Goal: Task Accomplishment & Management: Manage account settings

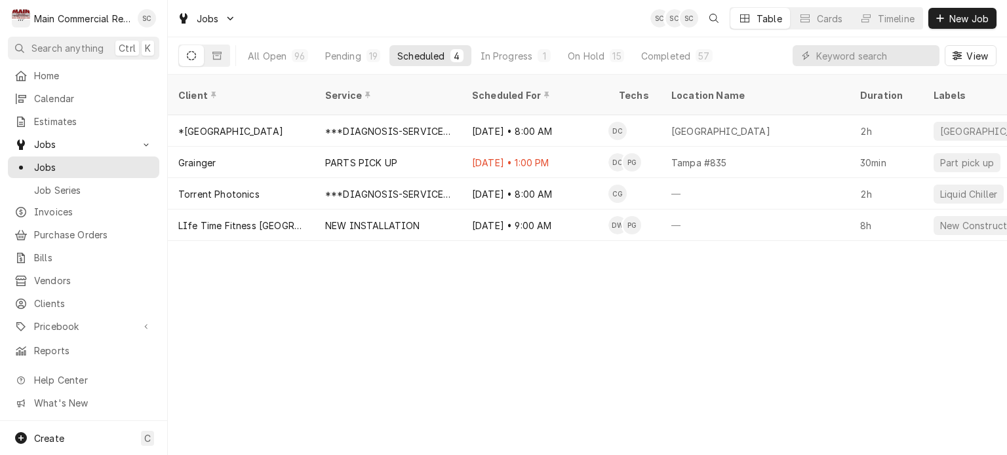
click at [525, 353] on div "Client Service Scheduled For Techs Location Name Duration Labels Status ID Prio…" at bounding box center [587, 265] width 839 height 381
click at [965, 21] on span "New Job" at bounding box center [968, 19] width 45 height 14
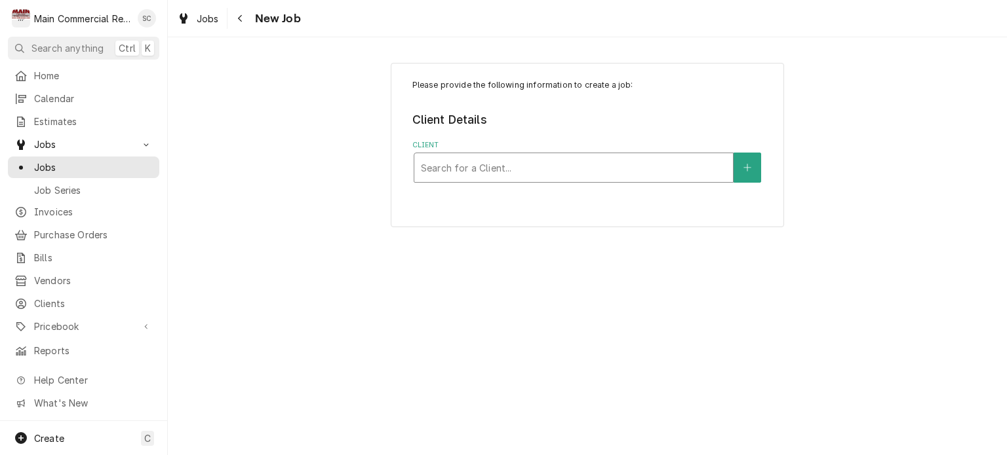
click at [608, 163] on div "Client" at bounding box center [573, 168] width 305 height 24
click at [837, 250] on div "Please provide the following information to create a job: Client Details Client…" at bounding box center [587, 246] width 839 height 418
click at [72, 297] on span "Clients" at bounding box center [93, 304] width 119 height 14
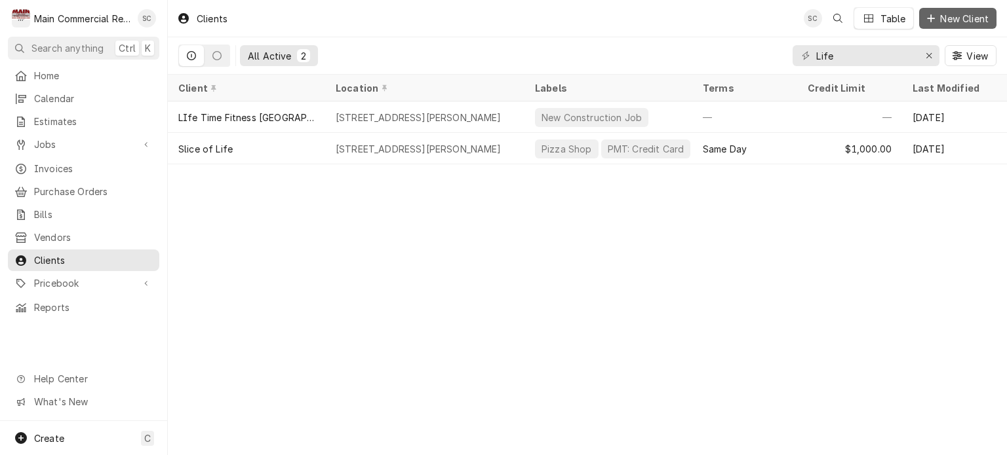
click at [949, 14] on span "New Client" at bounding box center [964, 19] width 54 height 14
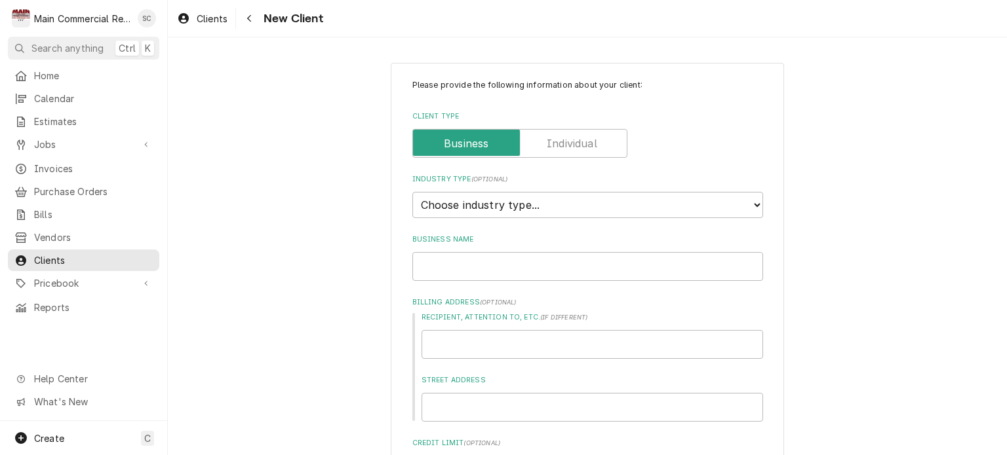
click at [576, 149] on label "Client Type" at bounding box center [519, 143] width 215 height 29
click at [576, 149] on input "Client Type" at bounding box center [519, 143] width 203 height 29
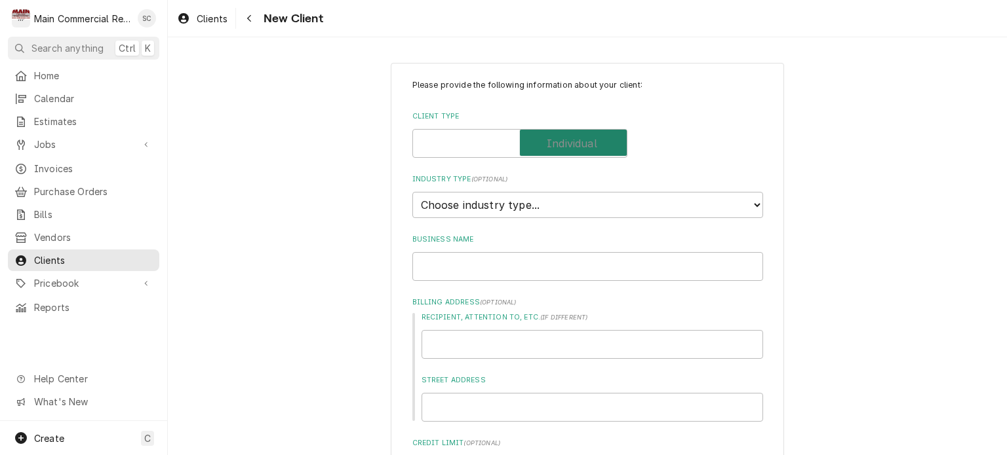
checkbox input "true"
type textarea "x"
click at [488, 141] on input "Client Type" at bounding box center [519, 143] width 203 height 29
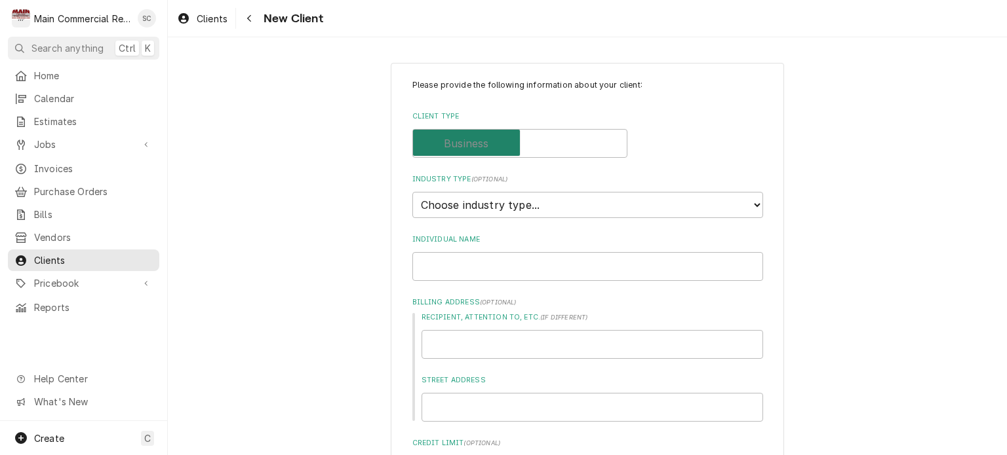
checkbox input "false"
type textarea "x"
click at [490, 209] on select "Choose industry type... Residential Commercial Industrial Government" at bounding box center [587, 205] width 351 height 26
select select "2"
click at [412, 192] on select "Choose industry type... Residential Commercial Industrial Government" at bounding box center [587, 205] width 351 height 26
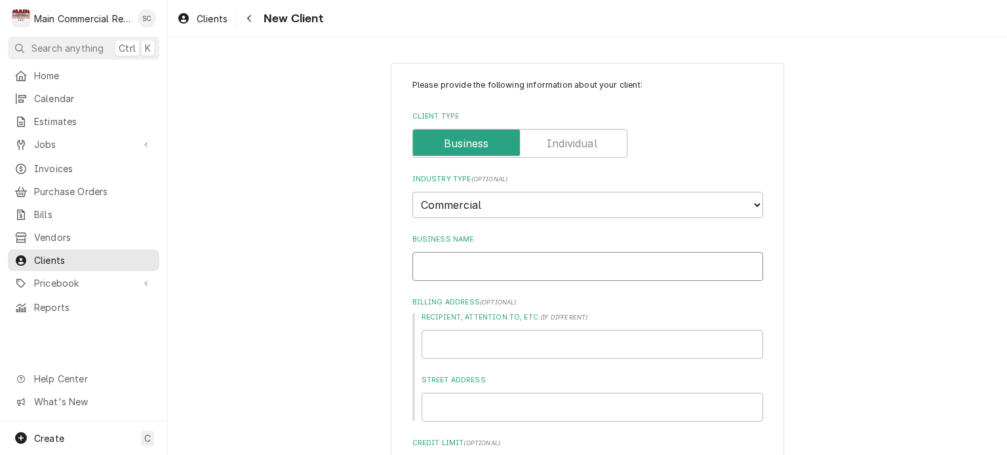
click at [477, 265] on input "Business Name" at bounding box center [587, 266] width 351 height 29
type textarea "x"
type input "H"
type textarea "x"
type input "Hu"
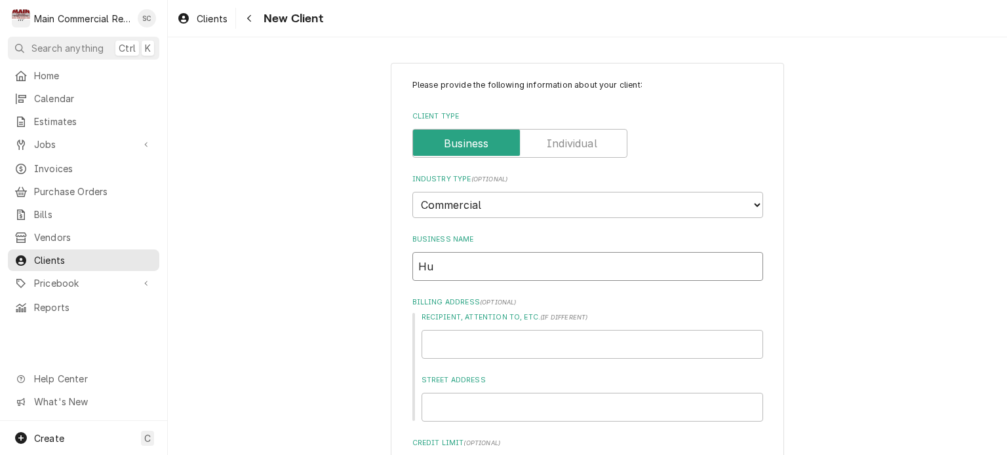
type textarea "x"
type input "Hun"
type textarea "x"
type input "Hung"
type textarea "x"
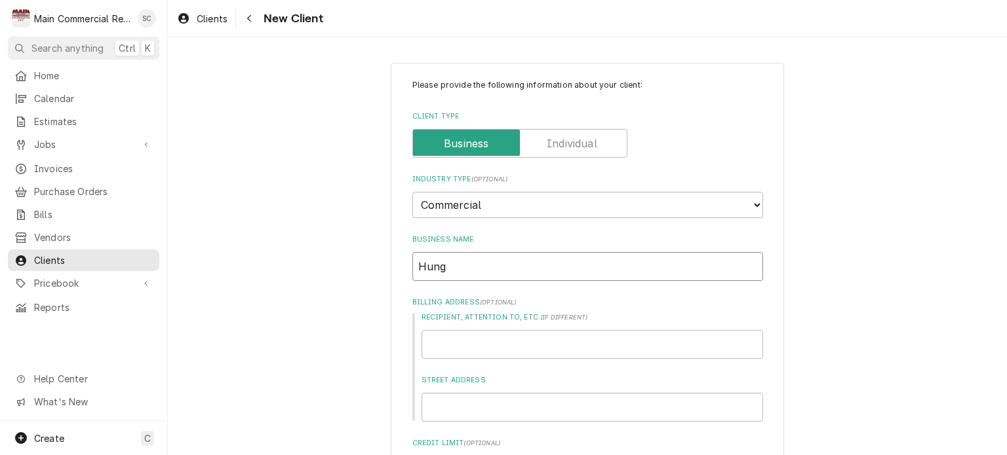
type input "Hungr"
type textarea "x"
type input "Hungry"
type textarea "x"
type input "Hungry"
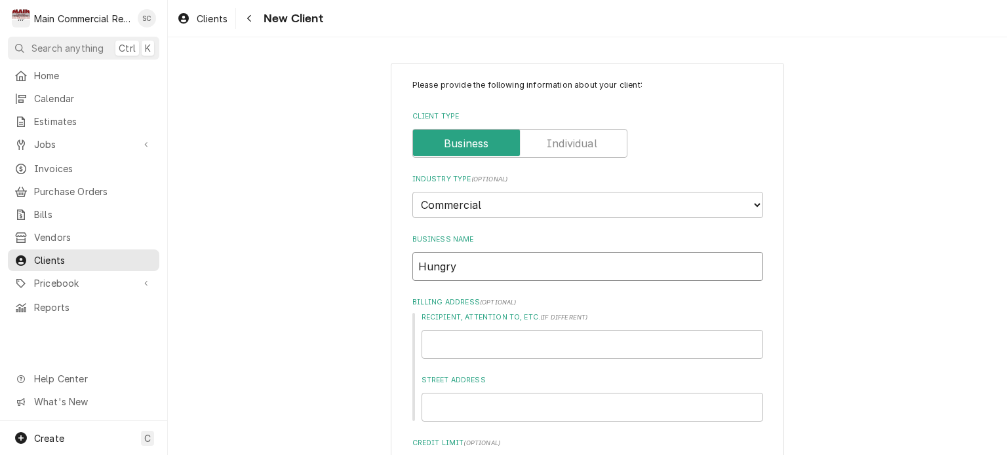
type textarea "x"
type input "Hungry H"
type textarea "x"
type input "Hungry Ho"
type textarea "x"
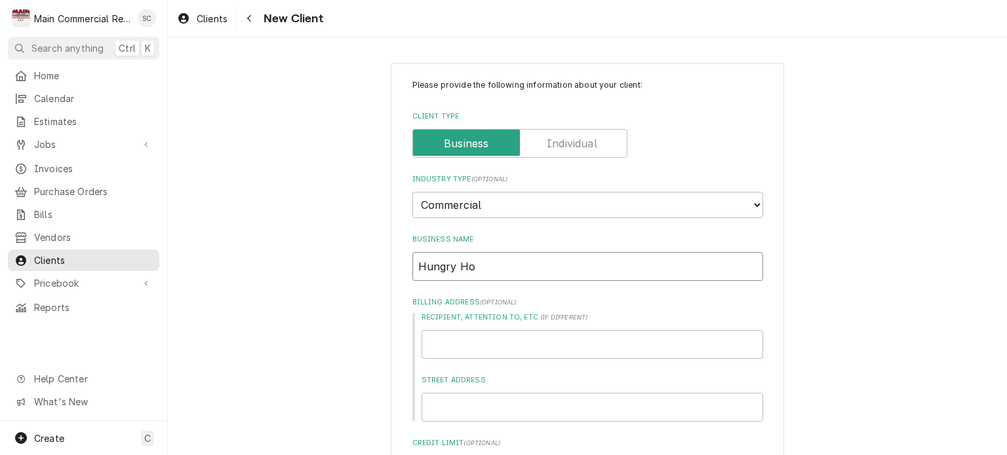
type input "Hungry How"
type textarea "x"
type input "Hungry Howi"
type textarea "x"
type input "Hungry Howie"
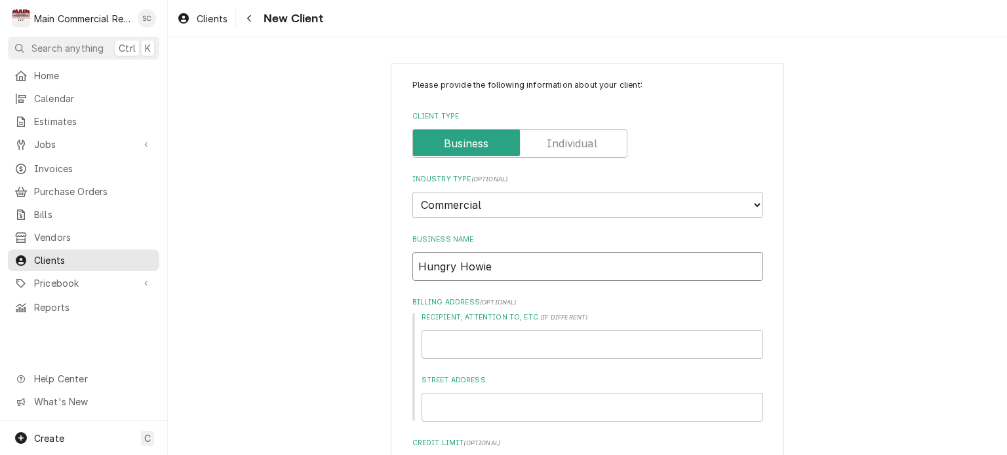
type textarea "x"
type input "Hungry Howies"
type textarea "x"
type input "Hungry Howies-"
type textarea "x"
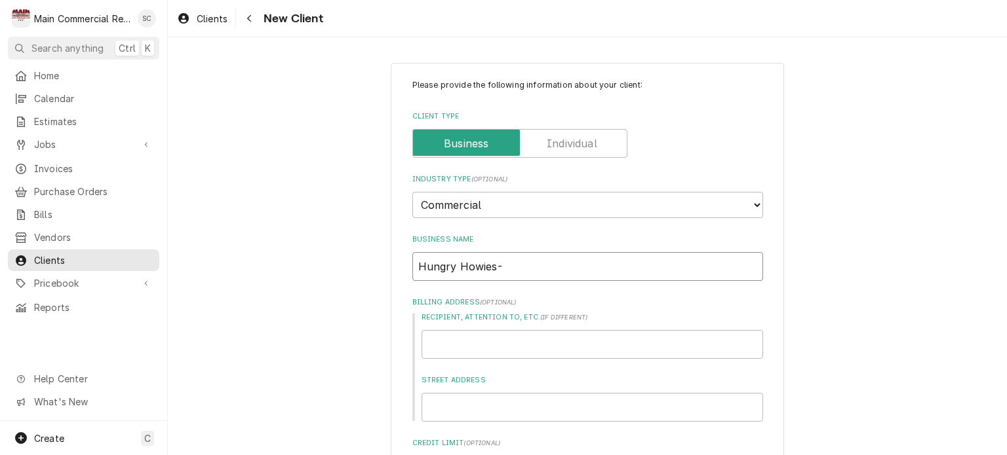
type input "Hungry Howies-N"
type textarea "x"
type input "Hungry Howies-N."
type textarea "x"
type input "Hungry Howies-N."
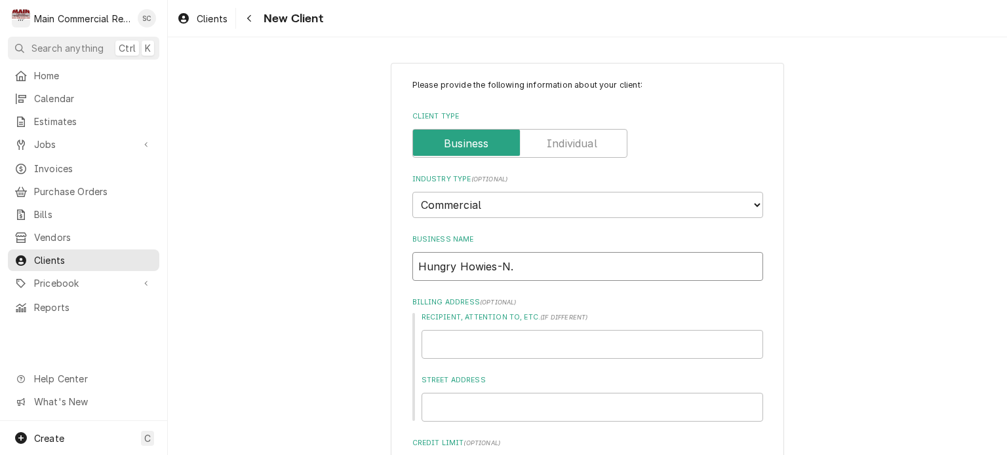
type textarea "x"
type input "Hungry Howies-N. A"
type textarea "x"
type input "Hungry Howies-N. Ar"
type textarea "x"
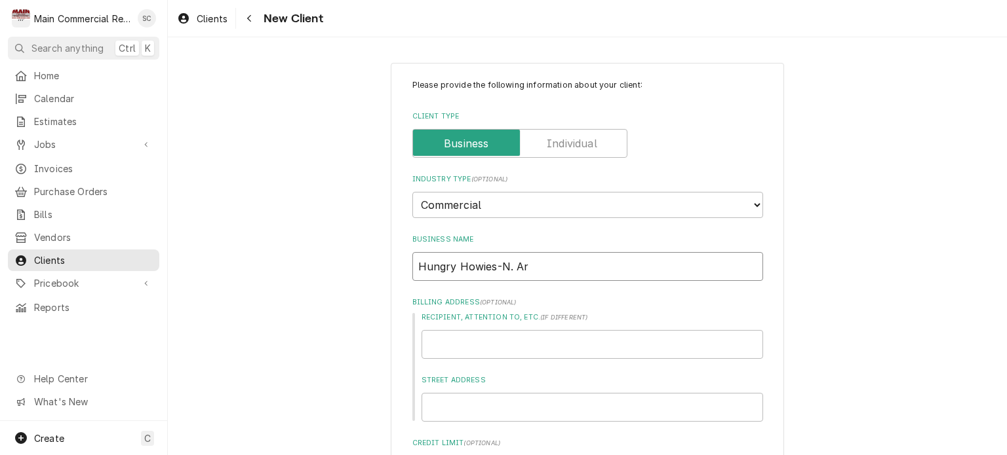
type input "Hungry Howies-N. Arm"
type textarea "x"
type input "Hungry Howies-N. Arme"
type textarea "x"
type input "Hungry Howies-N. Armen"
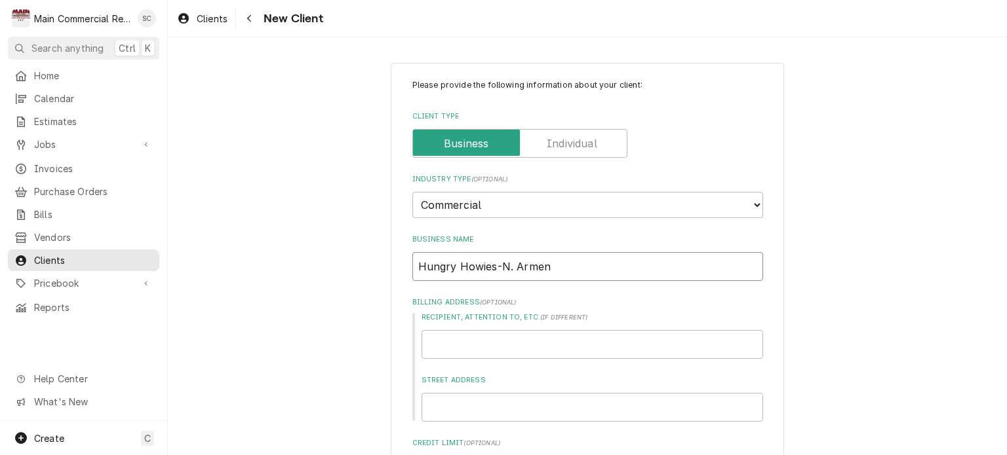
type textarea "x"
type input "Hungry Howies-N. Armeni"
type textarea "x"
type input "Hungry Howies-N. Armenia"
type textarea "x"
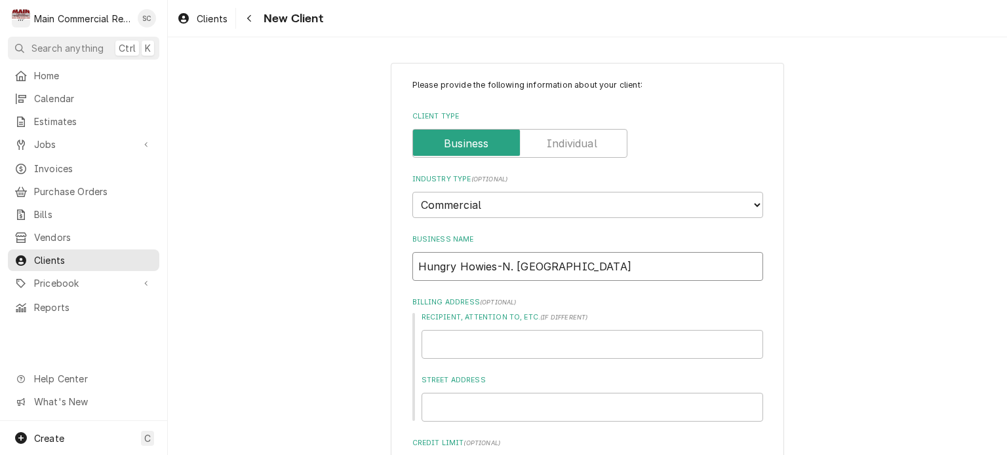
type input "Hungry Howies-N. Armenia"
type textarea "x"
type input "Hungry Howies-N. Armenia T"
type textarea "x"
type input "Hungry Howies-N. Armenia Ta"
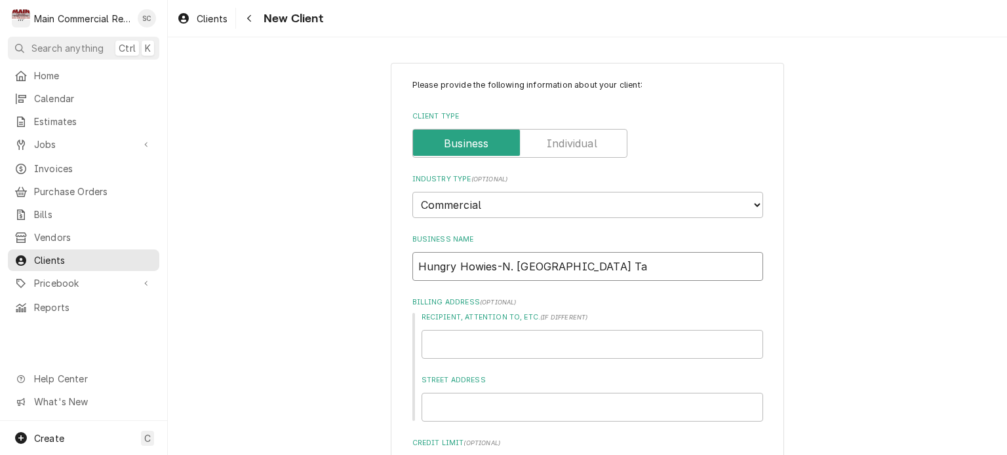
type textarea "x"
type input "Hungry Howies-N. Armenia T"
type textarea "x"
type input "Hungry Howies-N. Armenia"
type textarea "x"
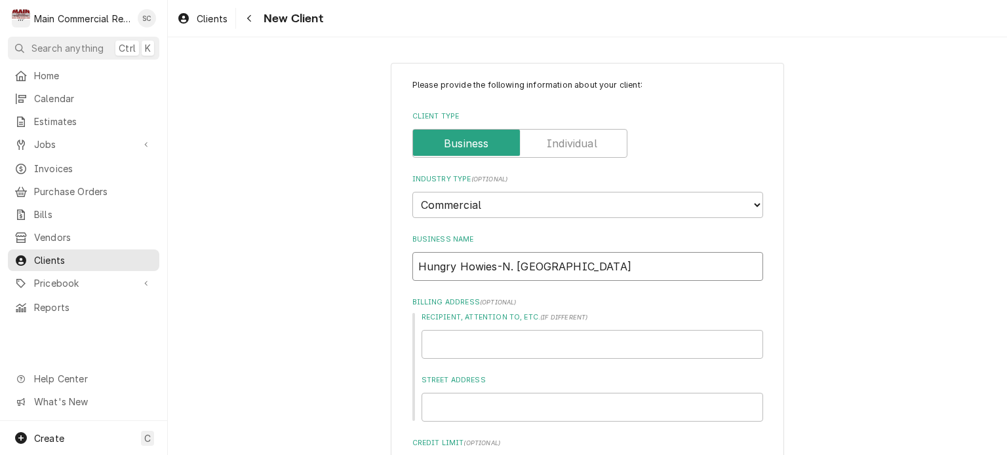
type input "Hungry Howies-N. Armenia A"
type textarea "x"
type input "Hungry Howies-N. Armenia Av"
type textarea "x"
type input "Hungry Howies-N. Armenia Ave"
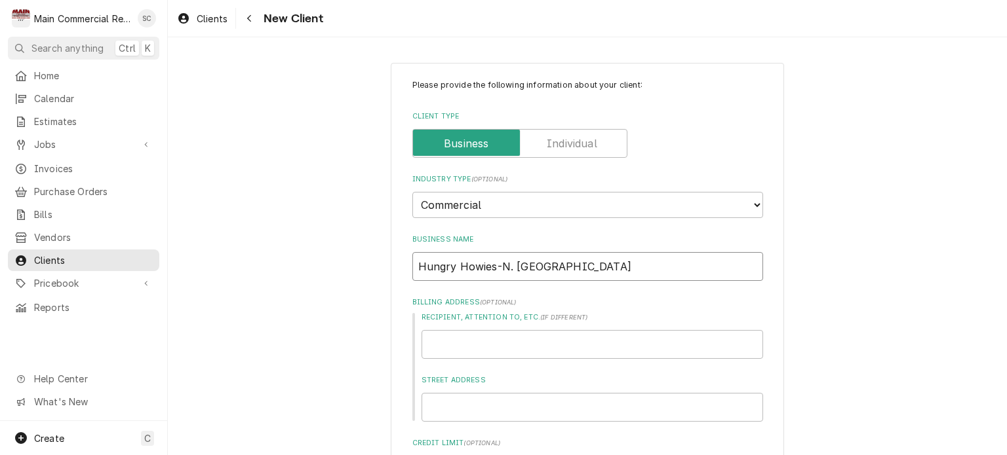
type textarea "x"
type input "Hungry Howies-N. Armenia Ave."
type textarea "x"
type input "Hungry Howies-N. Armenia Ave."
type textarea "x"
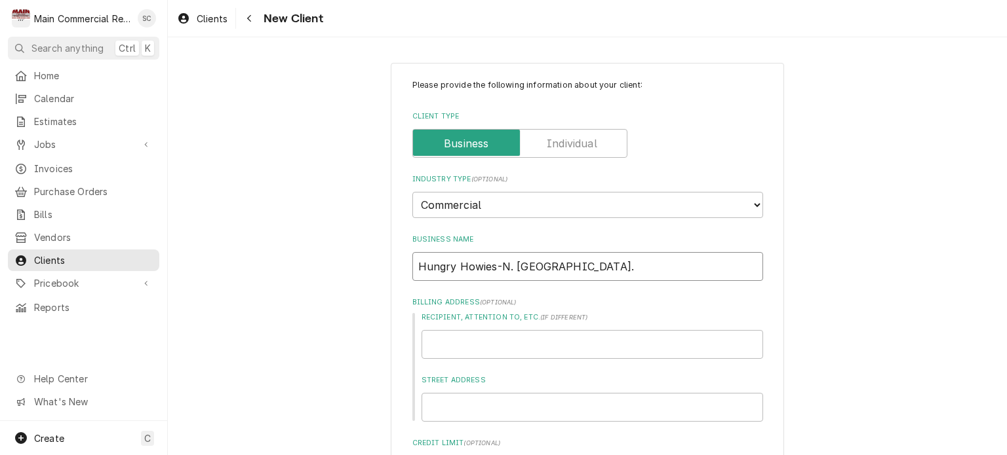
type input "Hungry Howies-N. Armenia Ave. T"
type textarea "x"
type input "Hungry Howies-N. Armenia Ave. Ta"
type textarea "x"
type input "Hungry Howies-N. Armenia Ave. Tam"
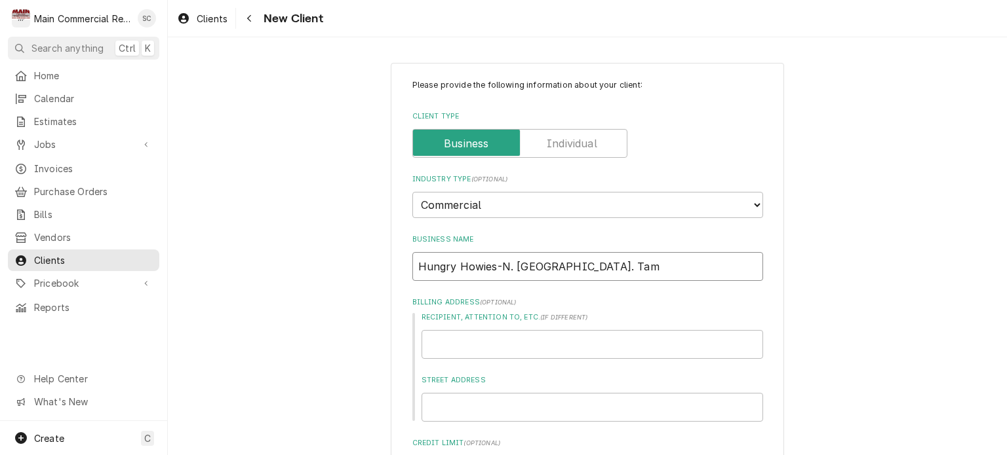
type textarea "x"
type input "Hungry Howies-N. Armenia Ave. Tamp"
type textarea "x"
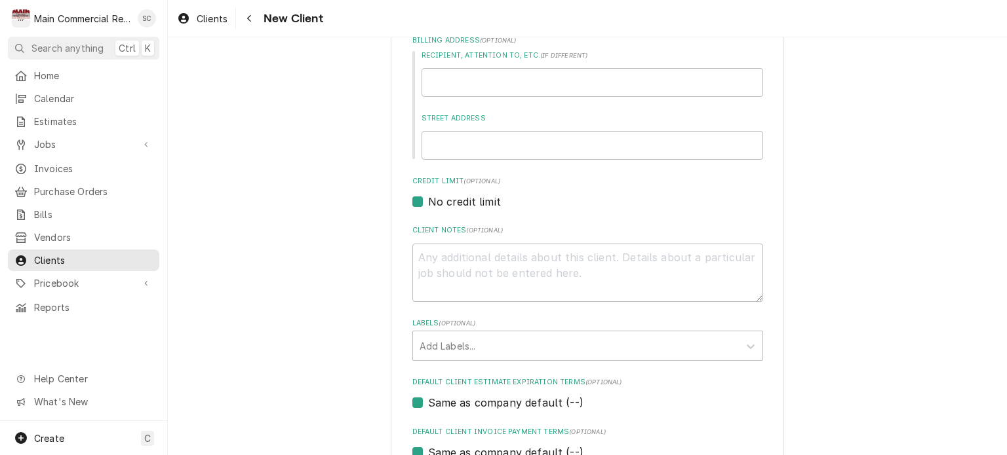
type input "Hungry Howies-N. Armenia Ave. Tampa"
click at [502, 144] on input "Street Address" at bounding box center [591, 145] width 341 height 29
type textarea "x"
type input "5"
type textarea "x"
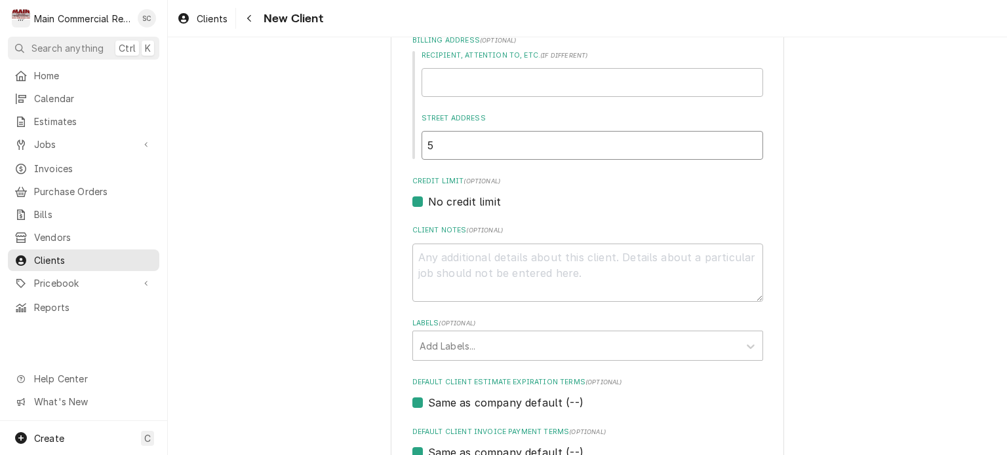
type input "58"
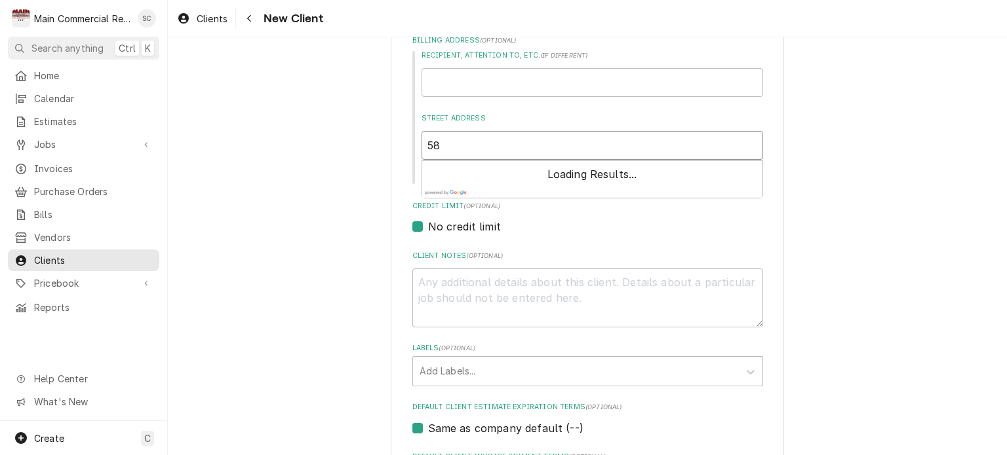
type textarea "x"
type input "580"
type textarea "x"
type input "5802"
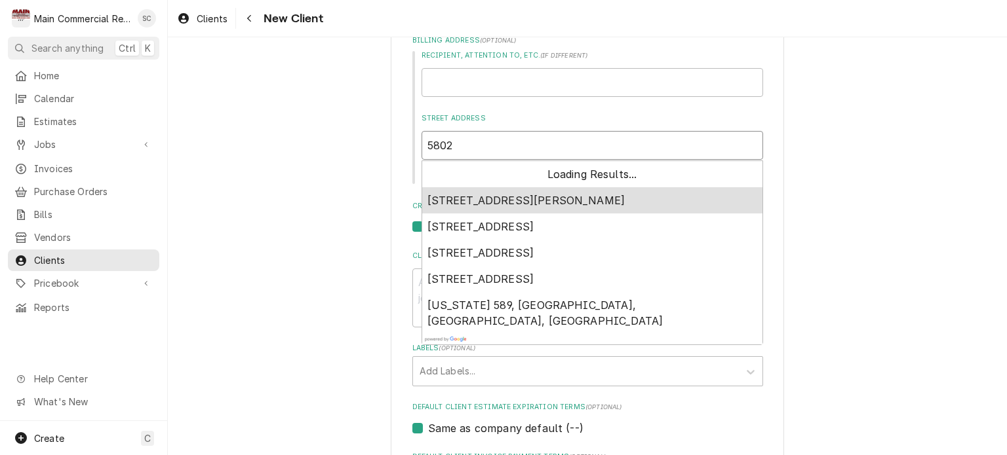
type textarea "x"
type input "5802"
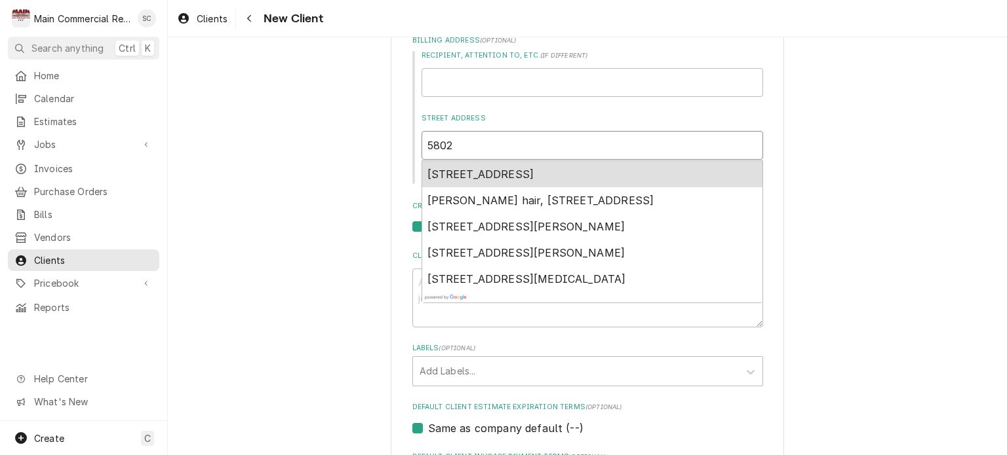
type textarea "x"
type input "5802 N"
type textarea "x"
type input "5802 No"
type textarea "x"
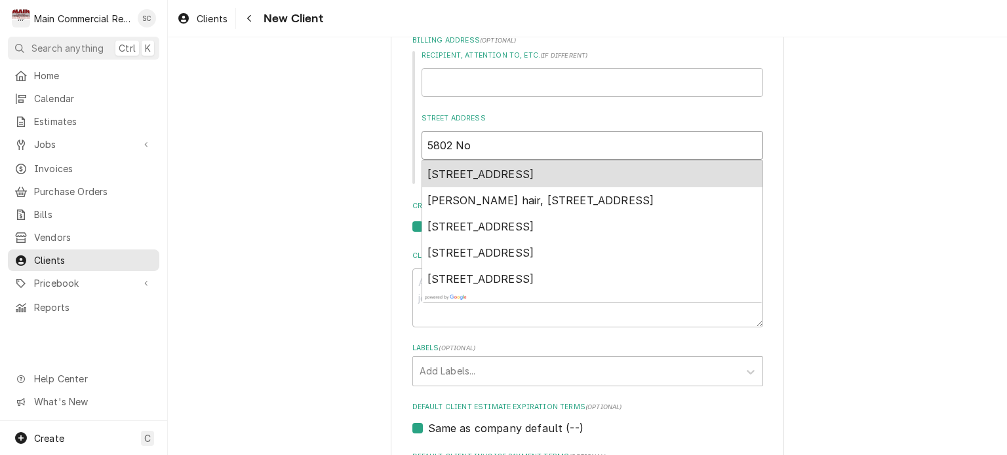
type input "5802 N"
type textarea "x"
type input "5802 N."
type textarea "x"
type input "5802 N."
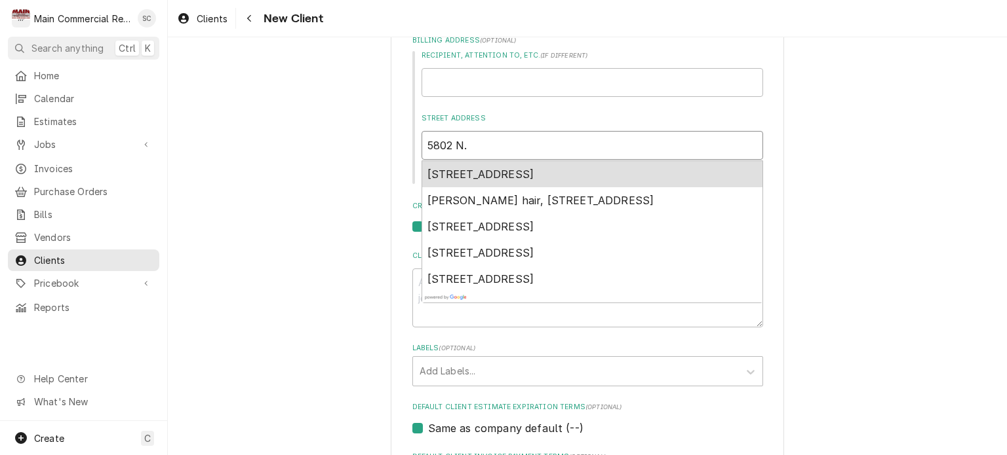
type textarea "x"
type input "5802 N. A"
type textarea "x"
type input "5802 N. Ar"
type textarea "x"
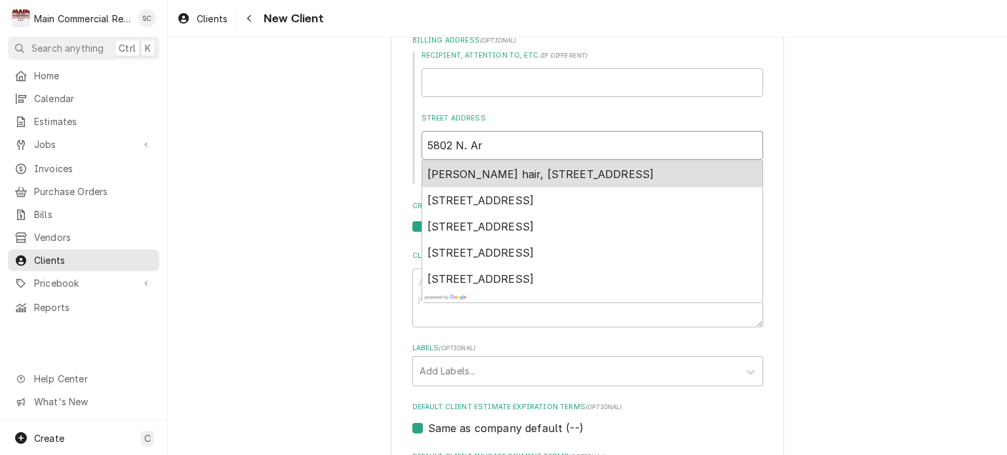
type input "5802 N. Arm"
type textarea "x"
type input "5802 N. Arme"
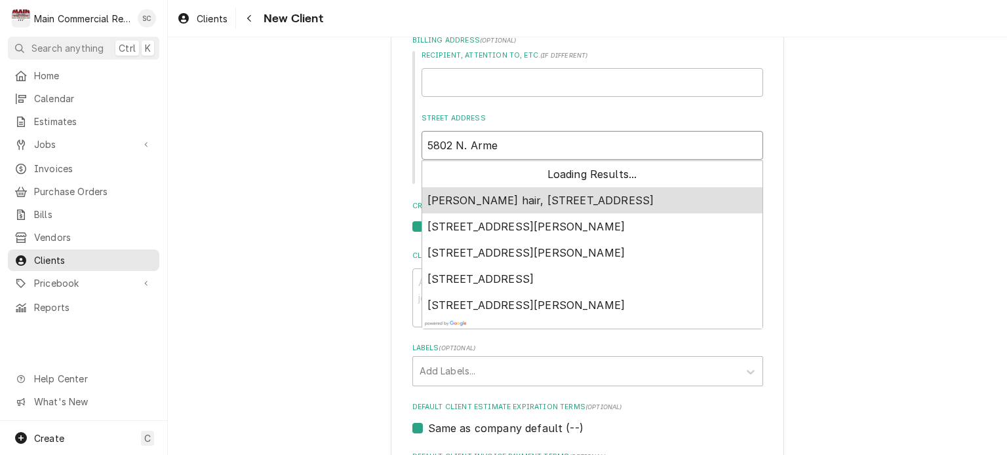
type textarea "x"
type input "5802 N. Armen"
type textarea "x"
type input "5802 N. Armeni"
type textarea "x"
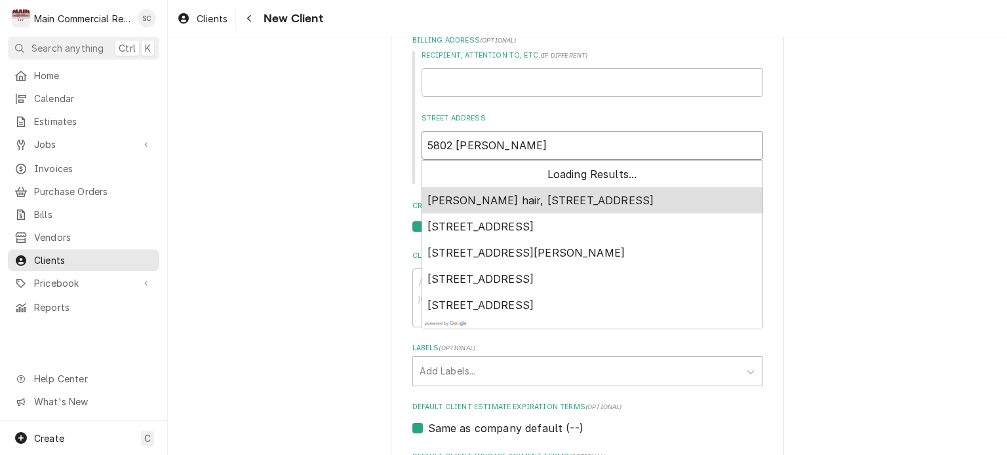
type input "5802 N. Armenia"
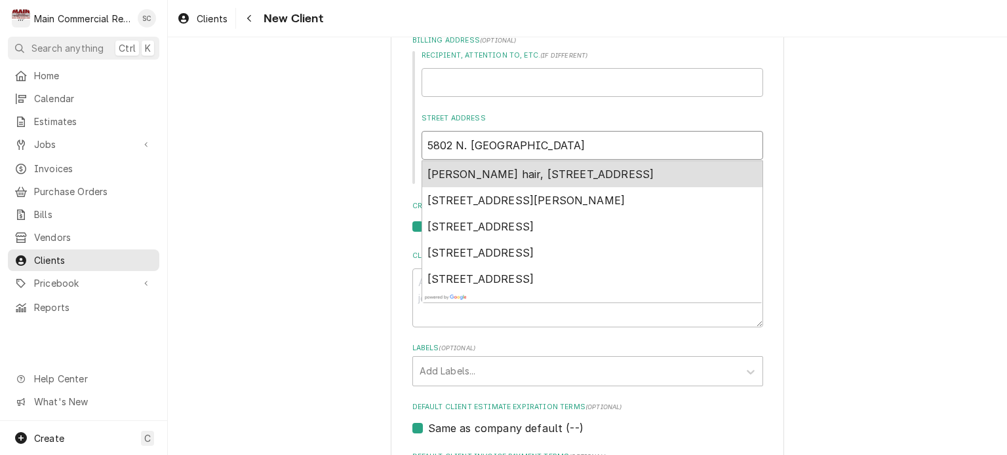
type textarea "x"
type input "5802 N. Armenia"
type textarea "x"
type input "5802 N. Armenia A"
type textarea "x"
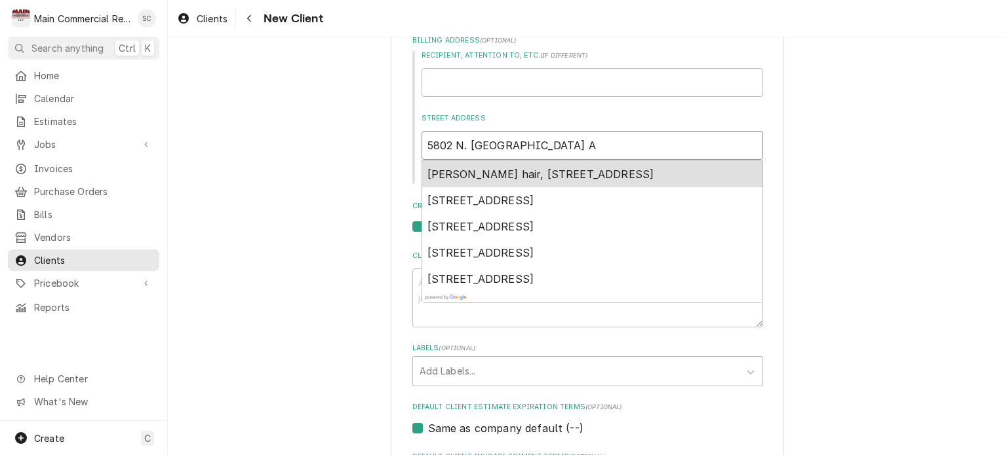
type input "5802 N. Armenia Av"
type textarea "x"
type input "5802 N. Armenia Ave"
type textarea "x"
type input "5802 N. Armenia Aven"
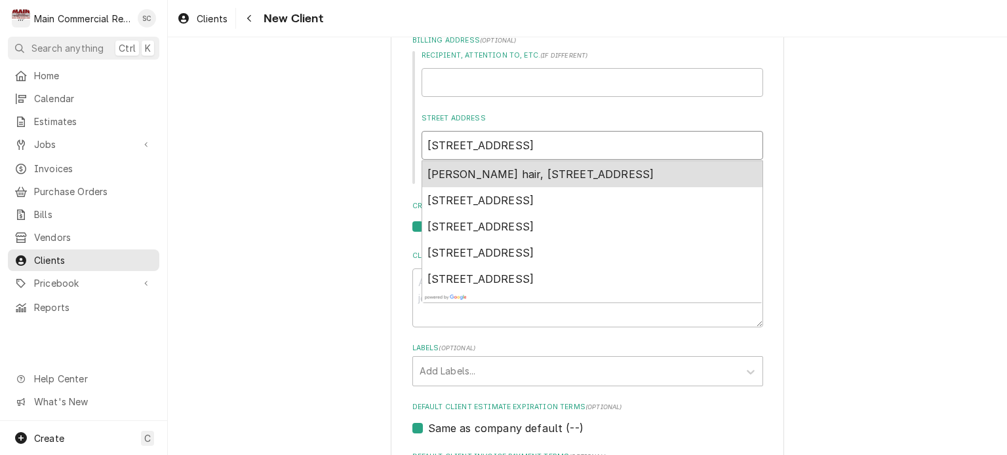
type textarea "x"
type input "5802 N. Armenia Aveni"
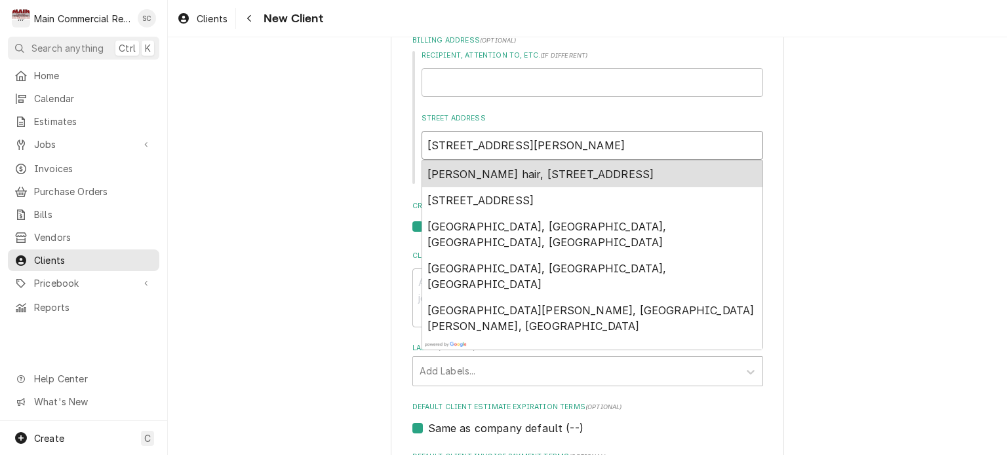
type textarea "x"
type input "5802 N. Armenia Aven"
type textarea "x"
type input "5802 N. Armenia Ave"
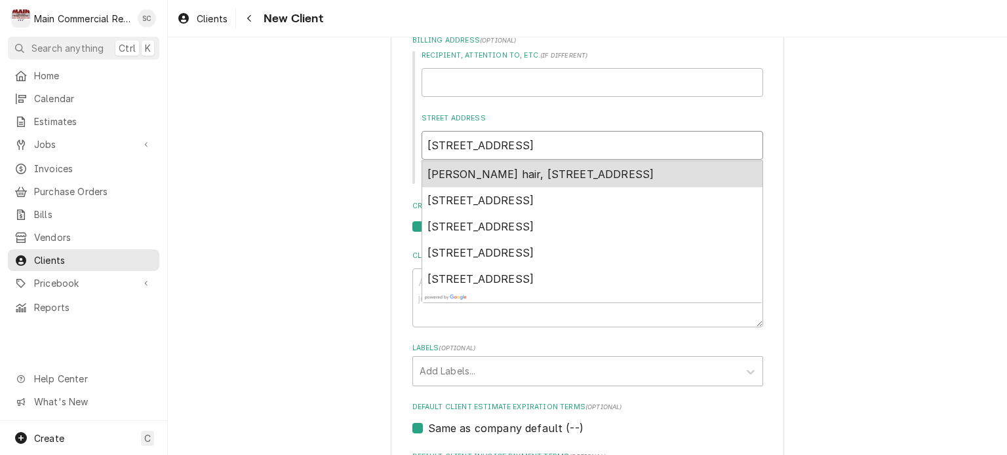
type textarea "x"
type input "5802 N. Armenia Ave."
type textarea "x"
type input "5802 N. Armenia Ave."
type textarea "x"
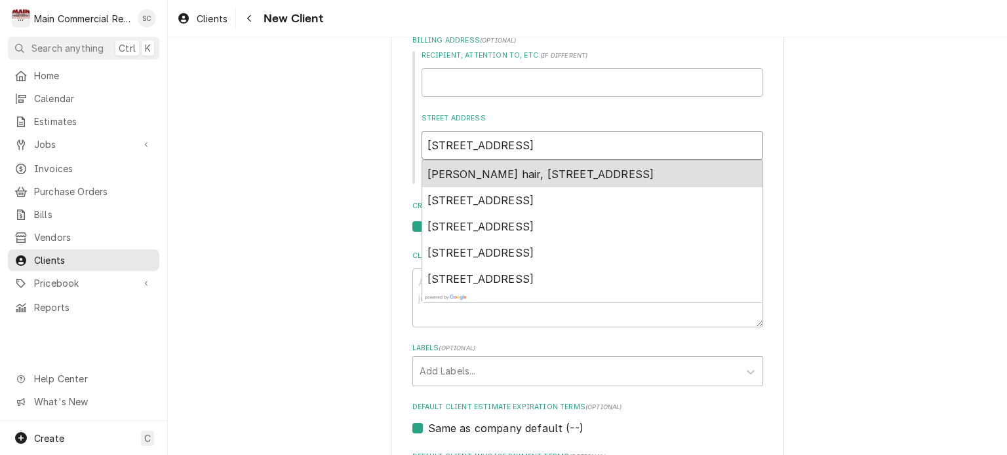
type input "5802 N. Armenia Ave. T"
type textarea "x"
type input "5802 N. Armenia Ave. Ta"
type textarea "x"
type input "5802 N. Armenia Ave. Tam"
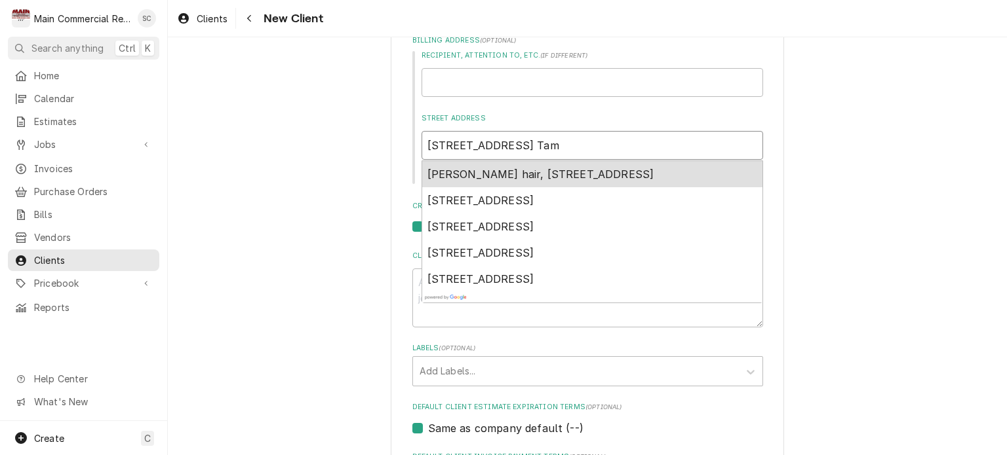
type textarea "x"
type input "5802 N. Armenia Ave. Tamp"
type textarea "x"
type input "5802 N. Armenia Ave. Tampa"
type textarea "x"
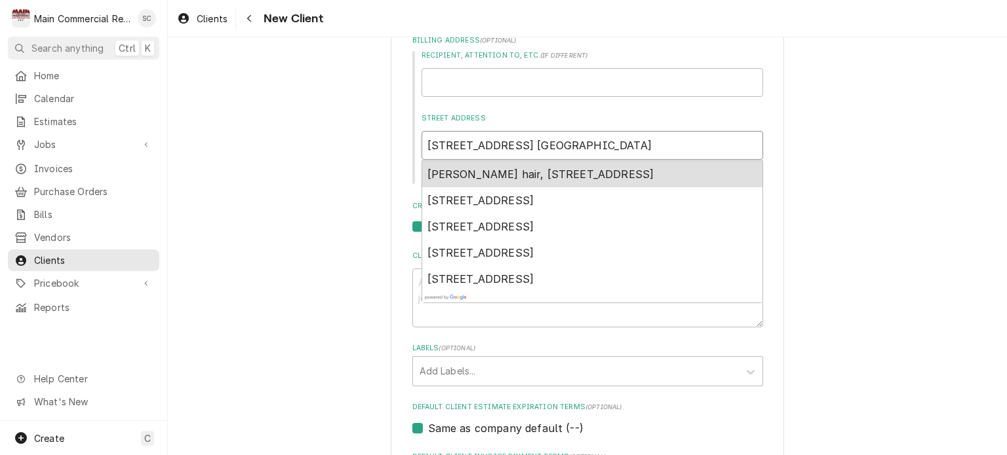
type input "5802 N. Armenia Ave. Tampa"
type textarea "x"
type input "5802 N. Armenia Ave. Tampa F"
type textarea "x"
type input "5802 N. Armenia Ave. Tampa Fl"
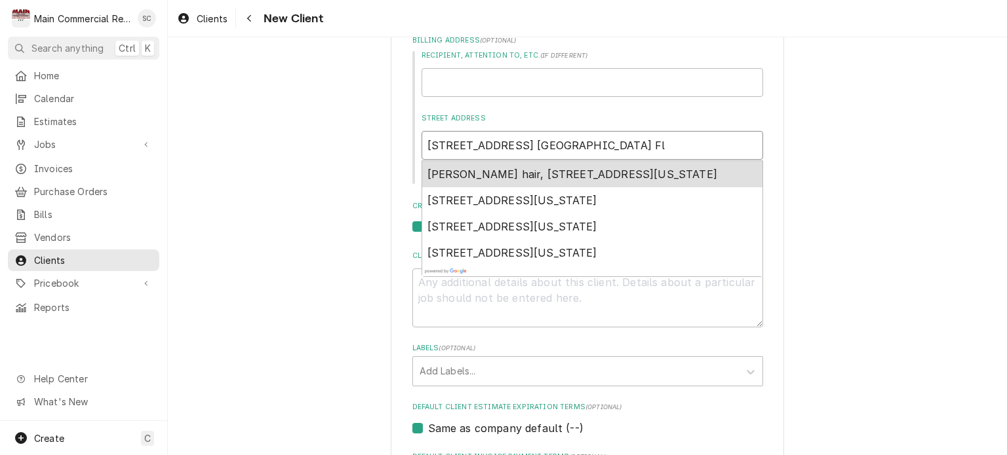
type textarea "x"
type input "5802 N. Armenia Ave. Tampa Fl."
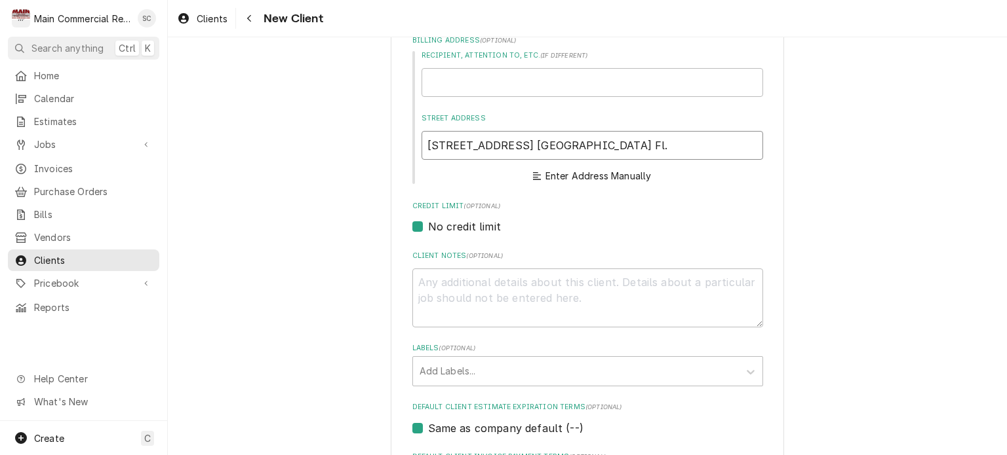
type textarea "x"
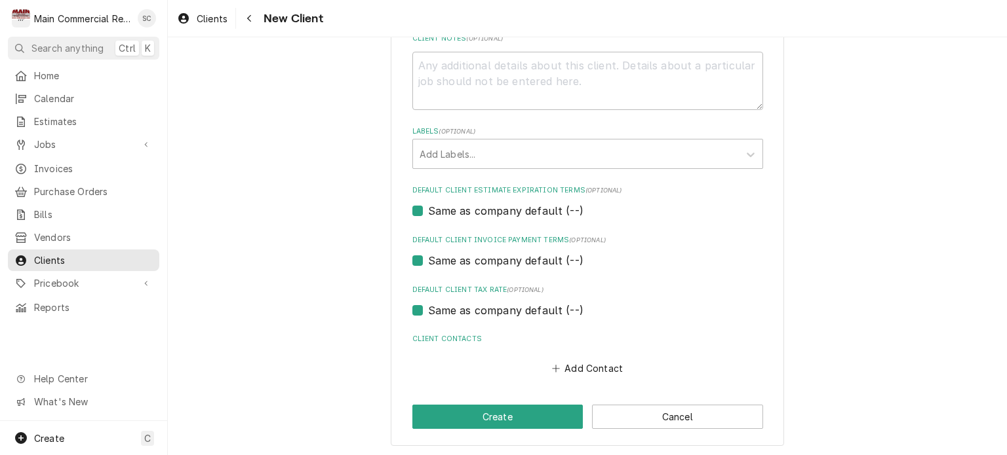
scroll to position [512, 0]
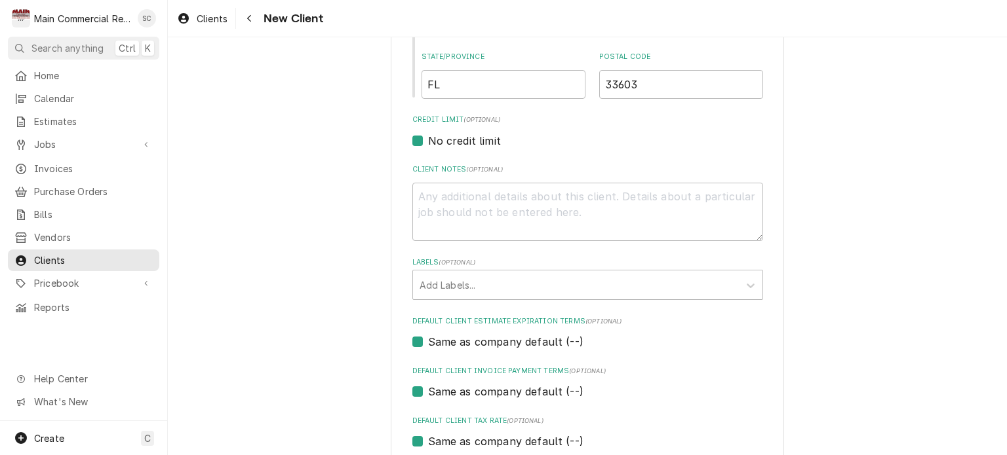
type input "5802 N Armenia Ave"
click at [855, 273] on div "Please provide the following information about your client: Client Type Industr…" at bounding box center [587, 63] width 839 height 1049
click at [550, 287] on div "Labels" at bounding box center [575, 285] width 313 height 24
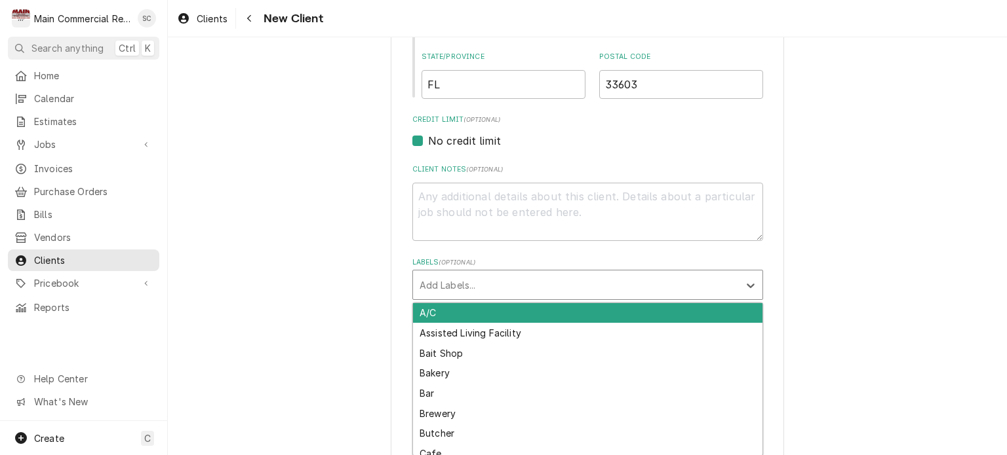
type input "W"
type input "COD"
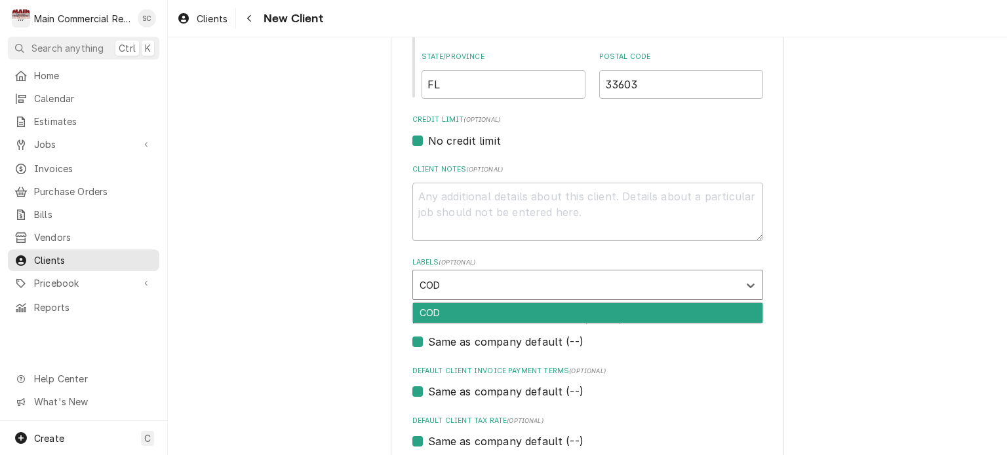
click at [516, 309] on div "COD" at bounding box center [587, 313] width 349 height 20
type textarea "x"
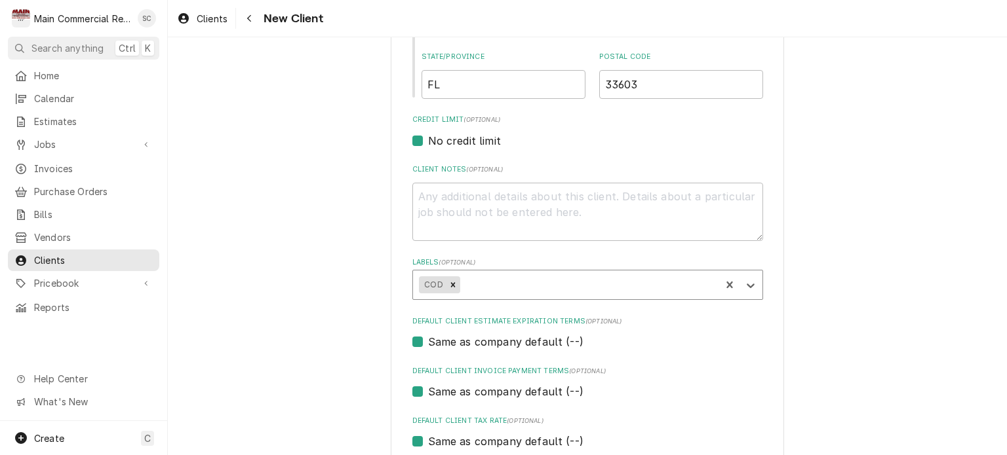
scroll to position [643, 0]
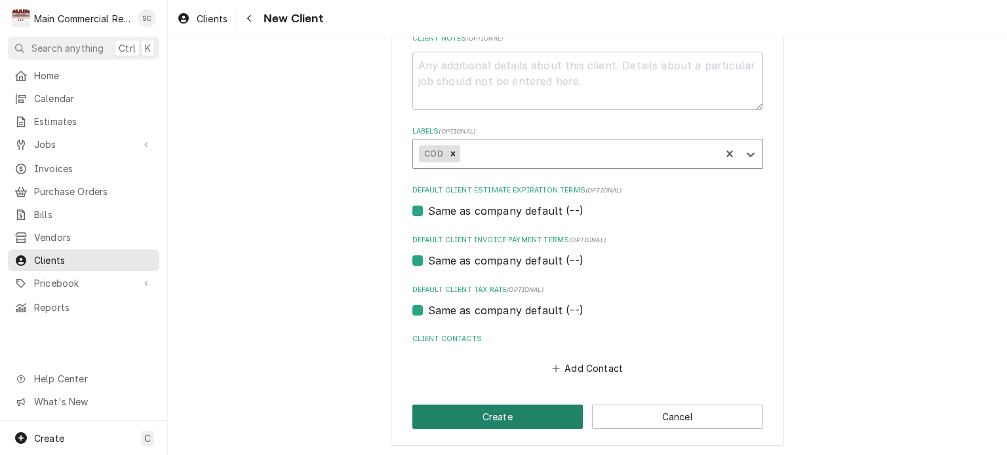
click at [500, 419] on button "Create" at bounding box center [497, 417] width 171 height 24
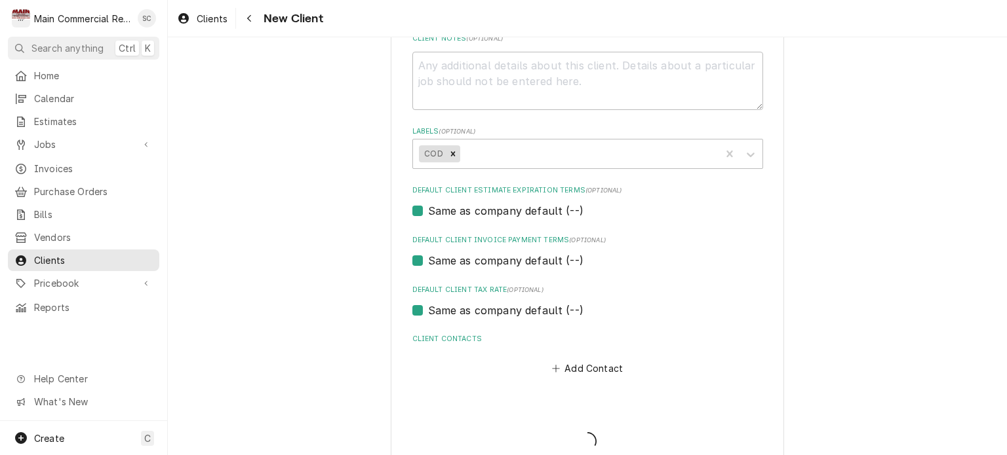
type textarea "x"
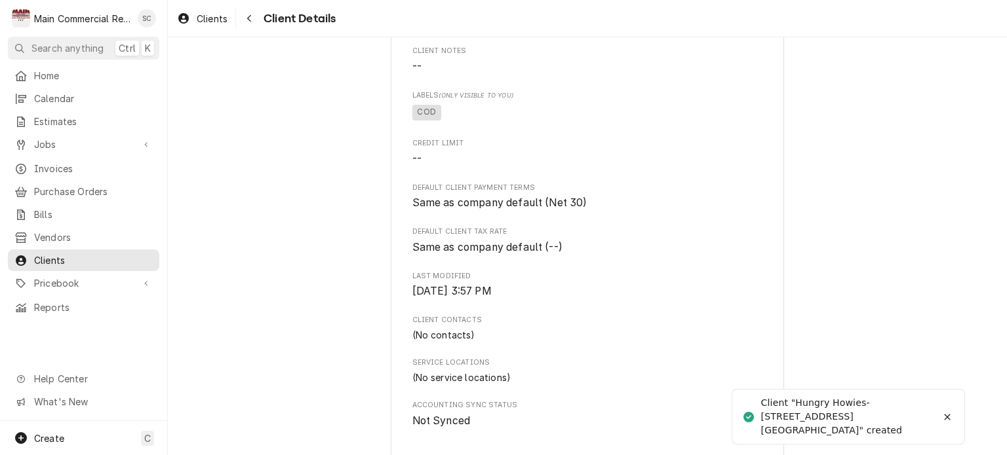
scroll to position [459, 0]
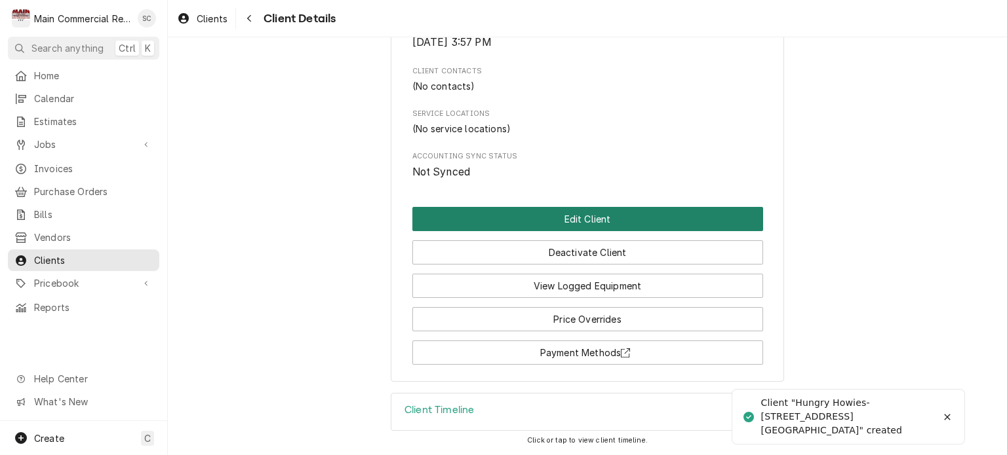
click at [599, 222] on button "Edit Client" at bounding box center [587, 219] width 351 height 24
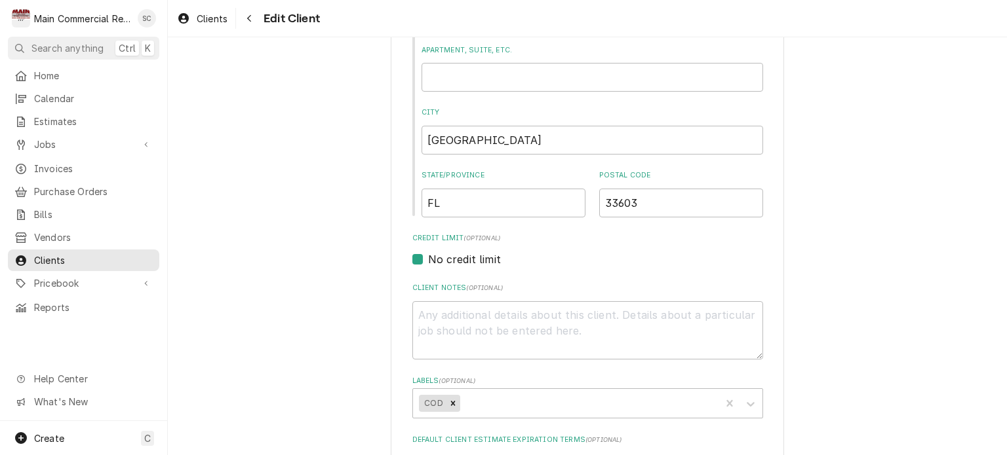
scroll to position [590, 0]
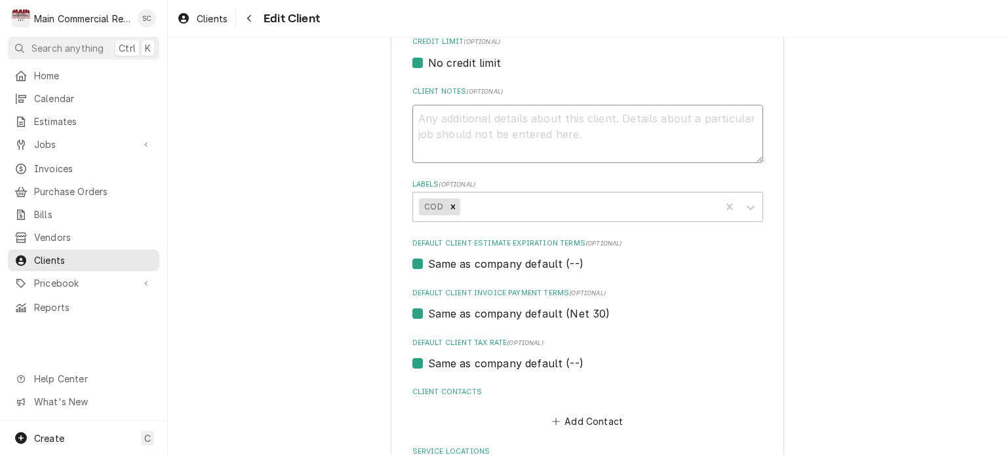
click at [516, 117] on textarea "Client Notes ( optional )" at bounding box center [587, 134] width 351 height 59
click at [522, 206] on div "Labels" at bounding box center [588, 207] width 252 height 24
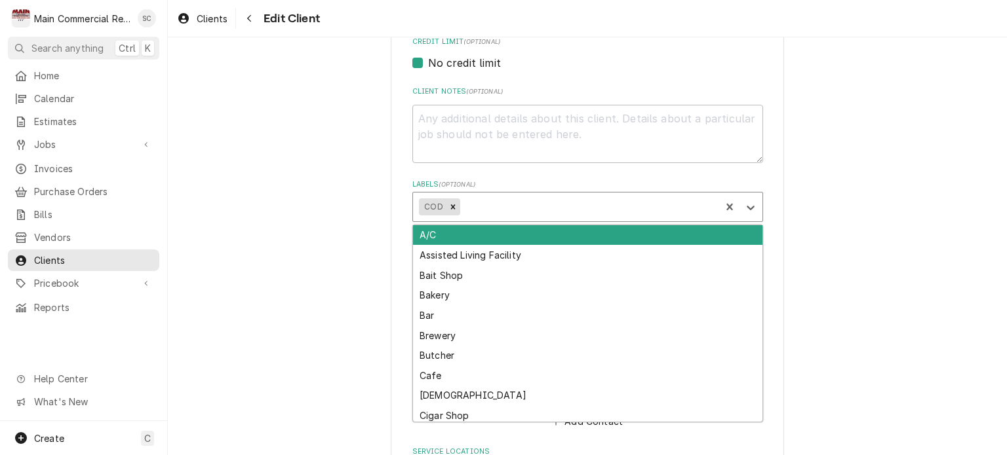
click at [522, 206] on div "Labels" at bounding box center [588, 207] width 252 height 24
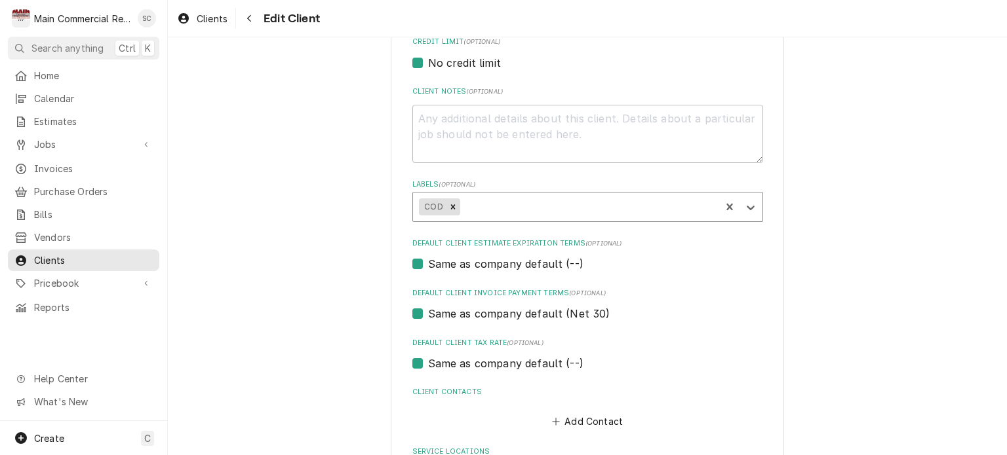
scroll to position [702, 0]
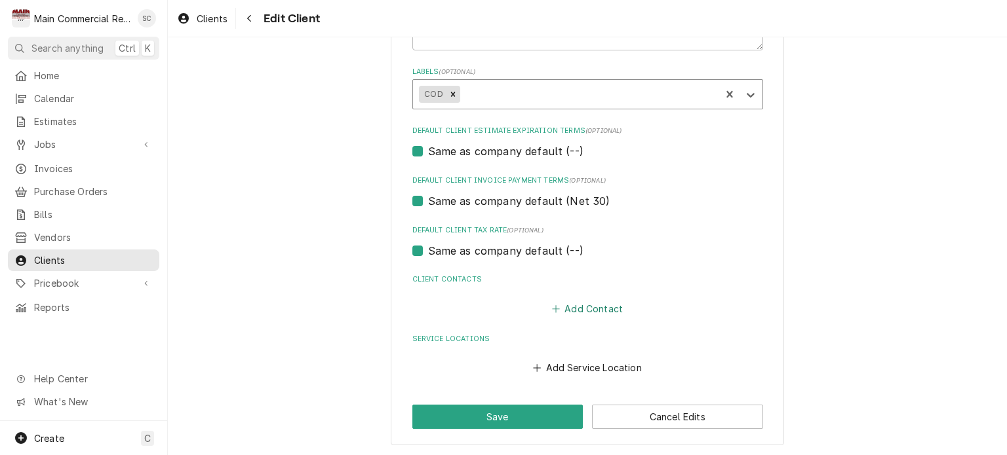
click at [604, 308] on button "Add Contact" at bounding box center [586, 308] width 75 height 18
type textarea "x"
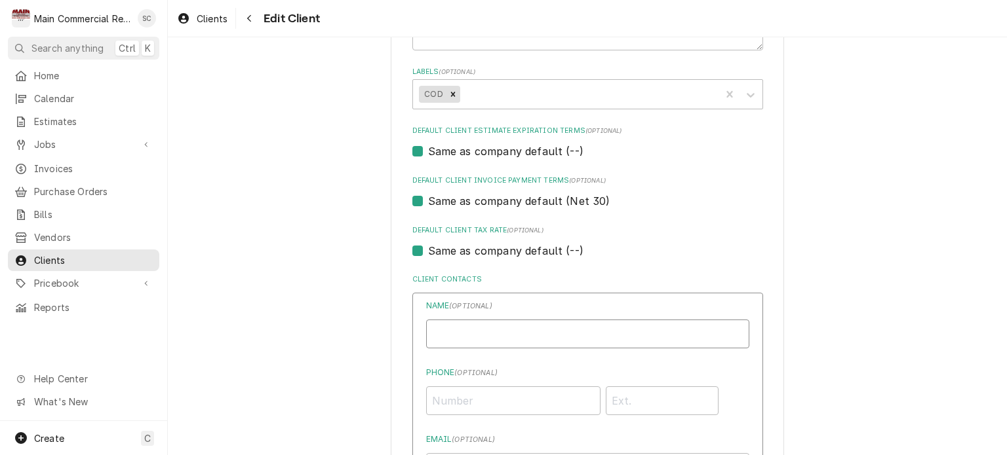
click at [552, 334] on input "Business Name" at bounding box center [587, 334] width 323 height 29
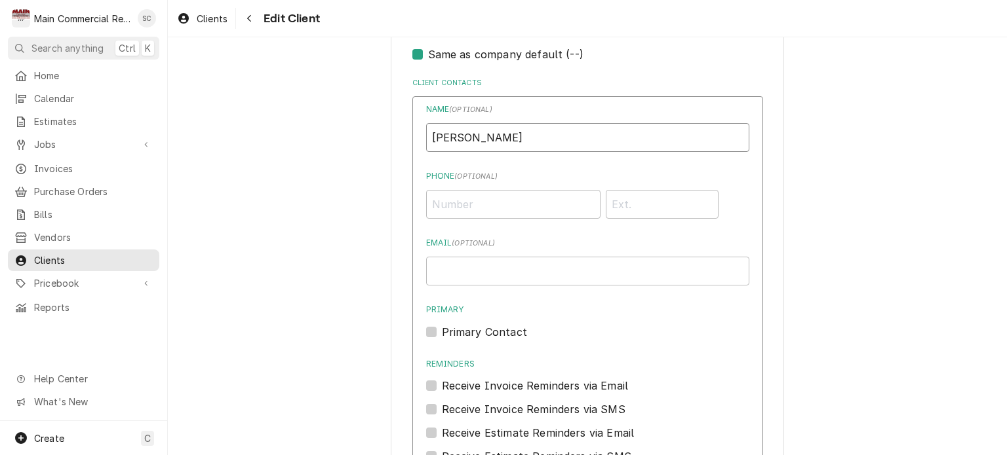
type input "Alex Long"
click at [495, 204] on input "Phone ( optional )" at bounding box center [513, 204] width 174 height 29
type input "(813) 243-3224"
click at [528, 275] on input "Email ( optional )" at bounding box center [587, 271] width 323 height 29
click at [452, 273] on input "humgryhowie" at bounding box center [587, 271] width 323 height 29
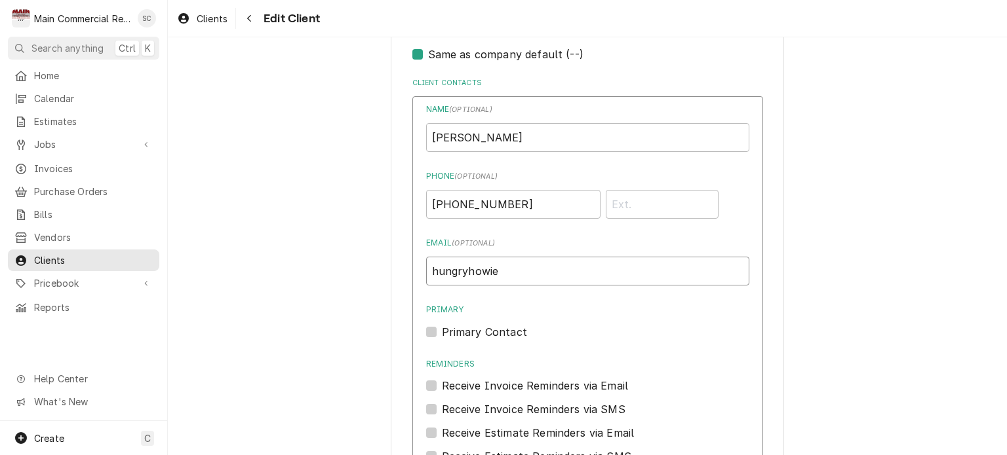
click at [501, 264] on input "hungryhowie" at bounding box center [587, 271] width 323 height 29
click at [495, 269] on input "hungryhowiealex" at bounding box center [587, 271] width 323 height 29
click at [527, 270] on input "hungryhowiesalex" at bounding box center [587, 271] width 323 height 29
type input "hungryhowiesalex@gmail.com"
click at [442, 330] on label "Primary Contact" at bounding box center [484, 332] width 85 height 16
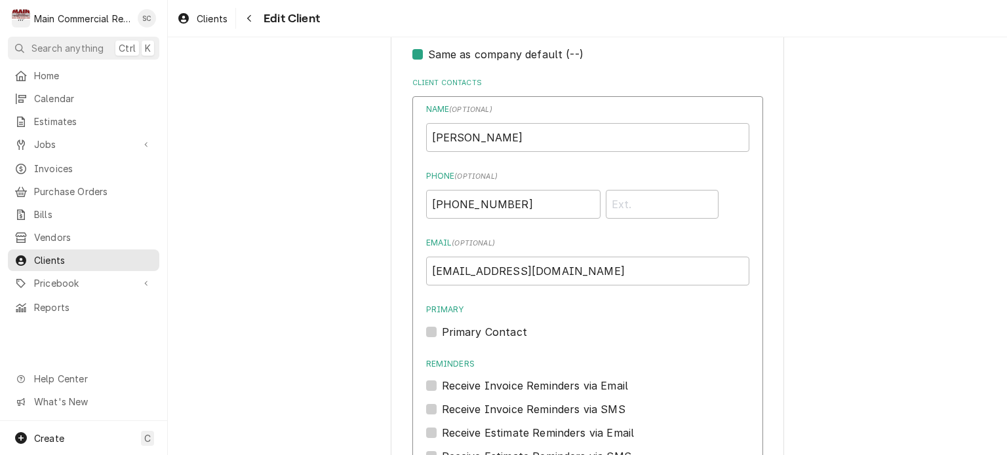
click at [442, 330] on input "Primary" at bounding box center [603, 338] width 323 height 29
checkbox input "true"
click at [501, 138] on input "Alex Long" at bounding box center [587, 137] width 323 height 29
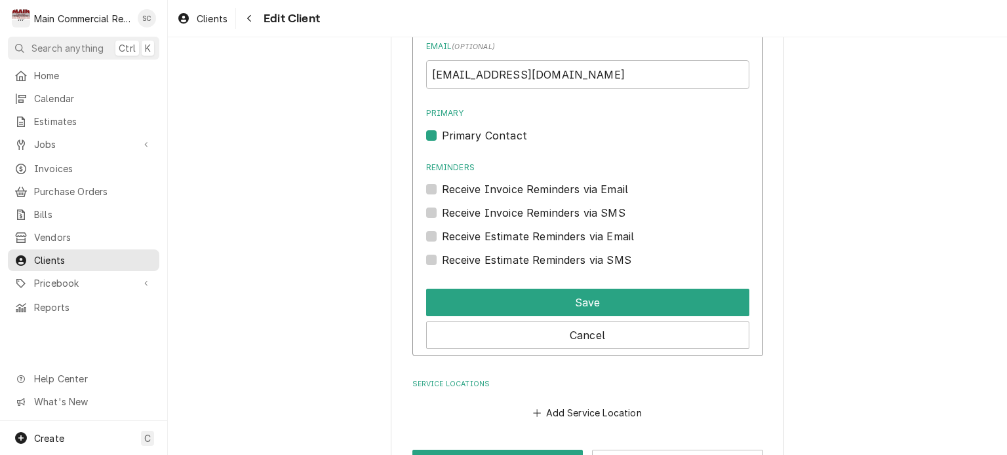
scroll to position [1140, 0]
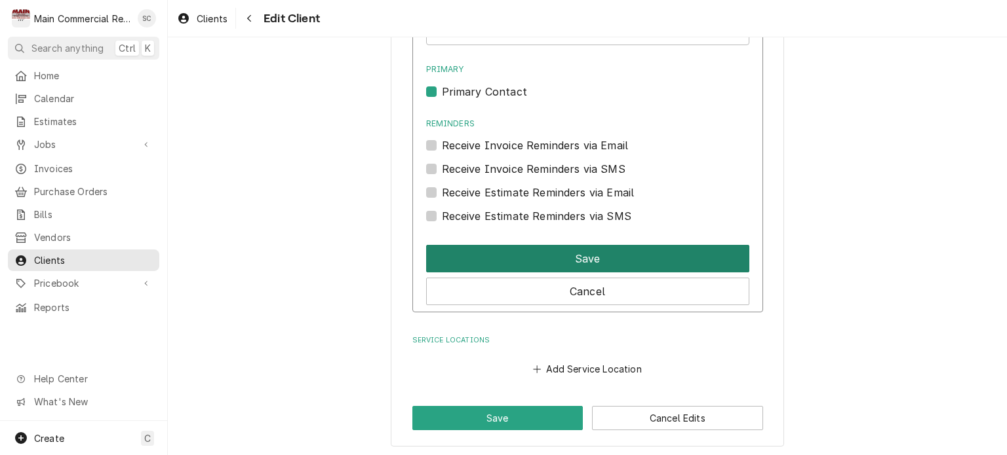
type input "Alex Long (Owner)"
click at [608, 257] on button "Save" at bounding box center [587, 259] width 323 height 28
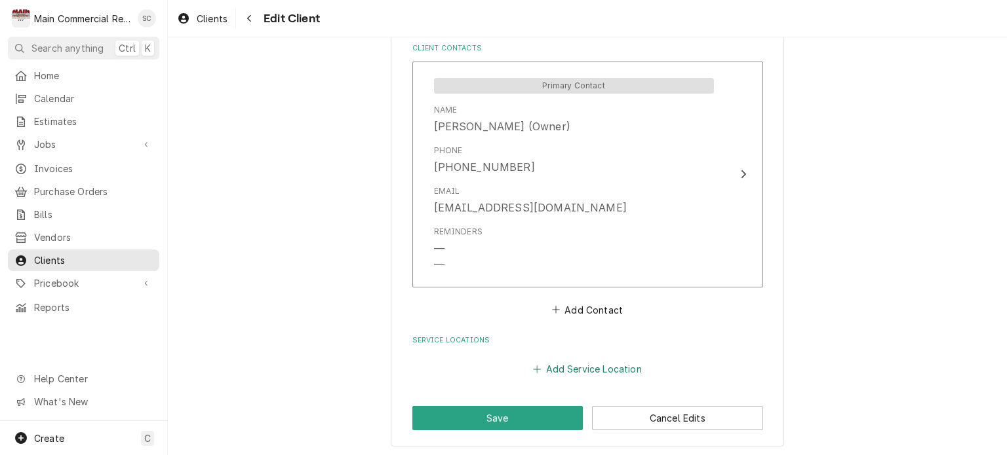
click at [564, 364] on button "Add Service Location" at bounding box center [587, 369] width 113 height 18
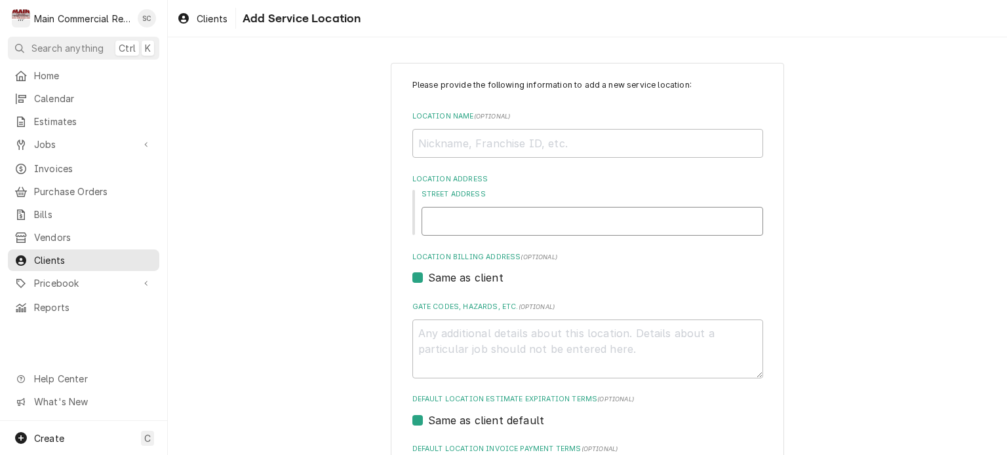
click at [482, 220] on input "Street Address" at bounding box center [591, 221] width 341 height 29
type textarea "x"
type input "5"
type textarea "x"
type input "58"
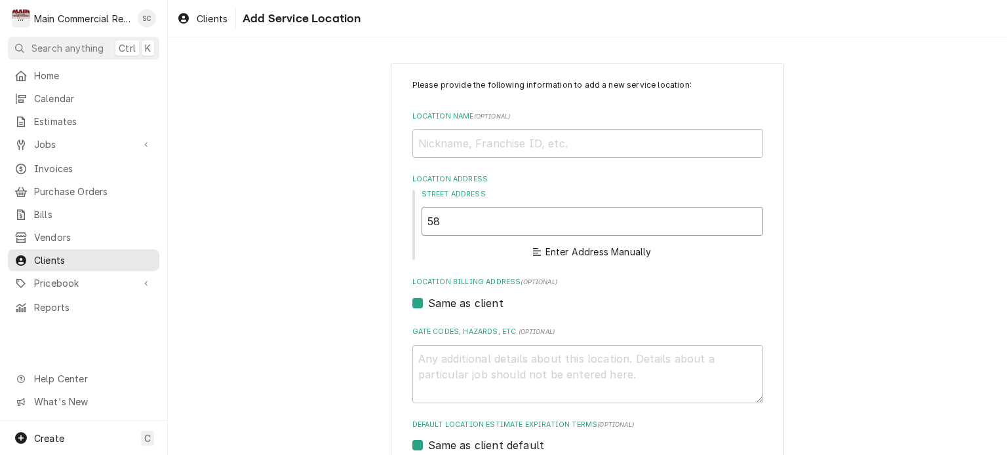
type textarea "x"
type input "580"
type textarea "x"
type input "5802"
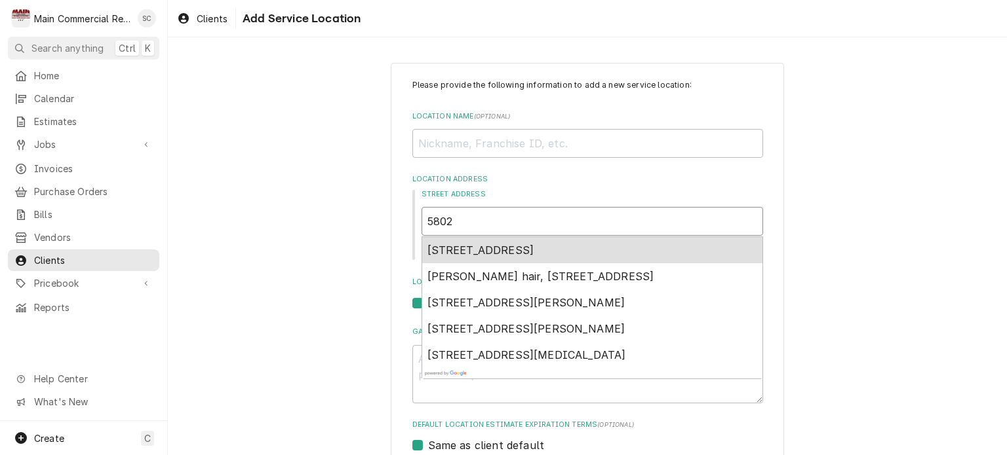
type textarea "x"
type input "5802"
type textarea "x"
type input "5802 N"
type textarea "x"
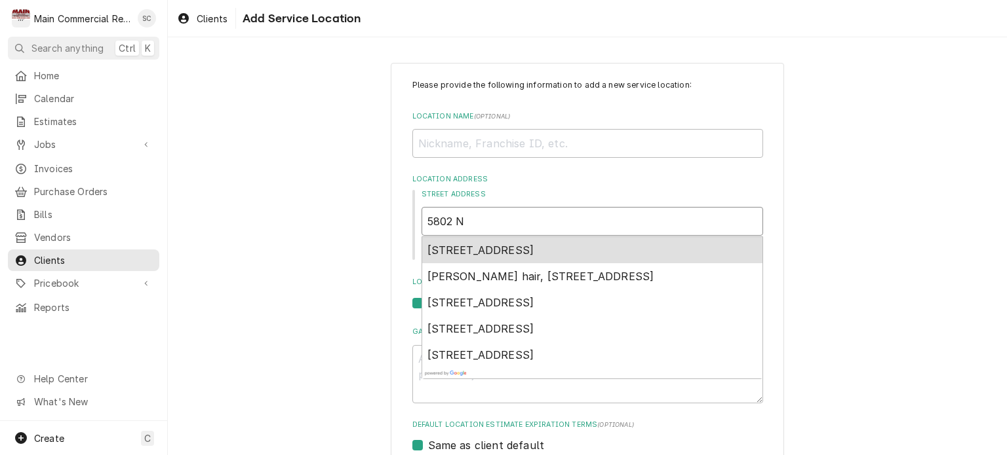
type input "5802 No"
type textarea "x"
type input "5802 Nor"
type textarea "x"
type input "5802 Norh"
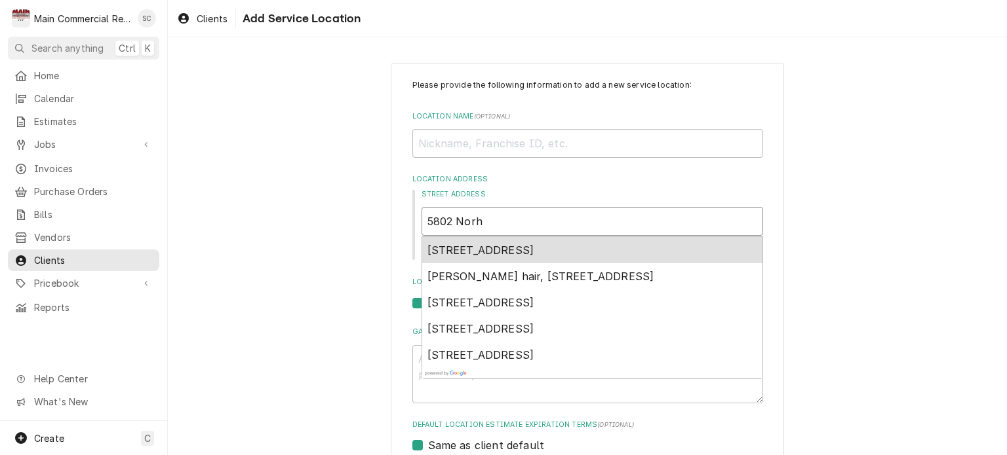
type textarea "x"
type input "5802 Norht"
type textarea "x"
type input "5802 Norht"
type textarea "x"
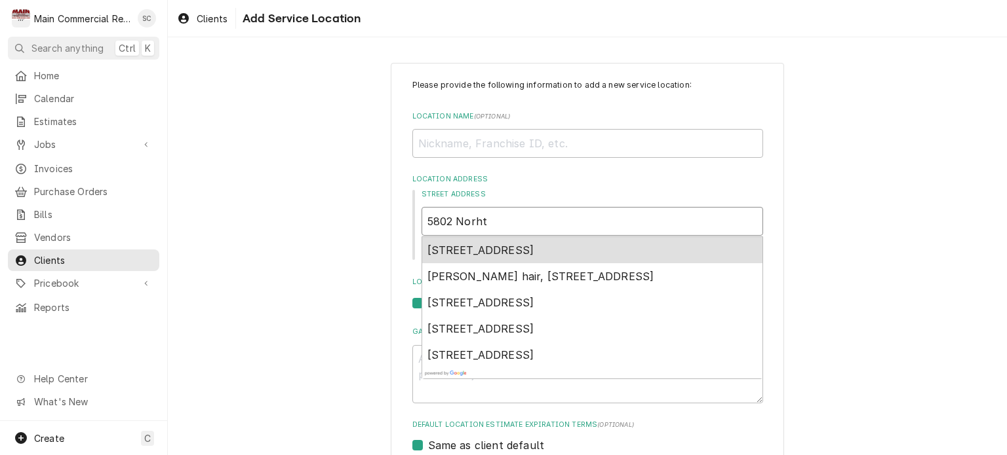
type input "5802 Norht A"
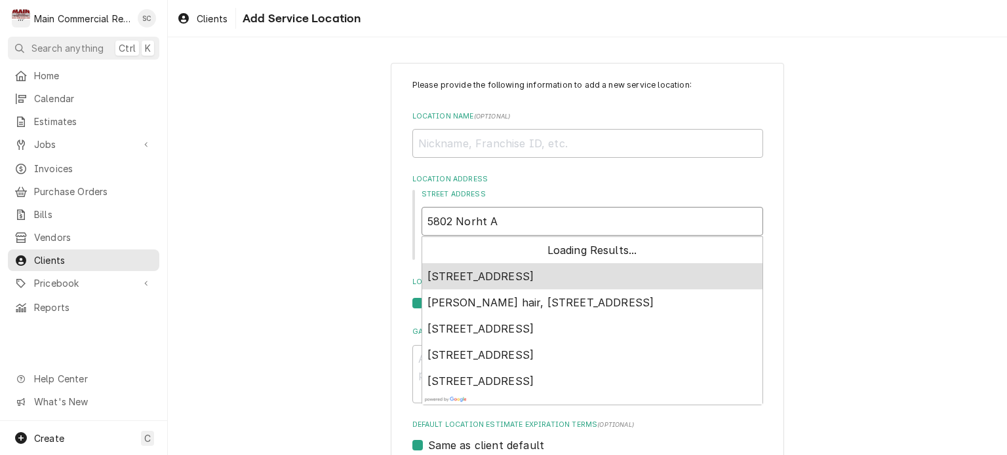
type textarea "x"
type input "5802 Norht Ar"
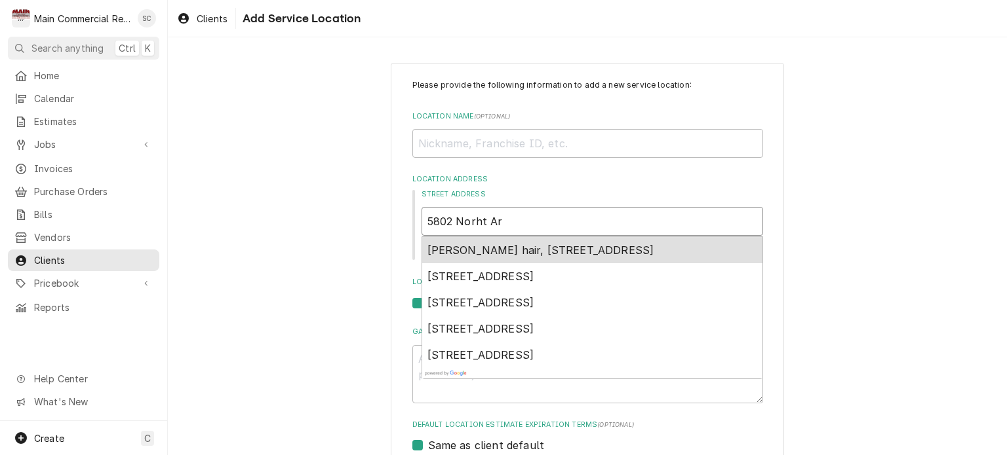
type textarea "x"
type input "5802 Norht Arm"
type textarea "x"
type input "5802 Norht Arme"
type textarea "x"
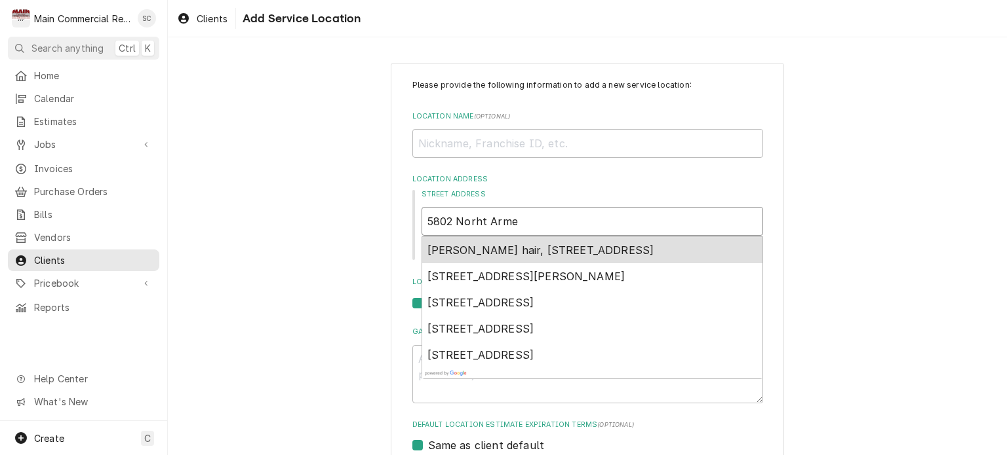
type input "5802 Norht Armen"
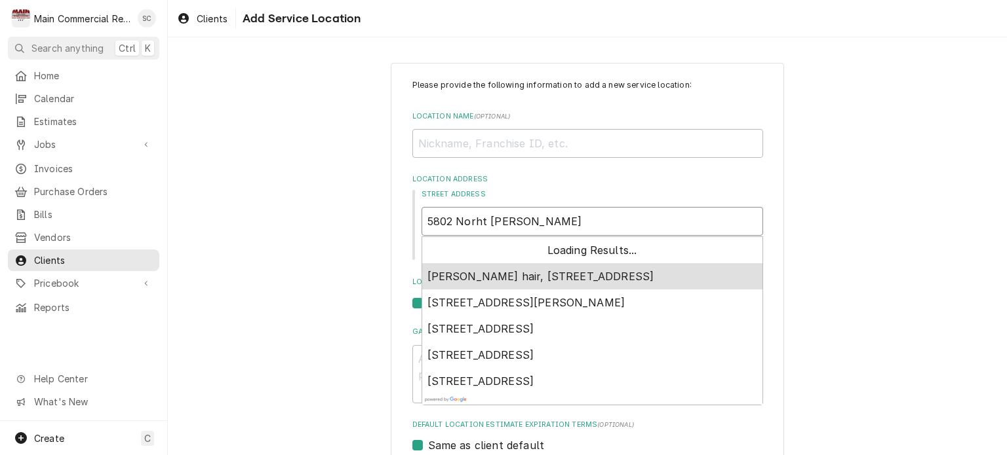
type textarea "x"
type input "5802 Norht Armeni"
type textarea "x"
type input "5802 Norht Armenia"
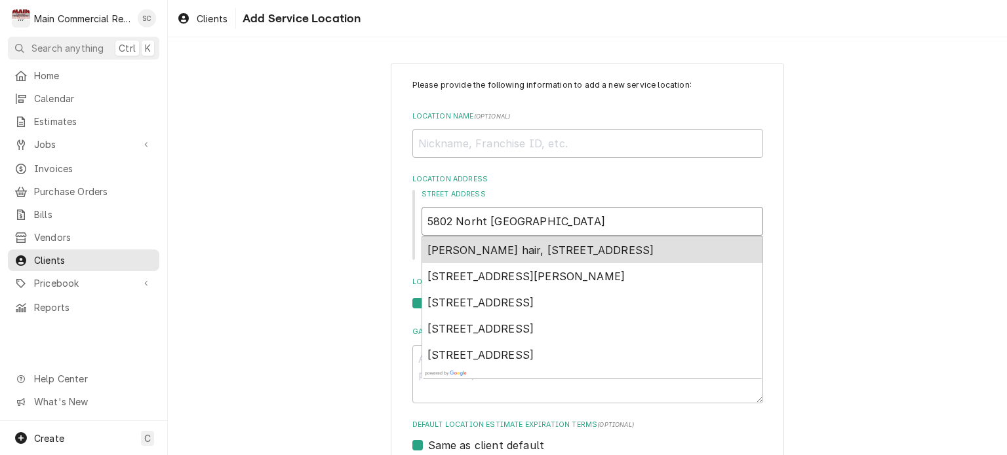
type textarea "x"
type input "5802 Norht Armenia"
type textarea "x"
type input "5802 Norht Armenia A"
type textarea "x"
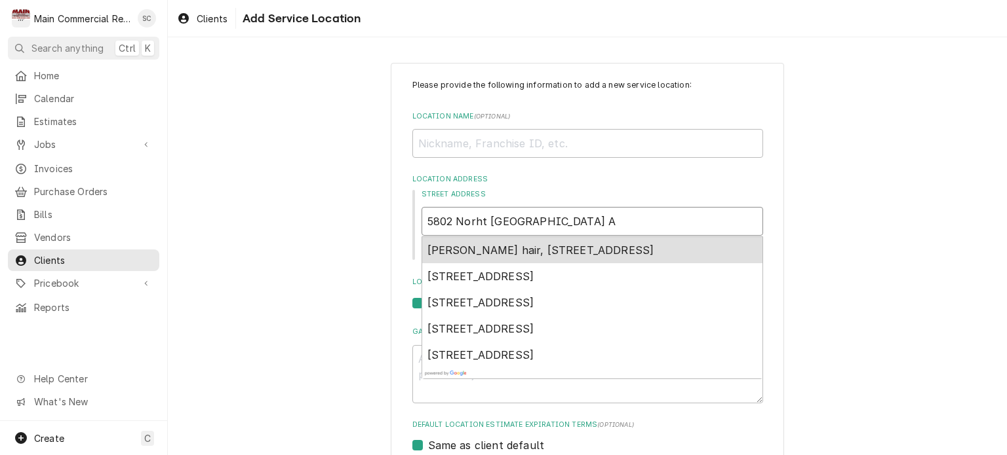
type input "5802 Norht Armenia Av"
type textarea "x"
type input "5802 Norht Armenia Ave"
type textarea "x"
type input "5802 Norht Armenia Aven"
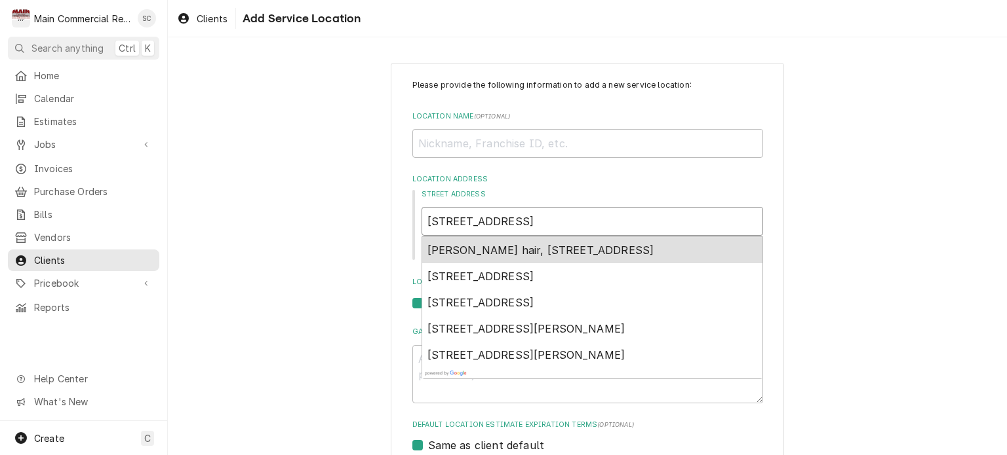
type textarea "x"
type input "5802 Norht Armenia Avenu"
type textarea "x"
type input "5802 Norht Armenia Avenue"
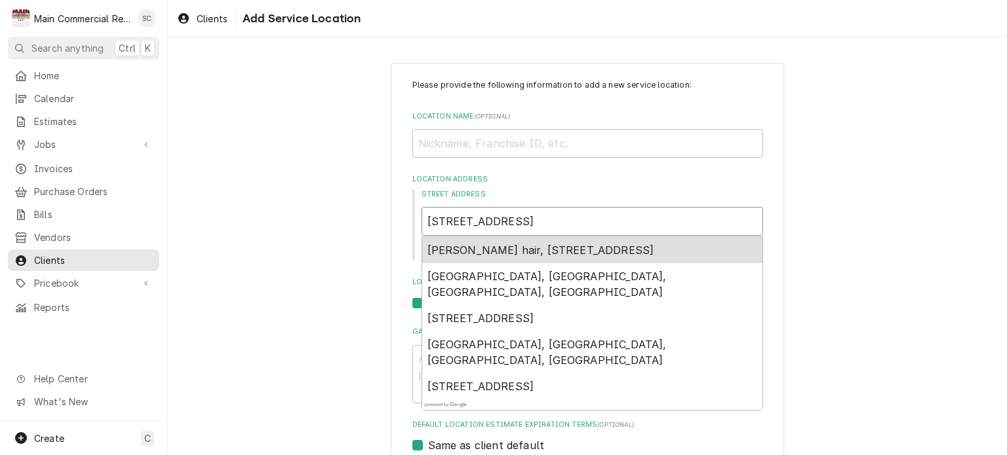
type textarea "x"
type input "5802 Norht Armenia Avenue,"
type textarea "x"
type input "5802 Norht Armenia Avenue,"
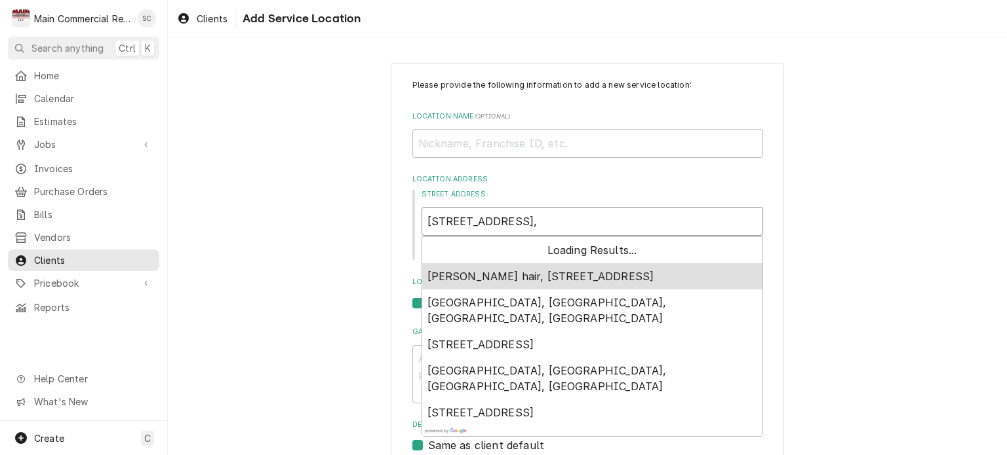
type textarea "x"
type input "5802 Norht Armenia Avenue, T"
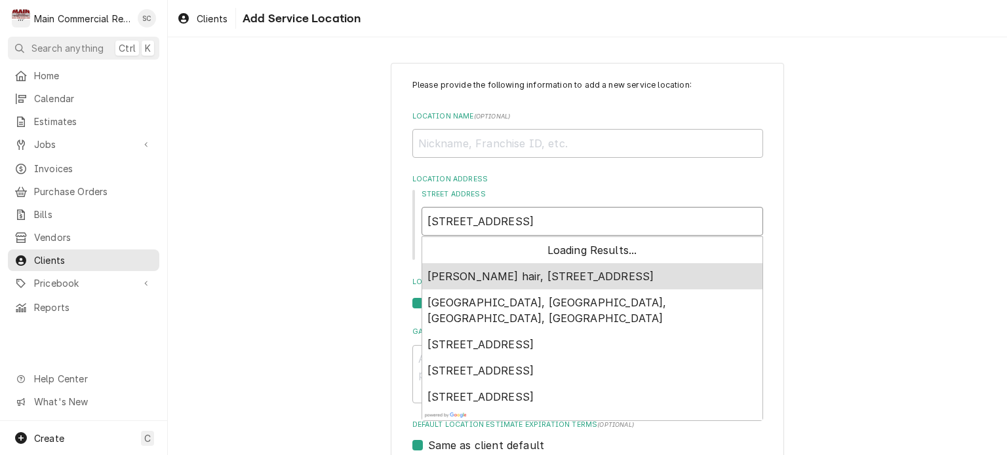
type textarea "x"
type input "5802 Norht Armenia Avenue, Ta"
type textarea "x"
type input "5802 Norht Armenia Avenue, Tam"
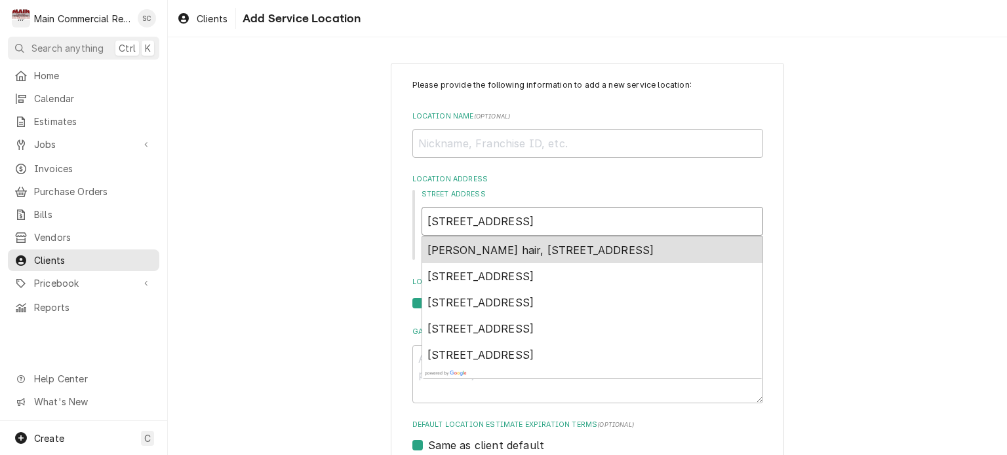
type textarea "x"
type input "5802 Norht Armenia Avenue, Tamp"
type textarea "x"
type input "5802 Norht Armenia Avenue, Tampa"
type textarea "x"
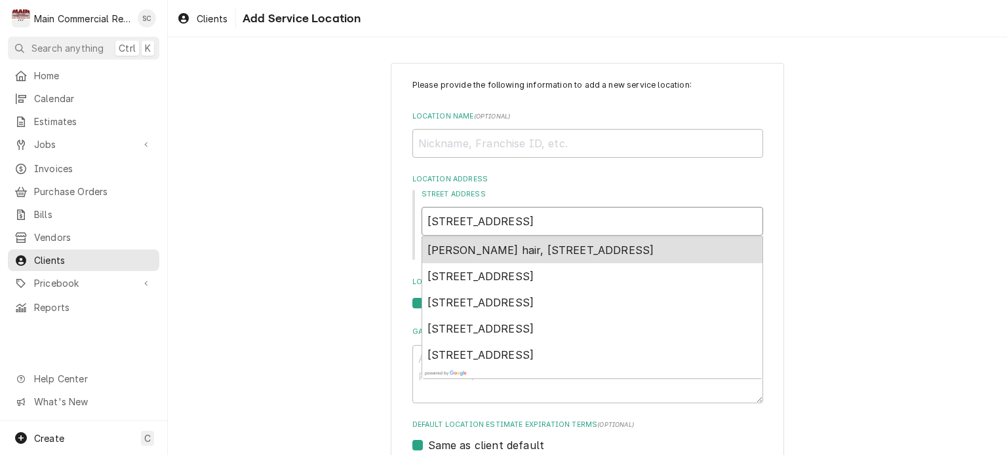
type input "5802 Norht Armenia Avenue, Tampa"
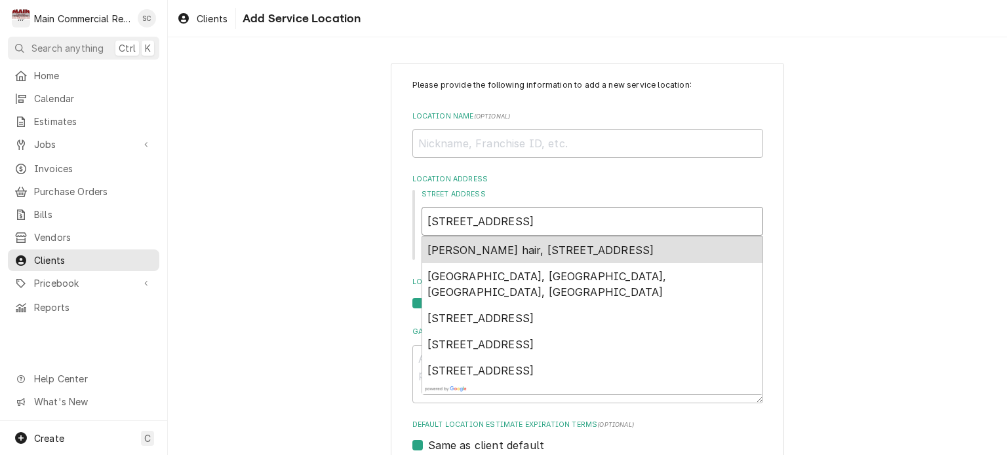
type textarea "x"
type input "5802 Norht Armenia Avenue, Tampa F"
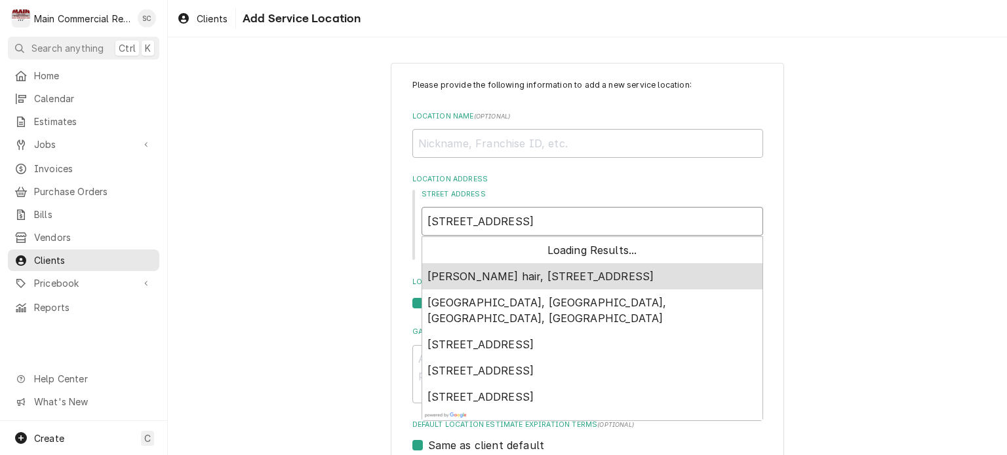
type textarea "x"
type input "5802 Norht Armenia Avenue, Tampa Fl"
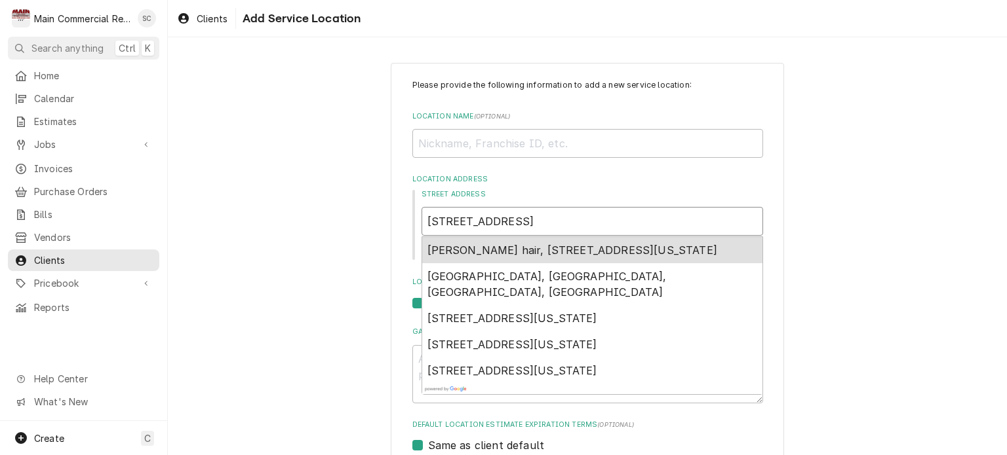
type textarea "x"
type input "5802 Norht Armenia Avenue, Tampa Fl"
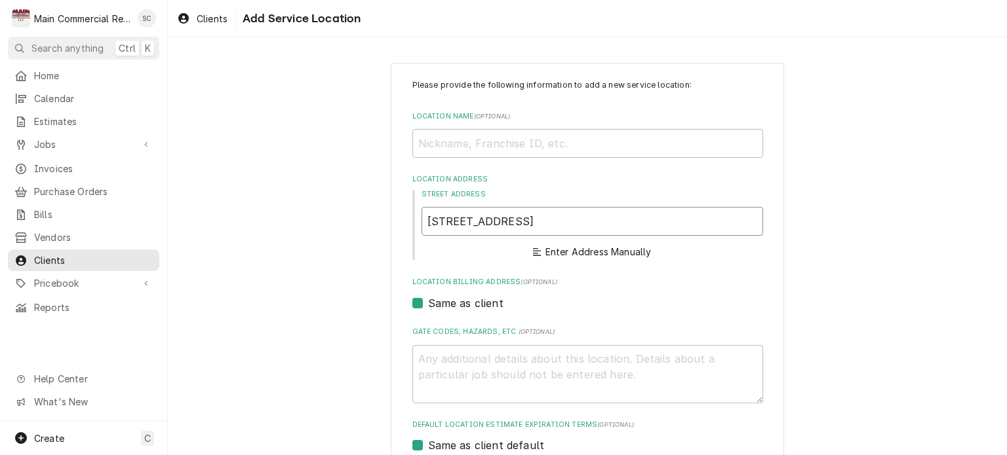
type textarea "x"
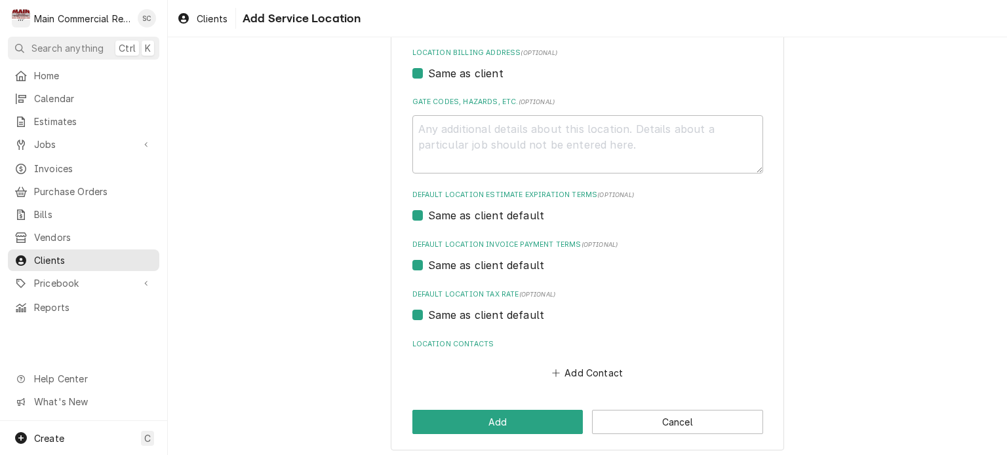
scroll to position [399, 0]
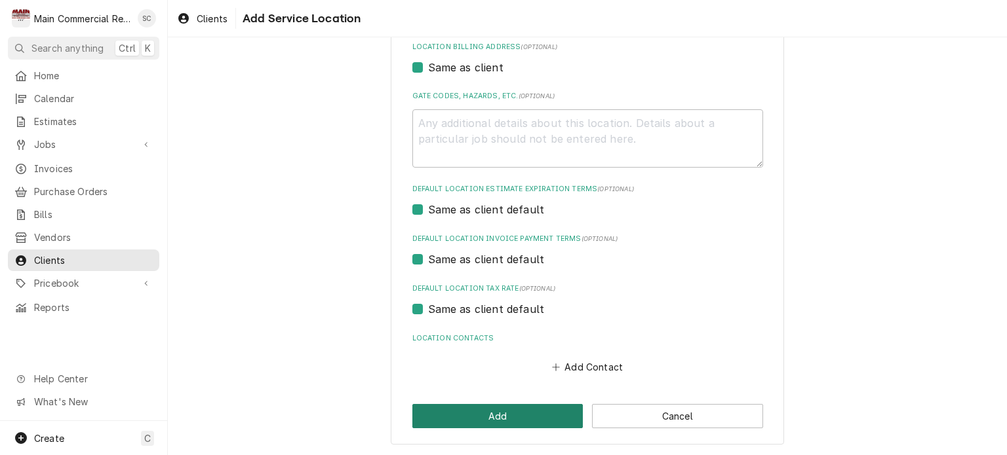
type input "5802 N Armenia Ave"
click at [512, 415] on button "Add" at bounding box center [497, 416] width 171 height 24
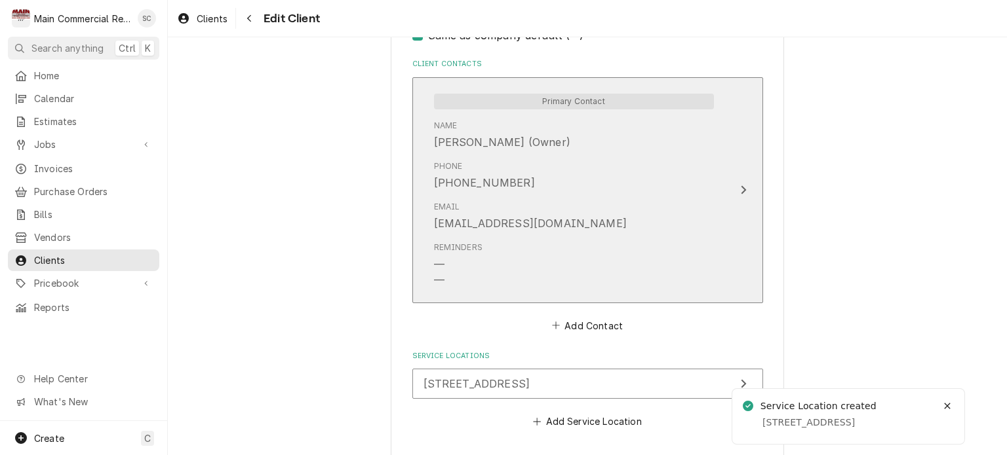
scroll to position [971, 0]
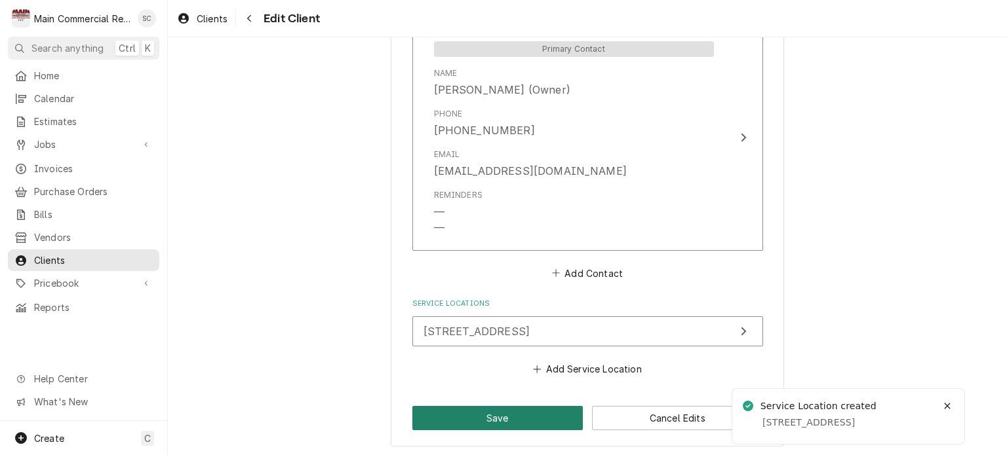
click at [510, 407] on button "Save" at bounding box center [497, 418] width 171 height 24
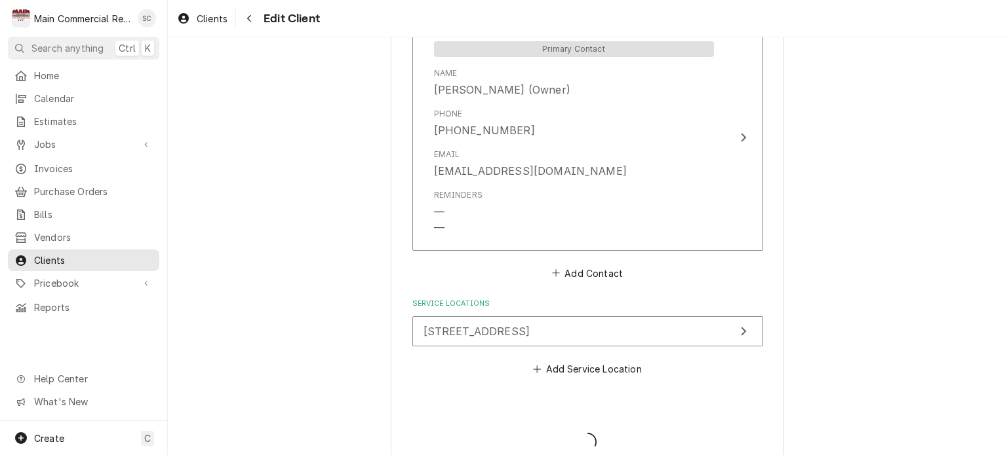
type textarea "x"
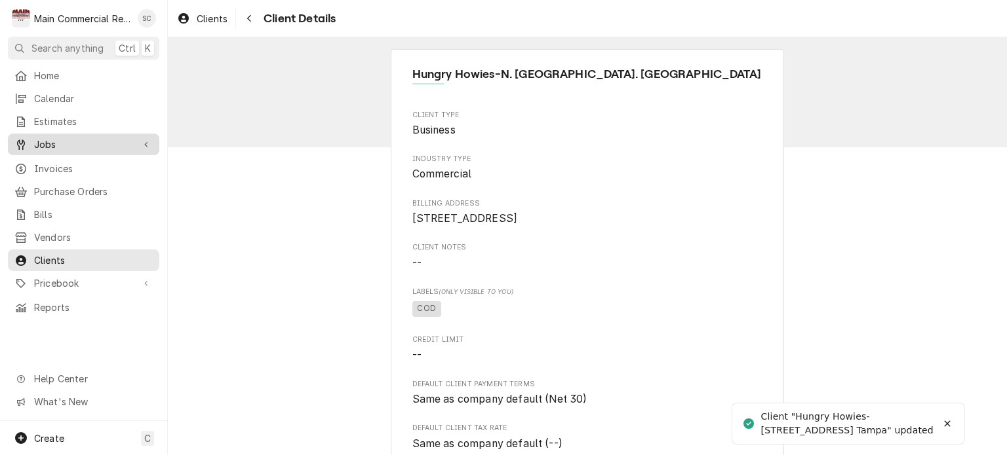
click at [57, 138] on span "Jobs" at bounding box center [83, 145] width 99 height 14
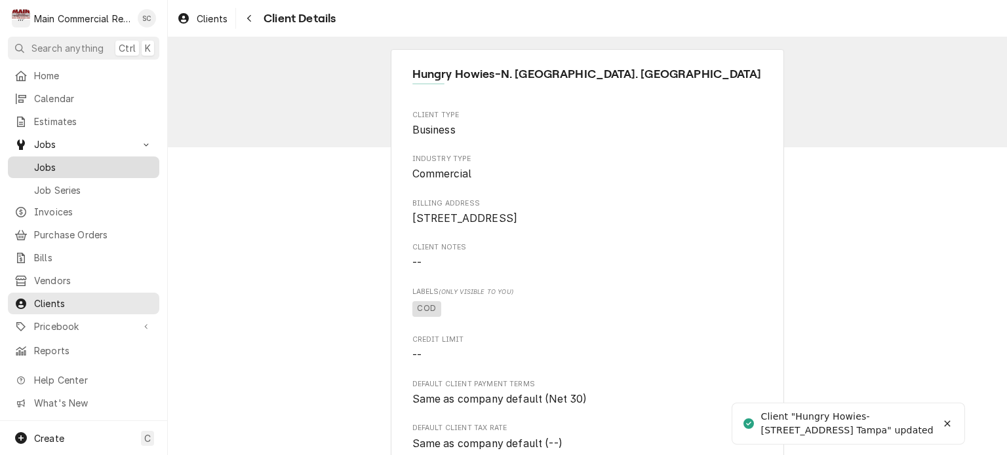
click at [66, 163] on span "Jobs" at bounding box center [93, 168] width 119 height 14
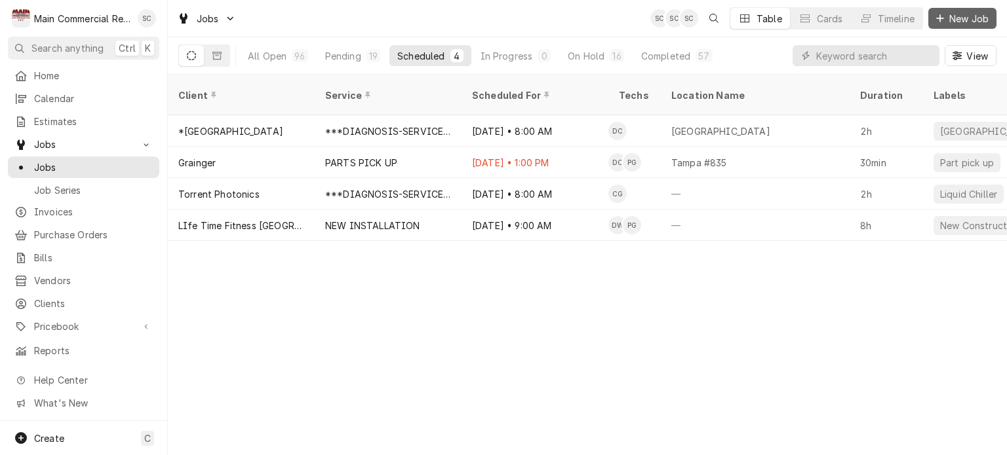
click at [951, 18] on span "New Job" at bounding box center [968, 19] width 45 height 14
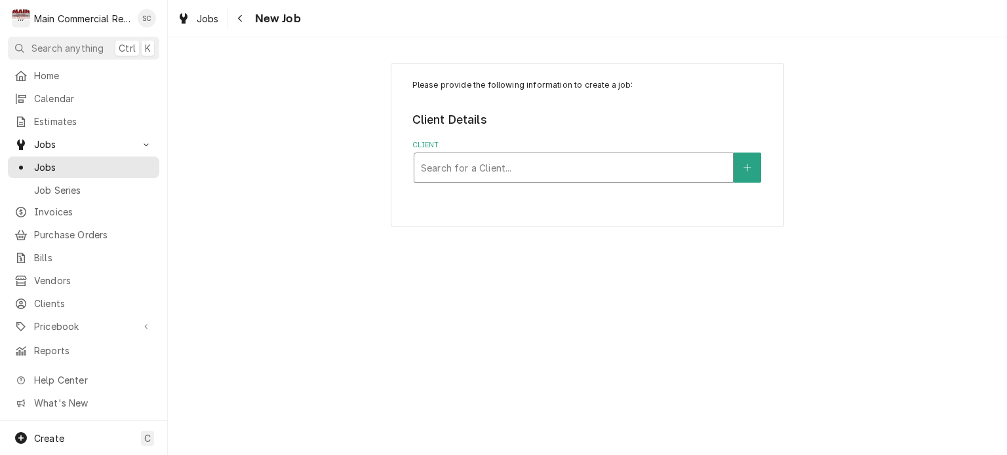
click at [614, 166] on div "Client" at bounding box center [573, 168] width 305 height 24
type input "[GEOGRAPHIC_DATA]"
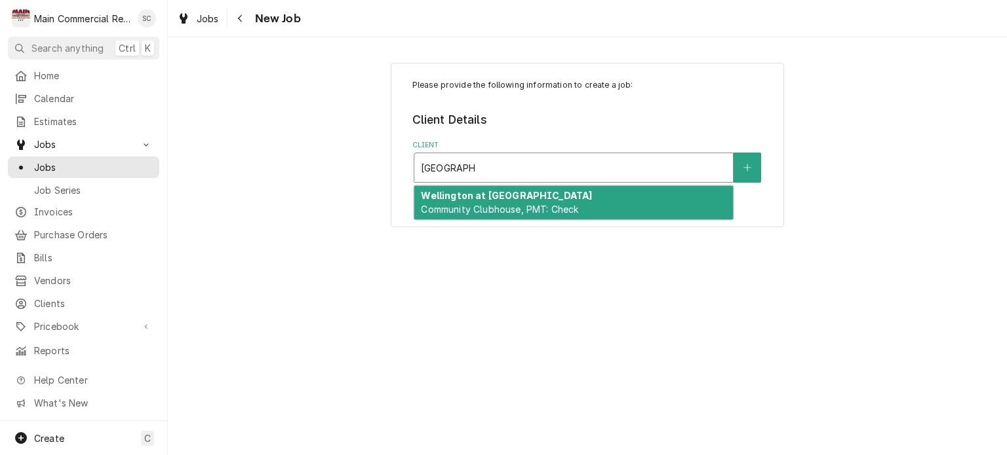
click at [598, 193] on div "Wellington at [GEOGRAPHIC_DATA], PMT: Check" at bounding box center [573, 203] width 318 height 34
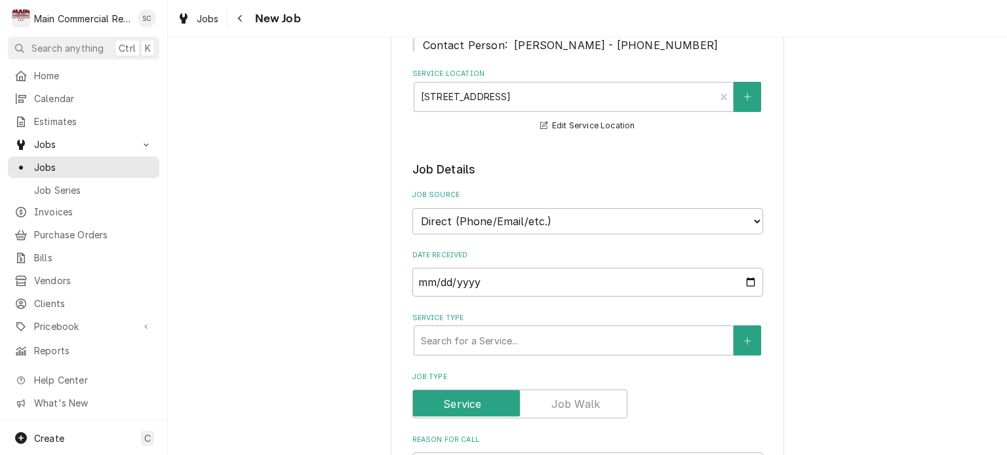
scroll to position [262, 0]
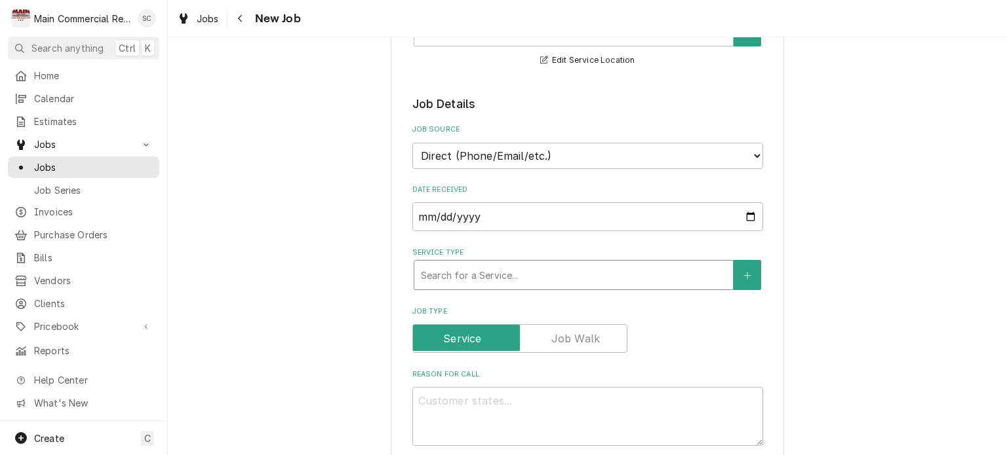
click at [550, 270] on div "Service Type" at bounding box center [573, 275] width 305 height 24
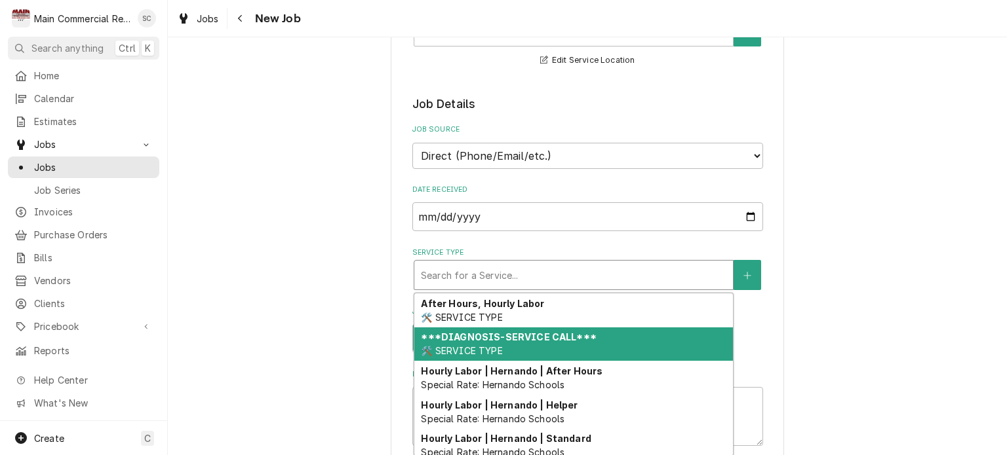
click at [524, 332] on strong "***DIAGNOSIS-SERVICE CALL***" at bounding box center [508, 337] width 175 height 11
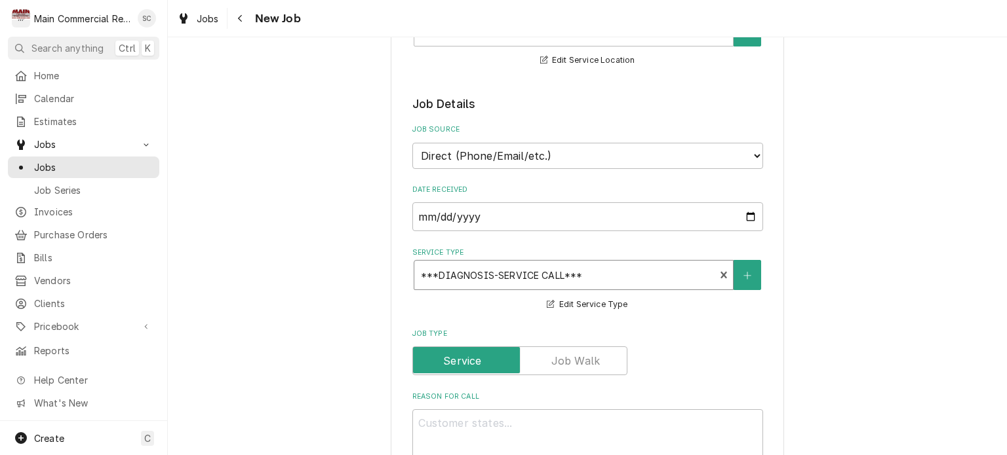
scroll to position [524, 0]
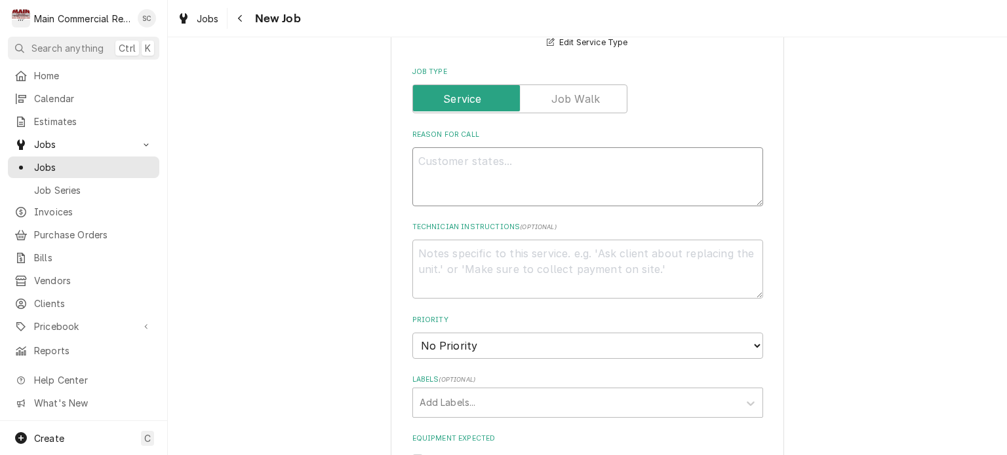
click at [470, 156] on textarea "Reason For Call" at bounding box center [587, 176] width 351 height 59
type textarea "x"
type textarea "W"
type textarea "x"
type textarea "WI"
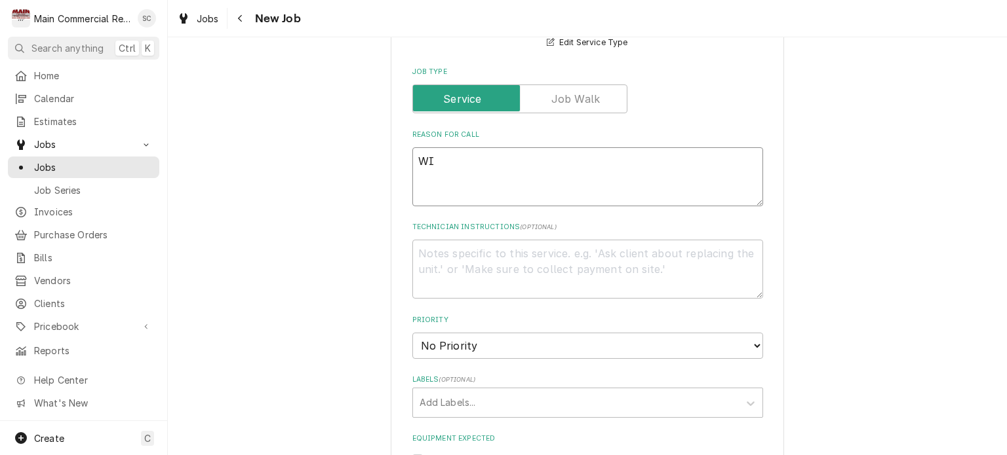
type textarea "x"
type textarea "WIF"
type textarea "x"
type textarea "WIF"
type textarea "x"
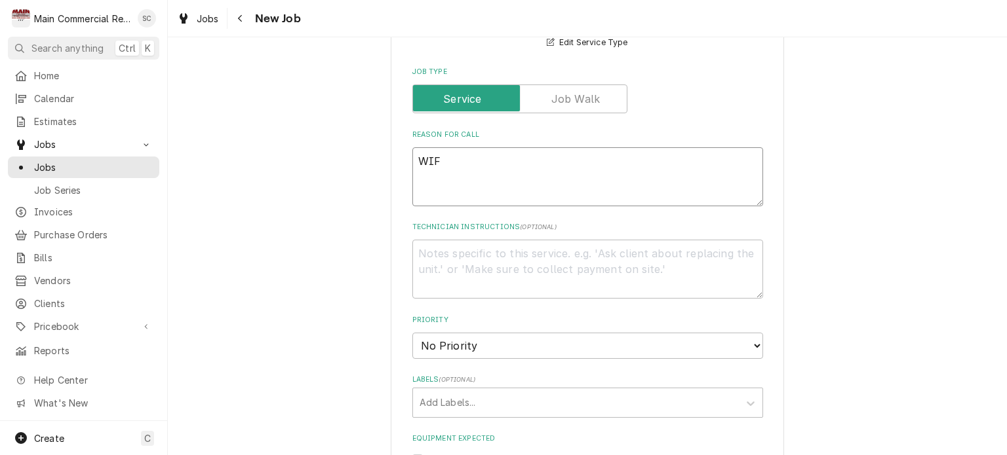
type textarea "WIF ("
type textarea "x"
type textarea "WIF (5"
type textarea "x"
type textarea "WIF (5h"
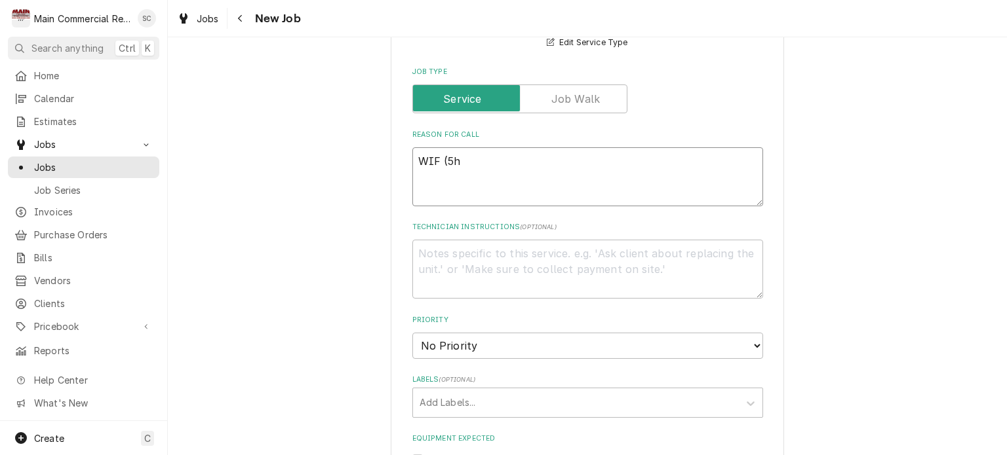
type textarea "x"
type textarea "WIF (5"
type textarea "x"
type textarea "WIF (5y"
type textarea "x"
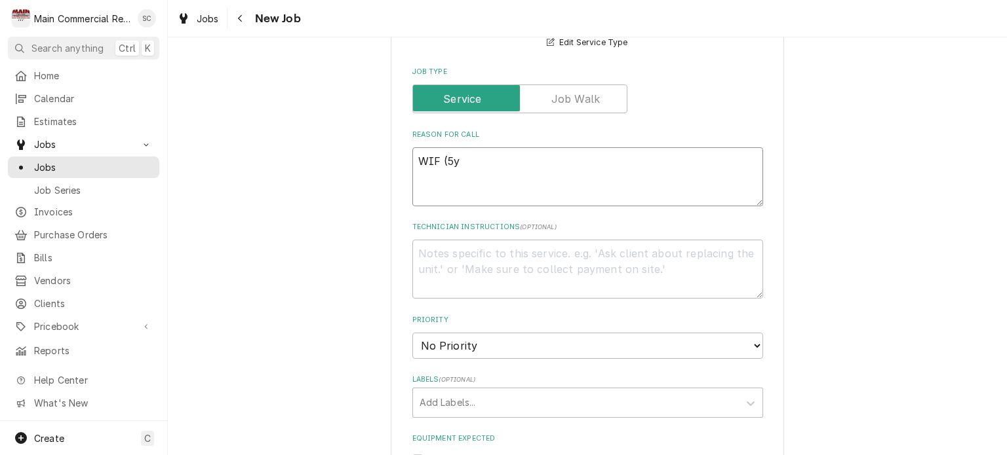
type textarea "WIF (5ye"
type textarea "x"
type textarea "WIF (5yea"
type textarea "x"
type textarea "WIF (5year"
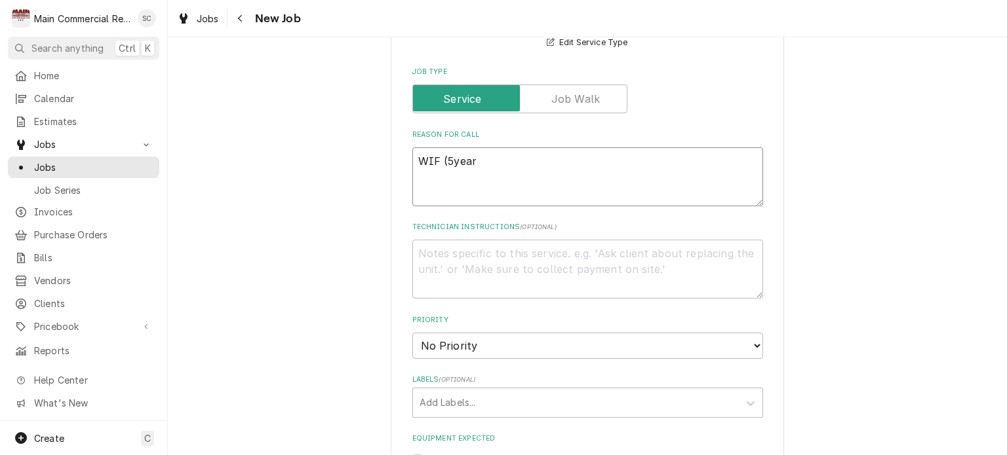
type textarea "x"
type textarea "WIF (5years"
type textarea "x"
type textarea "WIF (5years"
type textarea "x"
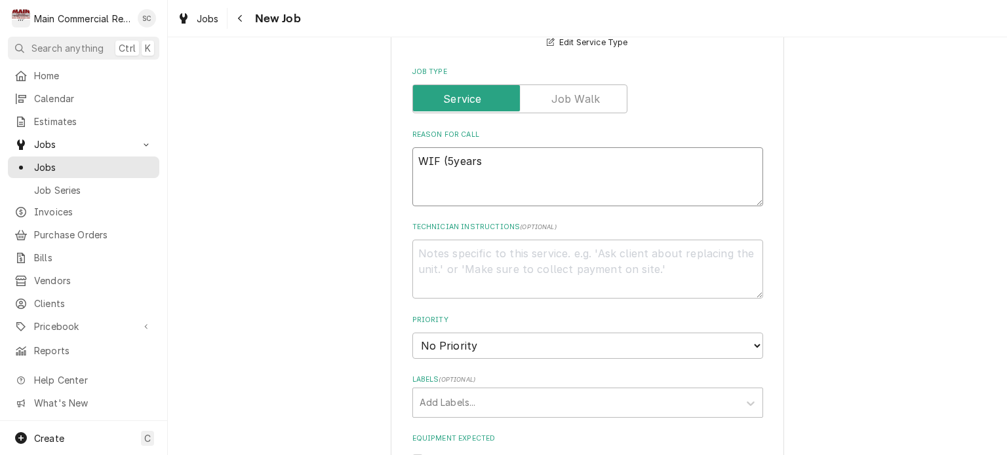
type textarea "WIF (5years o"
type textarea "x"
type textarea "WIF (5years ol"
type textarea "x"
type textarea "WIF (5years old"
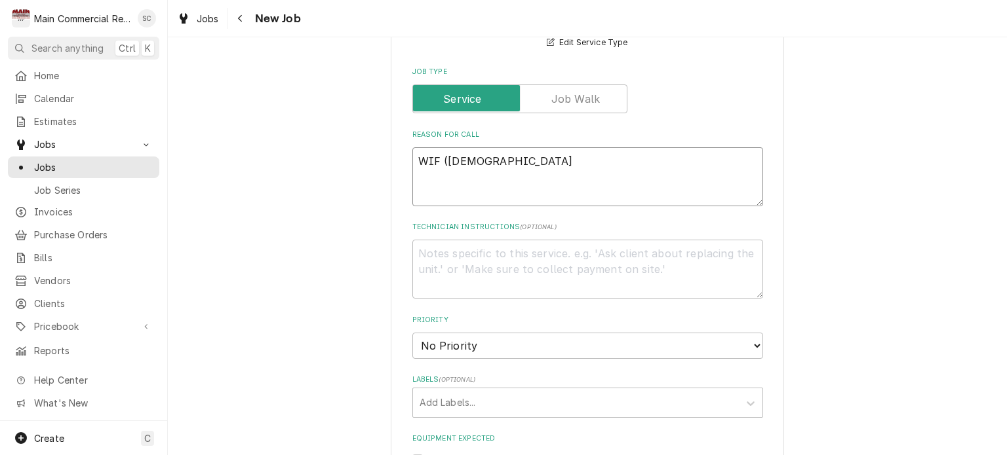
type textarea "x"
type textarea "WIF (5years old)"
type textarea "x"
type textarea "WIF (5years old)"
type textarea "x"
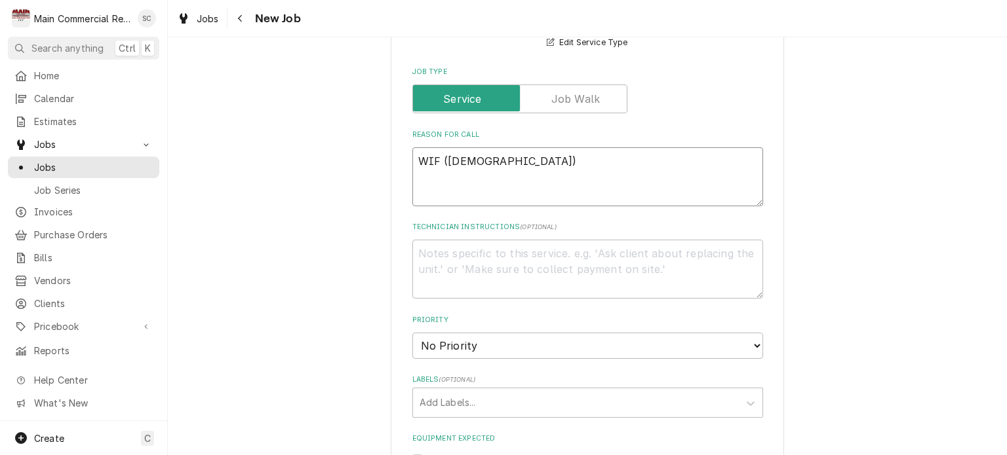
type textarea "WIF (5years old) f"
type textarea "x"
type textarea "WIF (5years old) fr"
type textarea "x"
type textarea "WIF (5years old) fre"
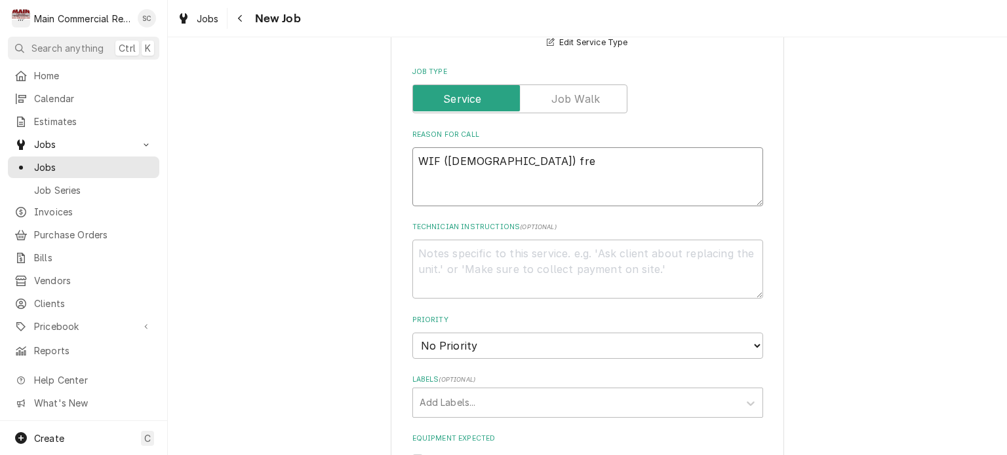
type textarea "x"
type textarea "WIF (5years old) free"
type textarea "x"
type textarea "WIF (5years old) freez"
type textarea "x"
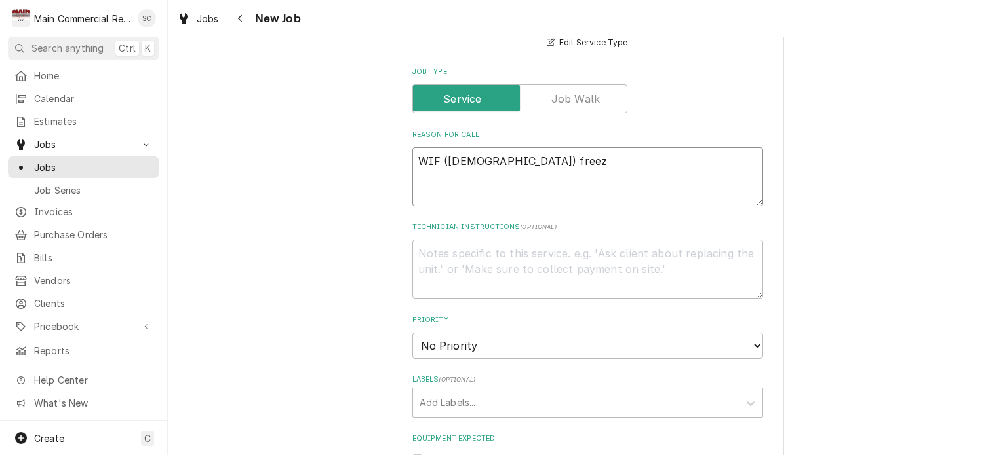
type textarea "WIF (5years old) free"
type textarea "x"
type textarea "WIF (5years old) fre"
type textarea "x"
type textarea "WIF (5years old) fr"
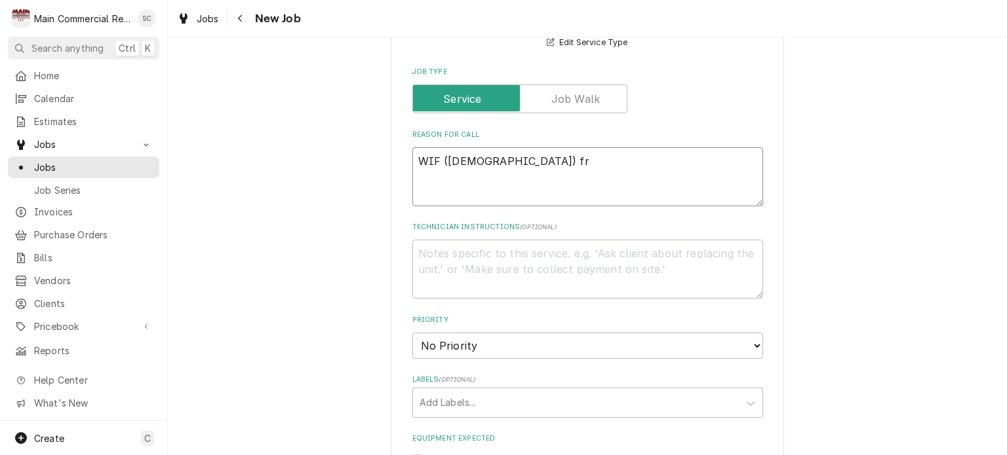
type textarea "x"
type textarea "WIF (5years old) f"
type textarea "x"
type textarea "WIF (5years old)"
type textarea "x"
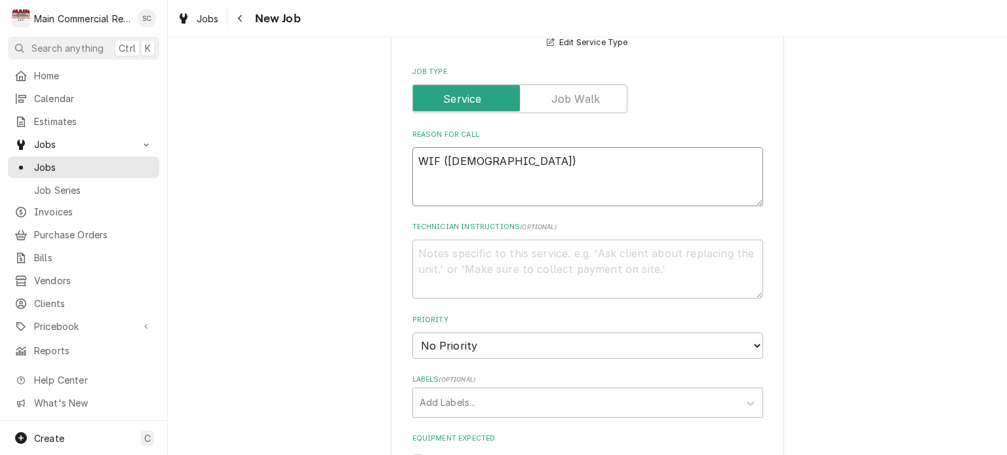
type textarea "WIF (5years old) n"
type textarea "x"
type textarea "WIF (5years old) no"
type textarea "x"
type textarea "WIF (5years old) not"
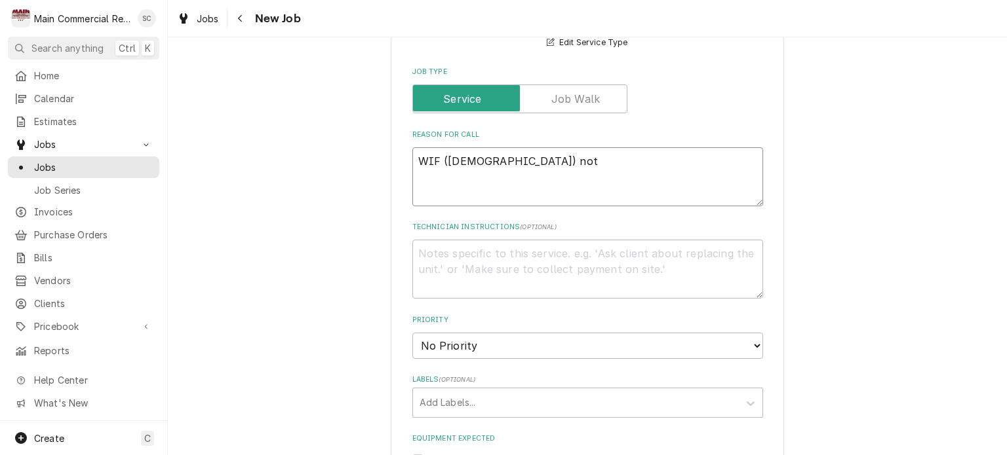
type textarea "x"
type textarea "WIF (5years old) not"
type textarea "x"
type textarea "WIF (5years old) not f"
type textarea "x"
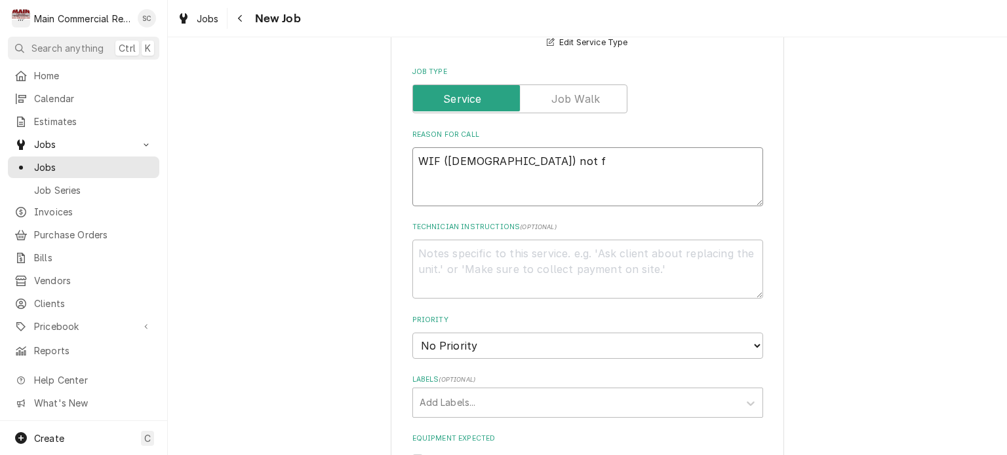
type textarea "WIF (5years old) not fr"
type textarea "x"
type textarea "WIF (5years old) not fre"
type textarea "x"
type textarea "WIF (5years old) not free"
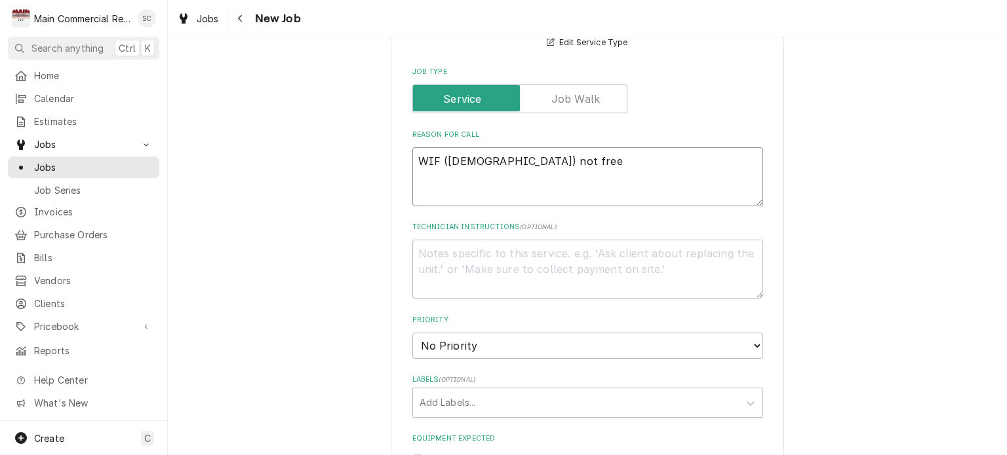
type textarea "x"
type textarea "WIF (5years old) not freez"
type textarea "x"
type textarea "WIF (5years old) not freezin"
type textarea "x"
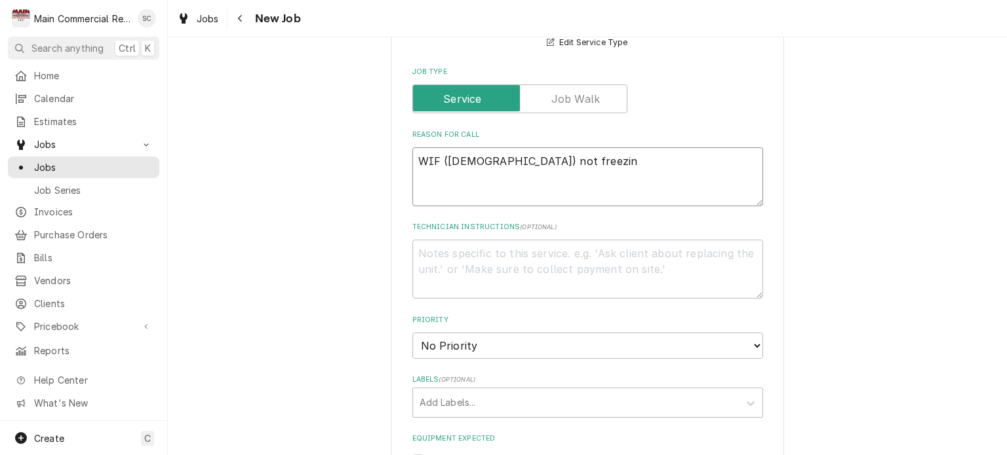
type textarea "WIF (5years old) not freezin"
type textarea "x"
type textarea "WIF (5years old) not freezin g"
type textarea "x"
type textarea "WIF (5years old) not freezin gt"
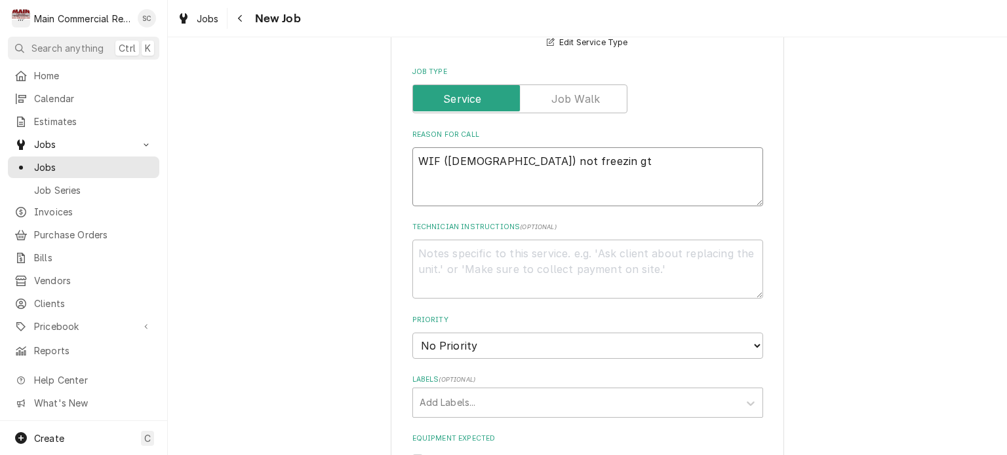
type textarea "x"
type textarea "WIF (5years old) not freezin gth"
type textarea "x"
type textarea "WIF (5years old) not freezin gthi"
type textarea "x"
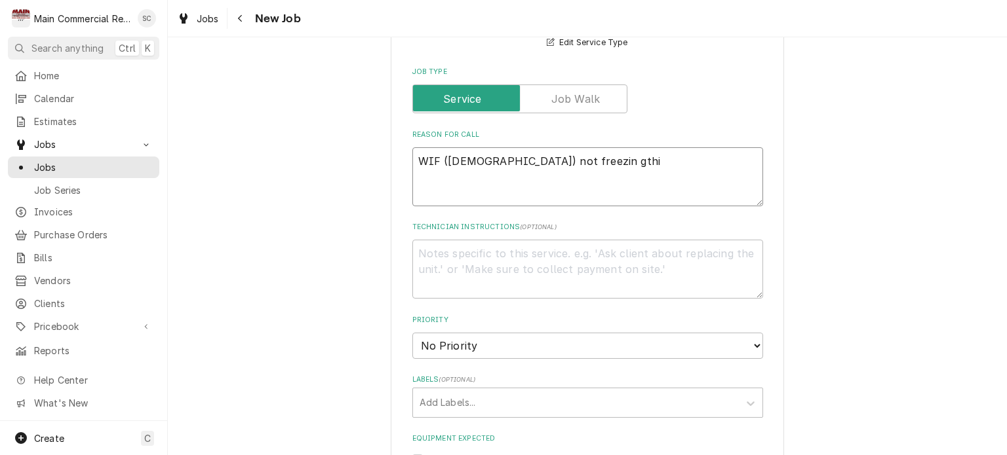
type textarea "WIF (5years old) not freezin gth"
type textarea "x"
type textarea "WIF (5years old) not freezin gt"
type textarea "x"
type textarea "WIF (5years old) not freezin g"
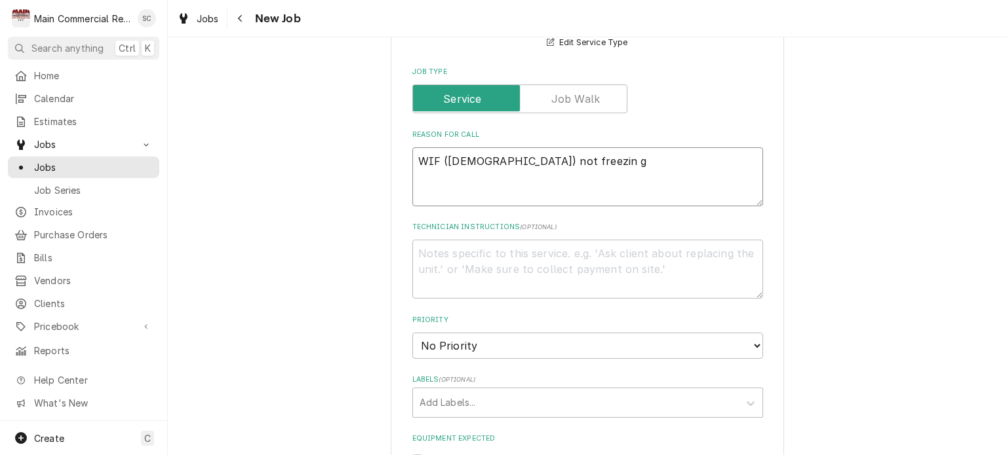
type textarea "x"
type textarea "WIF (5years old) not freezin"
type textarea "x"
type textarea "WIF (5years old) not freezin"
type textarea "x"
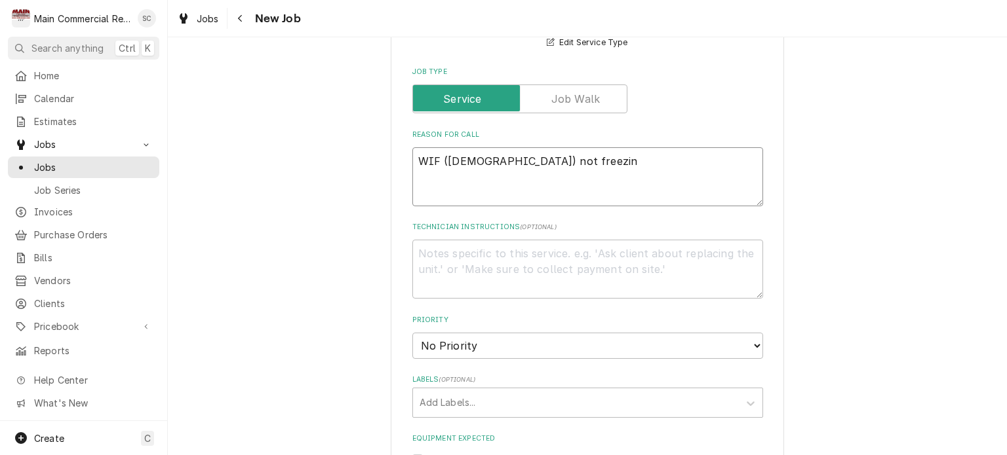
type textarea "WIF (5years old) not freezing"
type textarea "x"
type textarea "WIF (5years old) not freezing"
type textarea "x"
type textarea "WIF (5years old) not freezing t"
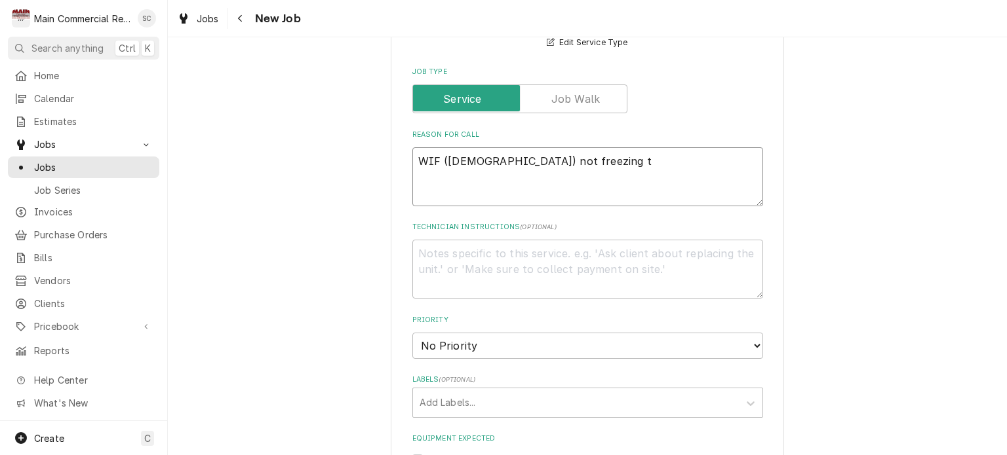
type textarea "x"
type textarea "WIF (5years old) not freezing th"
type textarea "x"
type textarea "WIF (5years old) not freezing thn"
type textarea "x"
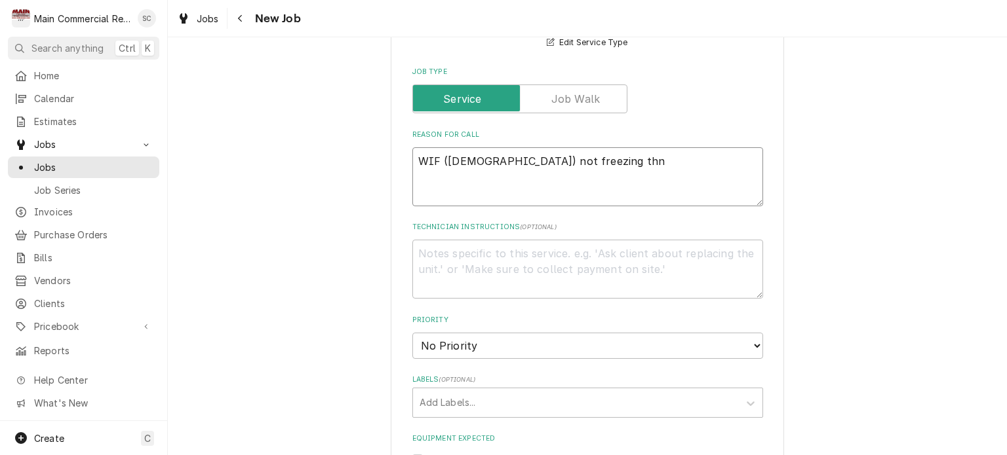
type textarea "WIF (5years old) not freezing th"
type textarea "x"
type textarea "WIF (5years old) not freezing thi"
type textarea "x"
type textarea "WIF (5years old) not freezing thin"
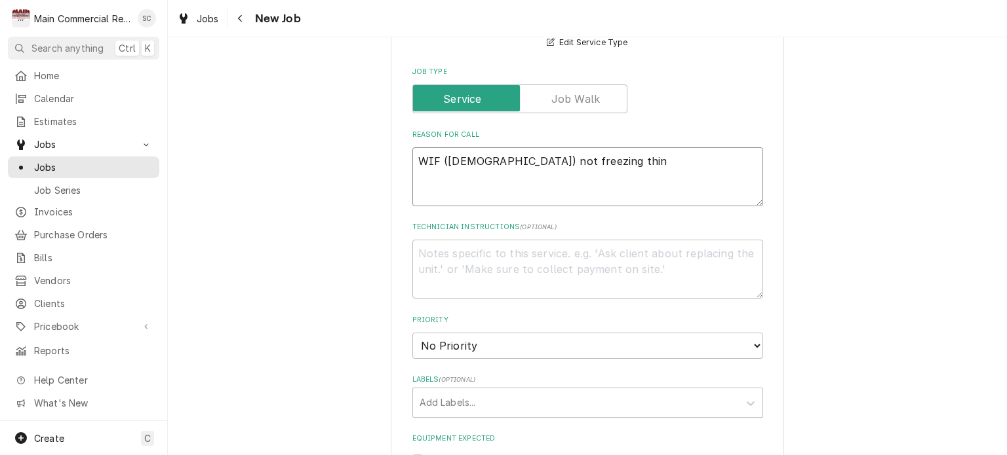
type textarea "x"
type textarea "WIF (5years old) not freezing thing"
type textarea "x"
type textarea "WIF (5years old) not freezing things"
type textarea "x"
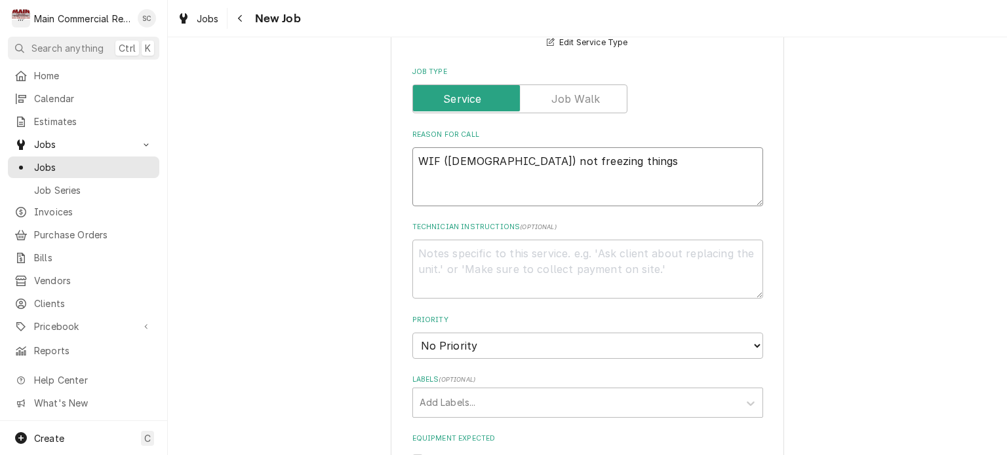
type textarea "WIF (5years old) not freezing things"
type textarea "x"
type textarea "WIF (5years old) not freezing things s"
type textarea "x"
type textarea "WIF (5years old) not freezing things so"
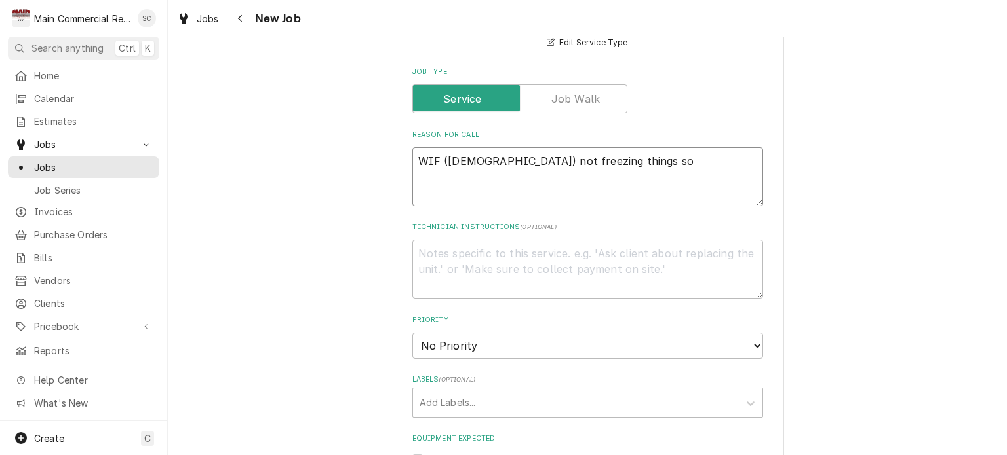
type textarea "x"
type textarea "WIF (5years old) not freezing things sol"
type textarea "x"
type textarea "WIF (5years old) not freezing things soli"
type textarea "x"
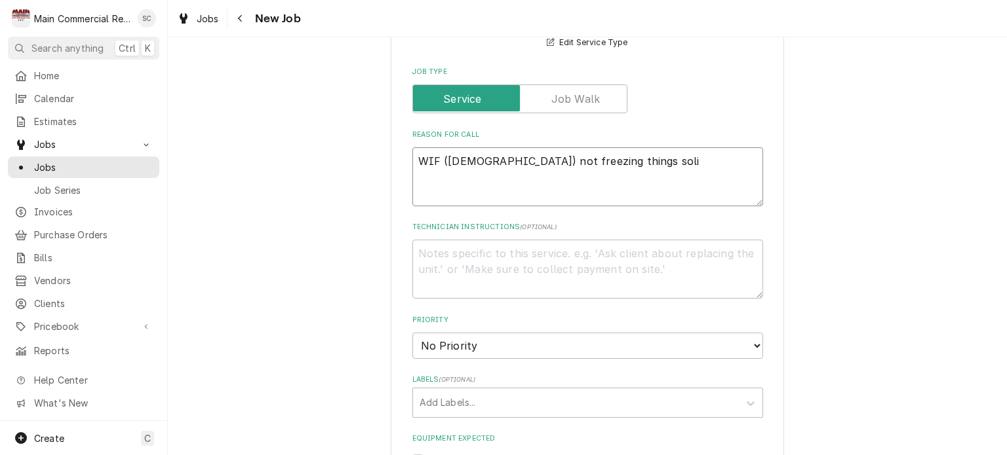
type textarea "WIF (5years old) not freezing things solid"
type textarea "x"
type textarea "WIF (5years old) not freezing things solid."
type textarea "x"
type textarea "WIF (5years old) not freezing things solid."
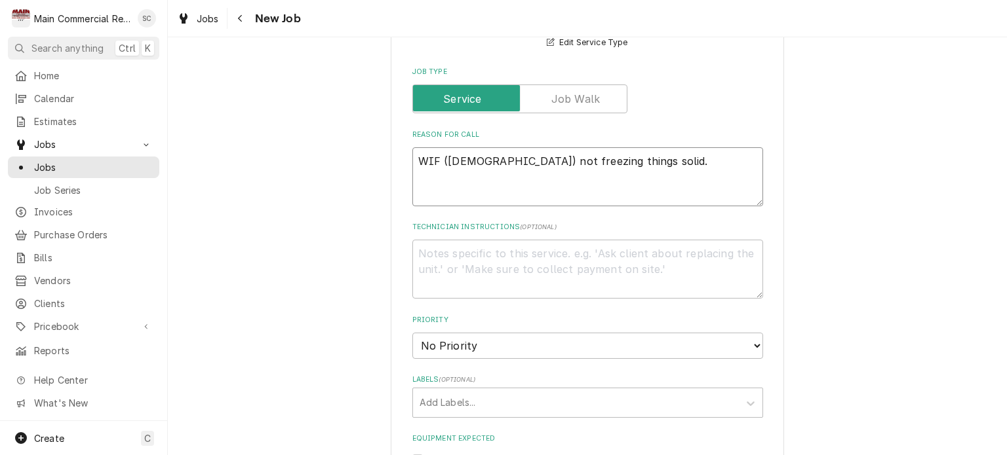
type textarea "x"
type textarea "WIF (5years old) not freezing things solid. c"
type textarea "x"
type textarea "WIF (5years old) not freezing things solid. cu"
type textarea "x"
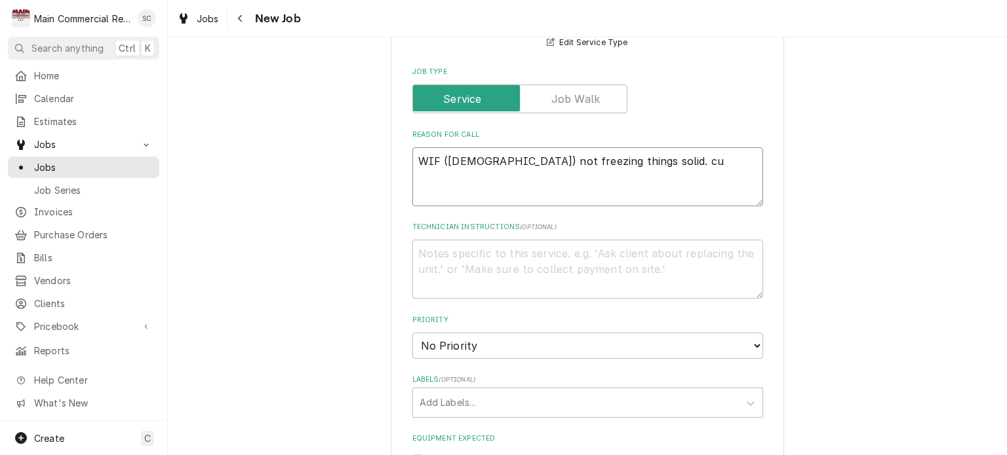
type textarea "WIF (5years old) not freezing things solid. cur"
type textarea "x"
type textarea "WIF (5years old) not freezing things solid. curr"
type textarea "x"
type textarea "WIF (5years old) not freezing things solid. curre"
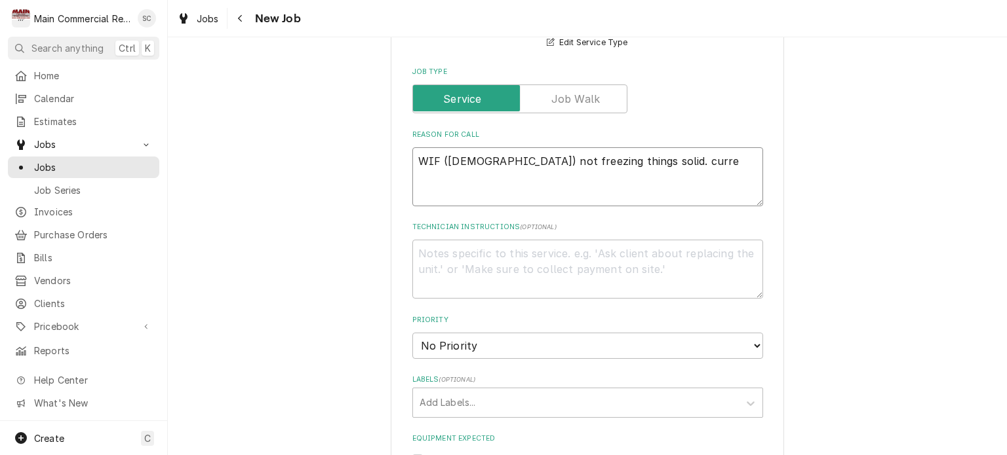
type textarea "x"
type textarea "WIF (5years old) not freezing things solid. curren"
type textarea "x"
type textarea "WIF (5years old) not freezing things solid. current"
type textarea "x"
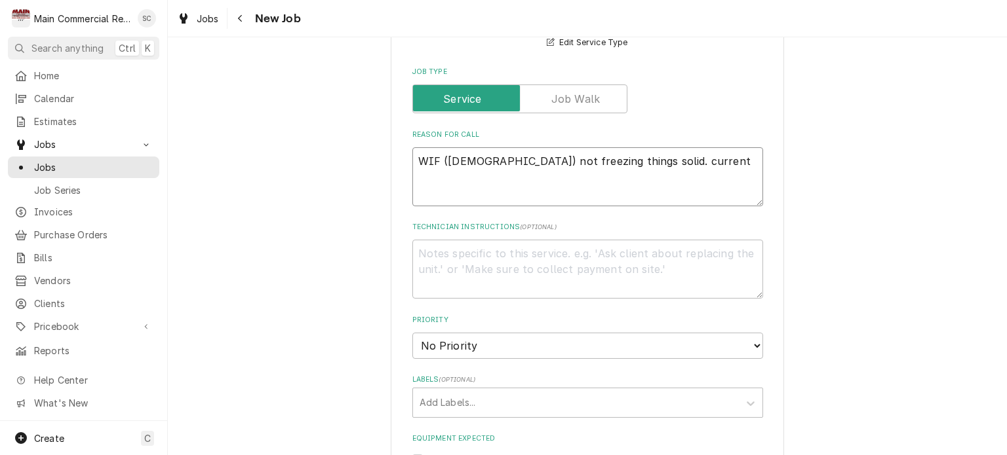
type textarea "WIF (5years old) not freezing things solid. currentl"
type textarea "x"
type textarea "WIF (5years old) not freezing things solid. currently"
type textarea "x"
type textarea "WIF (5years old) not freezing things solid. currently"
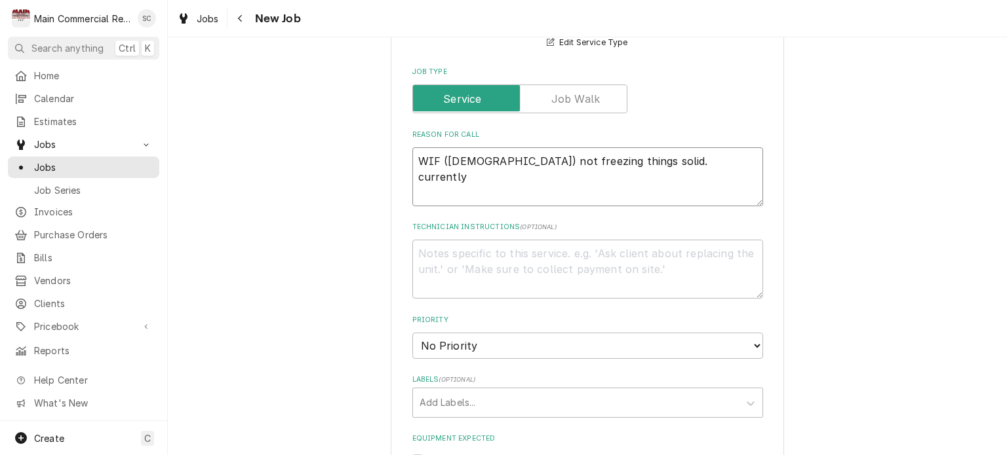
type textarea "x"
type textarea "WIF (5years old) not freezing things solid. currently a"
type textarea "x"
type textarea "WIF (5years old) not freezing things solid. currently at"
type textarea "x"
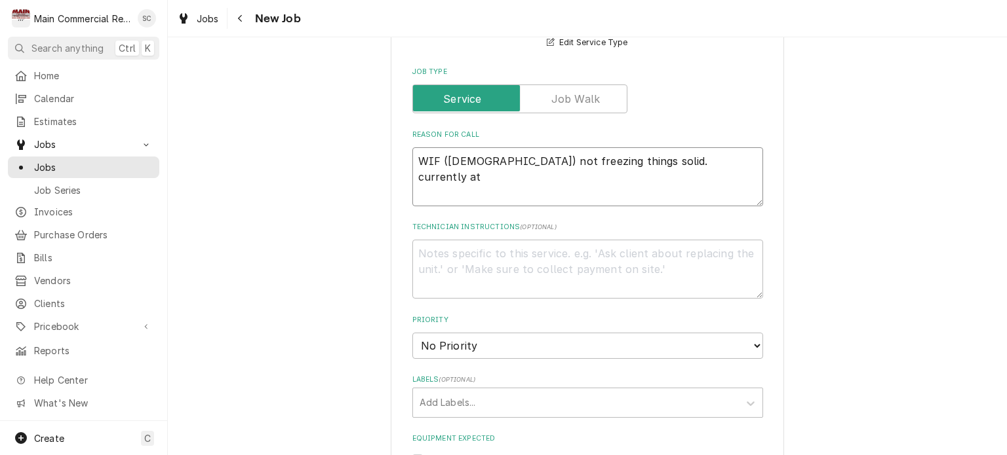
type textarea "WIF (5years old) not freezing things solid. currently at"
type textarea "x"
type textarea "WIF (5years old) not freezing things solid. currently at 1"
type textarea "x"
type textarea "WIF (5years old) not freezing things solid. currently at 10"
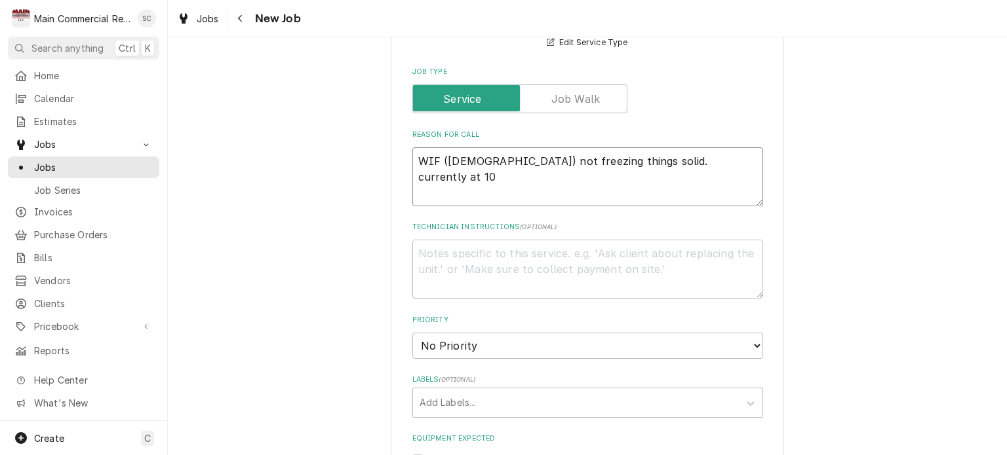
type textarea "x"
type textarea "WIF (5years old) not freezing things solid. currently at 10d"
type textarea "x"
type textarea "WIF (5years old) not freezing things solid. currently at 10de"
type textarea "x"
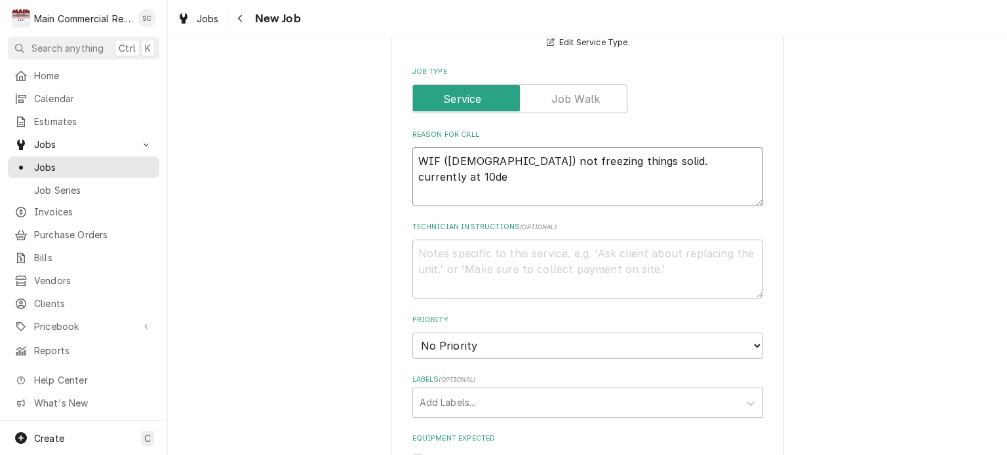
type textarea "WIF (5years old) not freezing things solid. currently at 10deg"
type textarea "x"
type textarea "WIF (5years old) not freezing things solid. currently at 10deg."
type textarea "x"
type textarea "WIF (5years old) not freezing things solid. currently at 10deg."
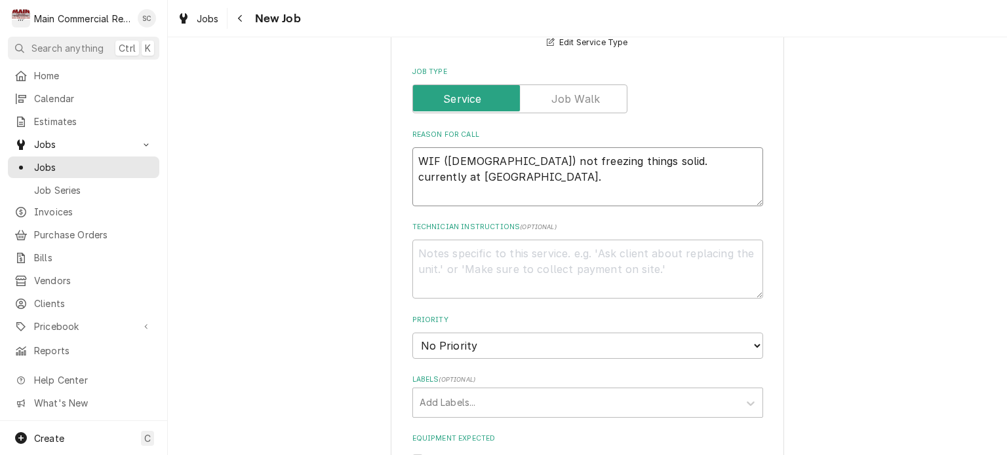
type textarea "x"
type textarea "WIF (5years old) not freezing things solid. currently at 10deg."
click at [734, 160] on textarea "WIF (5years old) not freezing things solid. currently at 10deg." at bounding box center [587, 176] width 351 height 59
type textarea "x"
type textarea "WIF (5years old) not freezing things solid. currently at 10deg."
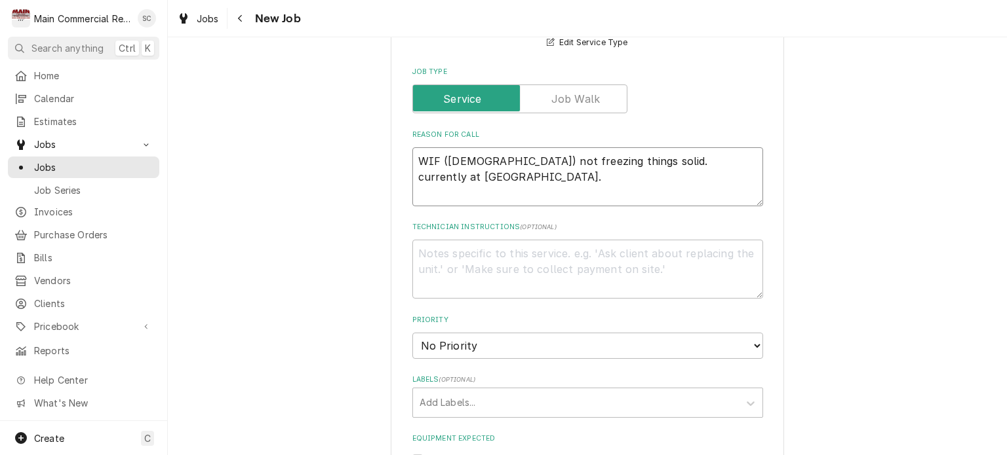
type textarea "x"
type textarea "WIF (5years old) not freezing things solid. currently at 10deg. P"
type textarea "x"
type textarea "WIF (5years old) not freezing things solid. currently at 10deg. Pe"
type textarea "x"
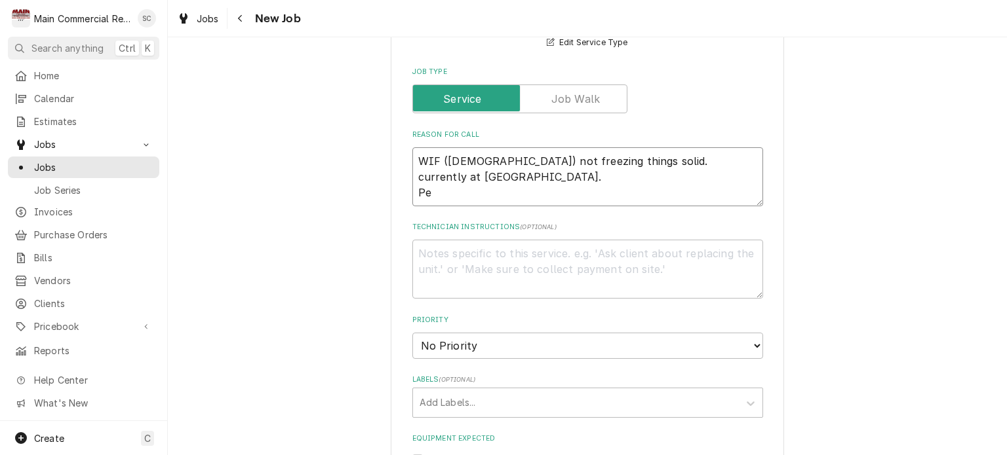
type textarea "WIF (5years old) not freezing things solid. currently at 10deg. Per"
type textarea "x"
type textarea "WIF (5years old) not freezing things solid. currently at 10deg. Per"
type textarea "x"
type textarea "WIF (5years old) not freezing things solid. currently at 10deg. Per W"
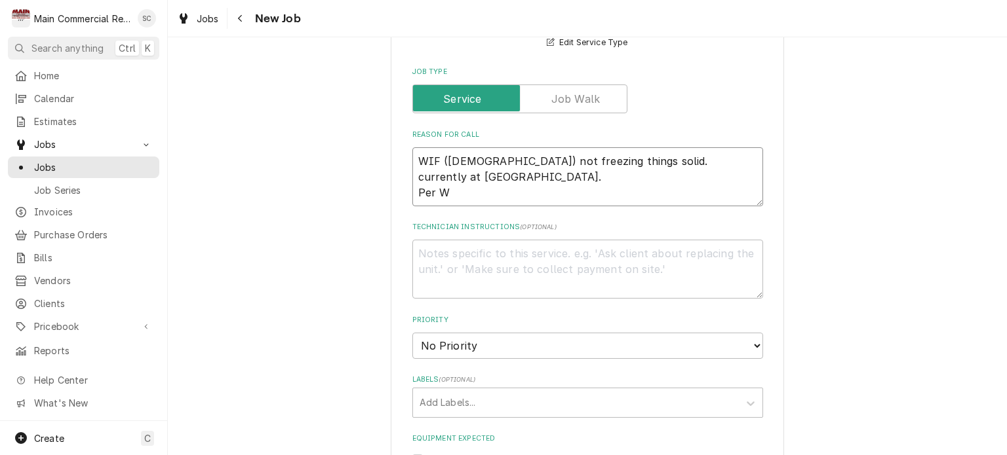
type textarea "x"
type textarea "WIF (5years old) not freezing things solid. currently at 10deg. Per Wa"
type textarea "x"
type textarea "WIF (5years old) not freezing things solid. currently at 10deg. Per Way"
type textarea "x"
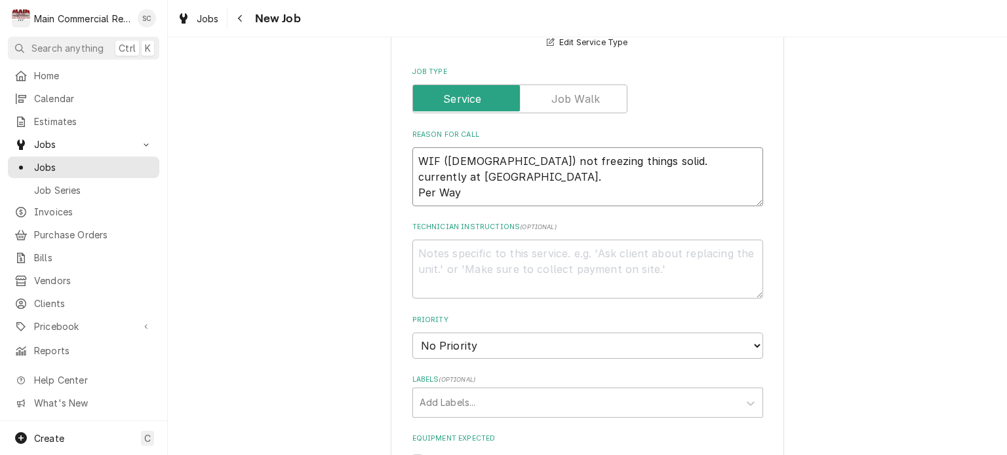
type textarea "WIF (5years old) not freezing things solid. currently at 10deg. Per Wayn"
type textarea "x"
type textarea "WIF (5years old) not freezing things solid. currently at 10deg. Per Wayne"
type textarea "x"
type textarea "WIF (5years old) not freezing things solid. currently at 10deg. Per Wayne"
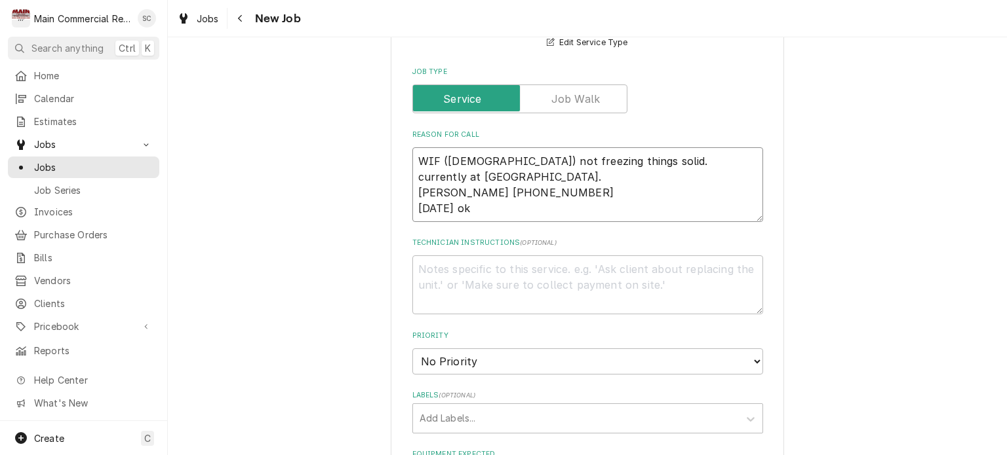
scroll to position [786, 0]
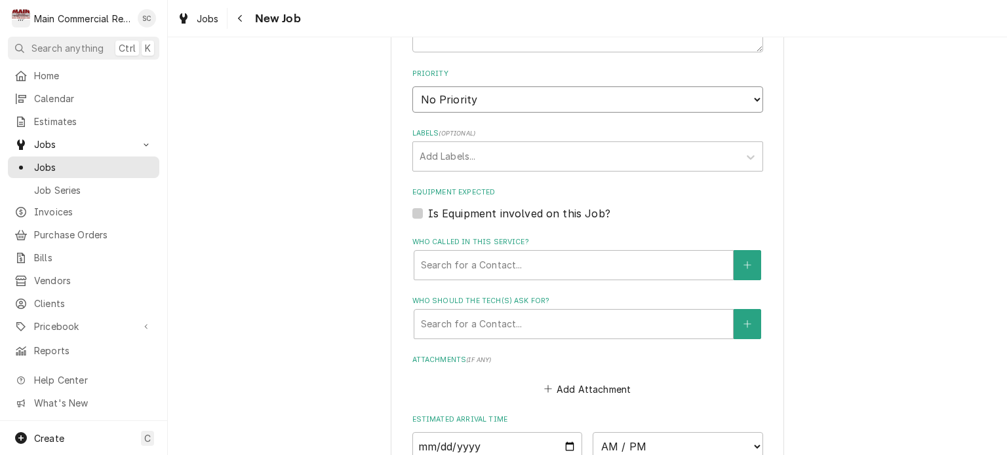
click at [550, 94] on select "No Priority Urgent High Medium Low" at bounding box center [587, 100] width 351 height 26
click at [412, 87] on select "No Priority Urgent High Medium Low" at bounding box center [587, 100] width 351 height 26
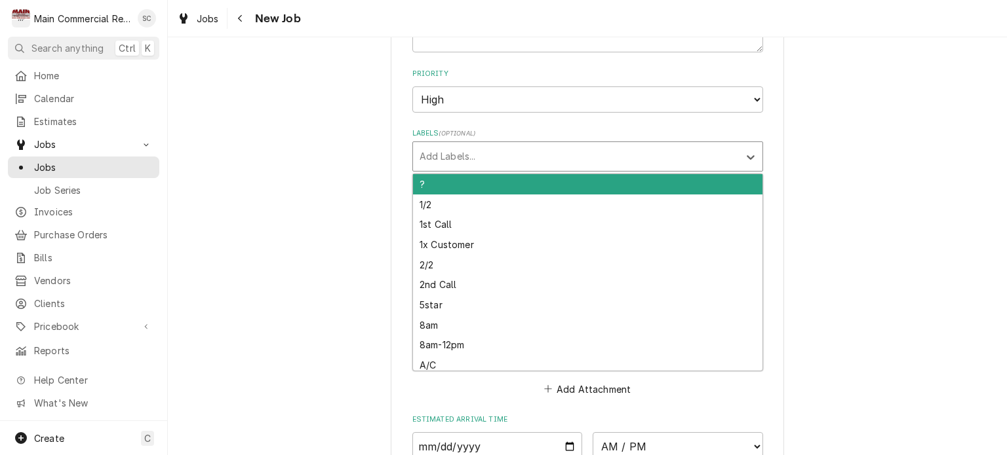
click at [504, 157] on div "Labels" at bounding box center [575, 157] width 313 height 24
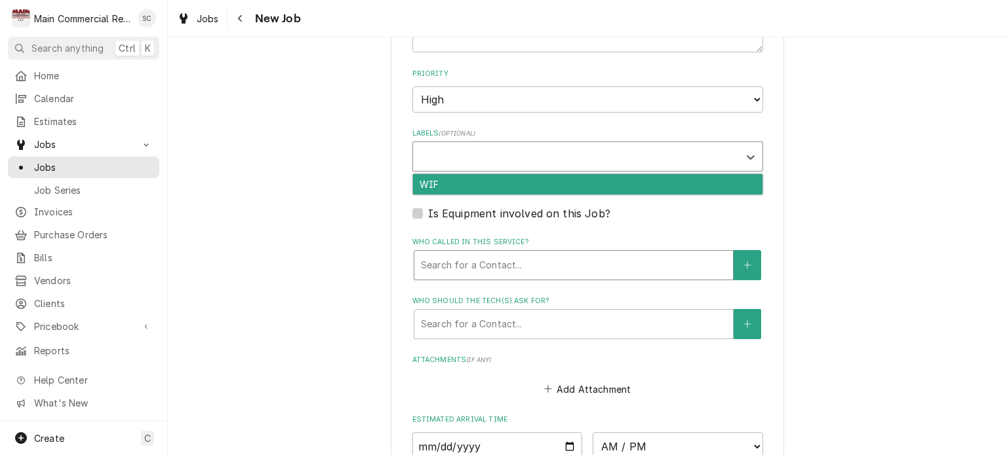
click at [461, 258] on div "Who called in this service?" at bounding box center [573, 266] width 305 height 24
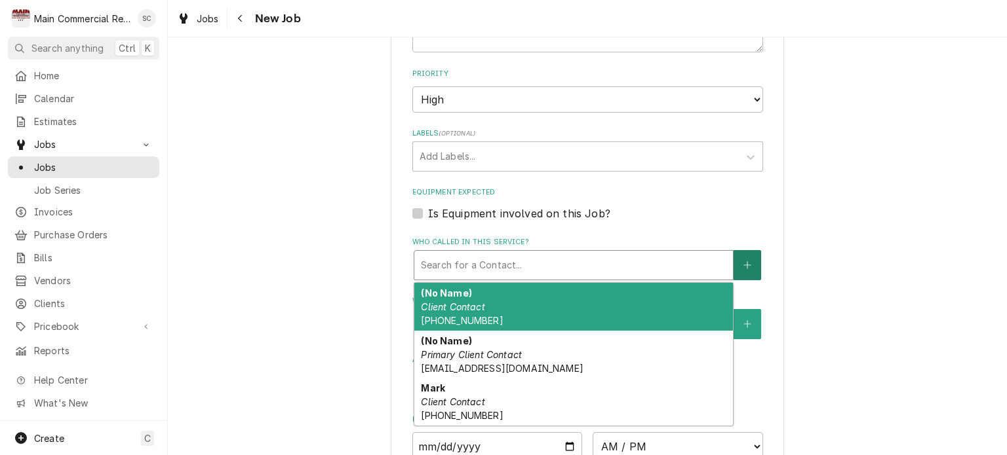
click at [746, 265] on button "Who called in this service?" at bounding box center [747, 265] width 28 height 30
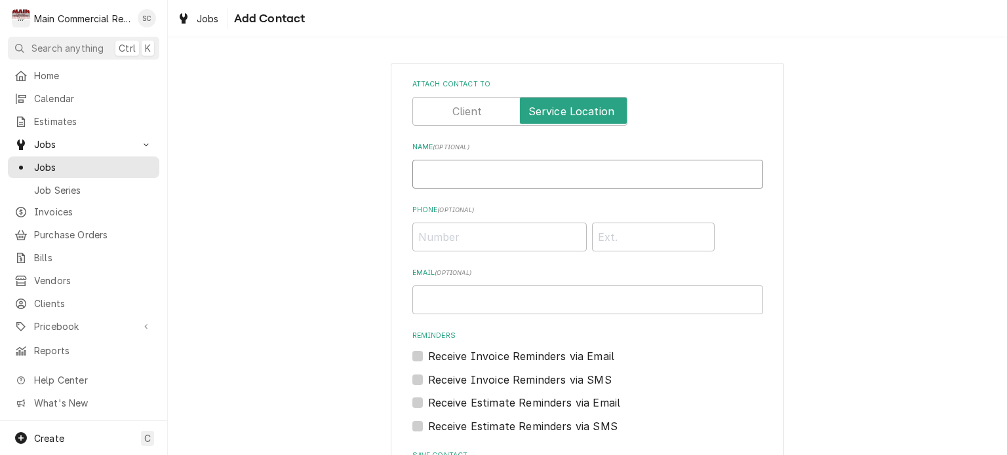
click at [530, 170] on input "Name ( optional )" at bounding box center [587, 174] width 351 height 29
click at [537, 239] on input "Phone ( optional )" at bounding box center [499, 237] width 174 height 29
click at [518, 301] on input "Email ( optional )" at bounding box center [587, 300] width 351 height 29
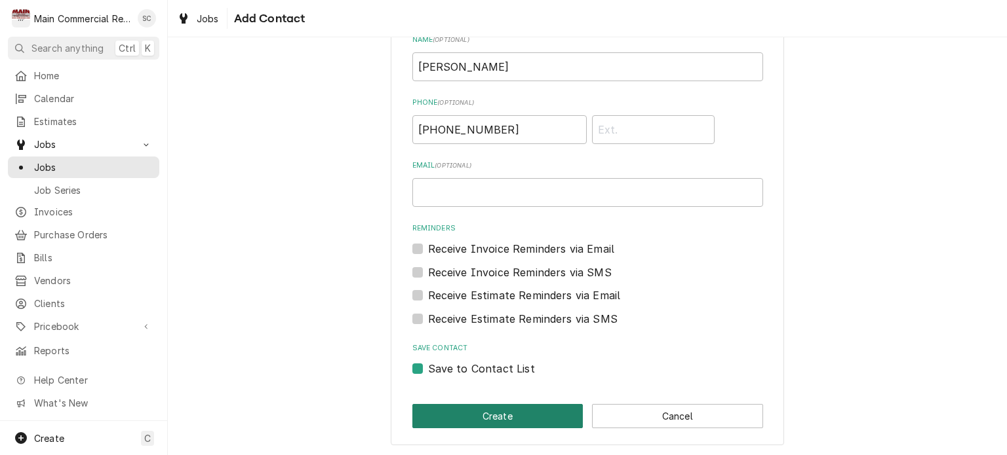
click at [525, 419] on button "Create" at bounding box center [497, 416] width 171 height 24
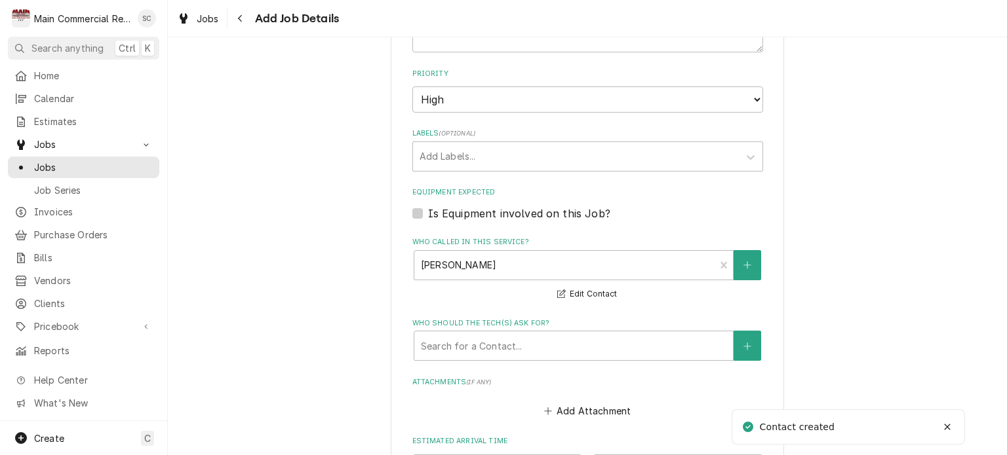
scroll to position [852, 0]
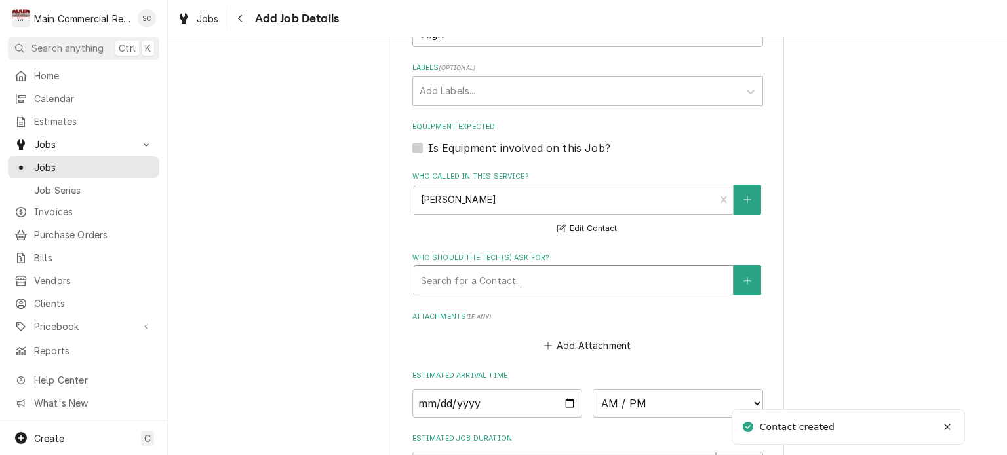
click at [511, 283] on div "Who should the tech(s) ask for?" at bounding box center [573, 281] width 305 height 24
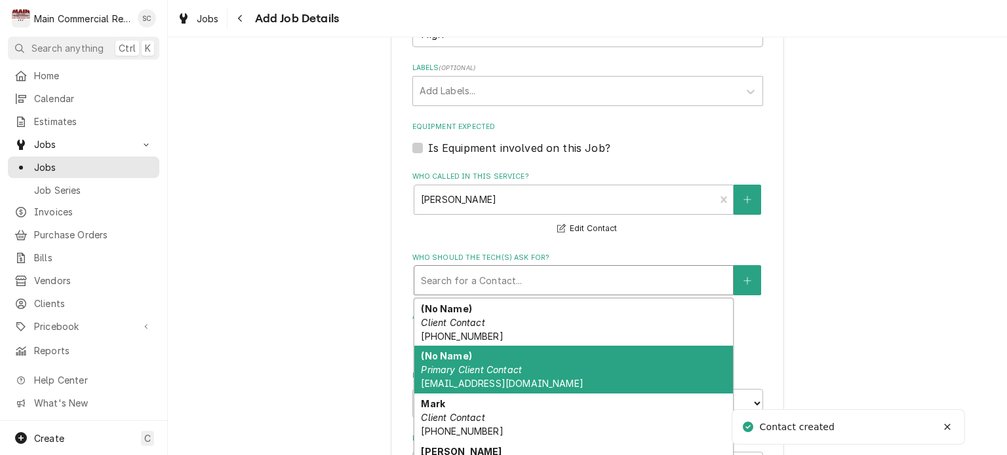
scroll to position [31, 0]
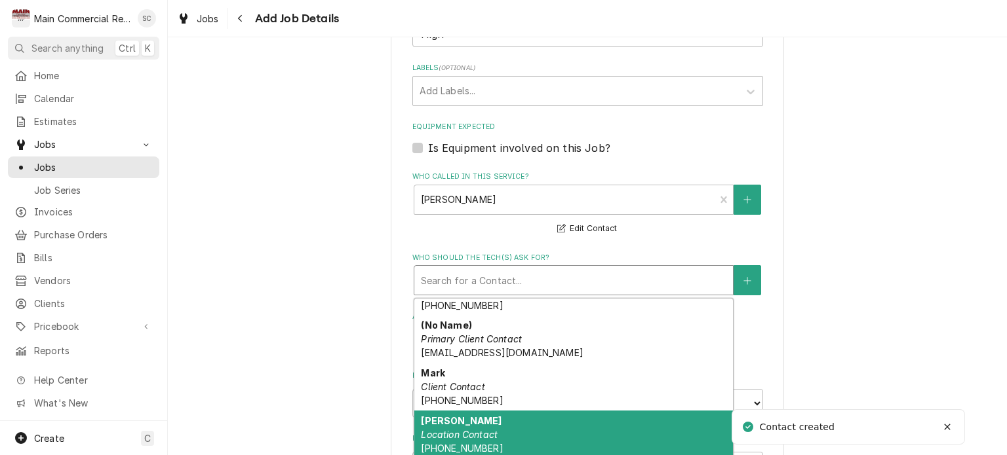
click at [483, 421] on div "Wayne Brooks Location Contact (989) 808-4869" at bounding box center [573, 435] width 318 height 48
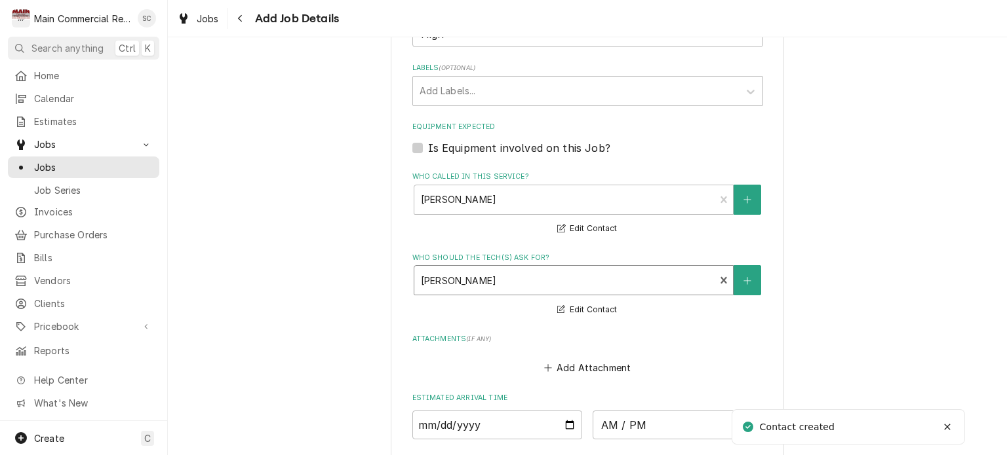
scroll to position [1048, 0]
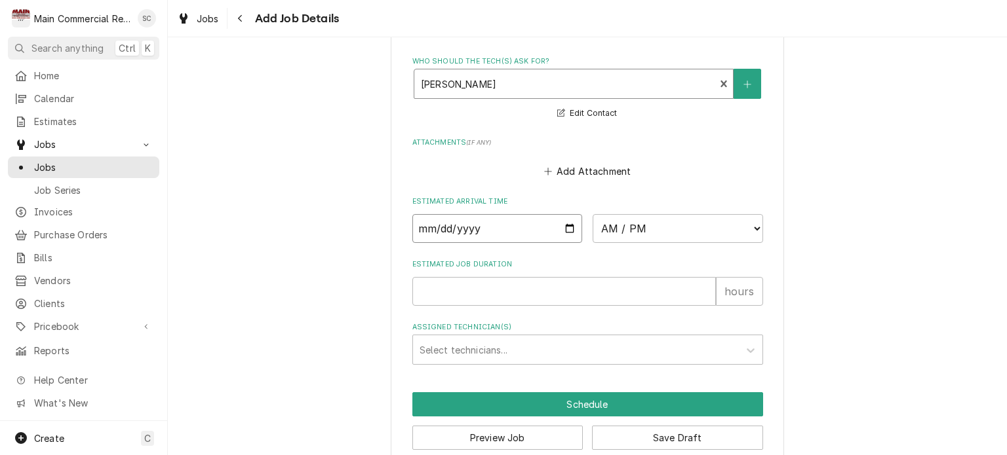
click at [561, 224] on input "Date" at bounding box center [497, 228] width 170 height 29
click at [509, 293] on input "Estimated Job Duration" at bounding box center [563, 291] width 303 height 29
click at [613, 437] on button "Save Draft" at bounding box center [677, 438] width 171 height 24
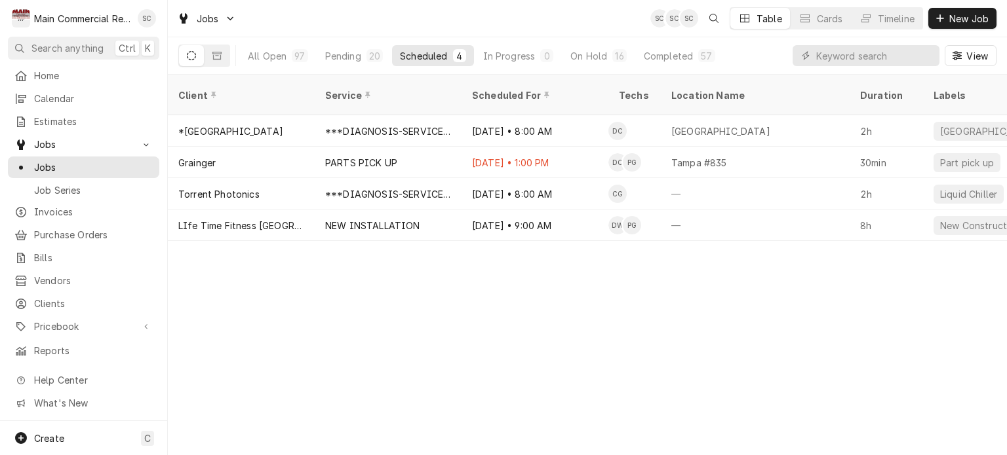
click at [605, 355] on div "Client Service Scheduled For Techs Location Name Duration Labels Status ID Prio…" at bounding box center [587, 265] width 839 height 381
click at [561, 324] on div "Client Service Scheduled For Techs Location Name Duration Labels Status ID Prio…" at bounding box center [587, 265] width 839 height 381
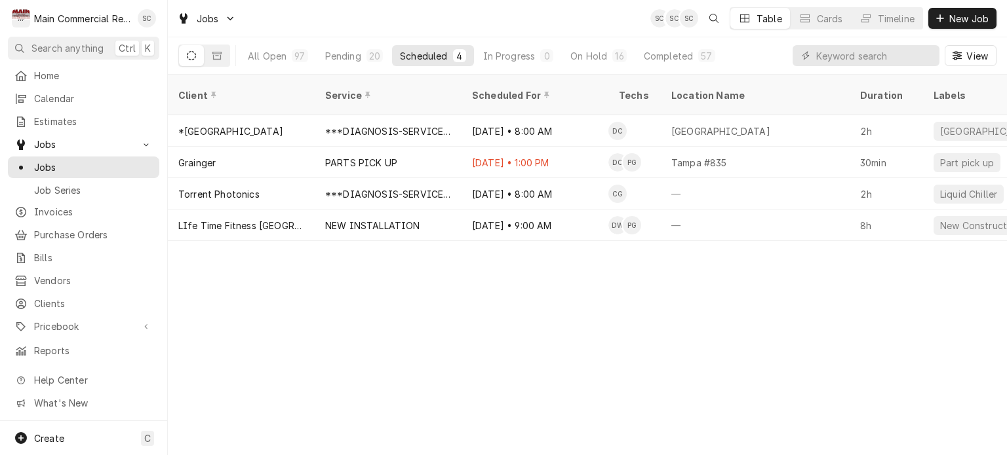
click at [561, 324] on div "Client Service Scheduled For Techs Location Name Duration Labels Status ID Prio…" at bounding box center [587, 265] width 839 height 381
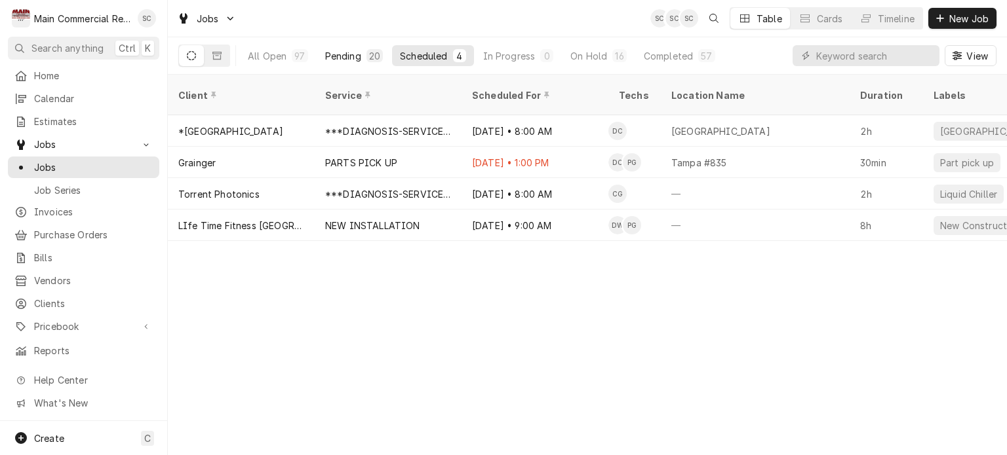
click at [358, 58] on div "Pending" at bounding box center [343, 56] width 36 height 14
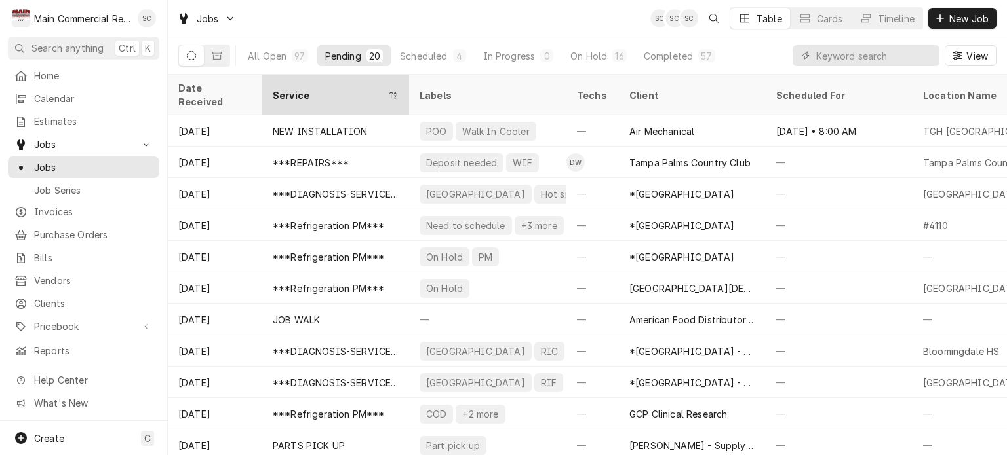
click at [338, 92] on div "Service" at bounding box center [336, 94] width 142 height 35
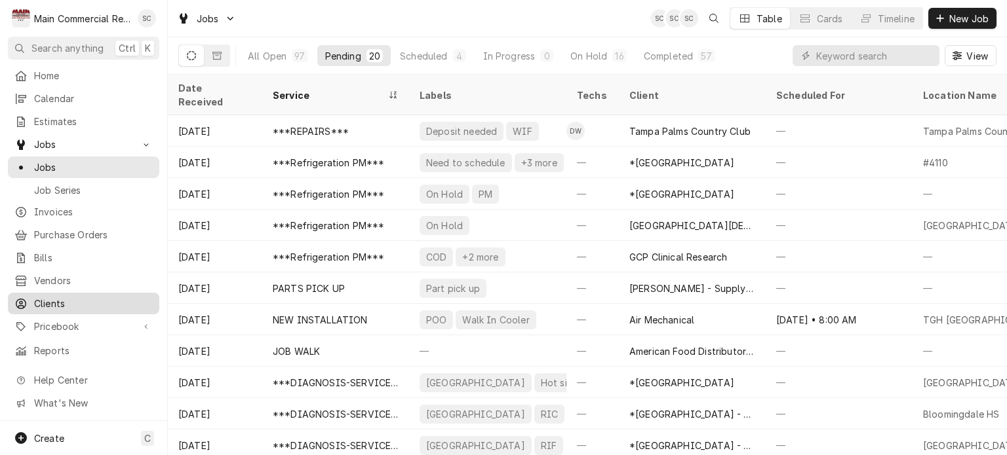
click at [52, 297] on span "Clients" at bounding box center [93, 304] width 119 height 14
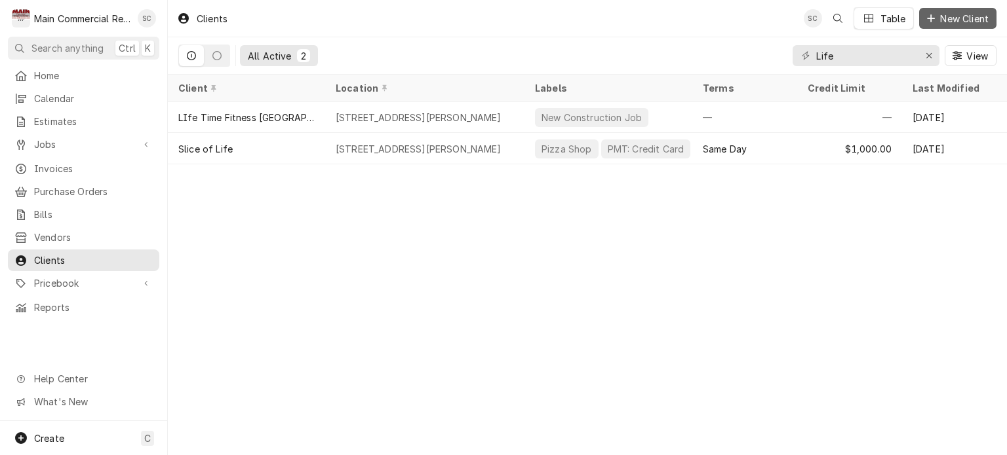
click at [946, 22] on span "New Client" at bounding box center [964, 19] width 54 height 14
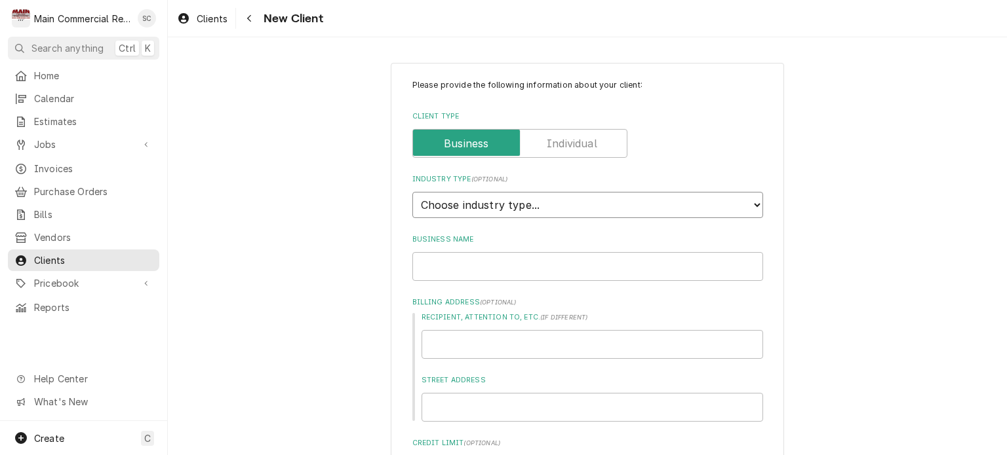
click at [484, 206] on select "Choose industry type... Residential Commercial Industrial Government" at bounding box center [587, 205] width 351 height 26
select select "2"
click at [412, 192] on select "Choose industry type... Residential Commercial Industrial Government" at bounding box center [587, 205] width 351 height 26
click at [482, 265] on input "Business Name" at bounding box center [587, 266] width 351 height 29
type textarea "x"
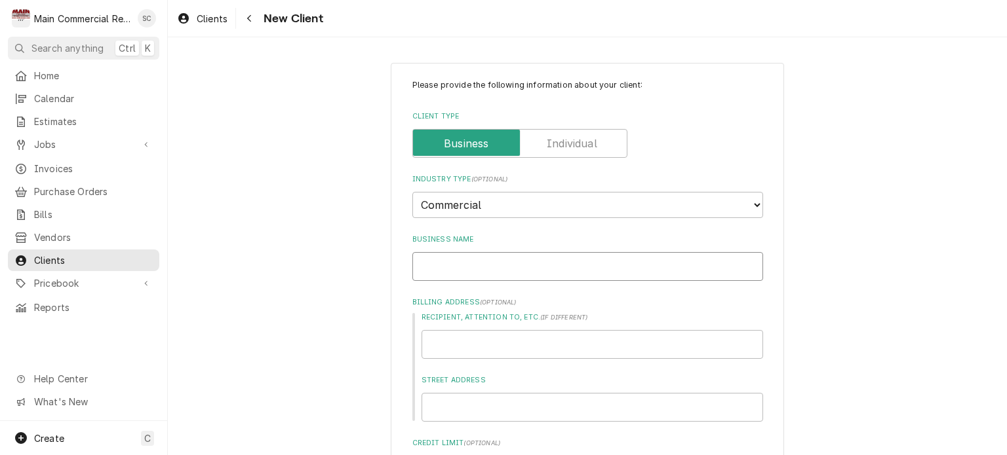
type input "H"
type textarea "x"
type input "Hu"
type textarea "x"
type input "Hun"
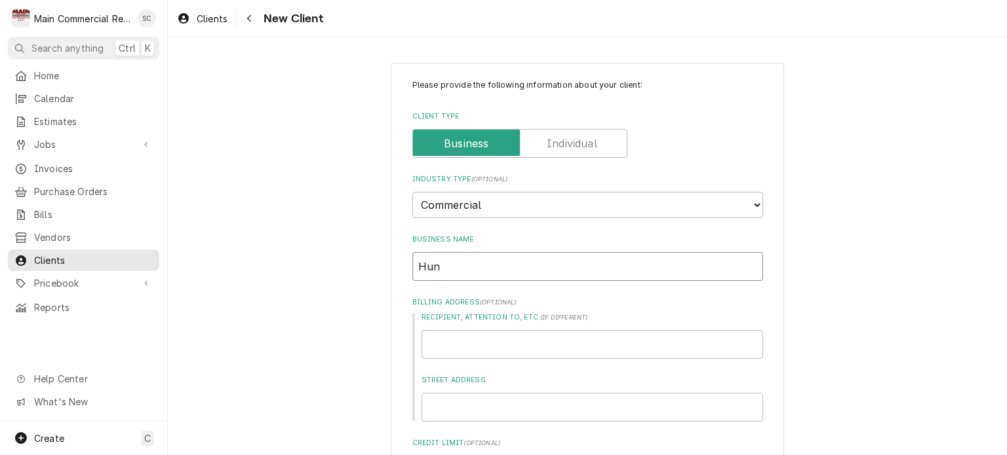
type textarea "x"
type input "Hung"
type textarea "x"
type input "Hungr"
click at [45, 144] on span "Jobs" at bounding box center [83, 145] width 99 height 14
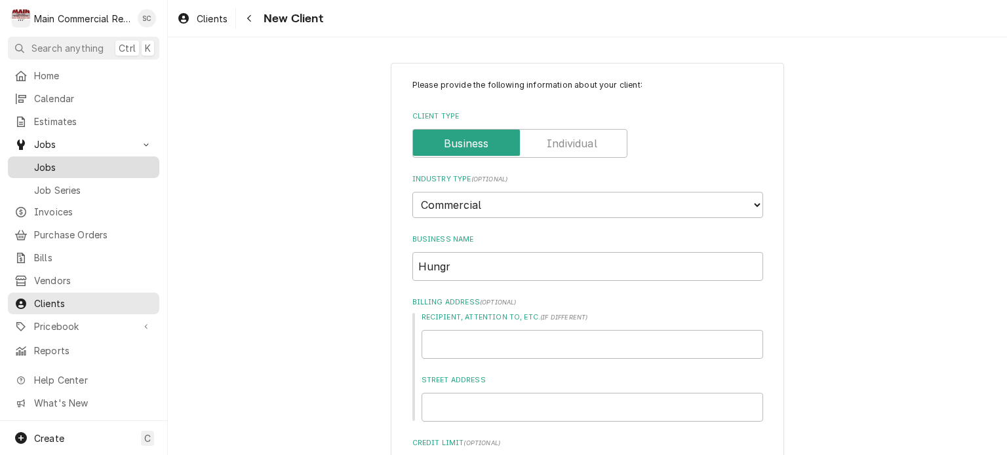
click at [50, 170] on div "Jobs" at bounding box center [83, 167] width 146 height 16
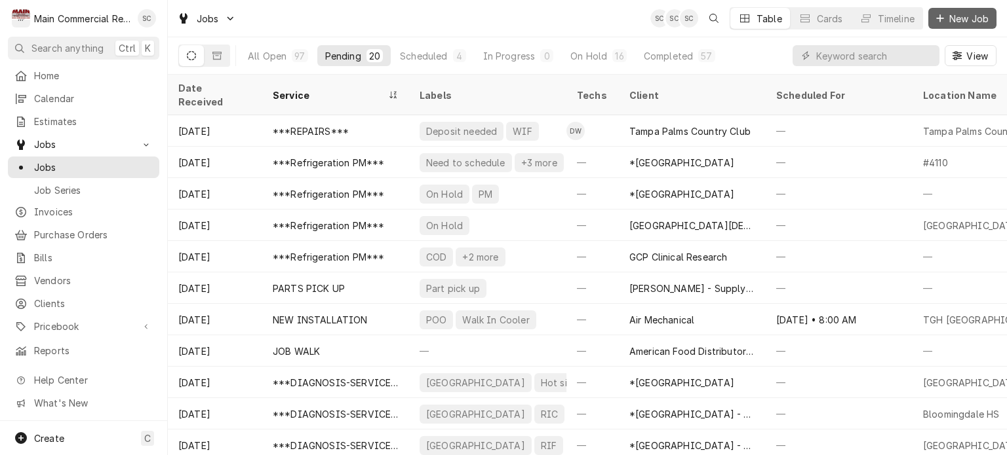
click at [944, 18] on div "Dynamic Content Wrapper" at bounding box center [939, 18] width 13 height 13
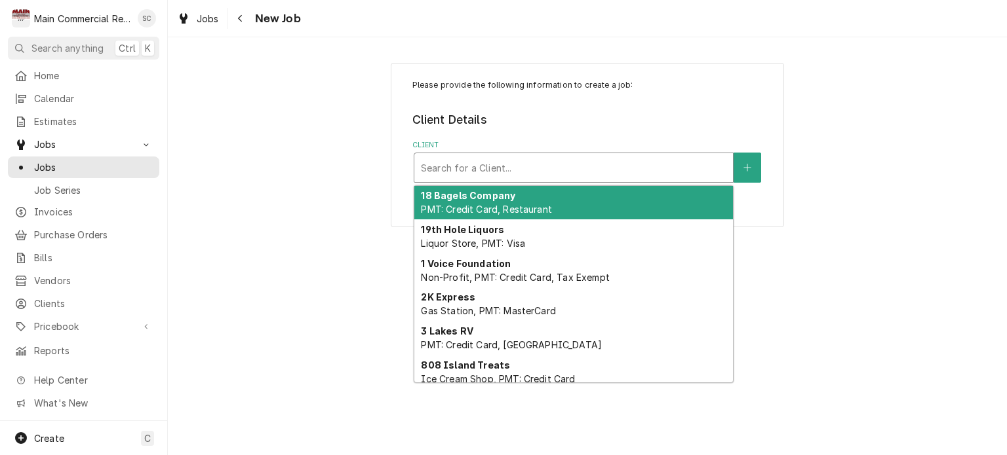
click at [616, 173] on div "Client" at bounding box center [573, 168] width 305 height 24
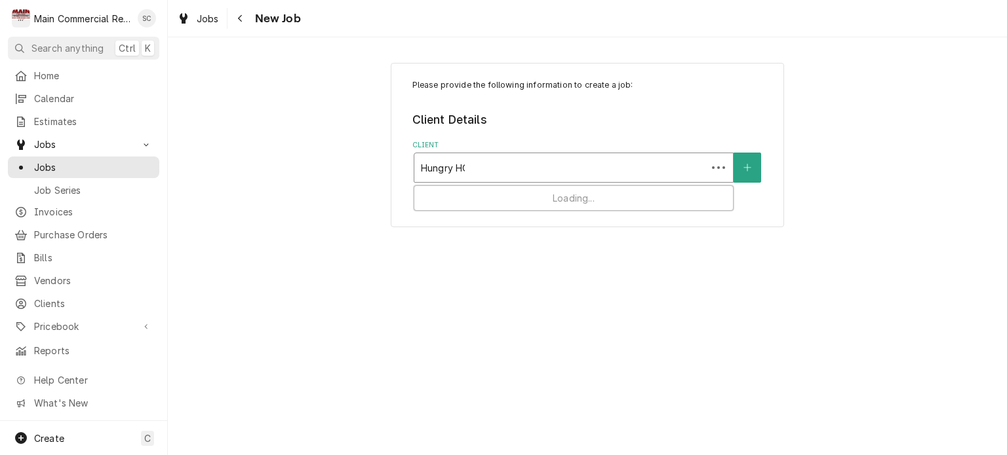
type input "Hungry HOw"
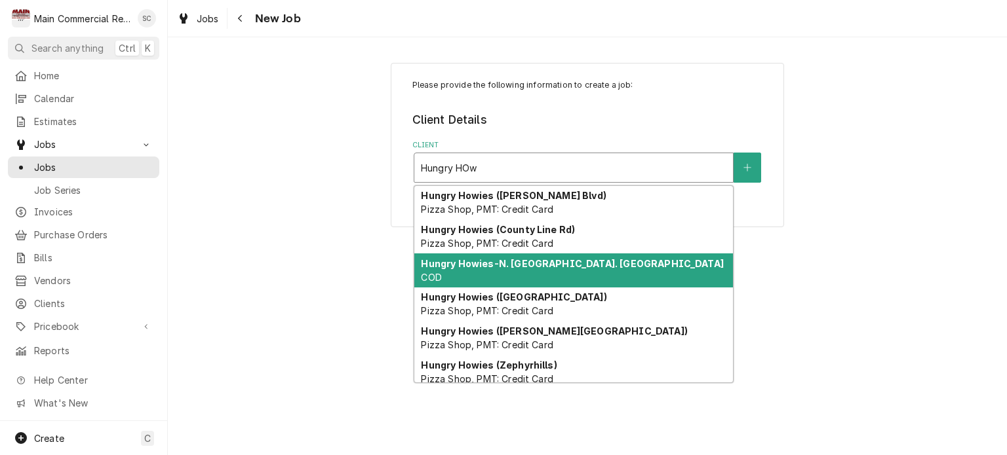
click at [568, 265] on strong "Hungry Howies-N. Armenia Ave. Tampa" at bounding box center [572, 263] width 302 height 11
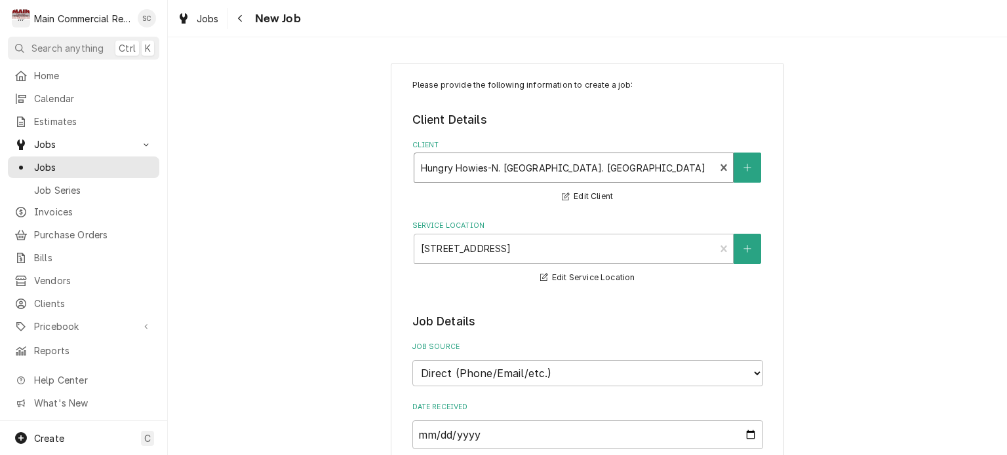
scroll to position [328, 0]
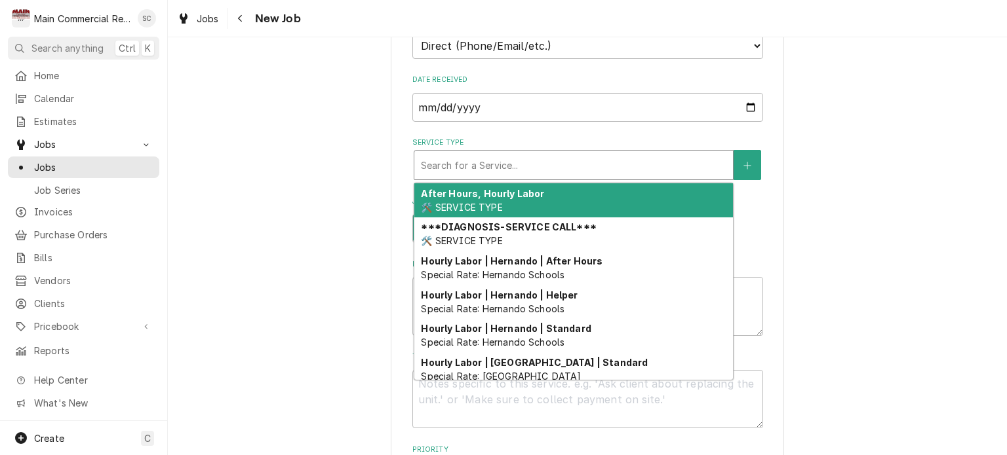
click at [518, 170] on div "Service Type" at bounding box center [573, 165] width 305 height 24
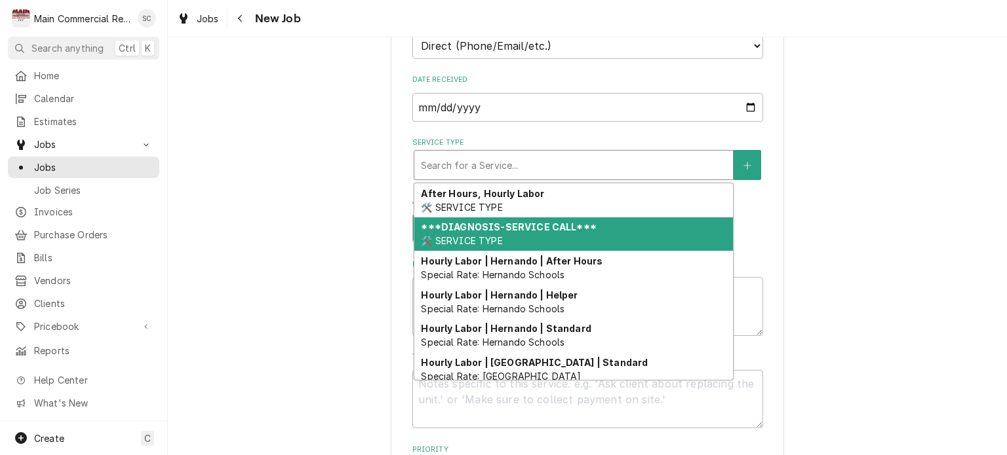
click at [515, 221] on strong "***DIAGNOSIS-SERVICE CALL***" at bounding box center [508, 226] width 175 height 11
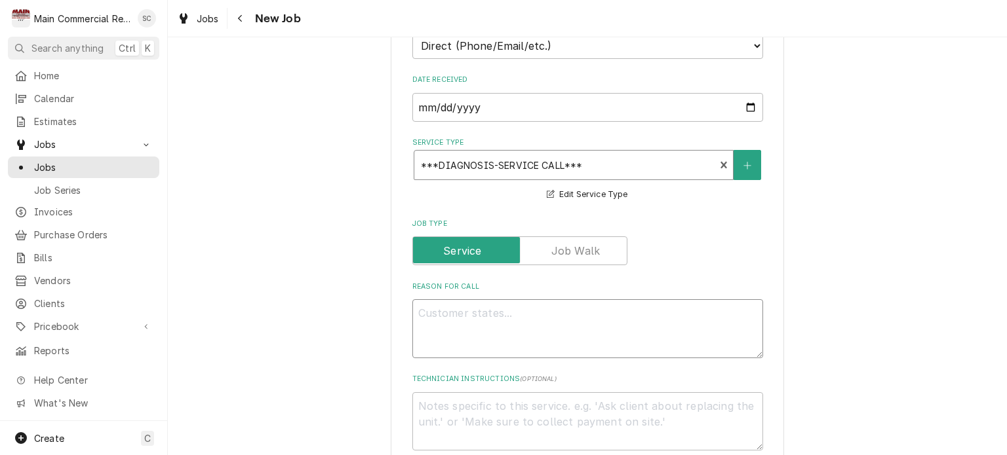
click at [519, 301] on textarea "Reason For Call" at bounding box center [587, 328] width 351 height 59
type textarea "x"
type textarea "W"
type textarea "x"
type textarea "WI"
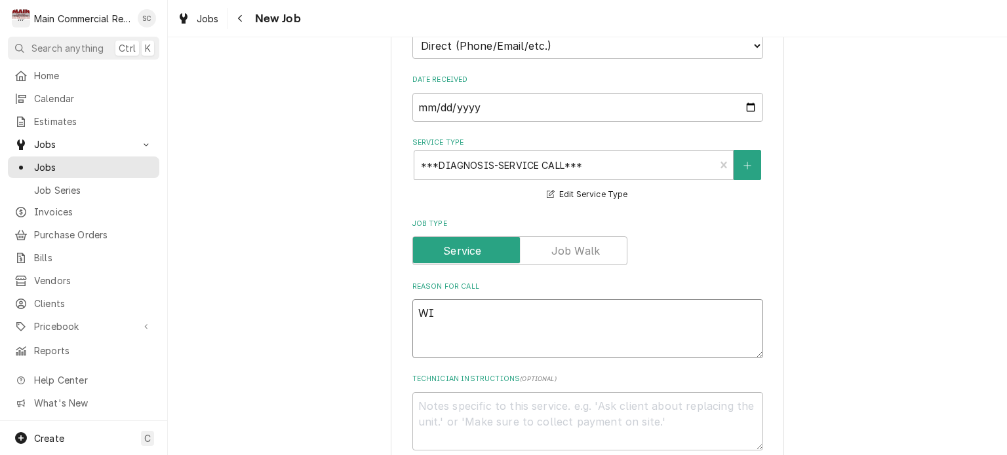
type textarea "x"
type textarea "WIC"
type textarea "x"
type textarea "WIC"
type textarea "x"
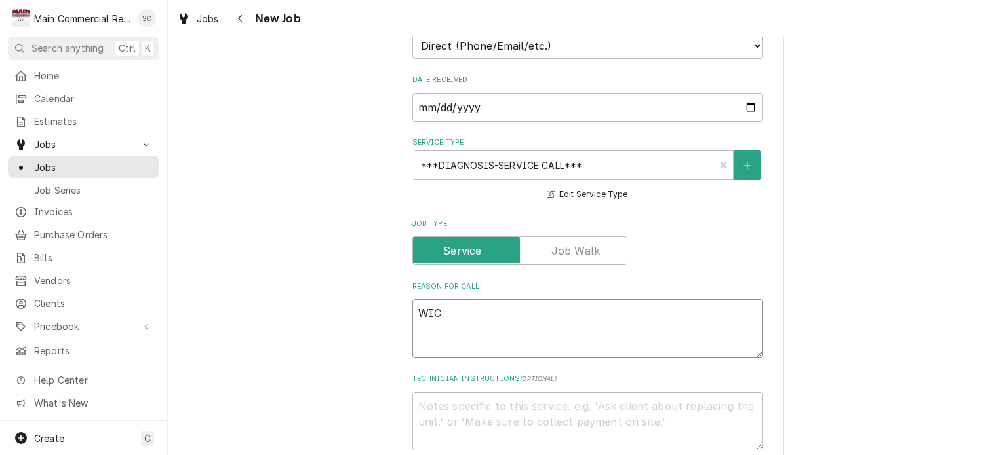
type textarea "WIC w"
type textarea "x"
type textarea "WIC"
type textarea "x"
type textarea "WIC e"
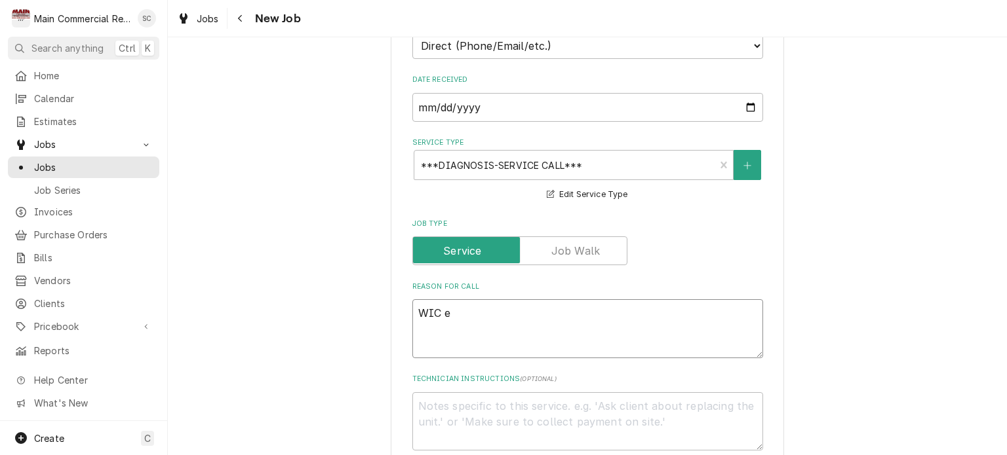
type textarea "x"
type textarea "WIC ev"
type textarea "x"
type textarea "WIC eva"
type textarea "x"
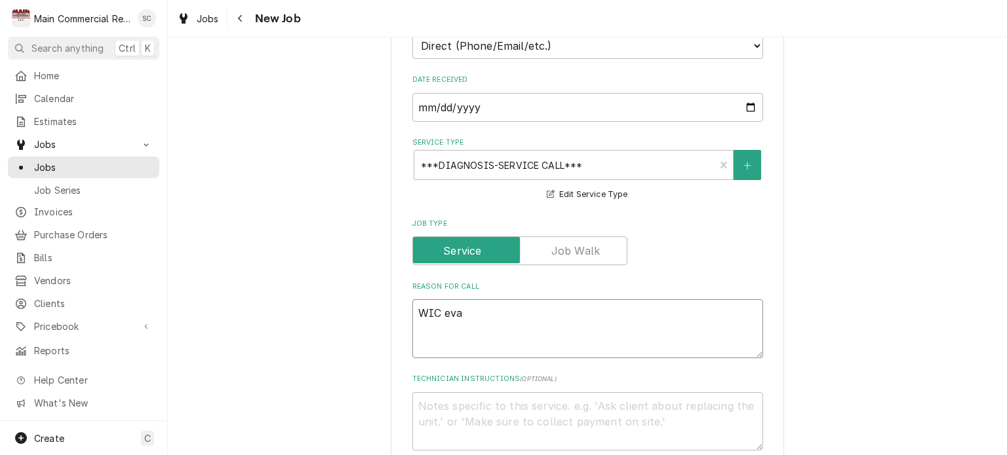
type textarea "WIC evap"
type textarea "x"
type textarea "WIC evap"
type textarea "x"
type textarea "WIC evap f"
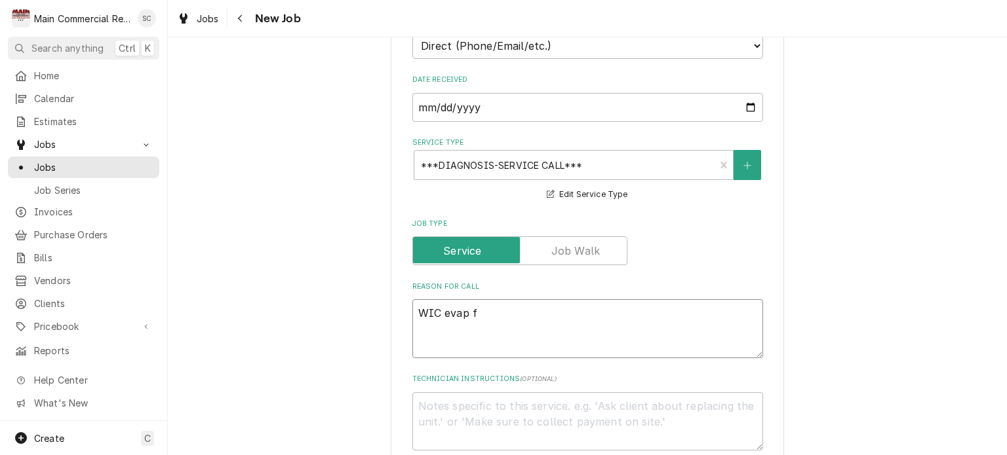
type textarea "x"
type textarea "WIC evap fa"
type textarea "x"
type textarea "WIC evap fan"
type textarea "x"
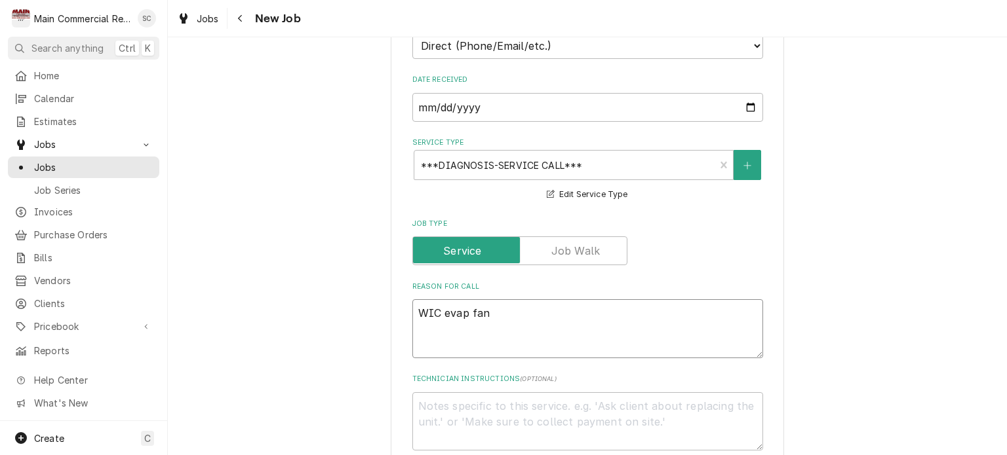
type textarea "WIC evap fan"
type textarea "x"
type textarea "WIC evap fan"
type textarea "x"
type textarea "WIC evap fans"
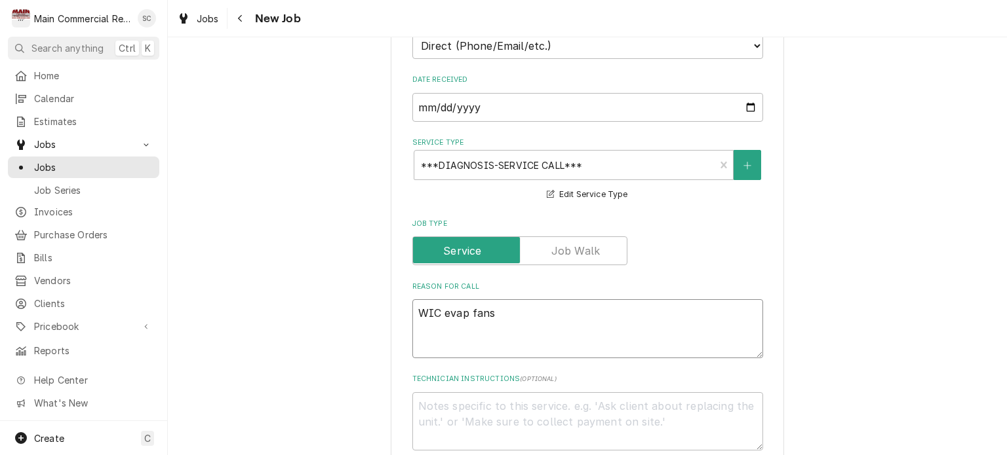
type textarea "x"
type textarea "WIC evap fans"
type textarea "x"
type textarea "WIC evap fans n"
type textarea "x"
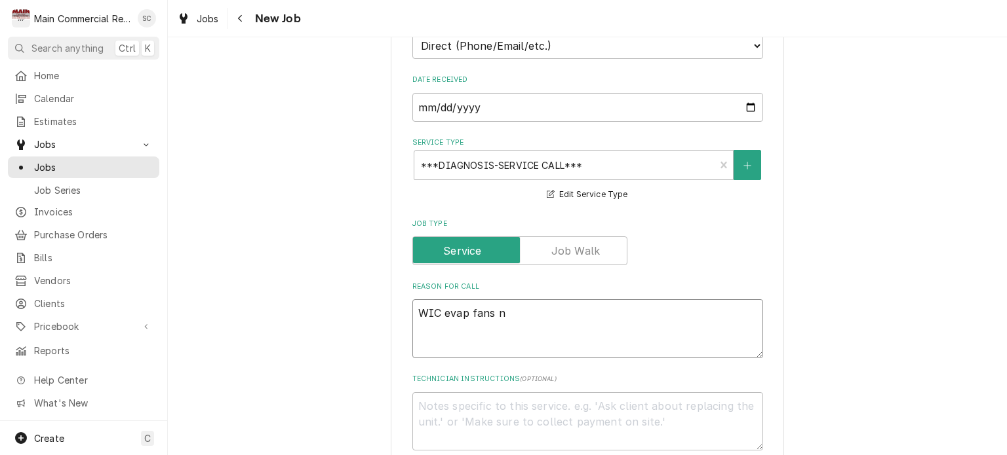
type textarea "WIC evap fans no"
type textarea "x"
type textarea "WIC evap fans not"
type textarea "x"
type textarea "WIC evap fans not"
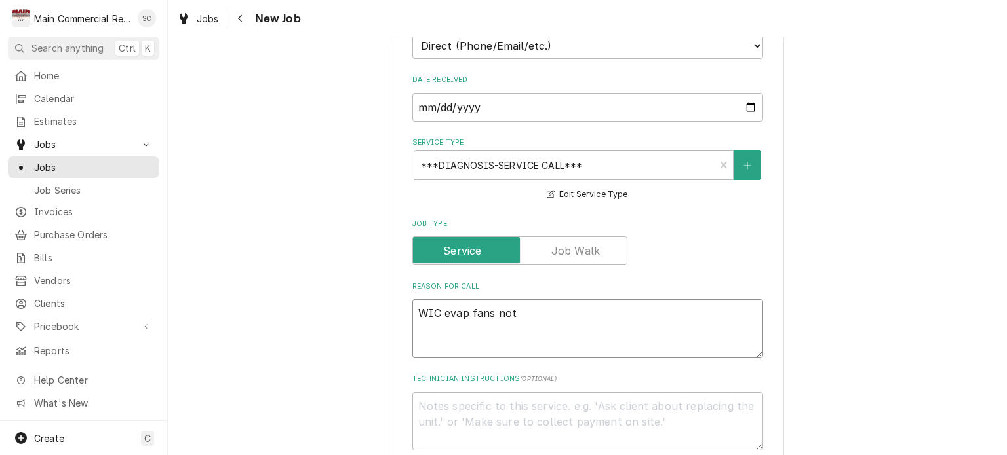
type textarea "x"
type textarea "WIC evap fans not w"
type textarea "x"
type textarea "WIC evap fans not wo"
type textarea "x"
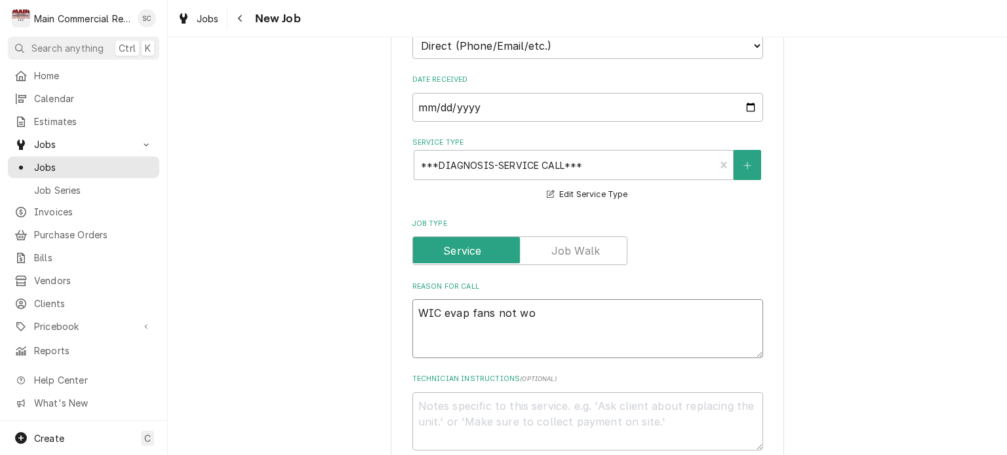
type textarea "WIC evap fans not wor"
type textarea "x"
type textarea "WIC evap fans not work"
type textarea "x"
type textarea "WIC evap fans not worki"
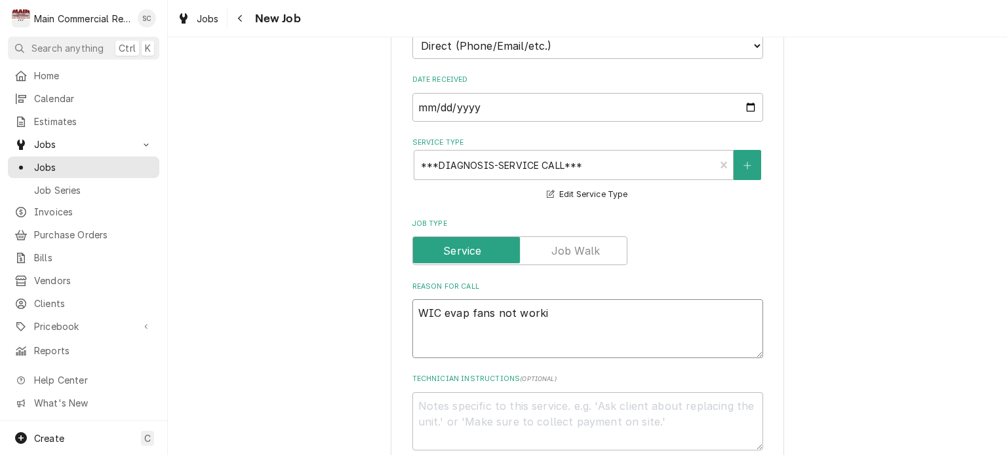
type textarea "x"
type textarea "WIC evap fans not workin"
type textarea "x"
type textarea "WIC evap fans not working"
type textarea "x"
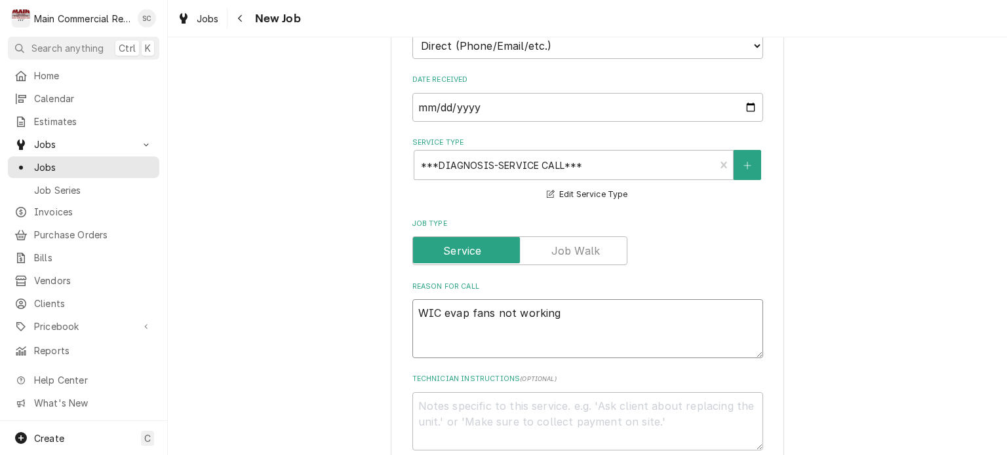
type textarea "WIC evap fans not working"
type textarea "x"
type textarea "WIC evap fans not working"
type textarea "x"
type textarea "WIC evap fans not working."
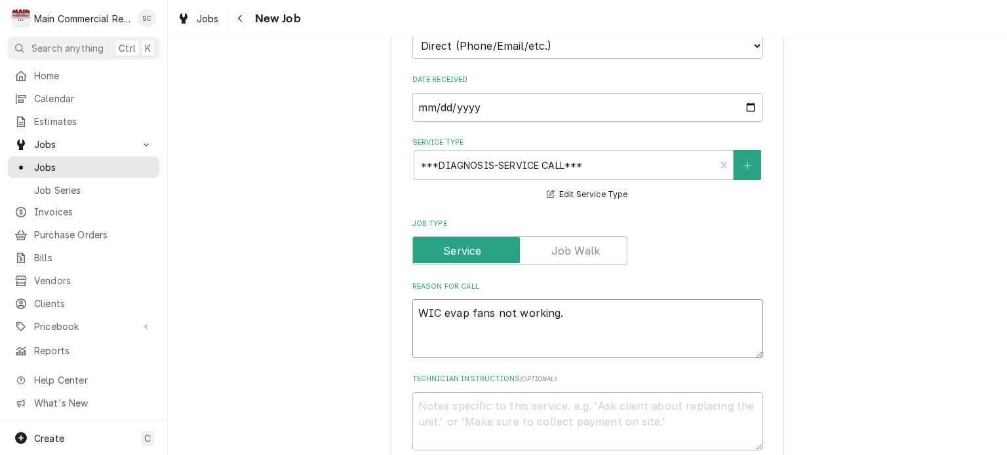
type textarea "x"
type textarea "WIC evap fans not working."
type textarea "x"
type textarea "WIC evap fans not working. H"
type textarea "x"
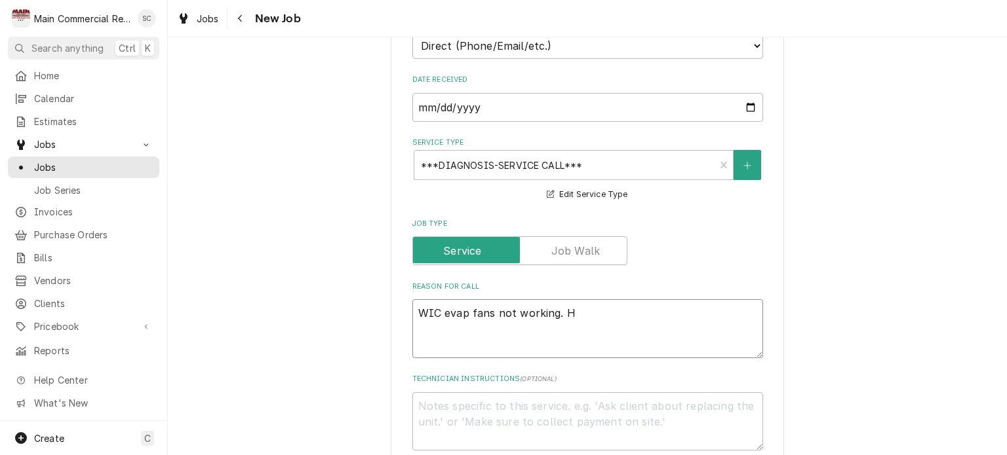
type textarea "WIC evap fans not working. Ha"
type textarea "x"
type textarea "WIC evap fans not working. Has"
type textarea "x"
type textarea "WIC evap fans not working. Ha"
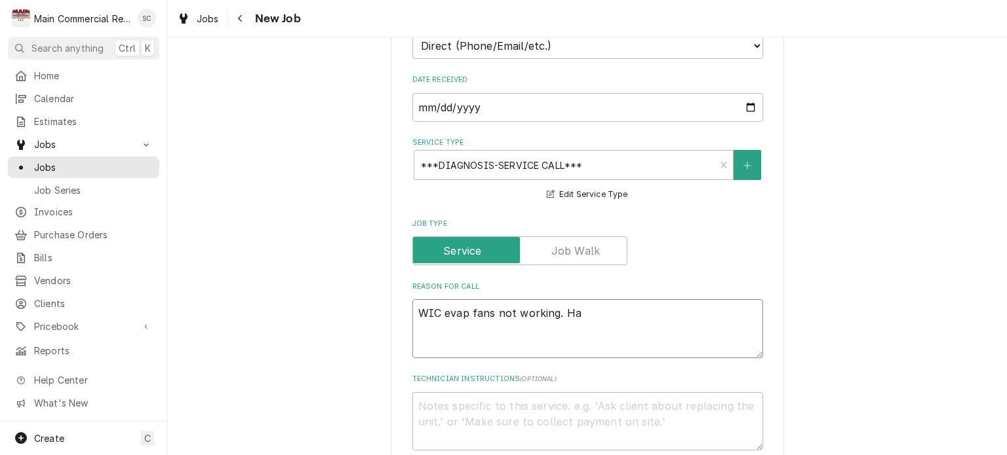
type textarea "x"
type textarea "WIC evap fans not working. Had"
type textarea "x"
type textarea "WIC evap fans not working. Had"
type textarea "x"
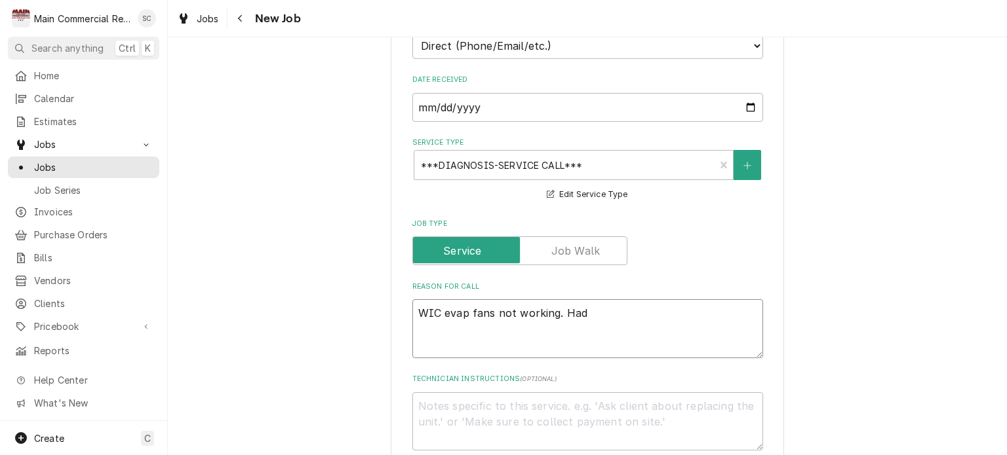
type textarea "WIC evap fans not working. Had a"
type textarea "x"
type textarea "WIC evap fans not working. Had a"
type textarea "x"
type textarea "WIC evap fans not working. Had a p"
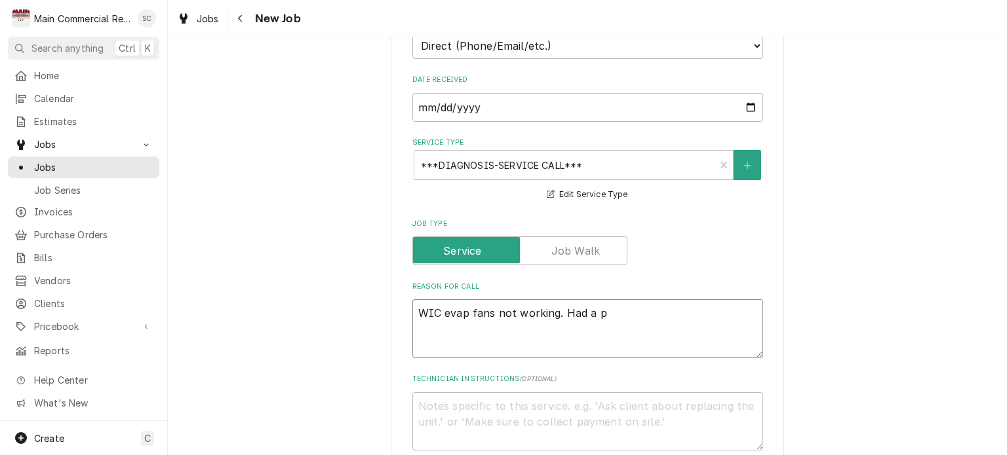
type textarea "x"
type textarea "WIC evap fans not working. Had a po"
type textarea "x"
type textarea "WIC evap fans not working. Had a pow"
type textarea "x"
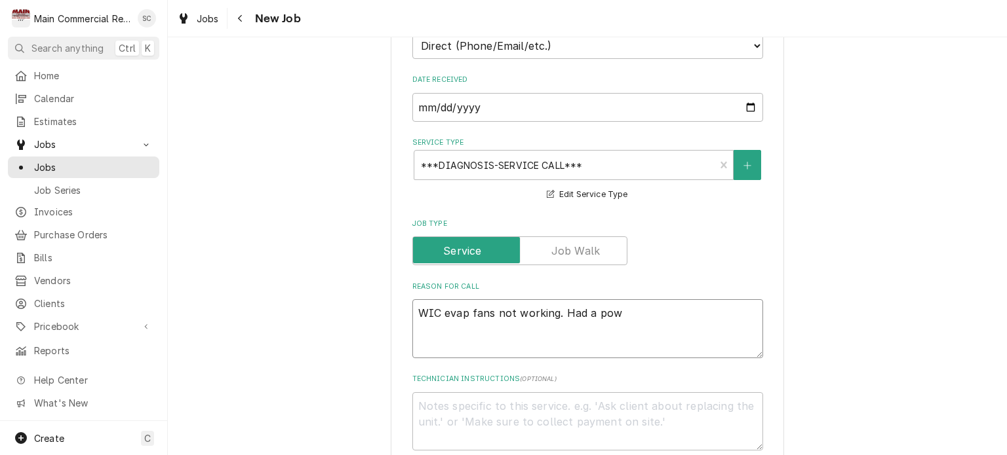
type textarea "WIC evap fans not working. Had a powe"
type textarea "x"
type textarea "WIC evap fans not working. Had a power"
type textarea "x"
type textarea "WIC evap fans not working. Had a power"
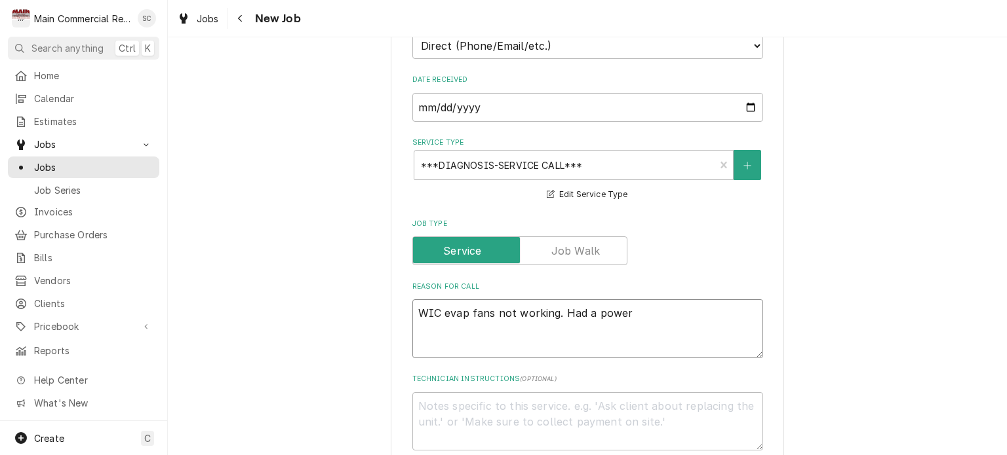
type textarea "x"
type textarea "WIC evap fans not working. Had a power s"
type textarea "x"
type textarea "WIC evap fans not working. Had a power su"
type textarea "x"
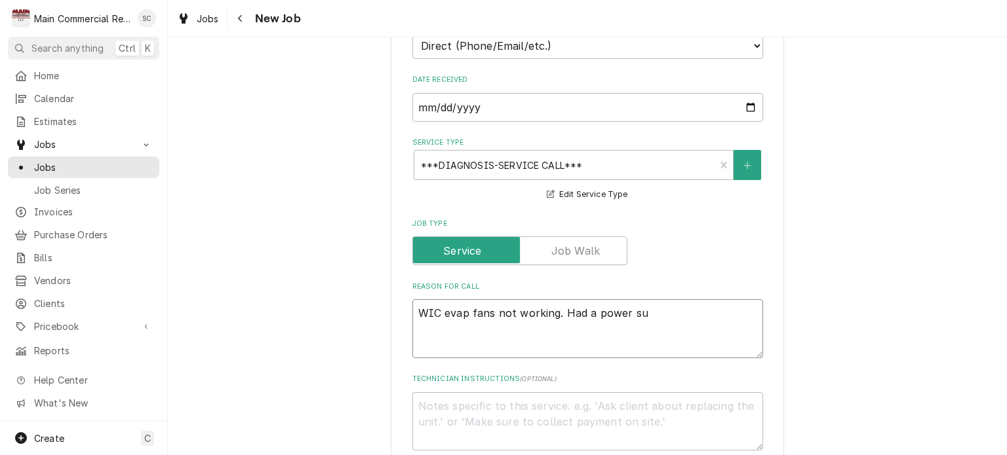
type textarea "WIC evap fans not working. Had a power sur"
type textarea "x"
type textarea "WIC evap fans not working. Had a power sure"
type textarea "x"
type textarea "WIC evap fans not working. Had a power sur"
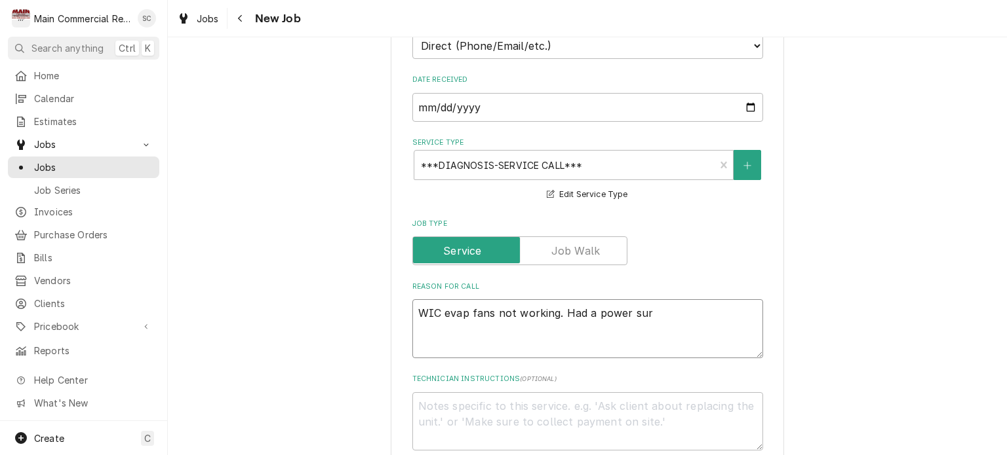
type textarea "x"
type textarea "WIC evap fans not working. Had a power surg"
type textarea "x"
type textarea "WIC evap fans not working. Had a power surge"
type textarea "x"
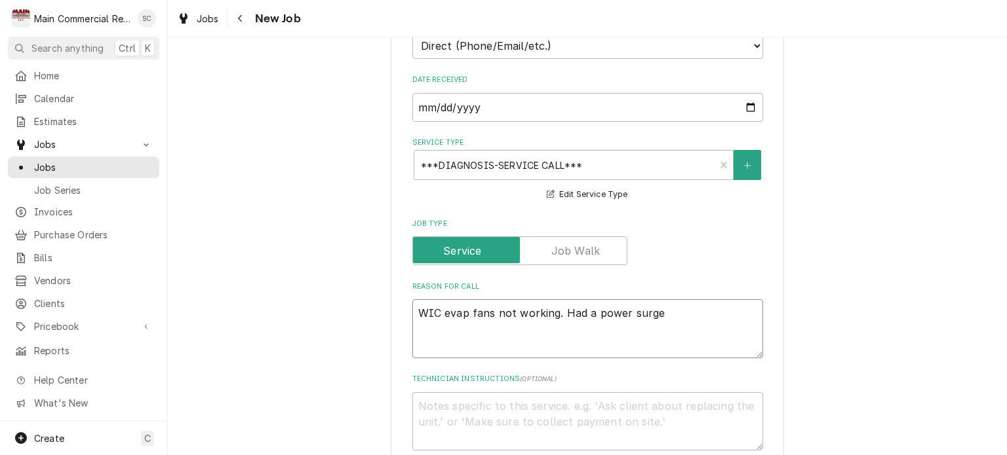
type textarea "WIC evap fans not working. Had a power surge"
type textarea "x"
type textarea "WIC evap fans not working. Had a power surge e"
type textarea "x"
type textarea "WIC evap fans not working. Had a power surge ea"
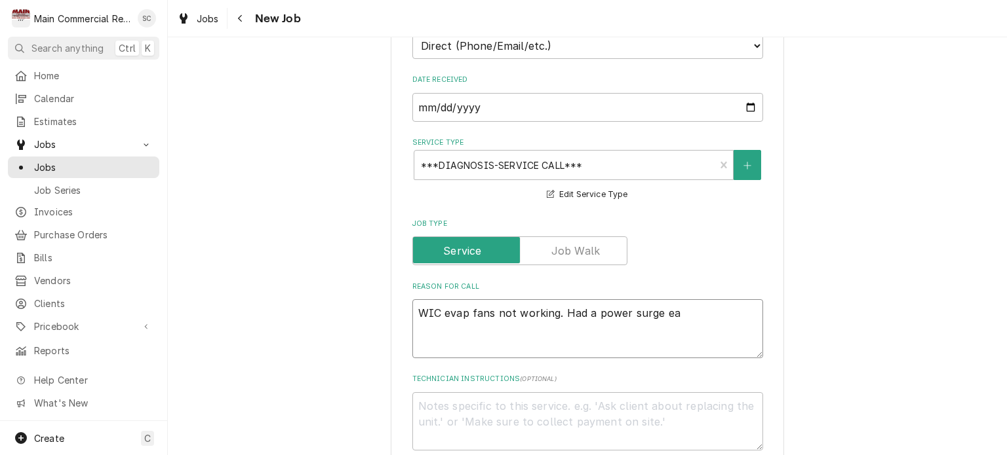
type textarea "x"
type textarea "WIC evap fans not working. Had a power surge ear"
type textarea "x"
type textarea "WIC evap fans not working. Had a power surge earl"
type textarea "x"
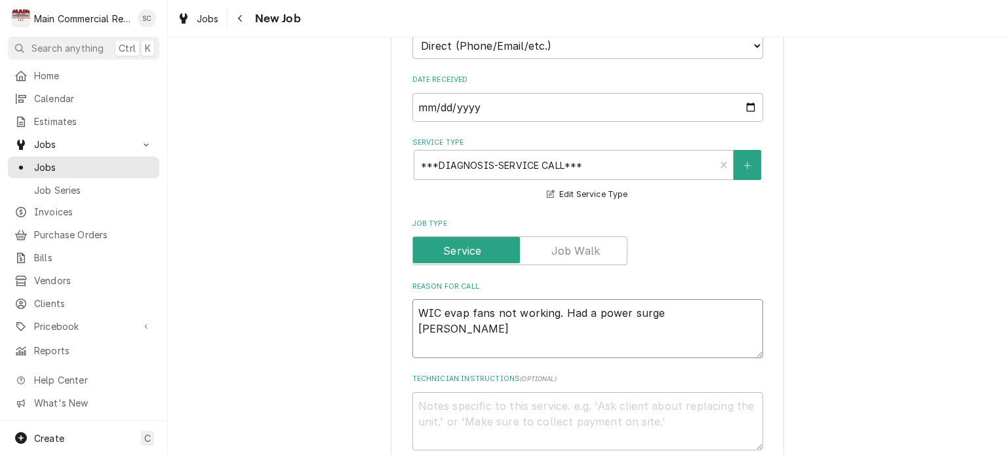
type textarea "WIC evap fans not working. Had a power surge earli"
type textarea "x"
type textarea "WIC evap fans not working. Had a power surge earlie"
type textarea "x"
type textarea "WIC evap fans not working. Had a power surge earlier"
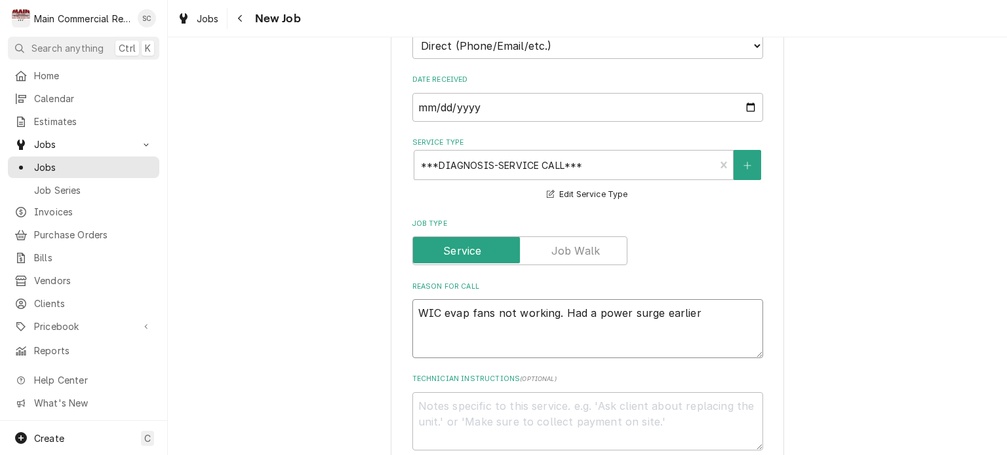
type textarea "x"
type textarea "WIC evap fans not working. Had a power surge earlier i"
type textarea "x"
type textarea "WIC evap fans not working. Had a power surge earlier in"
type textarea "x"
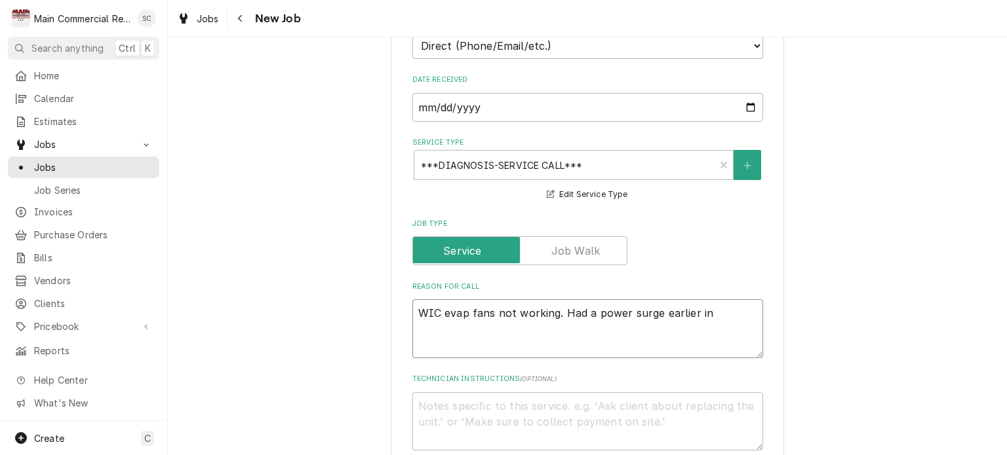
type textarea "WIC evap fans not working. Had a power surge earlier in"
type textarea "x"
type textarea "WIC evap fans not working. Had a power surge earlier in t"
type textarea "x"
type textarea "WIC evap fans not working. Had a power surge earlier in th"
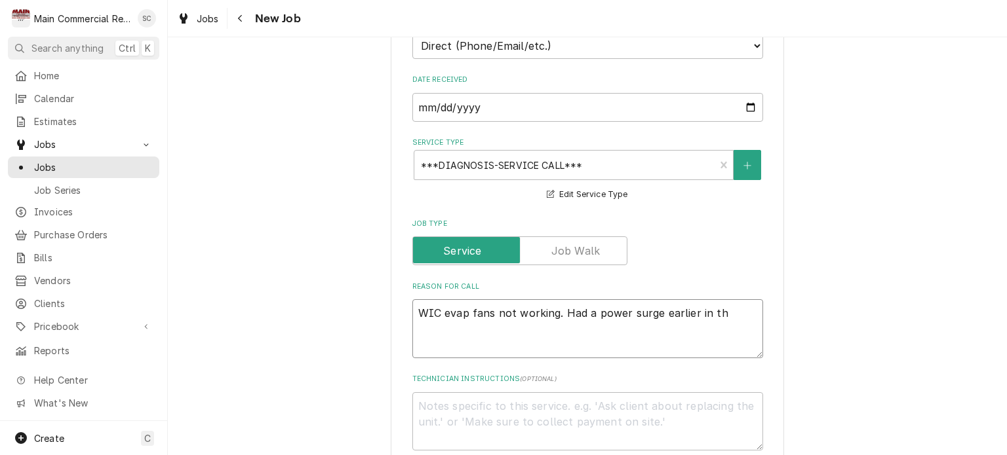
type textarea "x"
type textarea "WIC evap fans not working. Had a power surge earlier in the"
type textarea "x"
type textarea "WIC evap fans not working. Had a power surge earlier in the"
type textarea "x"
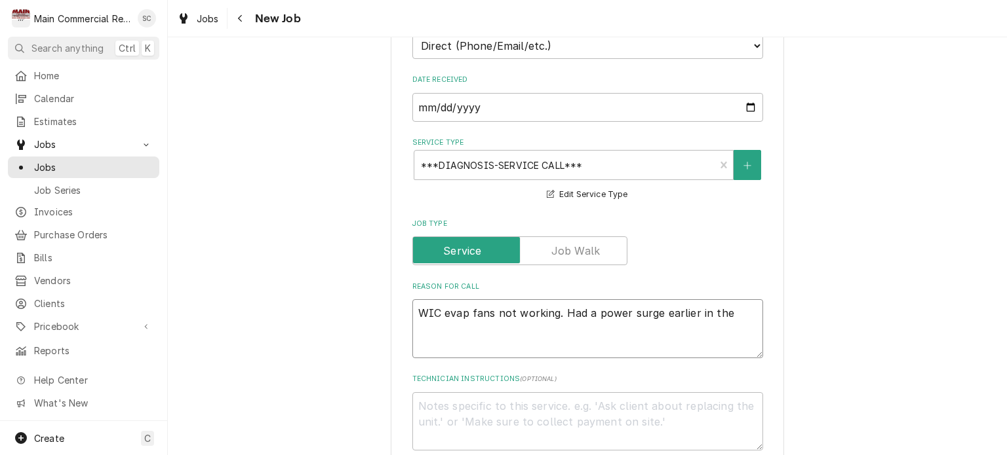
type textarea "WIC evap fans not working. Had a power surge earlier in the d"
type textarea "x"
type textarea "WIC evap fans not working. Had a power surge earlier in the da"
type textarea "x"
type textarea "WIC evap fans not working. Had a power surge earlier in the day"
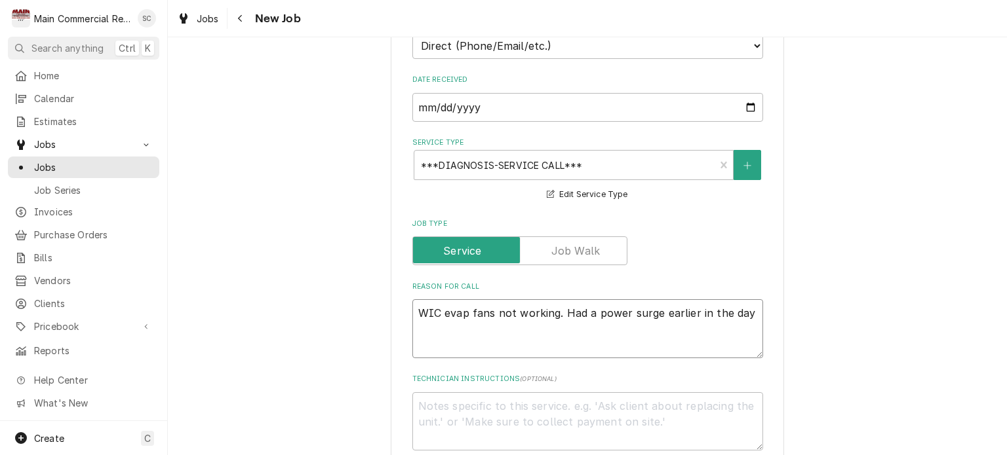
type textarea "x"
type textarea "WIC evap fans not working. Had a power surge earlier in the day."
type textarea "x"
type textarea "WIC evap fans not working. Had a power surge earlier in the day."
type textarea "x"
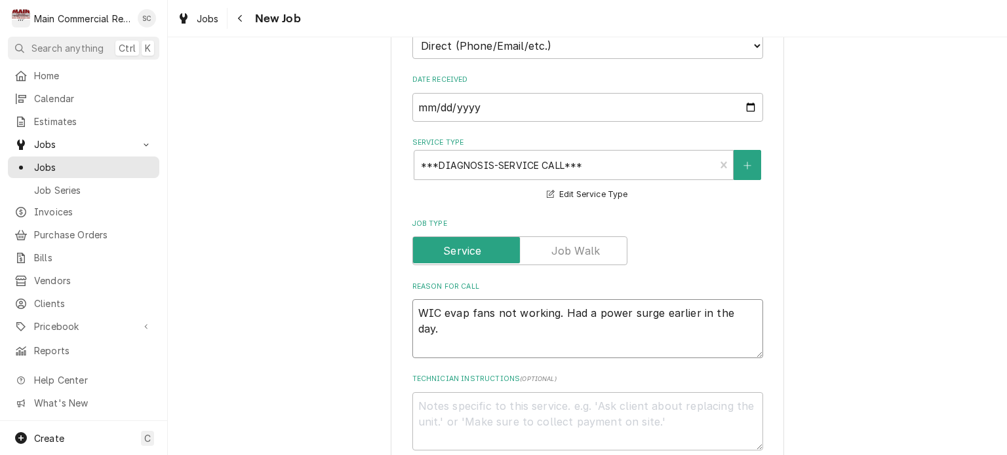
type textarea "WIC evap fans not working. Had a power surge earlier in the day. R"
type textarea "x"
type textarea "WIC evap fans not working. Had a power surge earlier in the day. Re"
type textarea "x"
type textarea "WIC evap fans not working. Had a power surge earlier in the day. Res"
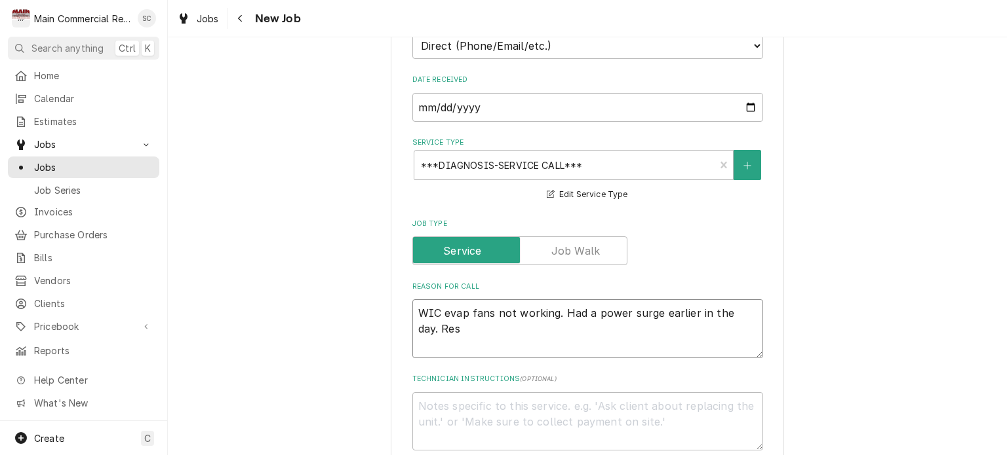
type textarea "x"
type textarea "WIC evap fans not working. Had a power surge earlier in the day. Rest"
type textarea "x"
type textarea "WIC evap fans not working. Had a power surge earlier in the day. Rest"
type textarea "x"
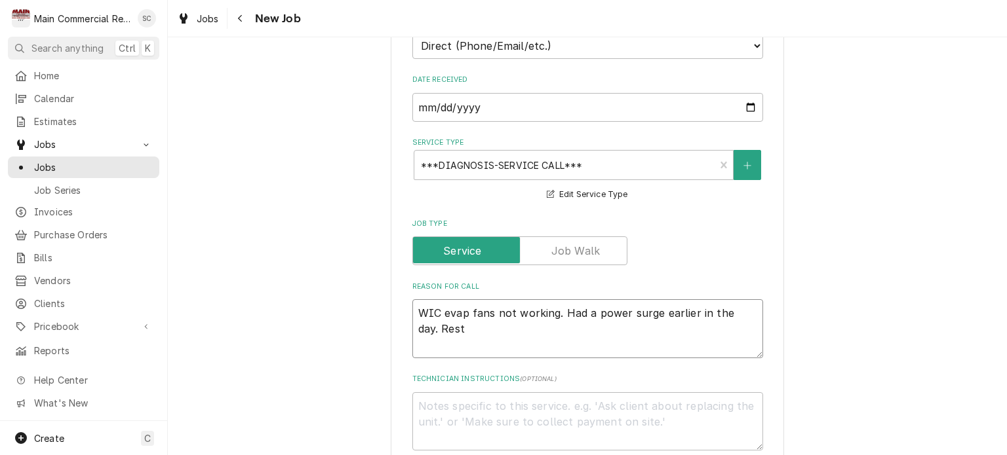
type textarea "WIC evap fans not working. Had a power surge earlier in the day. Rest o"
type textarea "x"
type textarea "WIC evap fans not working. Had a power surge earlier in the day. Rest of"
type textarea "x"
type textarea "WIC evap fans not working. Had a power surge earlier in the day. Rest of"
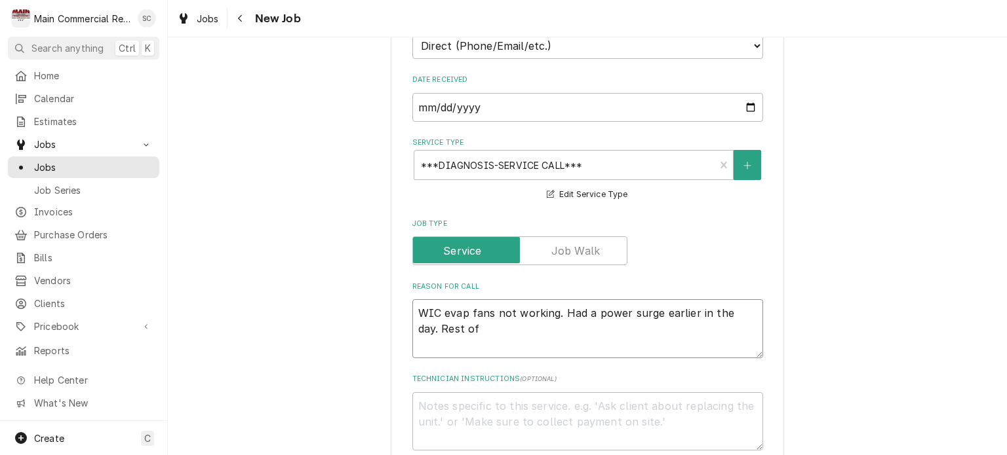
type textarea "x"
type textarea "WIC evap fans not working. Had a power surge earlier in the day. Rest of y"
type textarea "x"
type textarea "WIC evap fans not working. Had a power surge earlier in the day. Rest of yu"
type textarea "x"
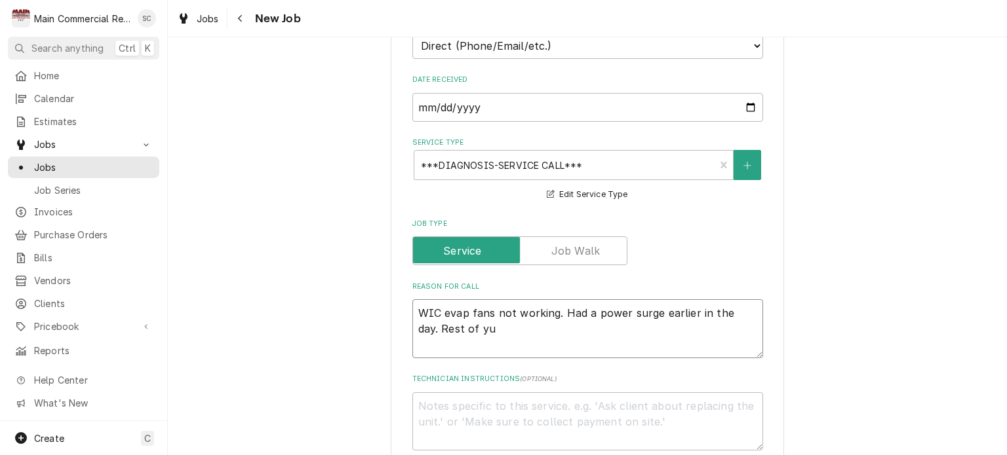
type textarea "WIC evap fans not working. Had a power surge earlier in the day. Rest of y"
type textarea "x"
type textarea "WIC evap fans not working. Had a power surge earlier in the day. Rest of"
type textarea "x"
type textarea "WIC evap fans not working. Had a power surge earlier in the day. Rest of n"
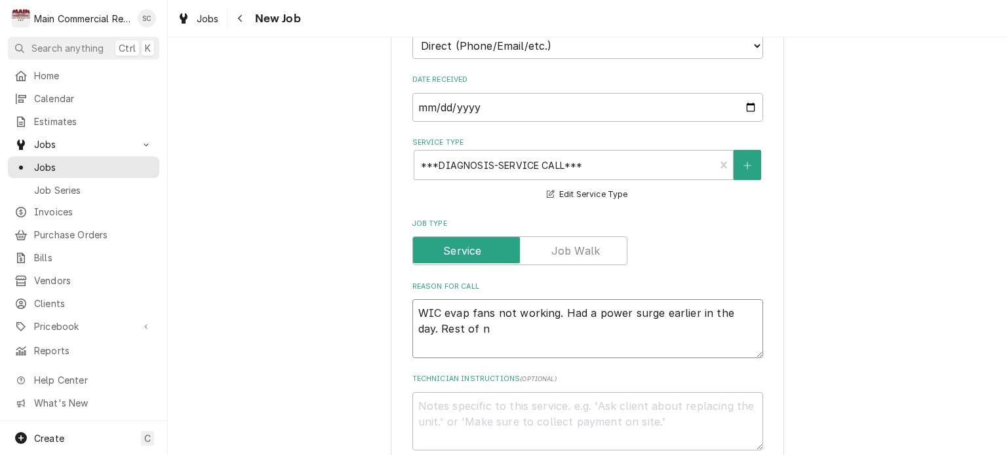
type textarea "x"
type textarea "WIC evap fans not working. Had a power surge earlier in the day. Rest of"
type textarea "x"
type textarea "WIC evap fans not working. Had a power surge earlier in the day. Rest of u"
type textarea "x"
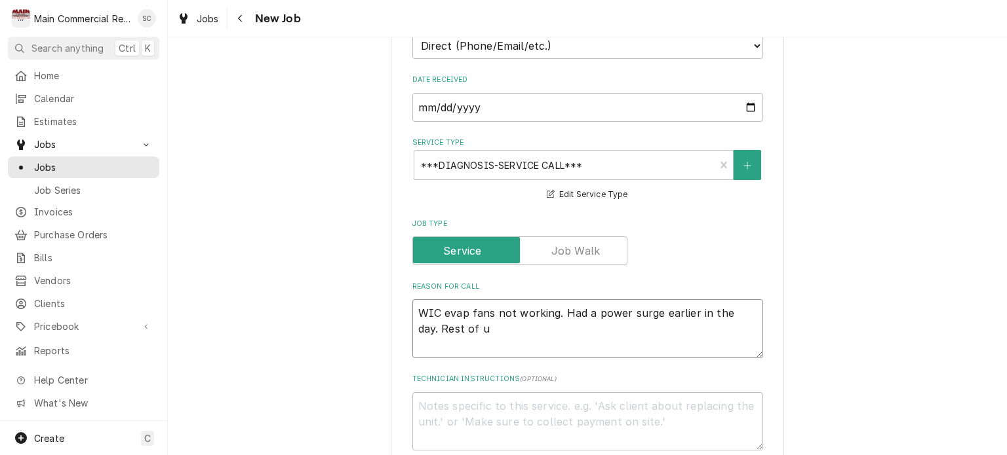
type textarea "WIC evap fans not working. Had a power surge earlier in the day. Rest of un"
type textarea "x"
type textarea "WIC evap fans not working. Had a power surge earlier in the day. Rest of uni"
type textarea "x"
type textarea "WIC evap fans not working. Had a power surge earlier in the day. Rest of unit"
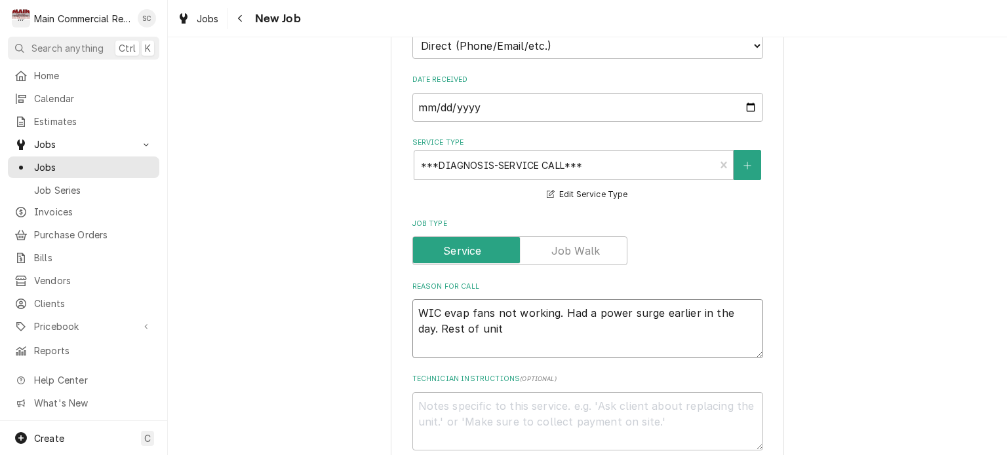
type textarea "x"
type textarea "WIC evap fans not working. Had a power surge earlier in the day. Rest of unit"
type textarea "x"
type textarea "WIC evap fans not working. Had a power surge earlier in the day. Rest of unit w"
type textarea "x"
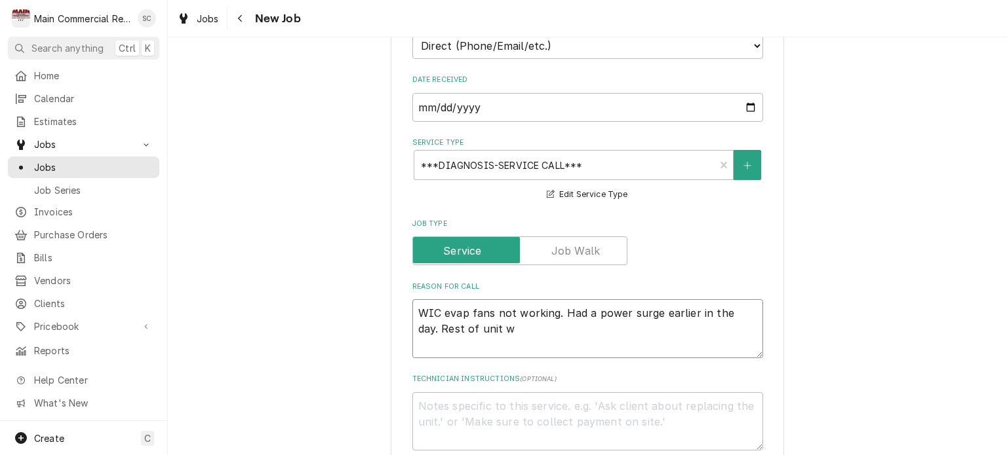
type textarea "WIC evap fans not working. Had a power surge earlier in the day. Rest of unit wo"
type textarea "x"
type textarea "WIC evap fans not working. Had a power surge earlier in the day. Rest of unit w…"
type textarea "x"
type textarea "WIC evap fans not working. Had a power surge earlier in the day. Rest of unit w…"
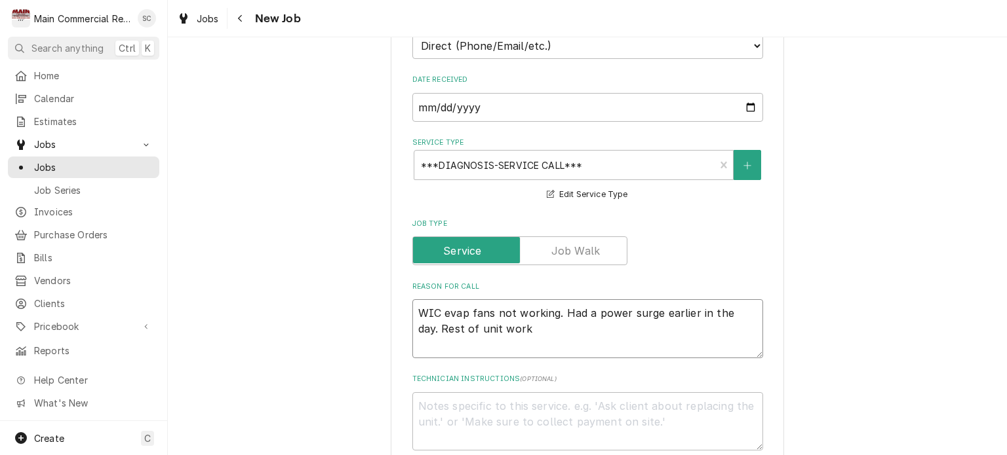
type textarea "x"
type textarea "WIC evap fans not working. Had a power surge earlier in the day. Rest of unit w…"
type textarea "x"
type textarea "WIC evap fans not working. Had a power surge earlier in the day. Rest of unit w…"
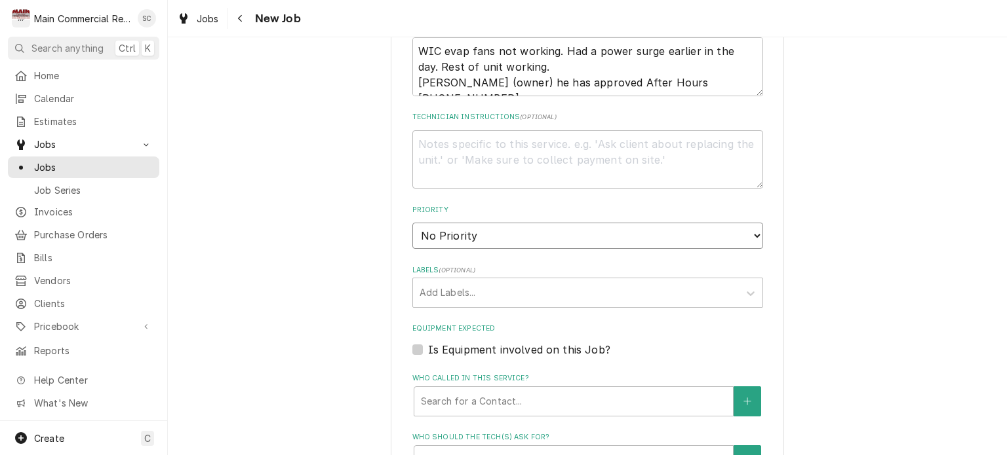
click at [509, 239] on select "No Priority Urgent High Medium Low" at bounding box center [587, 236] width 351 height 26
click at [412, 223] on select "No Priority Urgent High Medium Low" at bounding box center [587, 236] width 351 height 26
click at [466, 296] on div "Labels" at bounding box center [575, 293] width 313 height 24
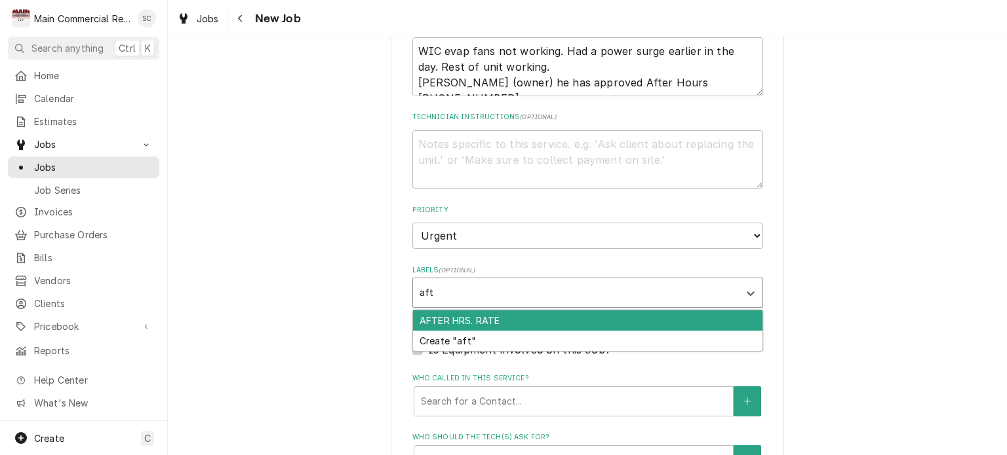
click at [465, 311] on div "AFTER HRS. RATE" at bounding box center [587, 321] width 349 height 20
click at [547, 313] on div "COD" at bounding box center [587, 321] width 349 height 20
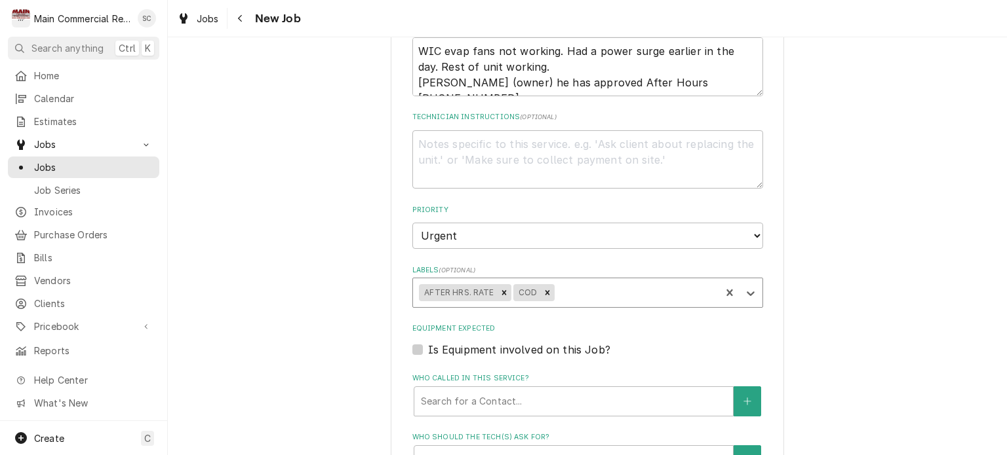
scroll to position [393, 0]
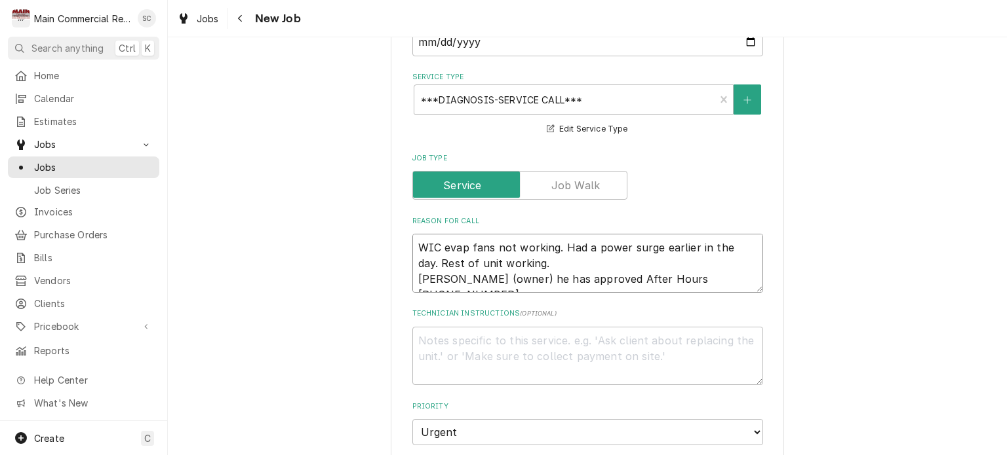
click at [412, 237] on textarea "WIC evap fans not working. Had a power surge earlier in the day. Rest of unit w…" at bounding box center [587, 263] width 351 height 59
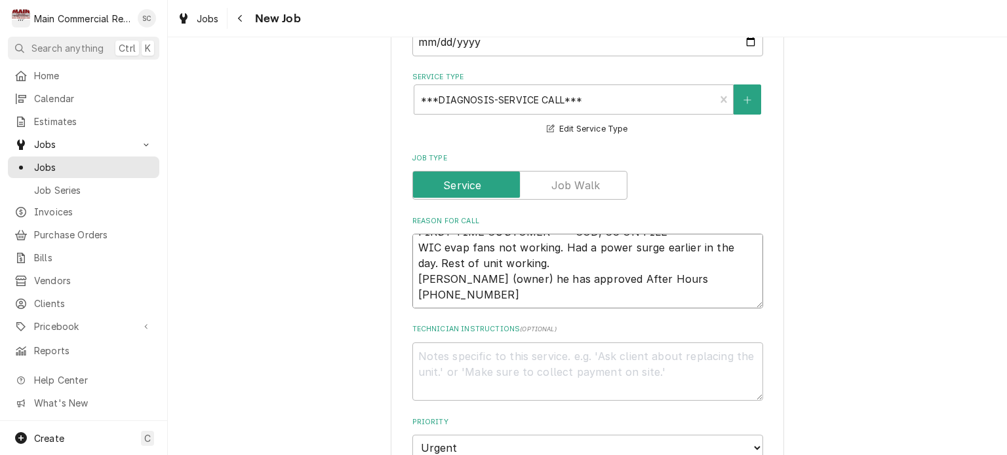
scroll to position [524, 0]
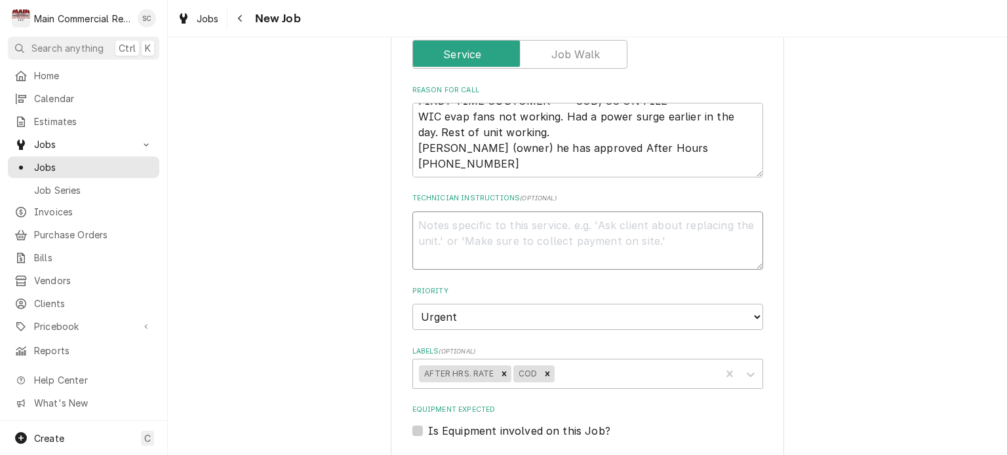
click at [471, 230] on textarea "Technician Instructions ( optional )" at bounding box center [587, 241] width 351 height 59
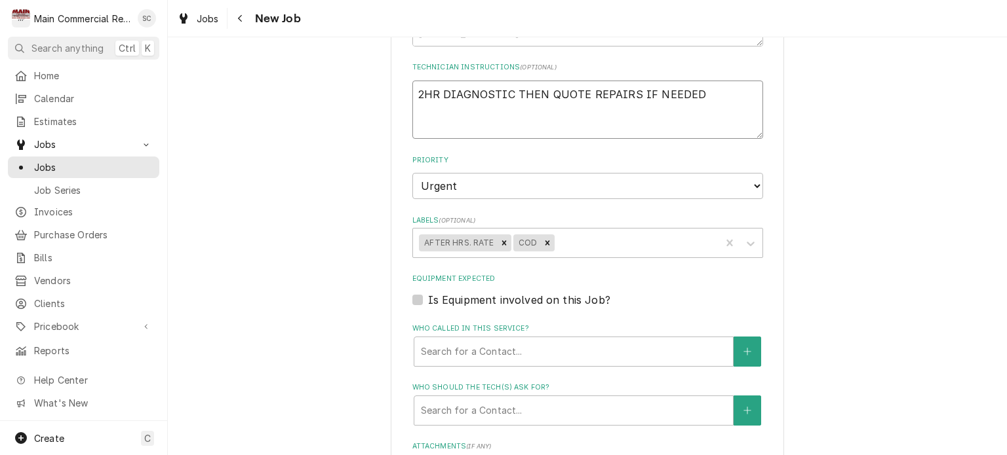
scroll to position [786, 0]
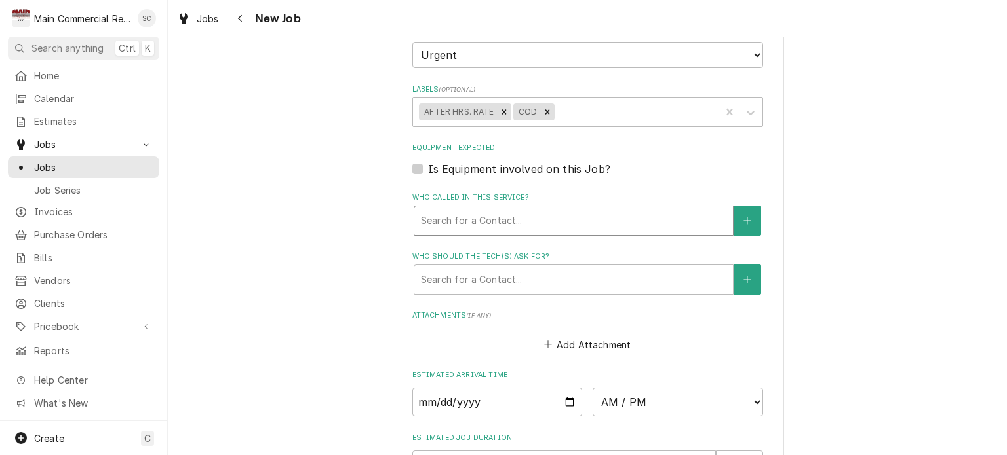
click at [579, 220] on div "Who called in this service?" at bounding box center [573, 221] width 305 height 24
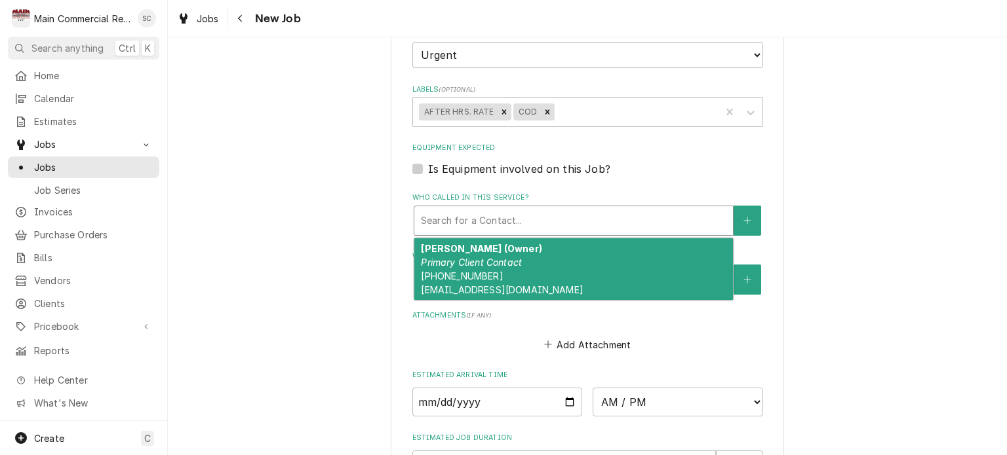
click at [550, 260] on div "Alex Long (Owner) Primary Client Contact (813) 243-3224 hungryhowiesalex@gmail.…" at bounding box center [573, 270] width 318 height 62
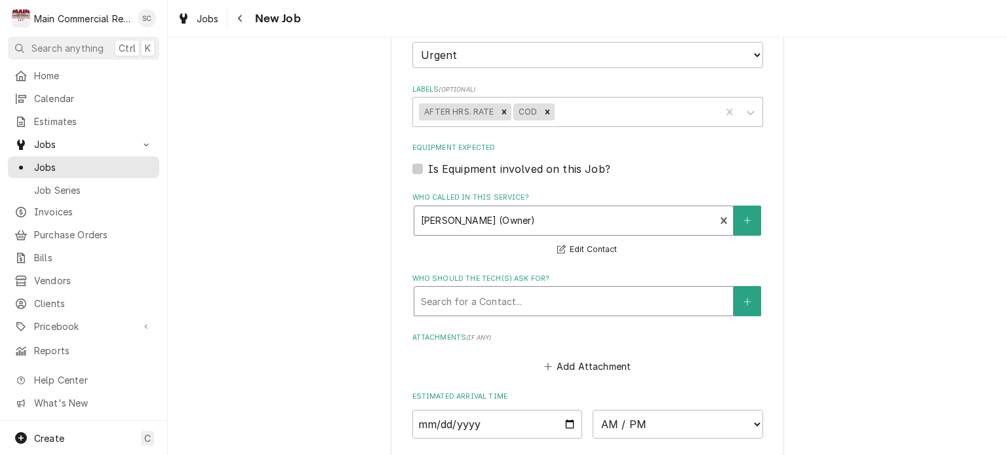
click at [558, 298] on div "Who should the tech(s) ask for?" at bounding box center [573, 302] width 305 height 24
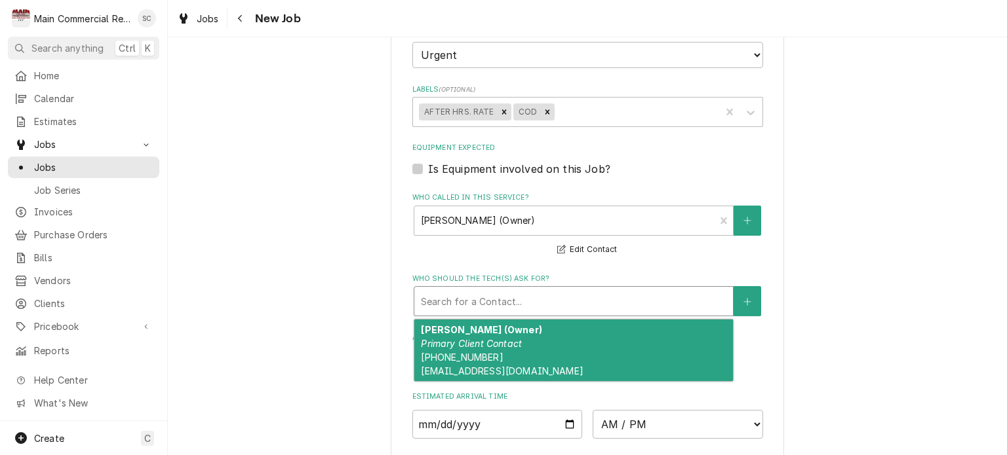
click at [537, 332] on div "Alex Long (Owner) Primary Client Contact (813) 243-3224 hungryhowiesalex@gmail.…" at bounding box center [573, 351] width 318 height 62
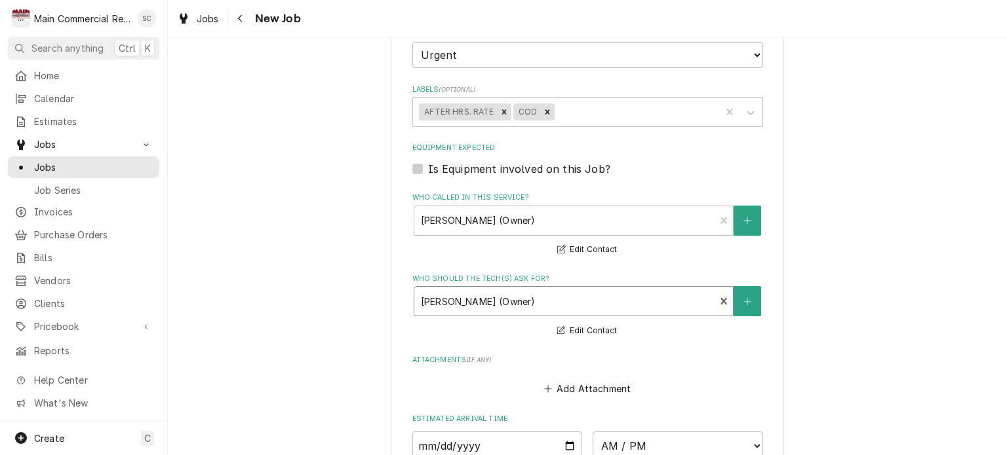
scroll to position [983, 0]
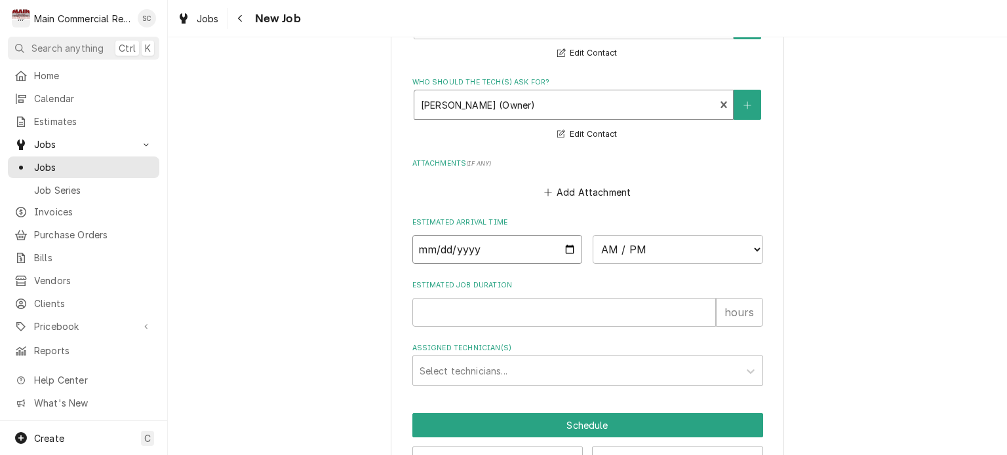
click at [564, 244] on input "Date" at bounding box center [497, 249] width 170 height 29
click at [611, 242] on select "AM / PM 6:00 AM 6:15 AM 6:30 AM 6:45 AM 7:00 AM 7:15 AM 7:30 AM 7:45 AM 8:00 AM…" at bounding box center [677, 249] width 170 height 29
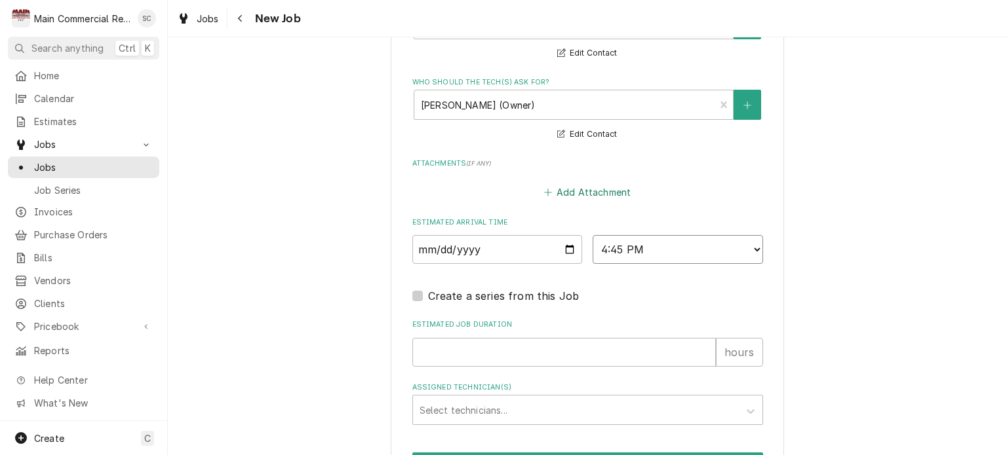
scroll to position [0, 0]
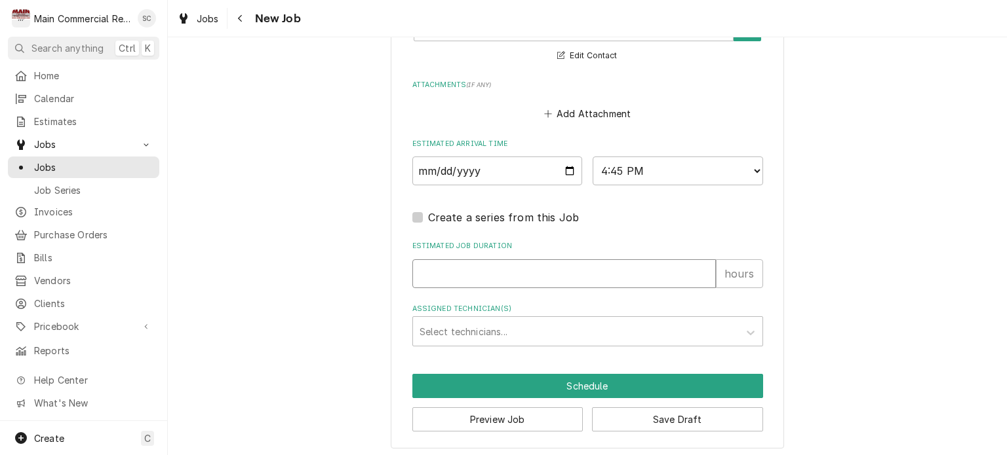
click at [523, 267] on input "Estimated Job Duration" at bounding box center [563, 274] width 303 height 29
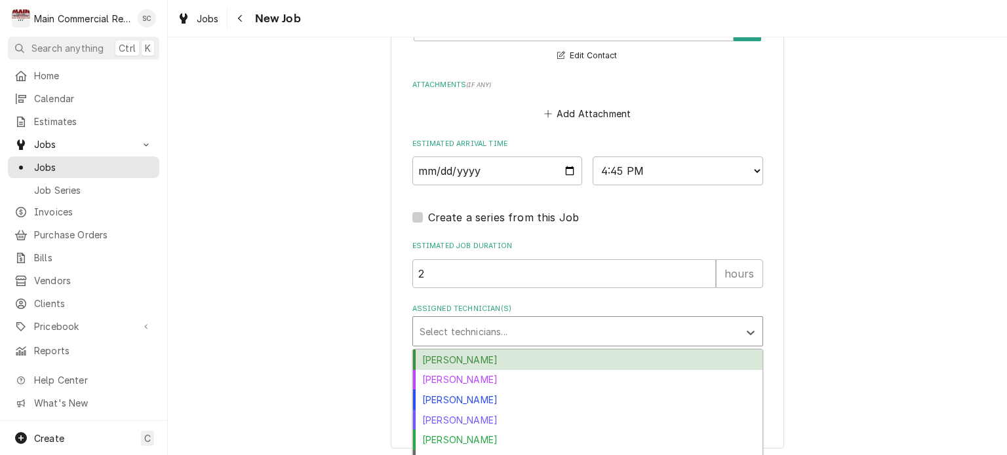
click at [545, 329] on div "Assigned Technician(s)" at bounding box center [575, 332] width 313 height 24
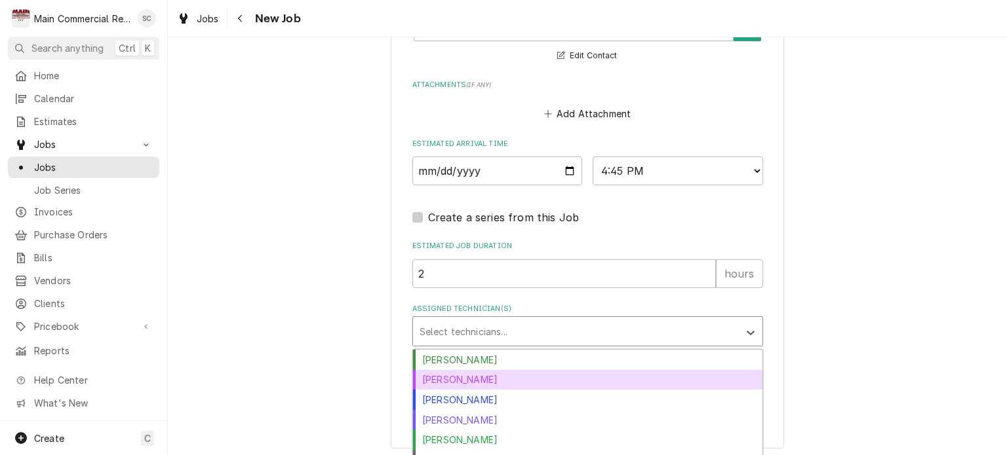
click at [492, 379] on div "Dorian Wertz" at bounding box center [587, 380] width 349 height 20
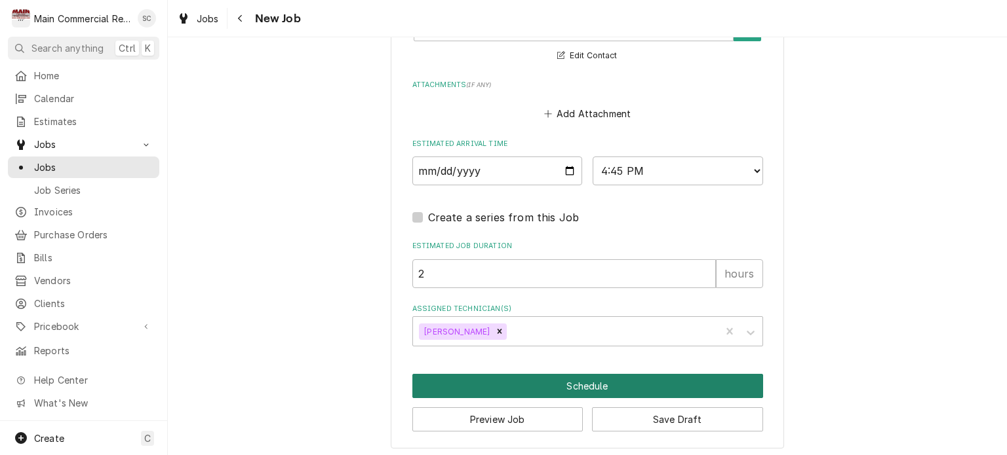
click at [631, 383] on button "Schedule" at bounding box center [587, 386] width 351 height 24
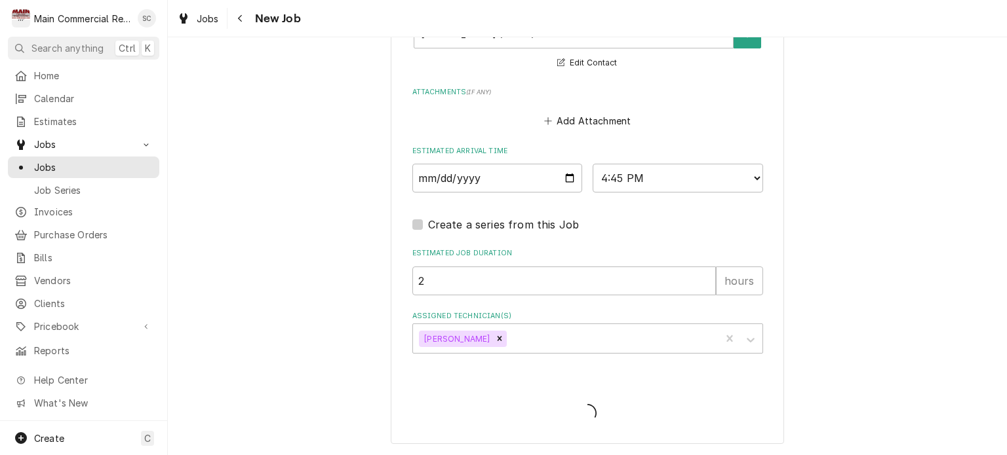
scroll to position [1050, 0]
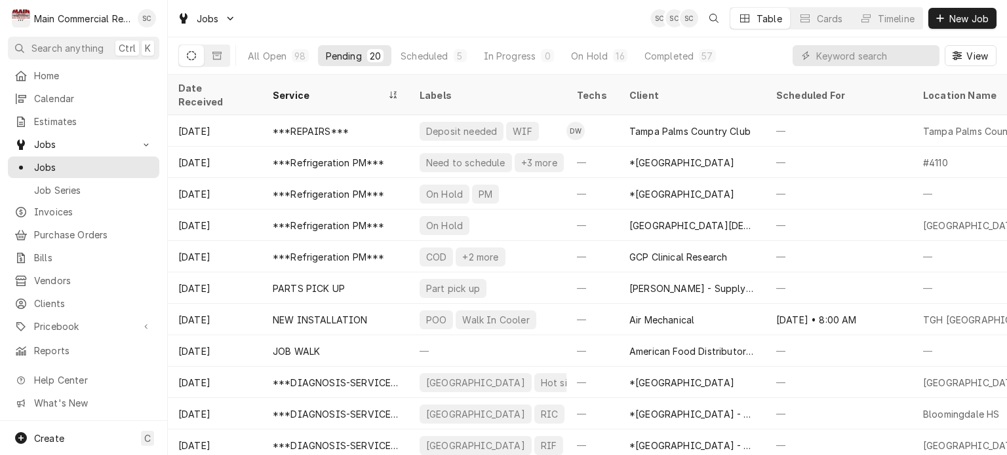
click at [598, 17] on div "Jobs SC SC SC Table Cards Timeline New Job" at bounding box center [587, 18] width 839 height 37
click at [659, 55] on div "Completed" at bounding box center [668, 56] width 49 height 14
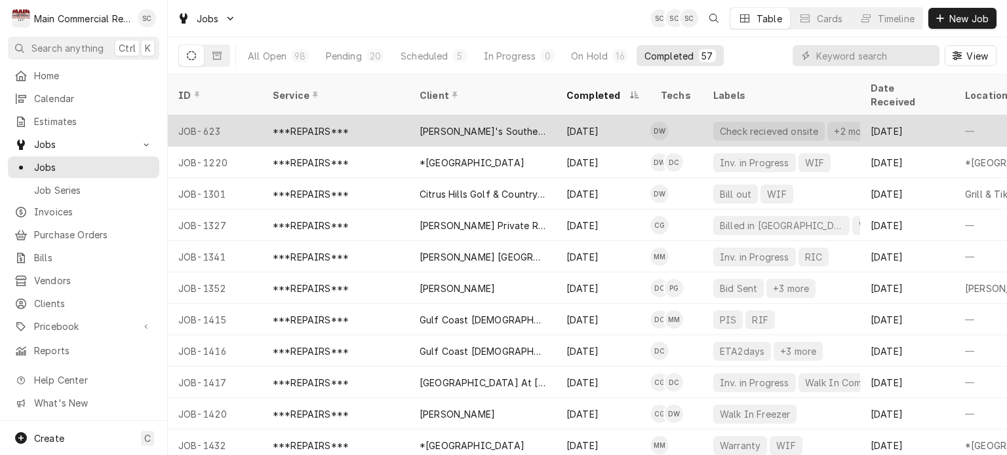
click at [515, 125] on div "[PERSON_NAME]'s Southern Soul Restaurant" at bounding box center [482, 132] width 126 height 14
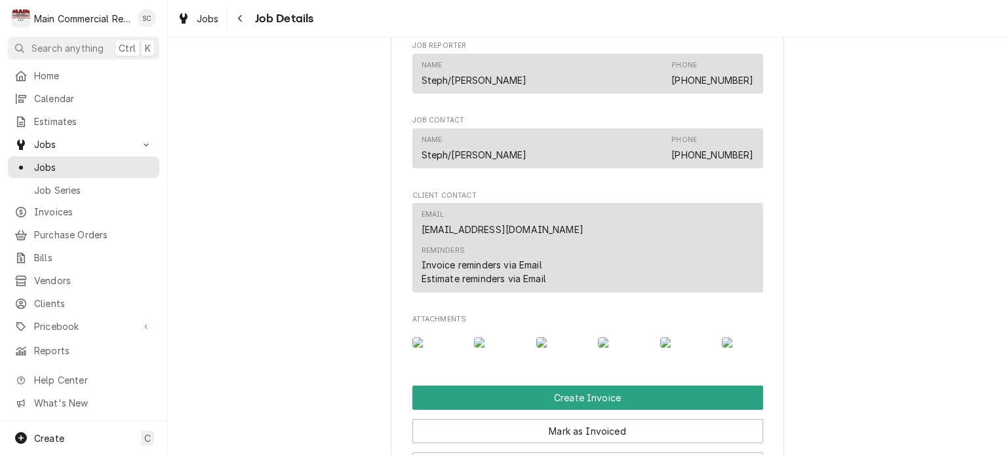
scroll to position [2163, 0]
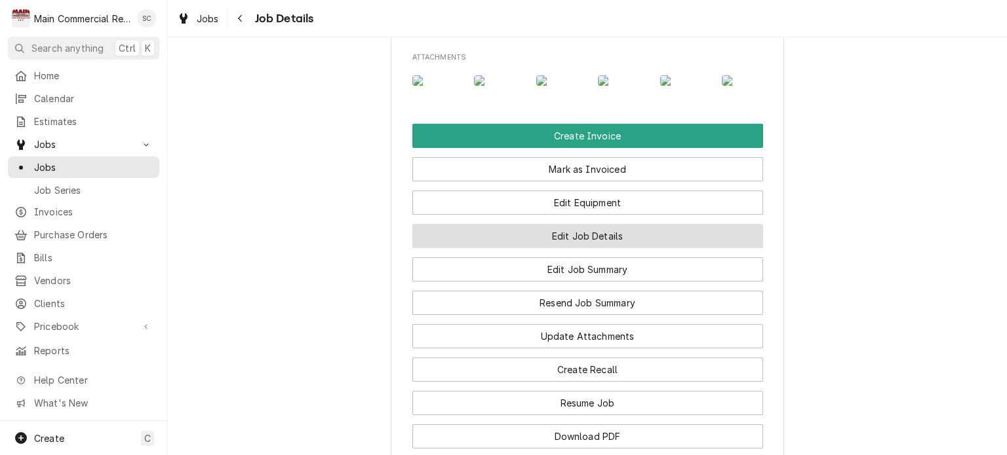
click at [605, 248] on button "Edit Job Details" at bounding box center [587, 236] width 351 height 24
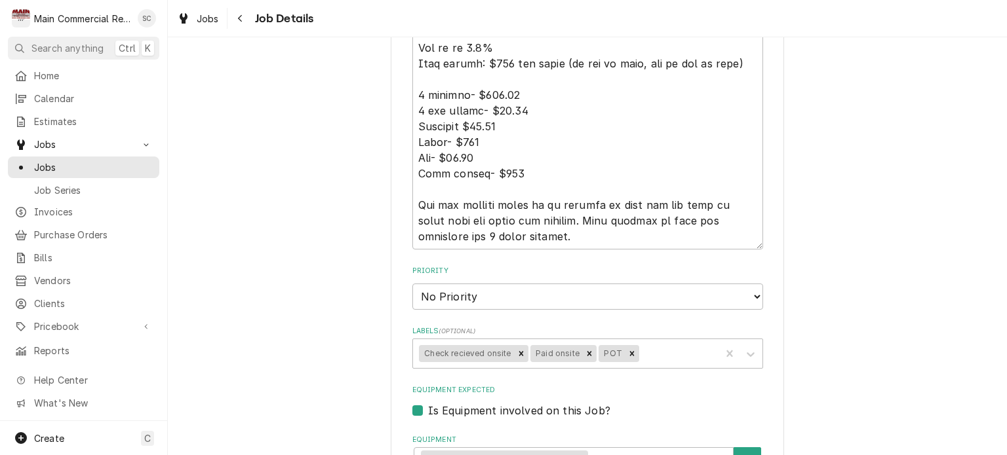
scroll to position [1442, 0]
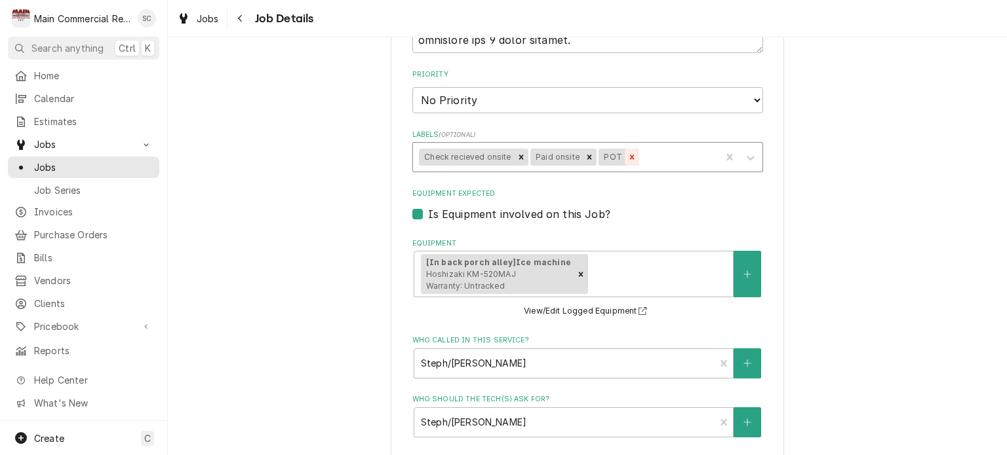
click at [630, 157] on icon "Remove POT" at bounding box center [632, 157] width 5 height 5
type textarea "x"
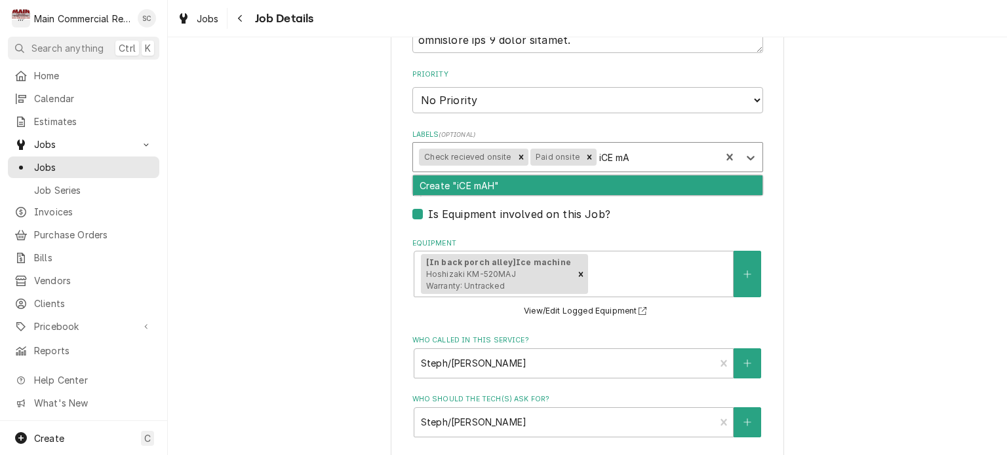
type input "iCE m"
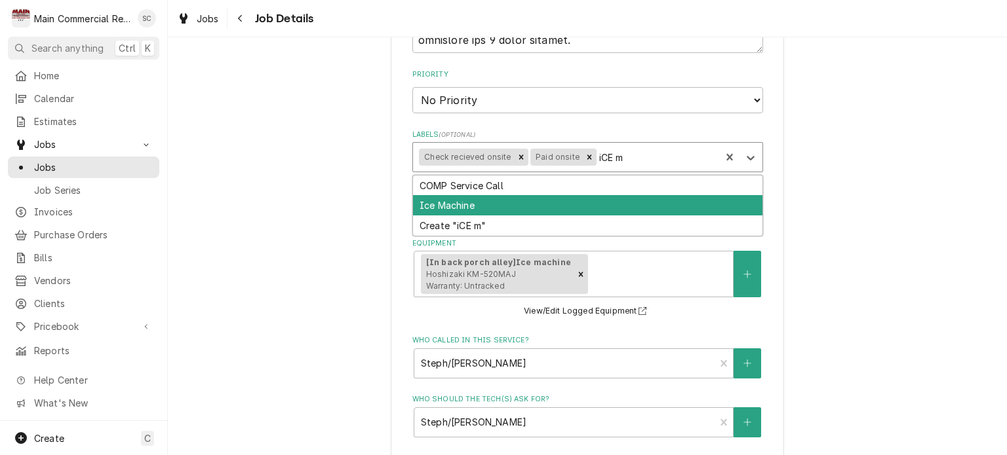
click at [495, 205] on div "Ice Machine" at bounding box center [587, 205] width 349 height 20
type textarea "x"
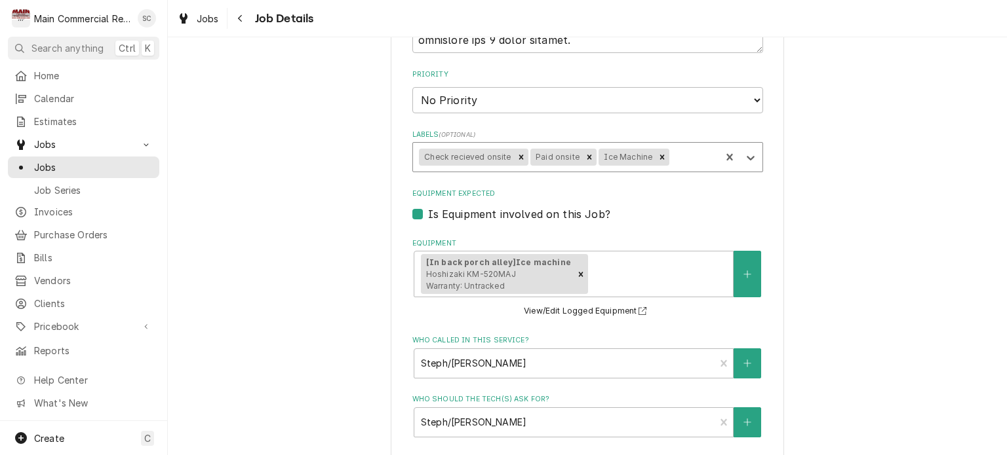
type textarea "x"
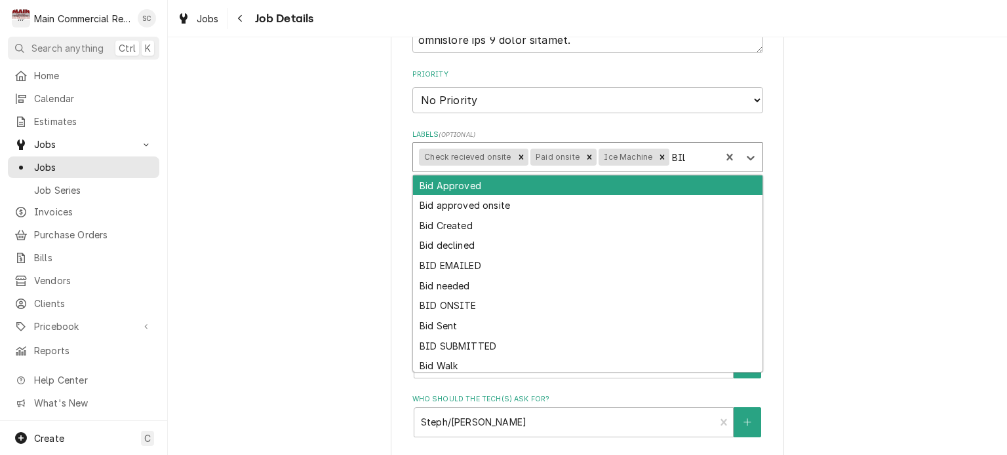
type input "BILL"
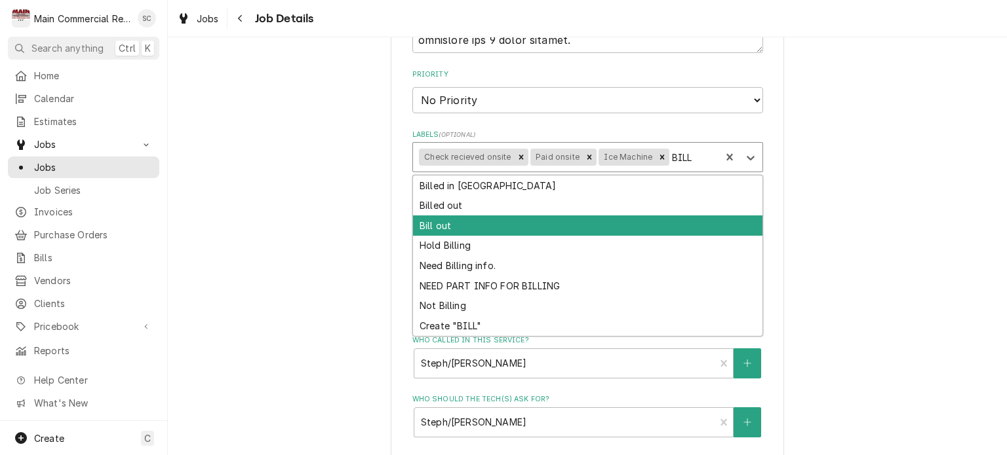
click at [522, 220] on div "Bill out" at bounding box center [587, 226] width 349 height 20
type textarea "x"
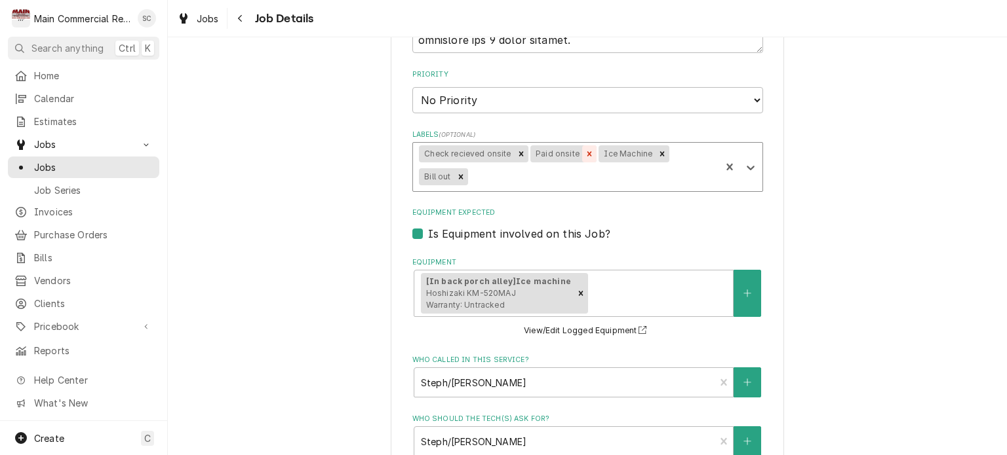
click at [587, 153] on icon "Remove Paid onsite" at bounding box center [589, 153] width 5 height 5
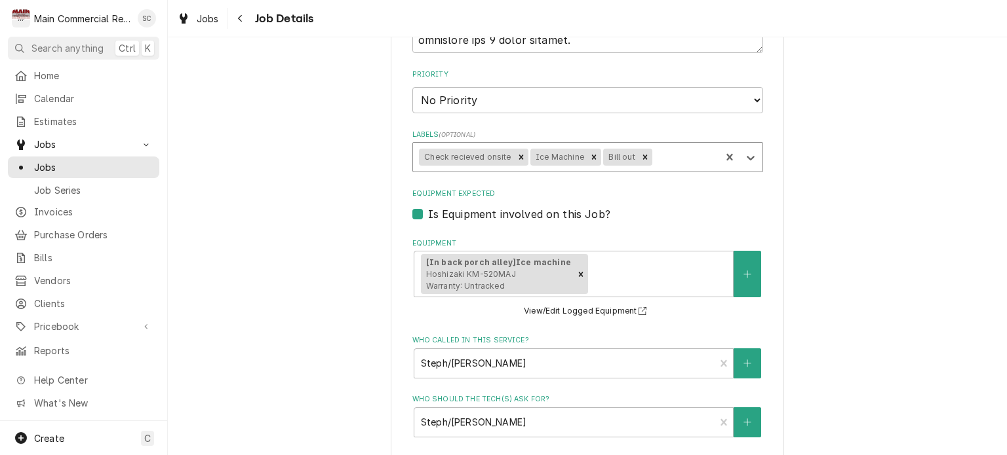
scroll to position [1834, 0]
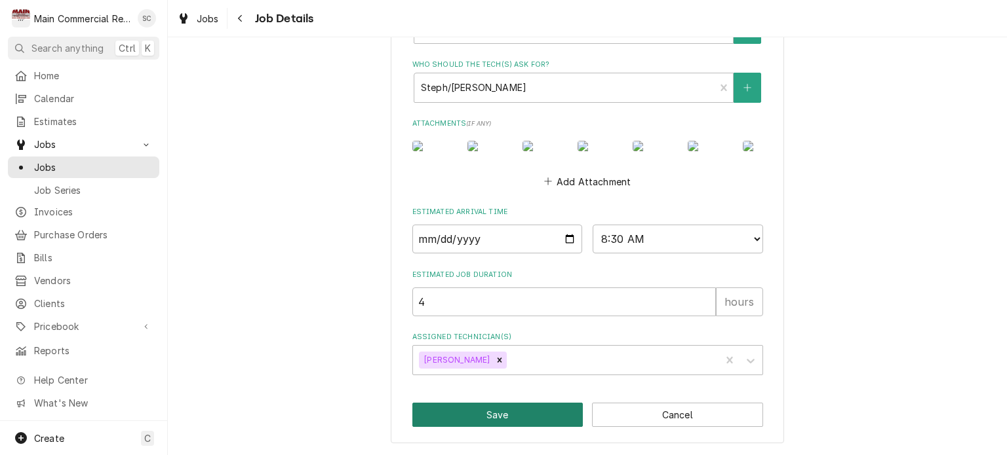
click at [511, 414] on button "Save" at bounding box center [497, 415] width 171 height 24
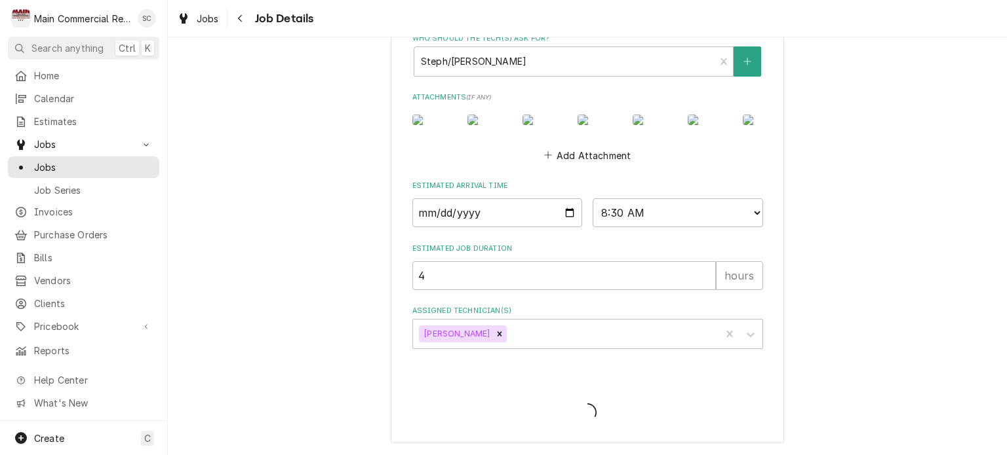
type textarea "x"
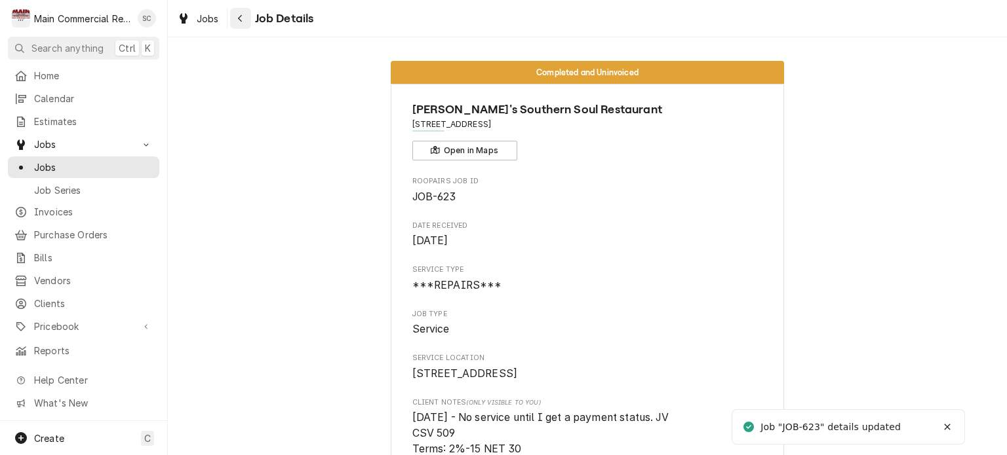
click at [238, 21] on icon "Navigate back" at bounding box center [240, 18] width 6 height 9
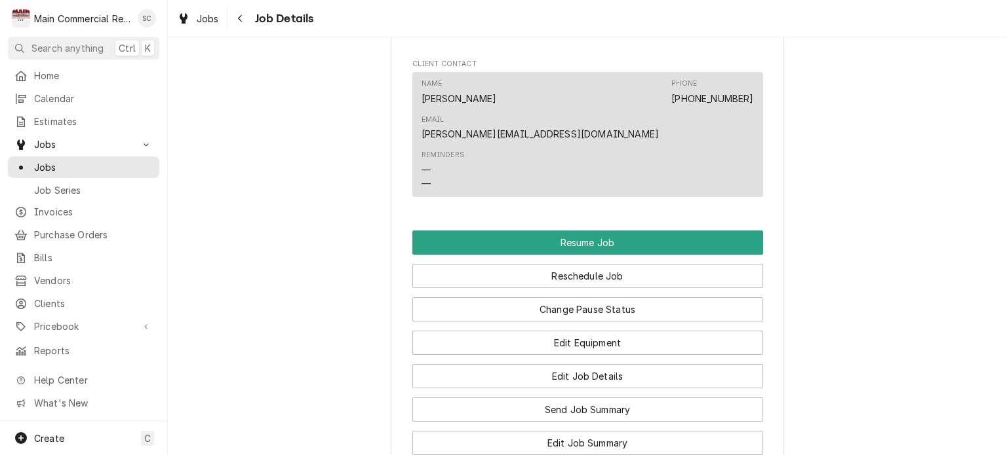
scroll to position [1311, 0]
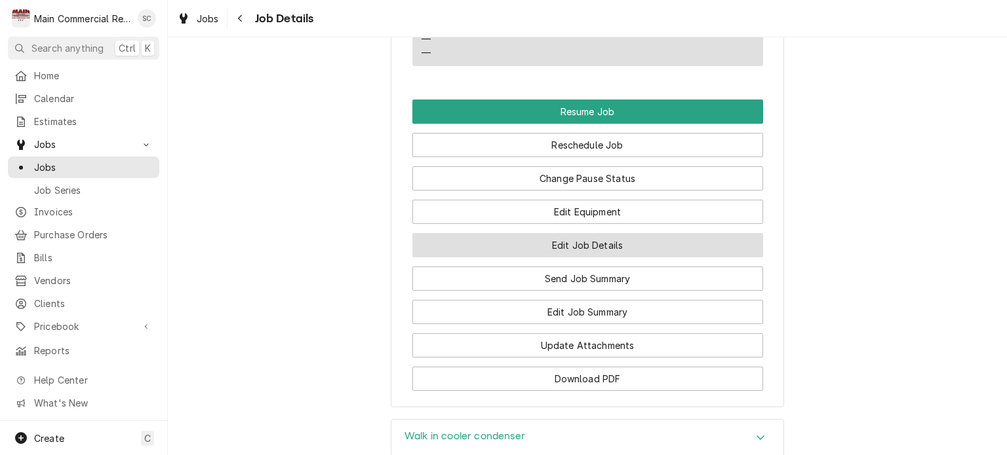
click at [552, 233] on button "Edit Job Details" at bounding box center [587, 245] width 351 height 24
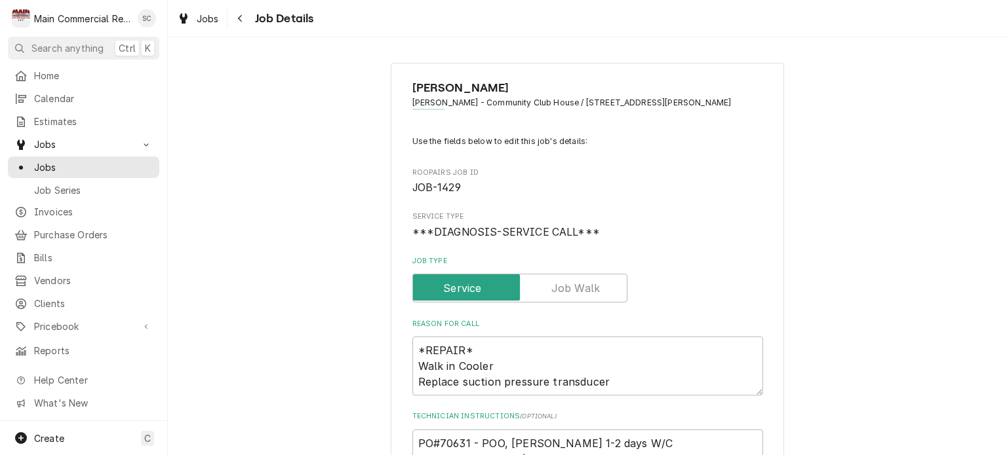
type textarea "x"
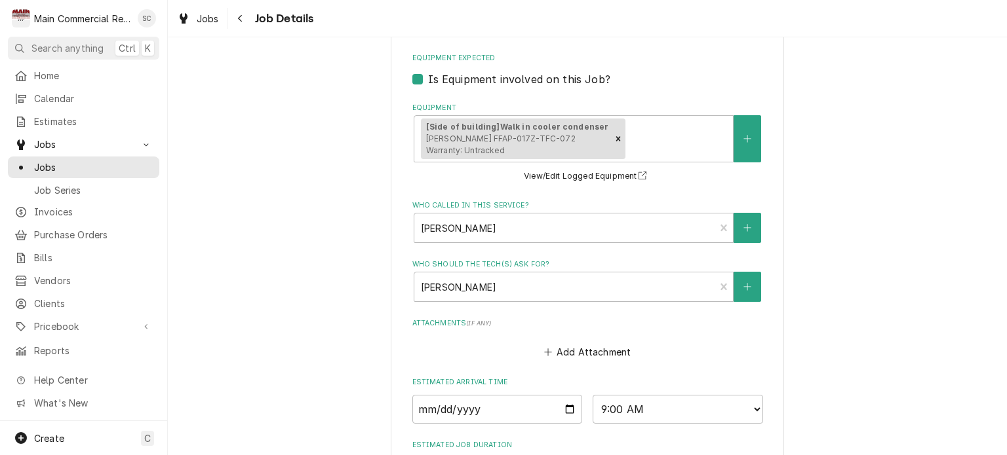
scroll to position [757, 0]
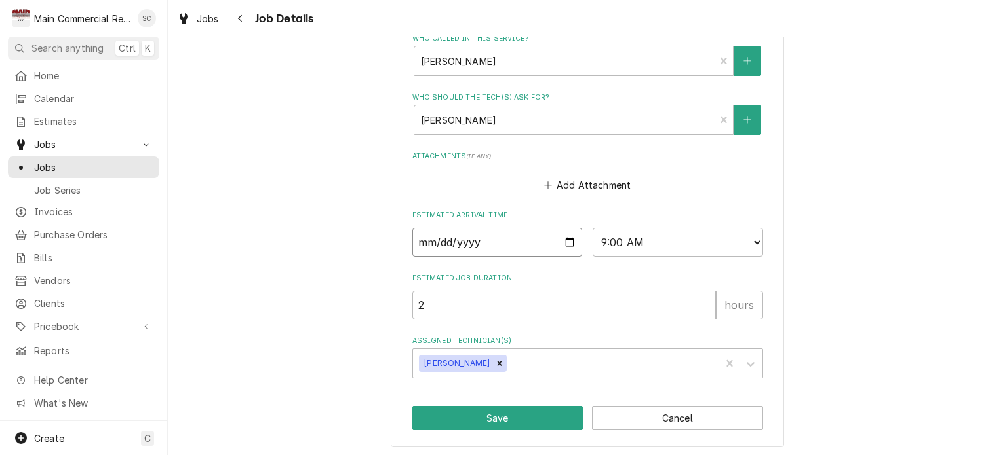
click at [543, 239] on input "[DATE]" at bounding box center [497, 242] width 170 height 29
click at [526, 237] on input "Date" at bounding box center [497, 242] width 170 height 29
click at [448, 237] on input "Date" at bounding box center [497, 242] width 170 height 29
click at [448, 238] on input "Date" at bounding box center [497, 242] width 170 height 29
click at [482, 242] on input "Date" at bounding box center [497, 242] width 170 height 29
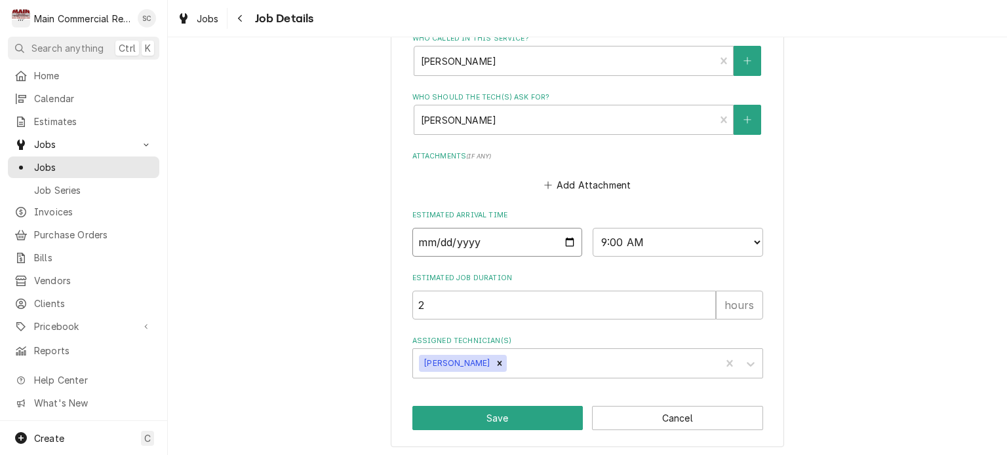
click at [477, 237] on input "Date" at bounding box center [497, 242] width 170 height 29
click at [446, 237] on input "Date" at bounding box center [497, 242] width 170 height 29
click at [611, 237] on select "AM / PM 6:00 AM 6:15 AM 6:30 AM 6:45 AM 7:00 AM 7:15 AM 7:30 AM 7:45 AM 8:00 AM…" at bounding box center [677, 242] width 170 height 29
click at [615, 241] on select "AM / PM 6:00 AM 6:15 AM 6:30 AM 6:45 AM 7:00 AM 7:15 AM 7:30 AM 7:45 AM 8:00 AM…" at bounding box center [677, 242] width 170 height 29
click at [513, 410] on button "Save" at bounding box center [497, 418] width 171 height 24
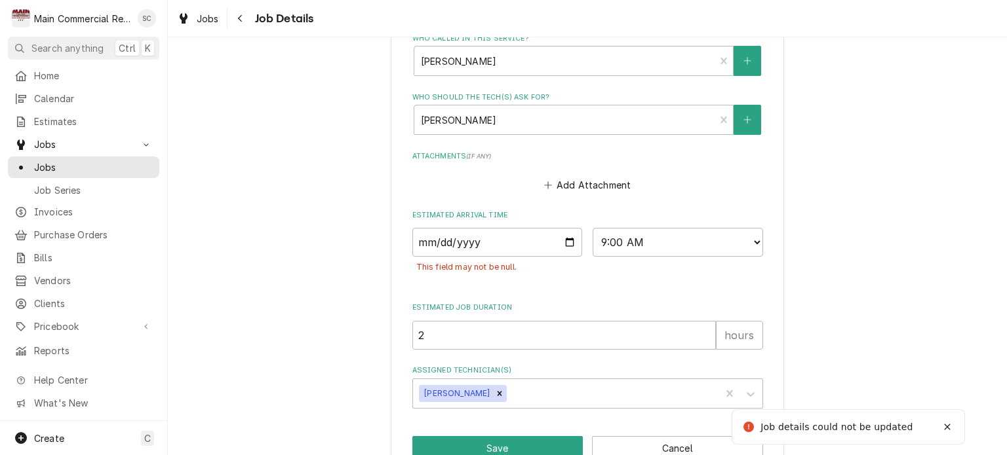
type textarea "x"
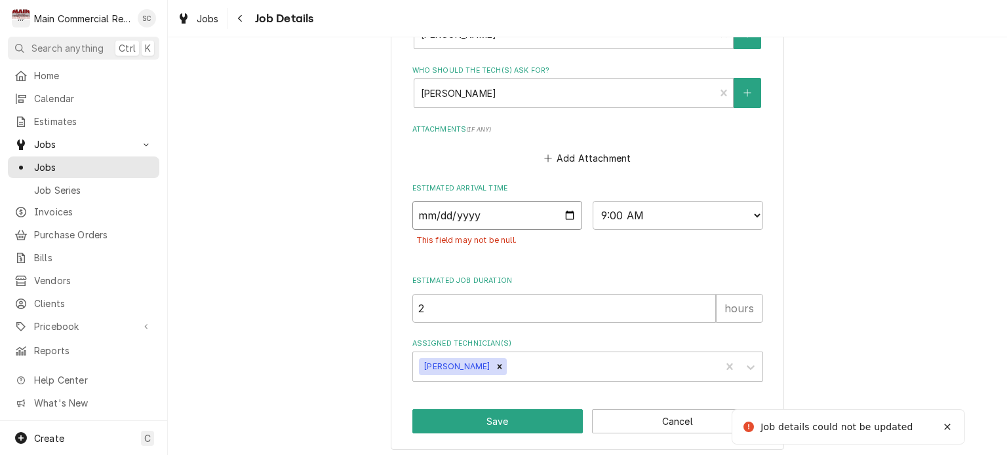
click at [490, 218] on input "Date" at bounding box center [497, 215] width 170 height 29
click at [563, 214] on input "Date" at bounding box center [497, 215] width 170 height 29
type input "2025-09-29"
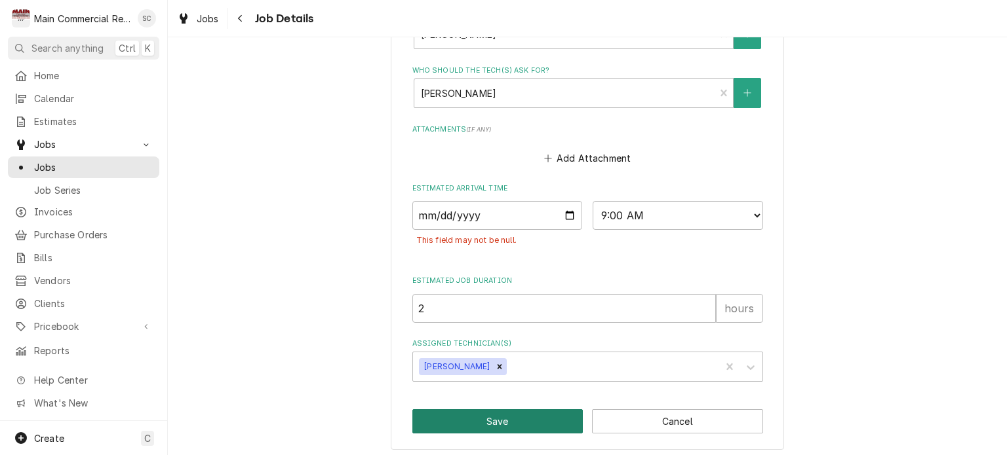
click at [526, 420] on button "Save" at bounding box center [497, 422] width 171 height 24
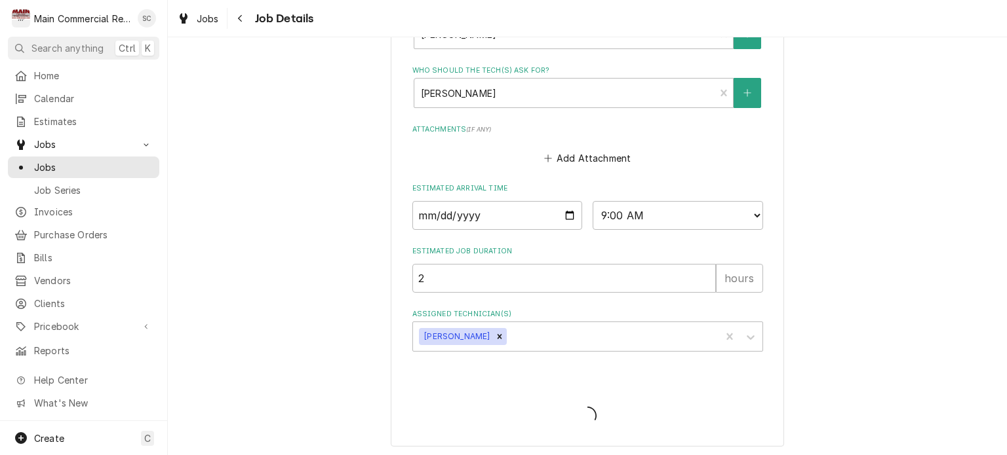
type textarea "x"
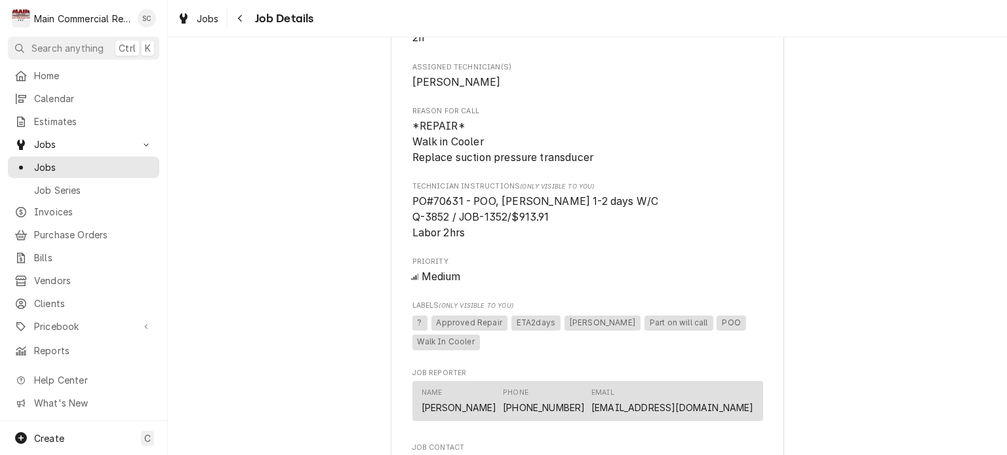
scroll to position [459, 0]
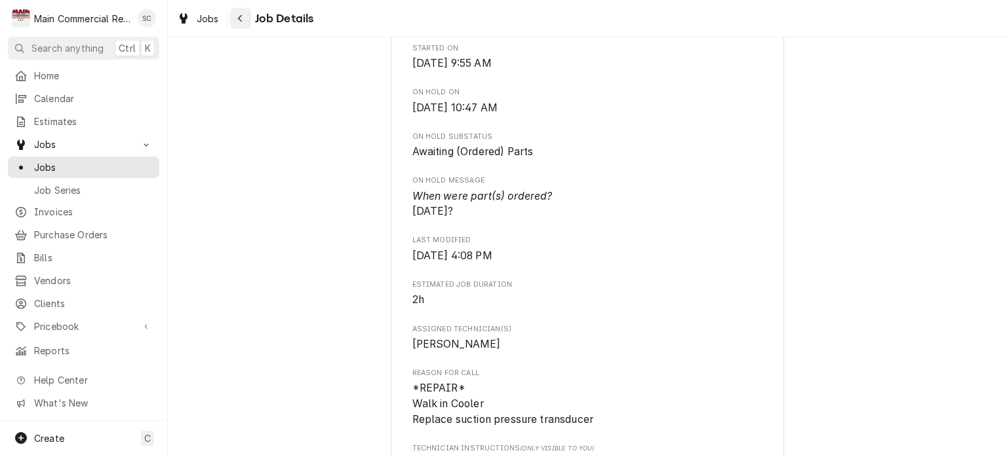
click at [239, 15] on icon "Navigate back" at bounding box center [240, 18] width 6 height 9
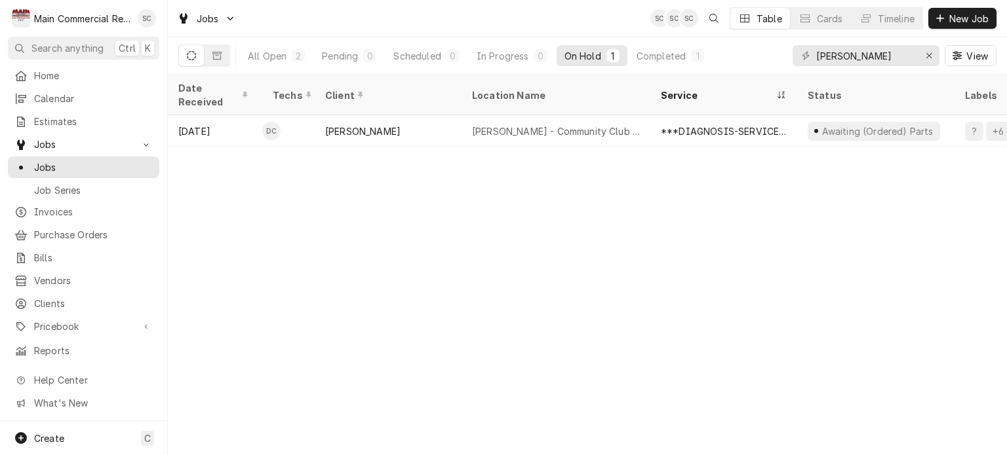
click at [577, 240] on div "Date Received Techs Client Location Name Service Status Labels ID Duration Job …" at bounding box center [587, 265] width 839 height 381
click at [928, 56] on icon "Erase input" at bounding box center [928, 55] width 5 height 5
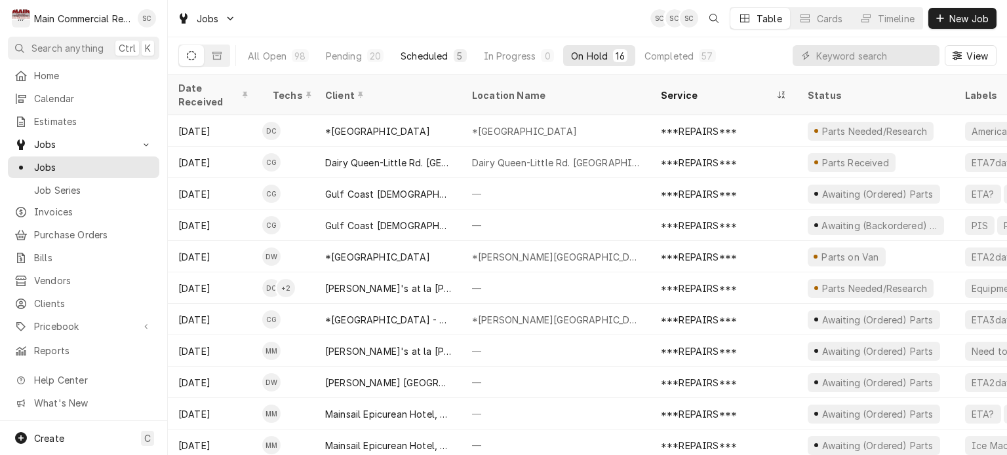
click at [423, 57] on div "Scheduled" at bounding box center [423, 56] width 47 height 14
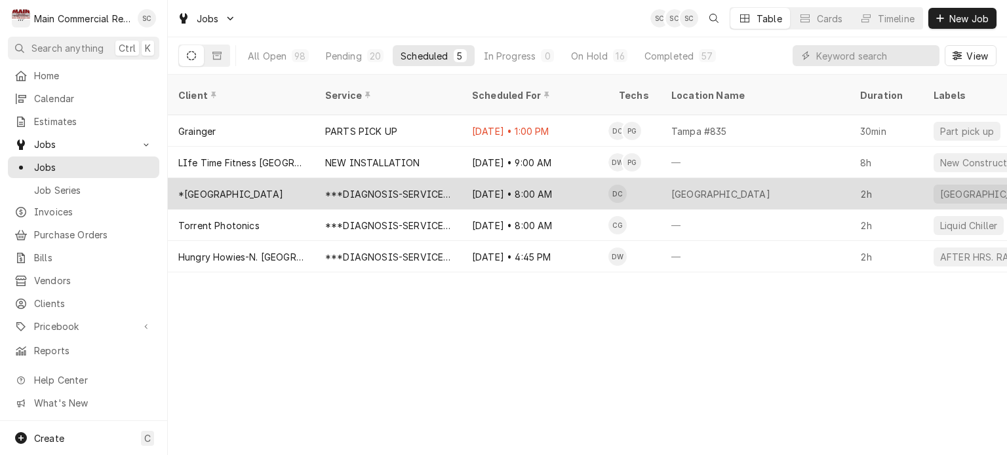
click at [442, 187] on div "***DIAGNOSIS-SERVICE CALL***" at bounding box center [388, 194] width 126 height 14
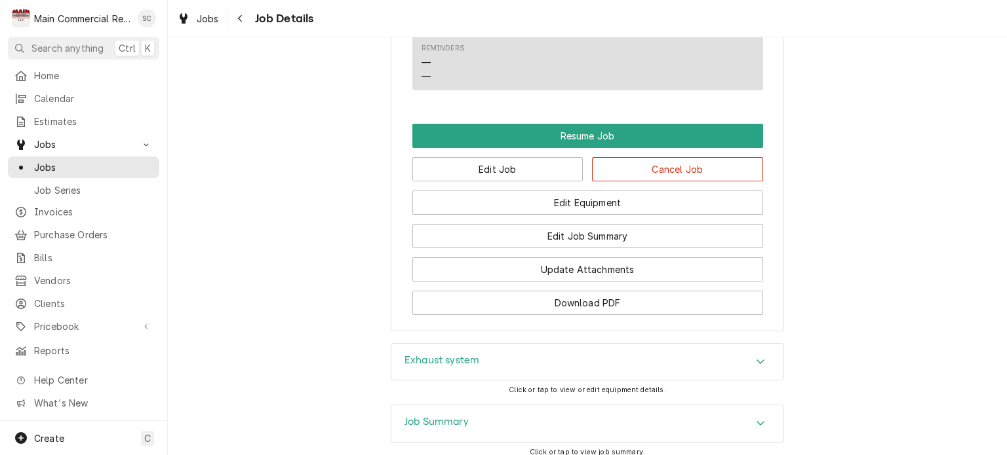
scroll to position [1699, 0]
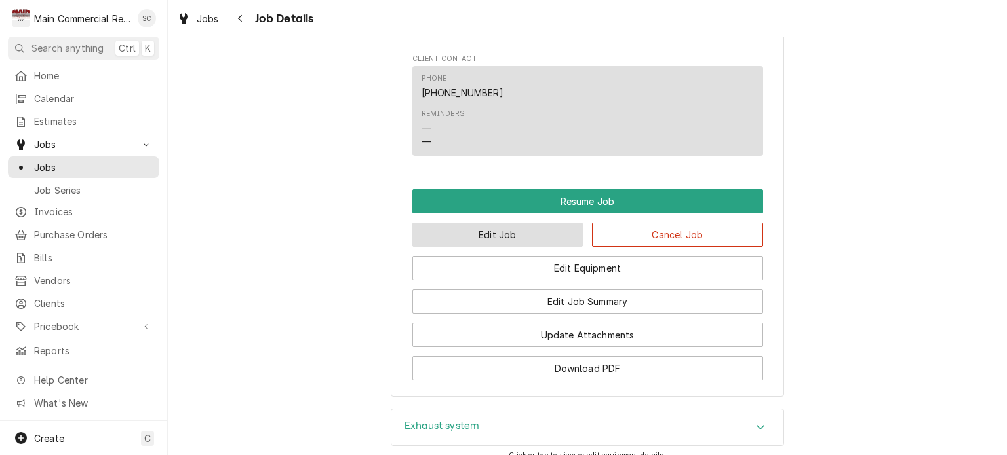
click at [528, 234] on button "Edit Job" at bounding box center [497, 235] width 171 height 24
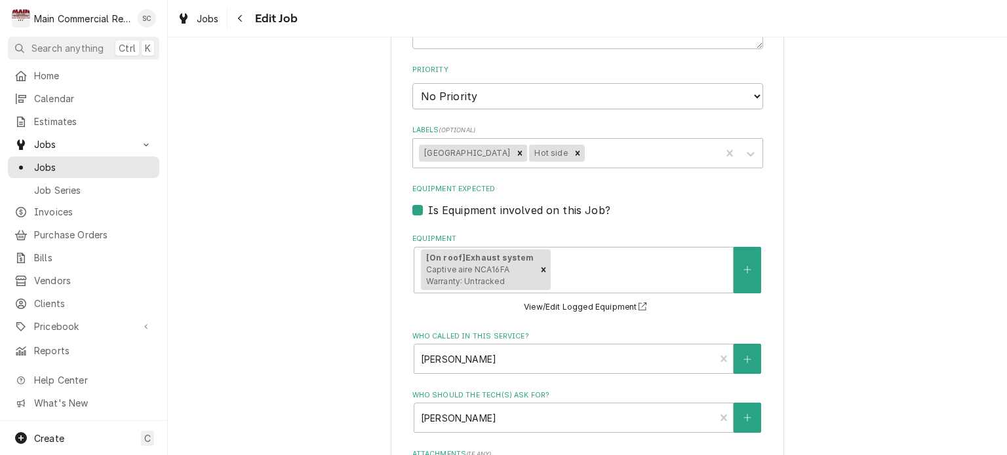
scroll to position [1418, 0]
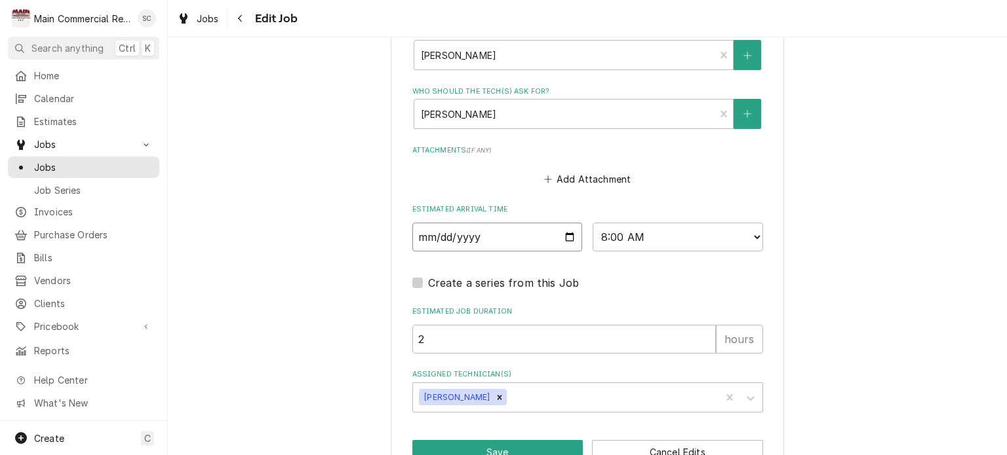
click at [562, 223] on input "2025-09-26" at bounding box center [497, 237] width 170 height 29
type textarea "x"
type input "2025-09-29"
click at [552, 440] on button "Save" at bounding box center [497, 452] width 171 height 24
type textarea "x"
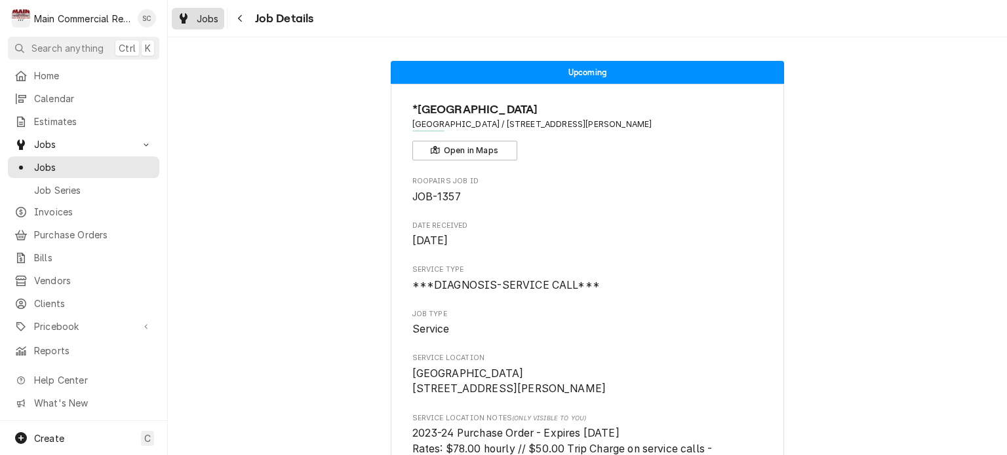
click at [201, 21] on span "Jobs" at bounding box center [208, 19] width 22 height 14
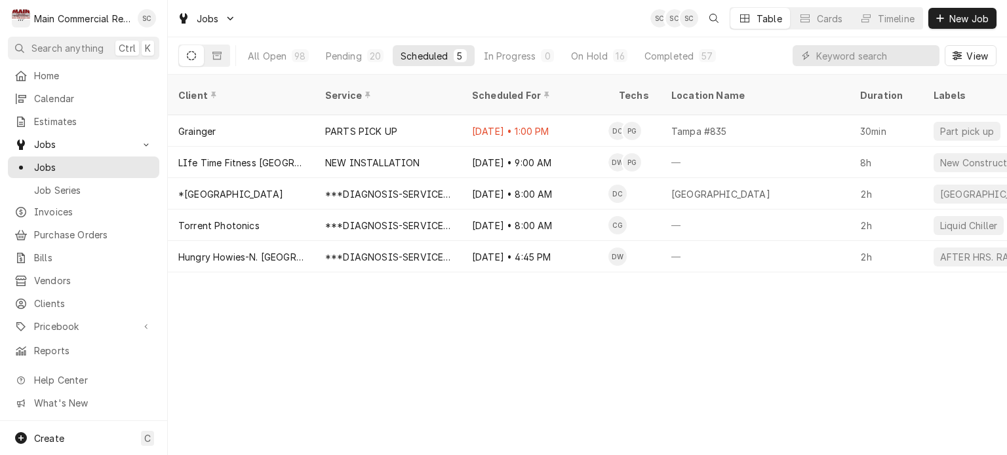
click at [662, 356] on div "Client Service Scheduled For Techs Location Name Duration Labels Status ID Prio…" at bounding box center [587, 265] width 839 height 381
click at [645, 306] on div "Client Service Scheduled For Techs Location Name Duration Labels Status ID Prio…" at bounding box center [587, 265] width 839 height 381
click at [358, 56] on div "Pending" at bounding box center [344, 56] width 36 height 14
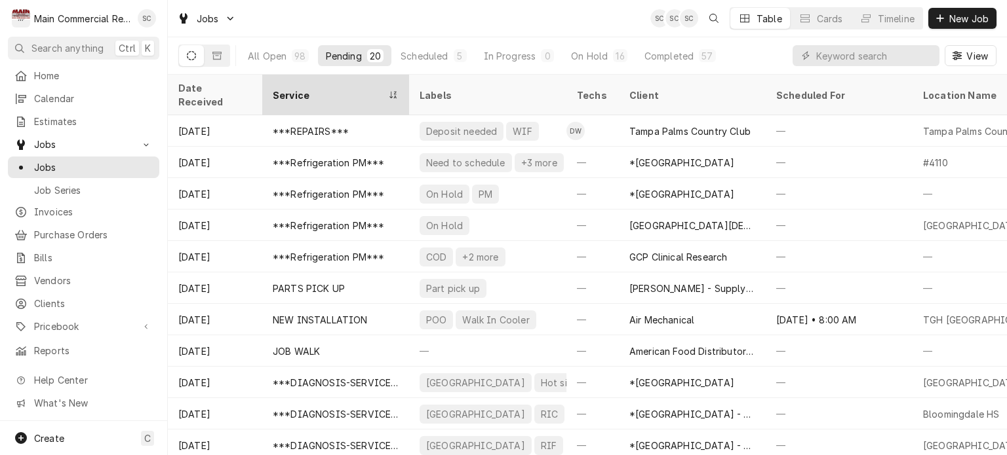
click at [345, 81] on div "Service" at bounding box center [336, 94] width 142 height 35
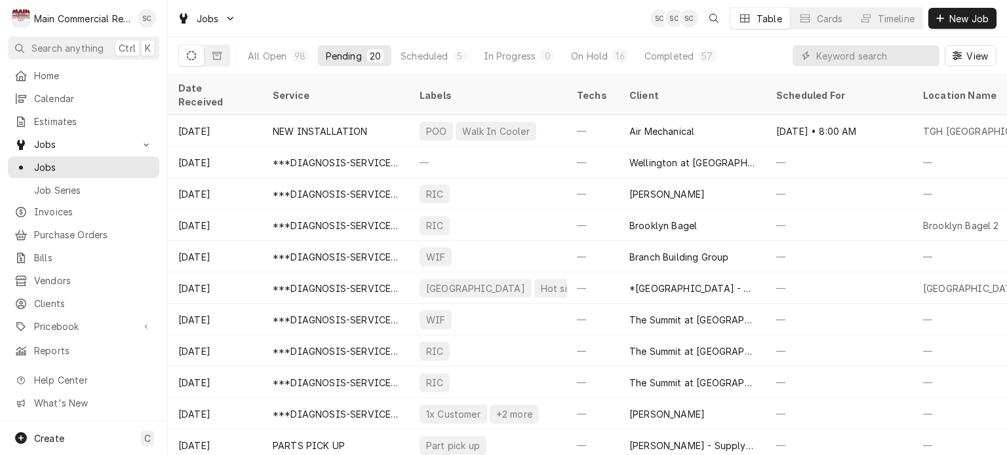
click at [345, 88] on div "Service" at bounding box center [334, 95] width 123 height 14
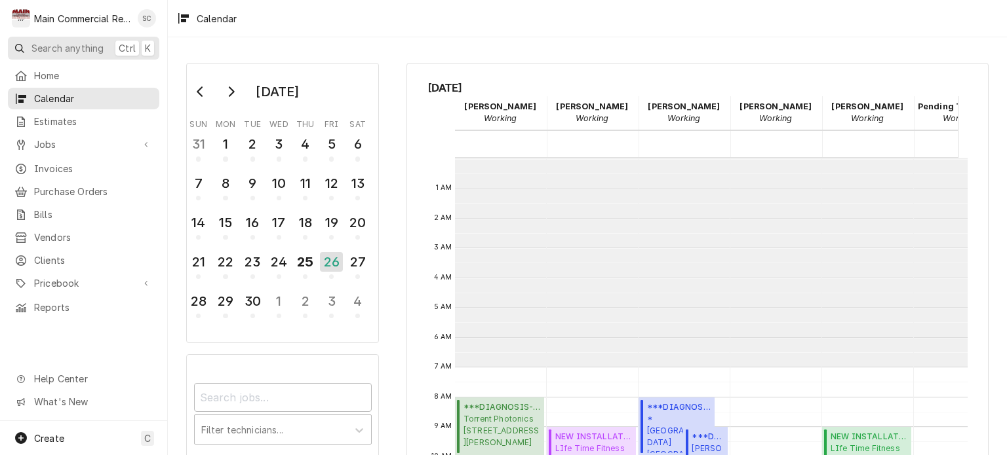
scroll to position [209, 0]
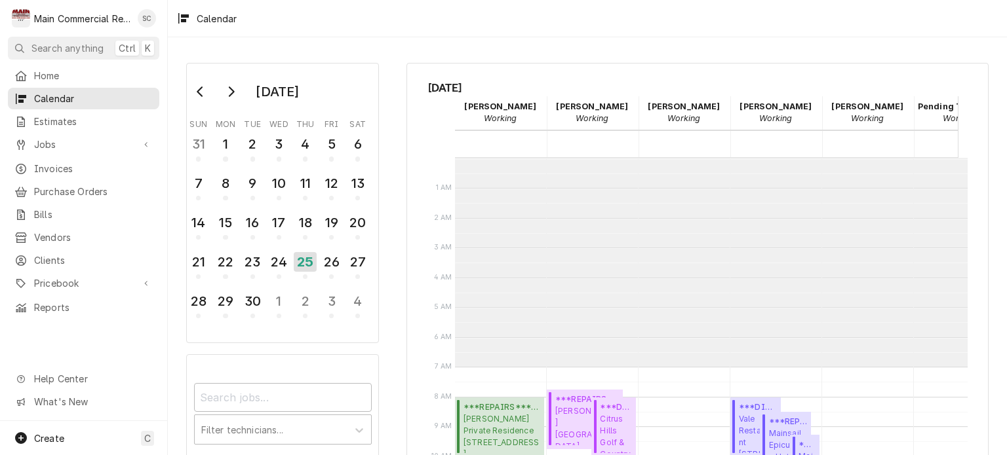
scroll to position [209, 0]
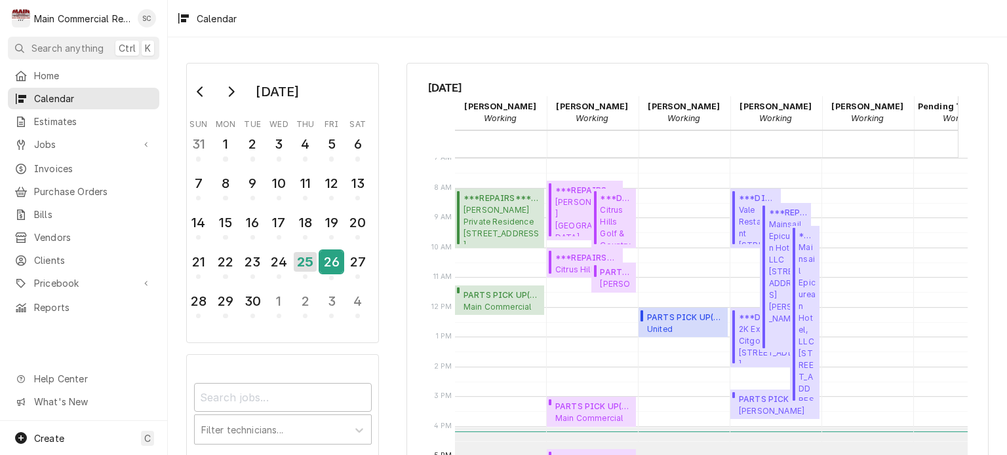
click at [324, 263] on div "26" at bounding box center [331, 262] width 23 height 22
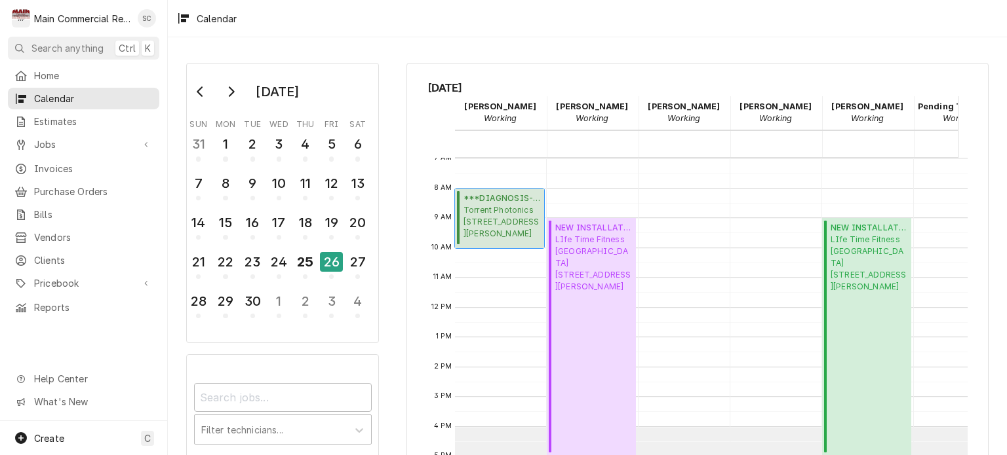
click at [527, 217] on span "Torrent Photonics 8060 Bryan Dairy Rd, Largo, FL 33777" at bounding box center [501, 221] width 77 height 35
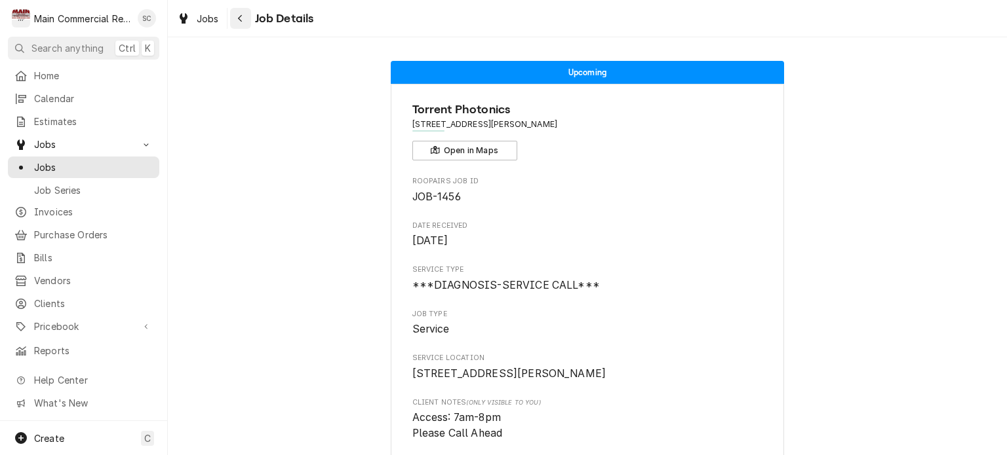
click at [242, 15] on icon "Navigate back" at bounding box center [240, 18] width 6 height 9
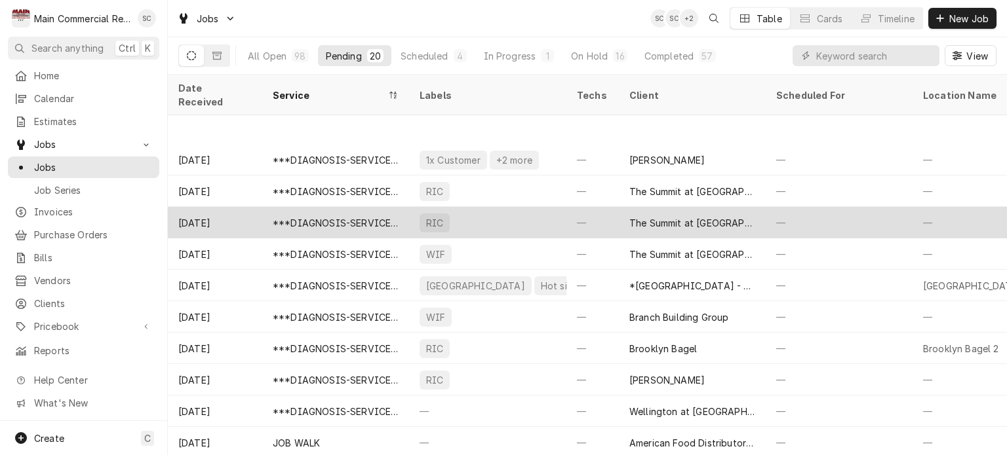
scroll to position [131, 0]
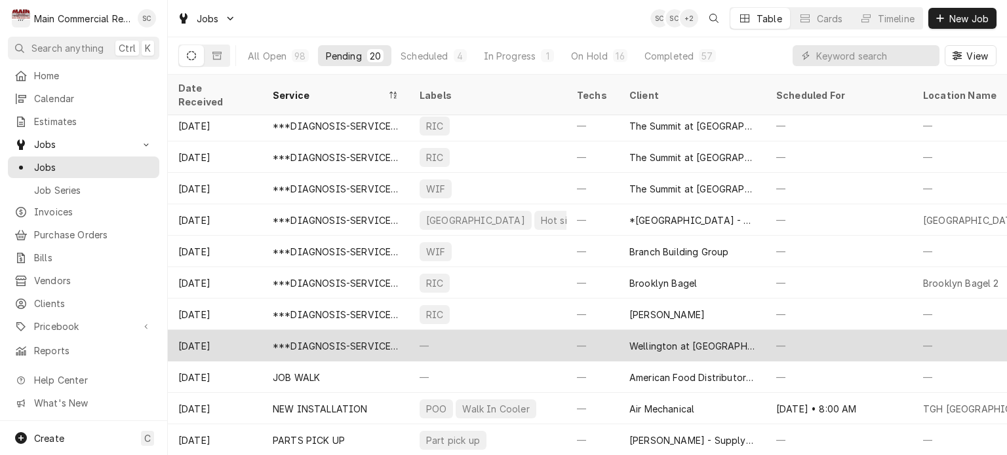
click at [493, 333] on div "—" at bounding box center [487, 345] width 157 height 31
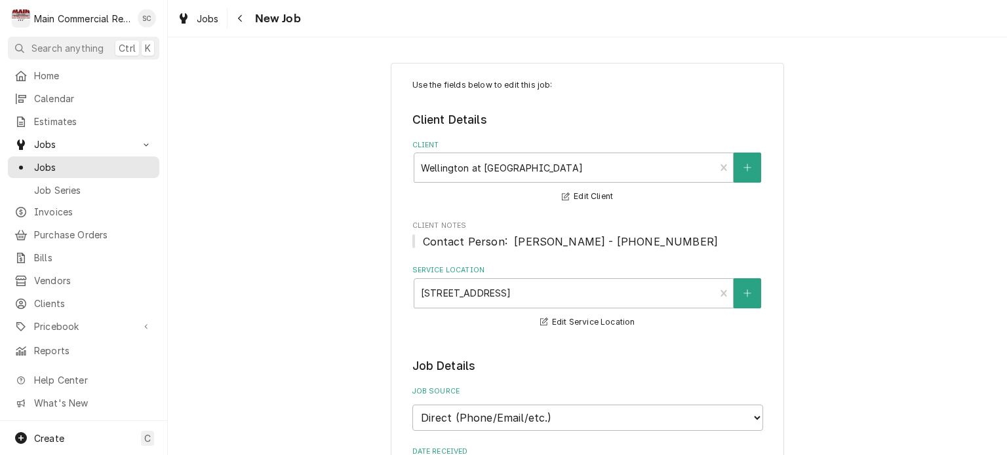
type textarea "x"
click at [246, 23] on button "Navigate back" at bounding box center [240, 18] width 21 height 21
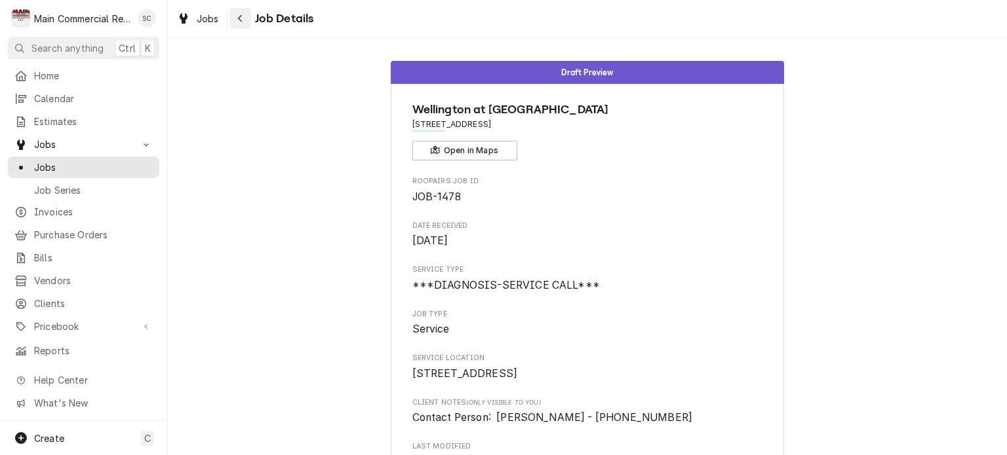
click at [241, 17] on icon "Navigate back" at bounding box center [240, 18] width 6 height 9
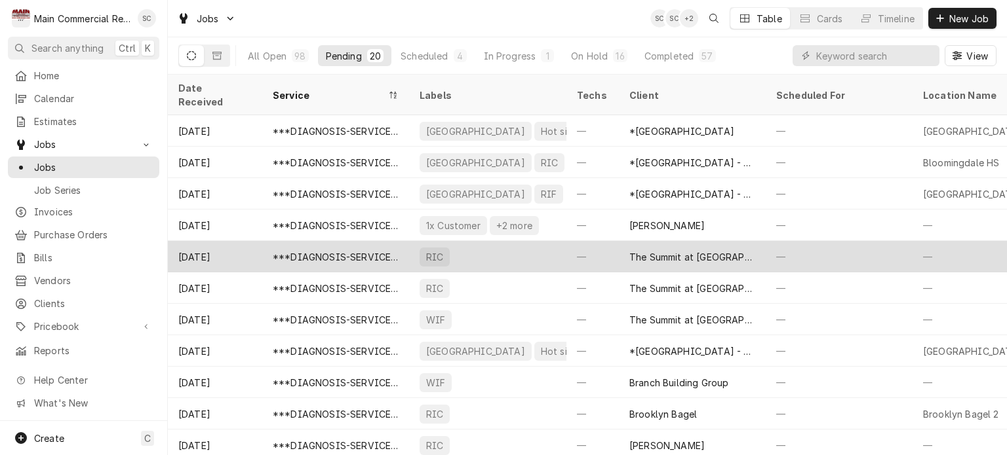
click at [457, 241] on div "RIC" at bounding box center [487, 256] width 157 height 31
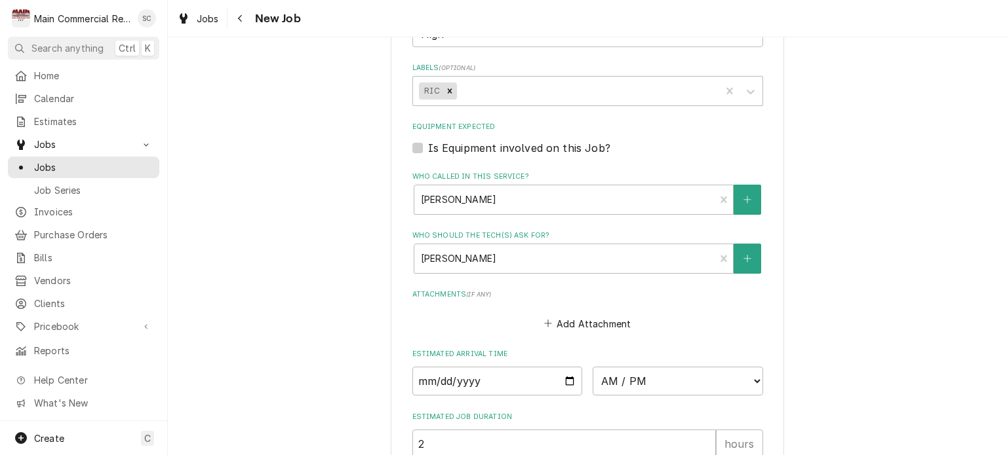
scroll to position [1056, 0]
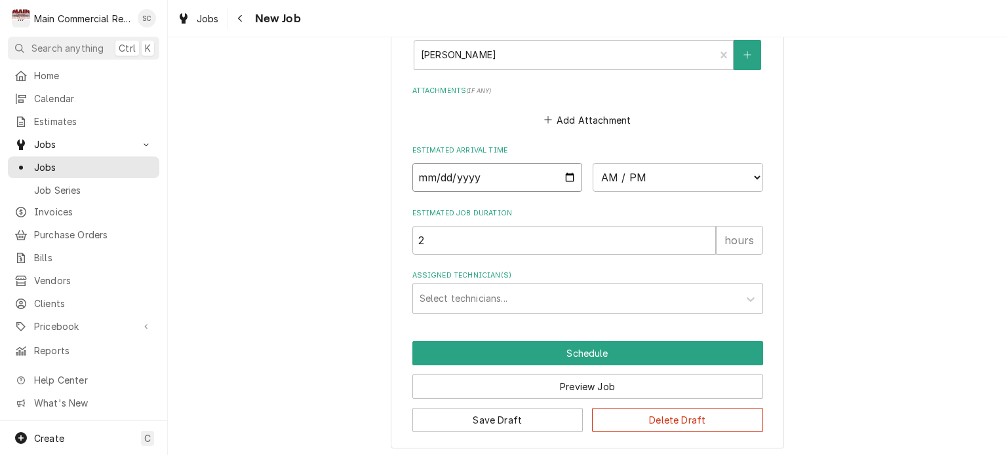
click at [566, 174] on input "Date" at bounding box center [497, 177] width 170 height 29
type textarea "x"
type input "[DATE]"
type textarea "x"
click at [603, 170] on select "AM / PM 6:00 AM 6:15 AM 6:30 AM 6:45 AM 7:00 AM 7:15 AM 7:30 AM 7:45 AM 8:00 AM…" at bounding box center [677, 177] width 170 height 29
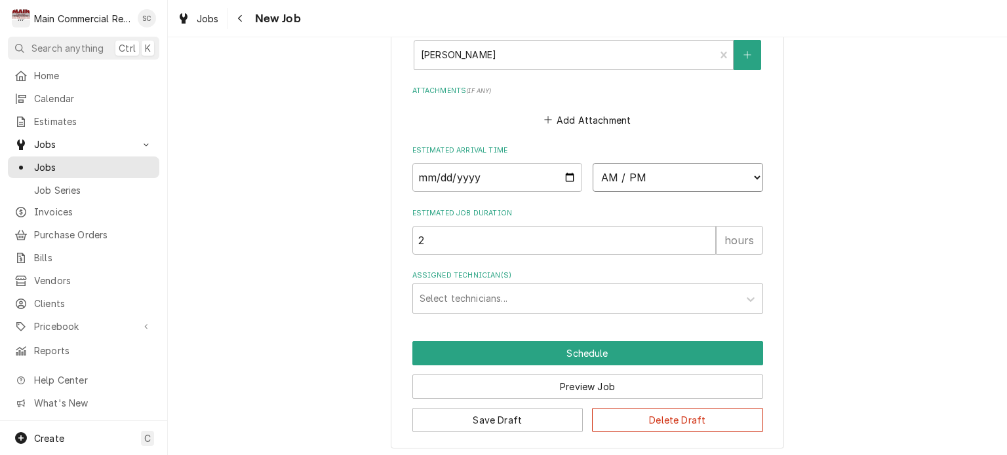
select select "07:30:00"
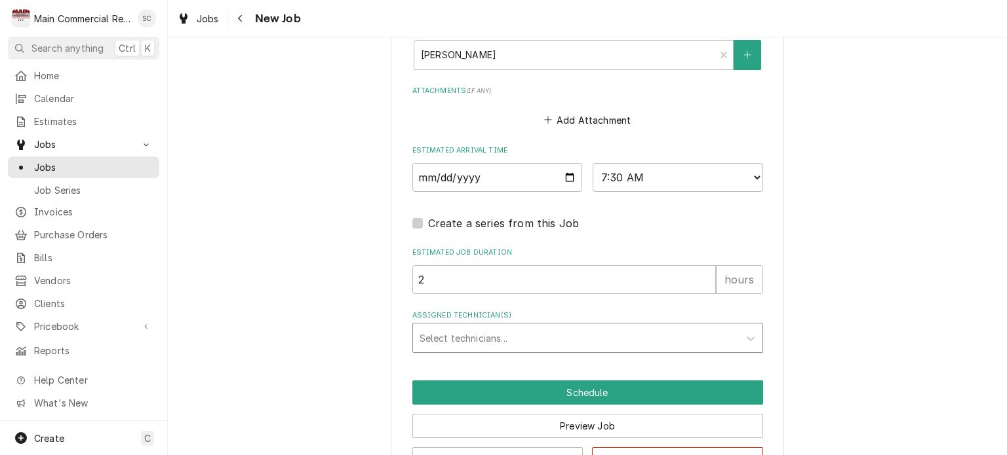
click at [544, 326] on div "Assigned Technician(s)" at bounding box center [575, 338] width 313 height 24
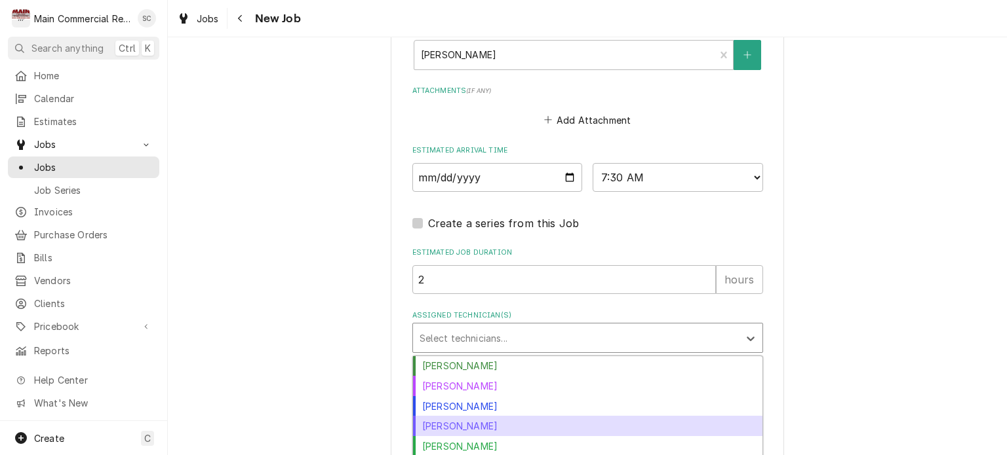
click at [515, 416] on div "[PERSON_NAME]" at bounding box center [587, 426] width 349 height 20
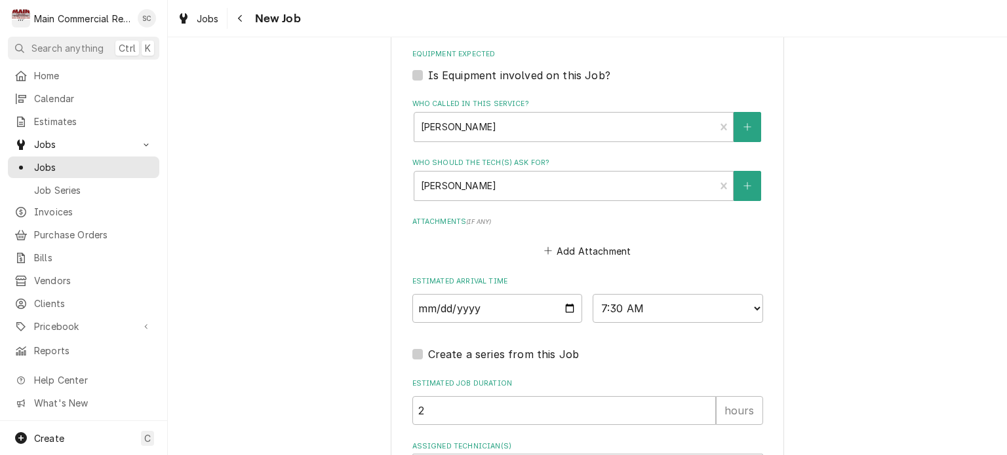
scroll to position [1095, 0]
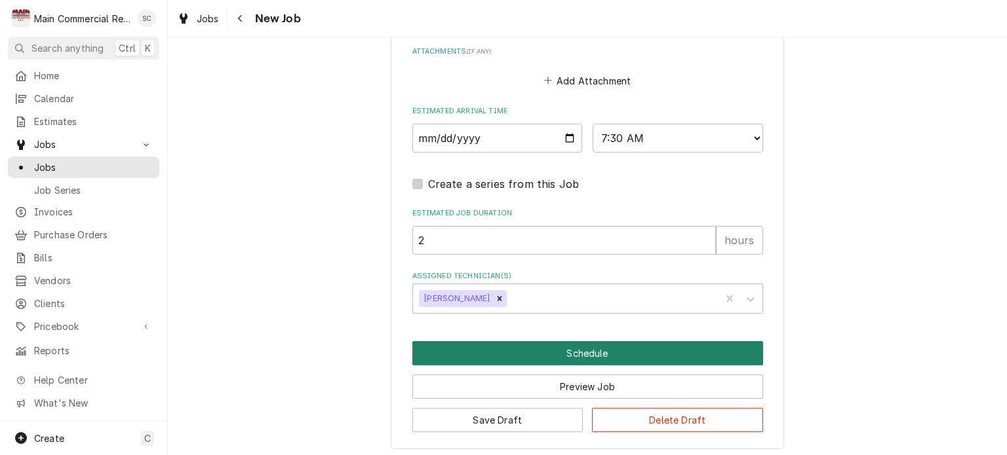
click at [642, 349] on button "Schedule" at bounding box center [587, 353] width 351 height 24
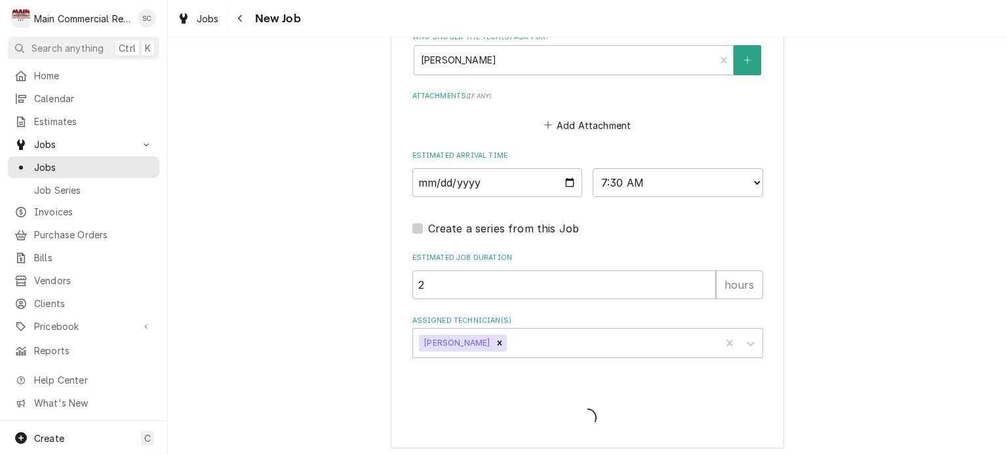
type textarea "x"
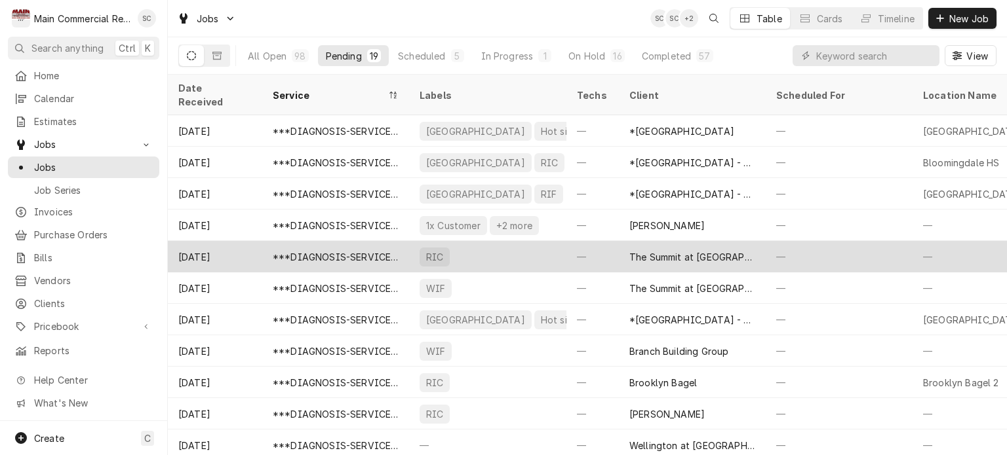
click at [459, 241] on div "RIC" at bounding box center [487, 256] width 157 height 31
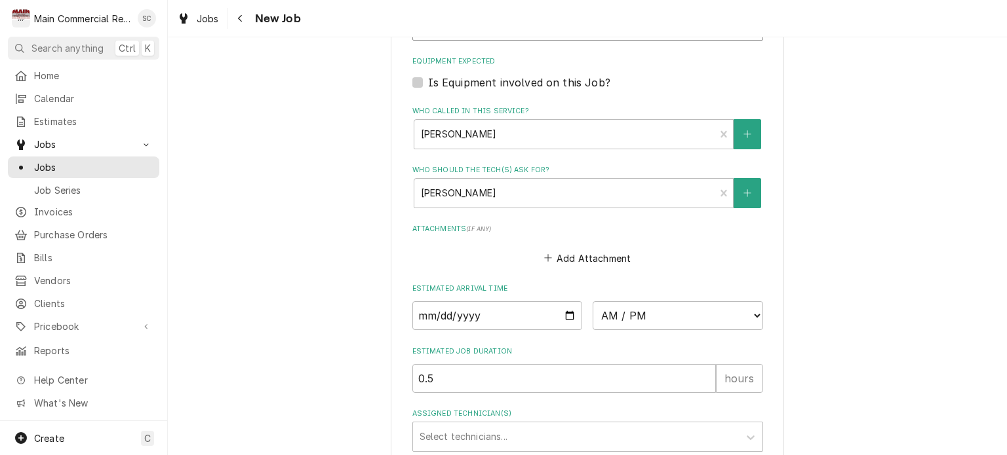
scroll to position [1056, 0]
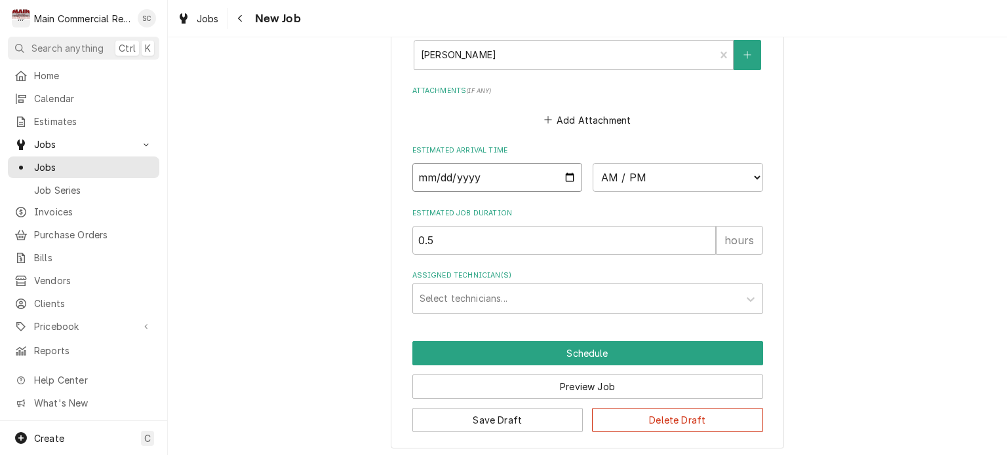
click at [562, 173] on input "Date" at bounding box center [497, 177] width 170 height 29
type textarea "x"
type input "[DATE]"
type textarea "x"
click at [625, 175] on select "AM / PM 6:00 AM 6:15 AM 6:30 AM 6:45 AM 7:00 AM 7:15 AM 7:30 AM 7:45 AM 8:00 AM…" at bounding box center [677, 177] width 170 height 29
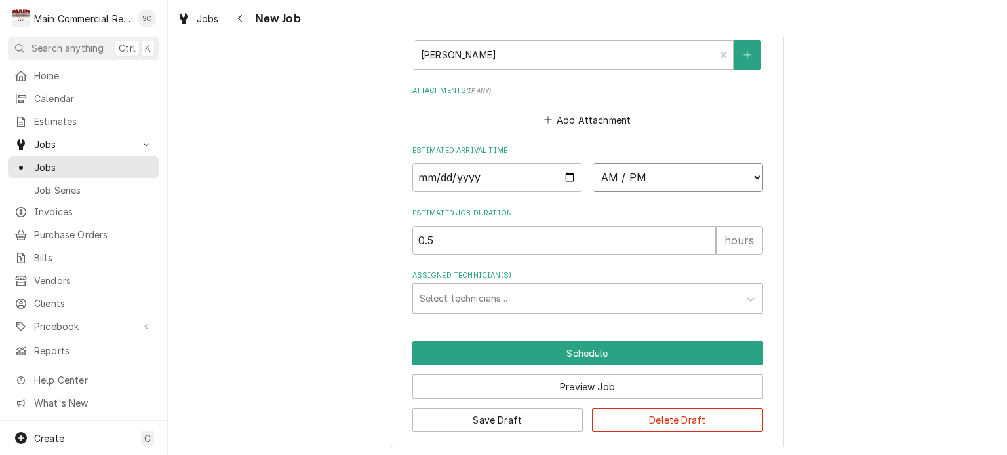
select select "10:00:00"
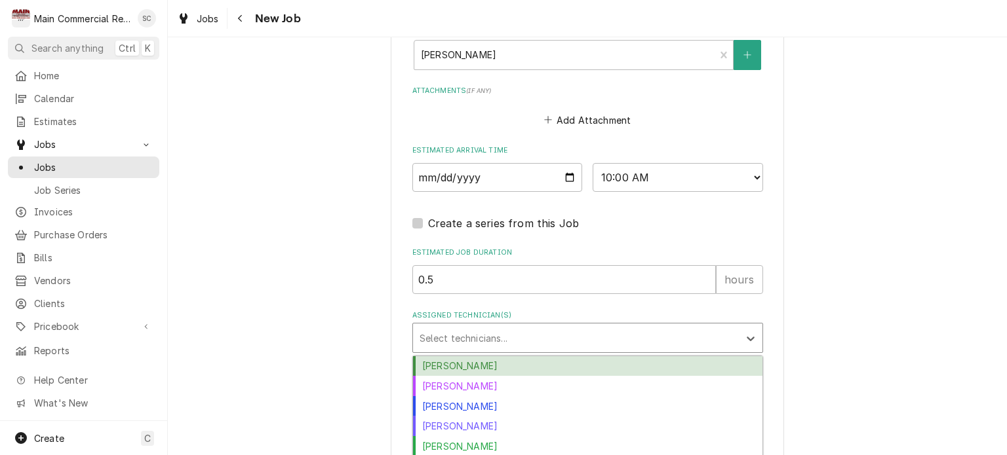
click at [559, 339] on div "Assigned Technician(s)" at bounding box center [575, 338] width 313 height 24
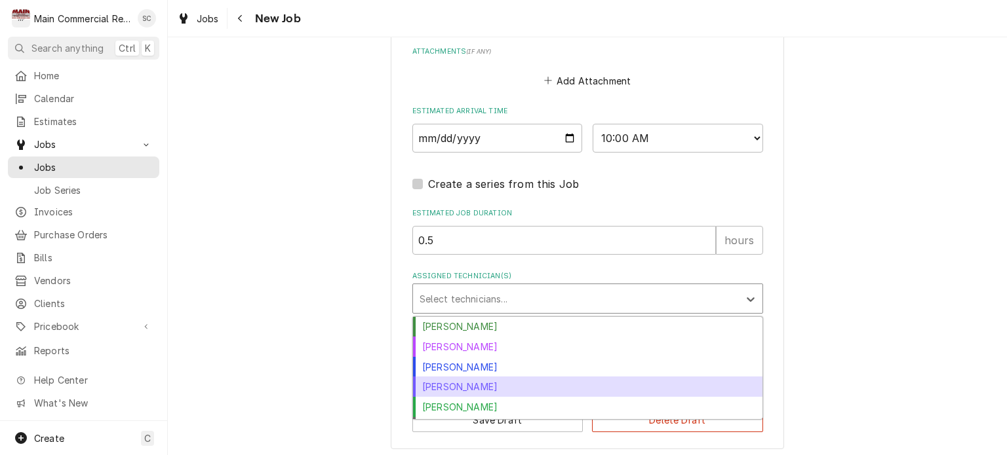
click at [513, 385] on div "[PERSON_NAME]" at bounding box center [587, 387] width 349 height 20
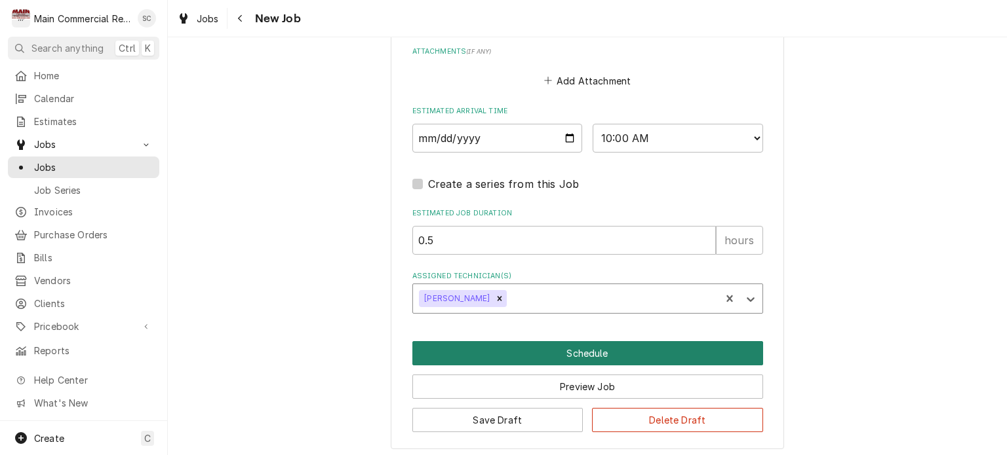
click at [564, 353] on button "Schedule" at bounding box center [587, 353] width 351 height 24
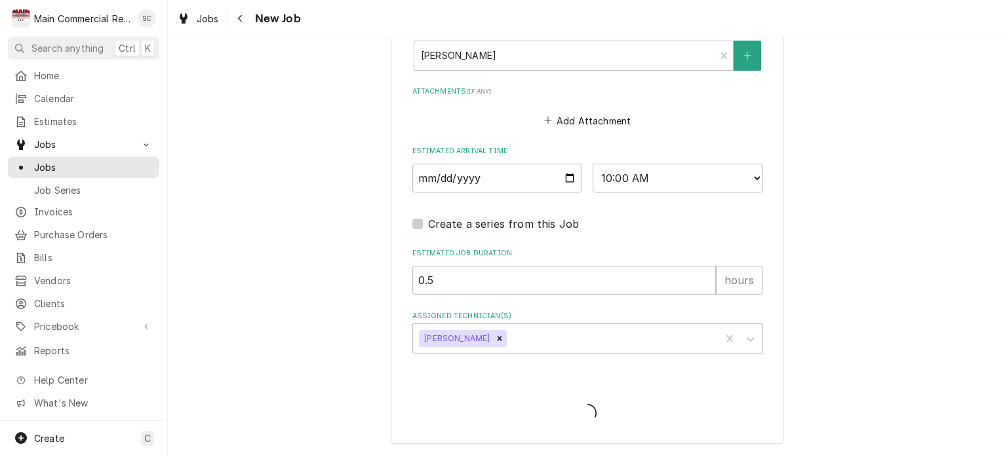
scroll to position [1050, 0]
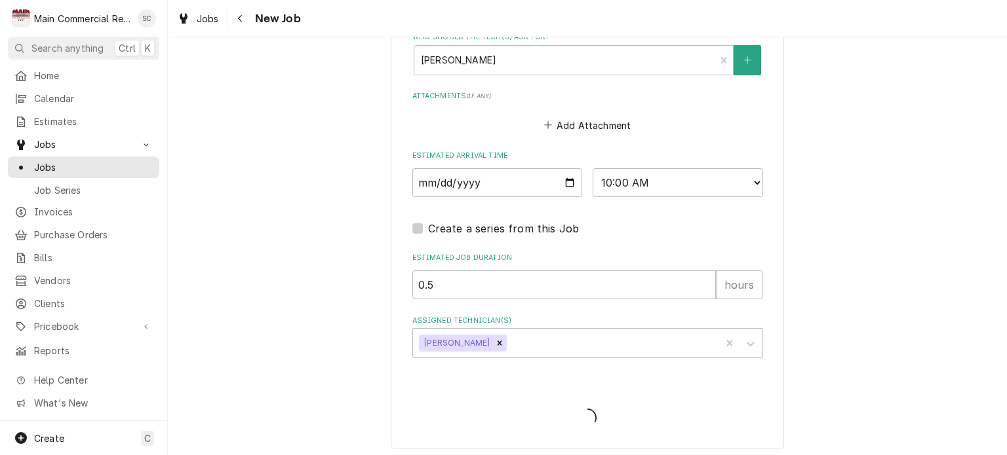
type textarea "x"
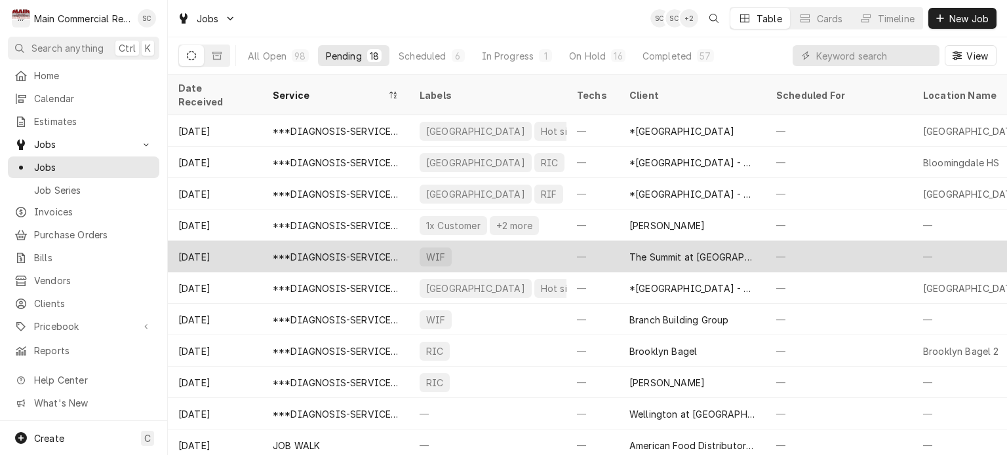
click at [659, 250] on div "The Summit at [GEOGRAPHIC_DATA] (Previously-Grand Living)" at bounding box center [692, 257] width 126 height 14
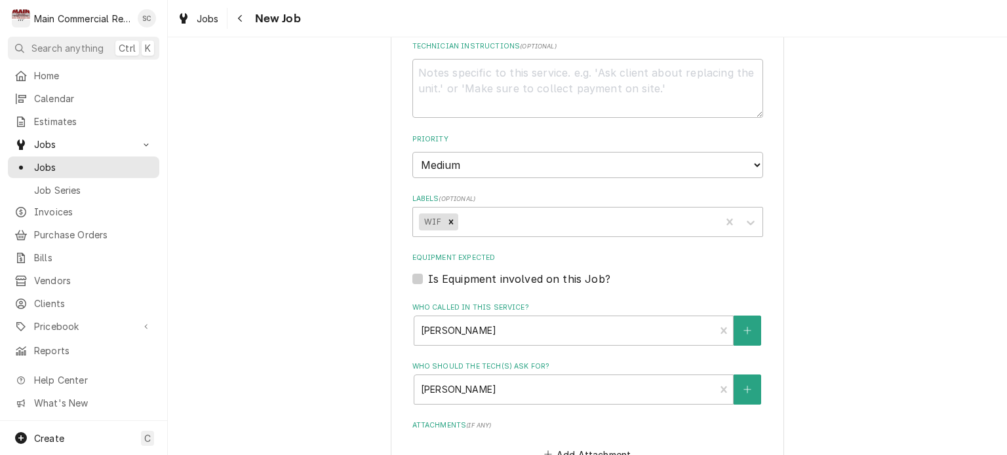
scroll to position [983, 0]
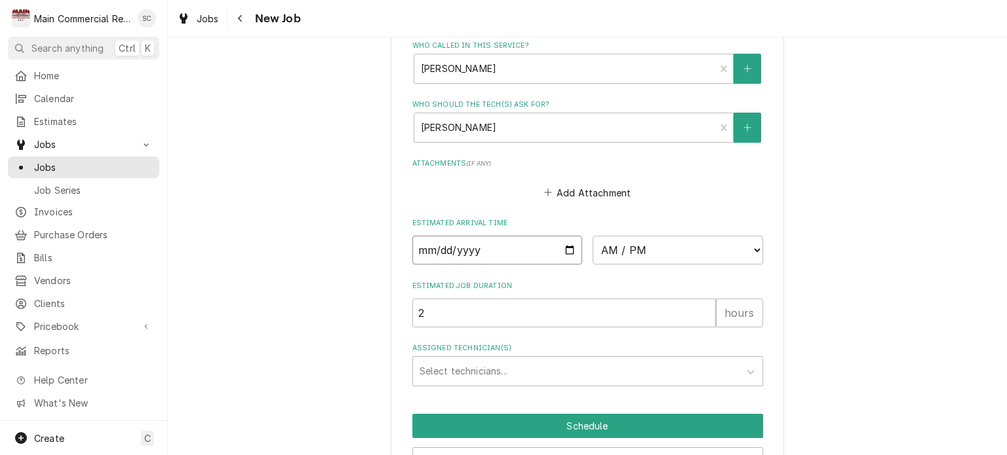
click at [566, 246] on input "Date" at bounding box center [497, 250] width 170 height 29
type textarea "x"
type input "2025-09-26"
type textarea "x"
click at [640, 248] on select "AM / PM 6:00 AM 6:15 AM 6:30 AM 6:45 AM 7:00 AM 7:15 AM 7:30 AM 7:45 AM 8:00 AM…" at bounding box center [677, 250] width 170 height 29
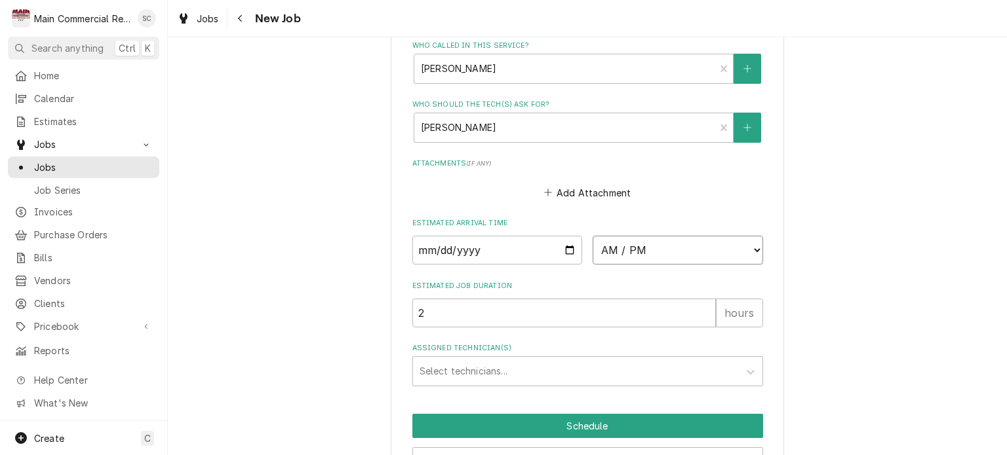
select select "11:30:00"
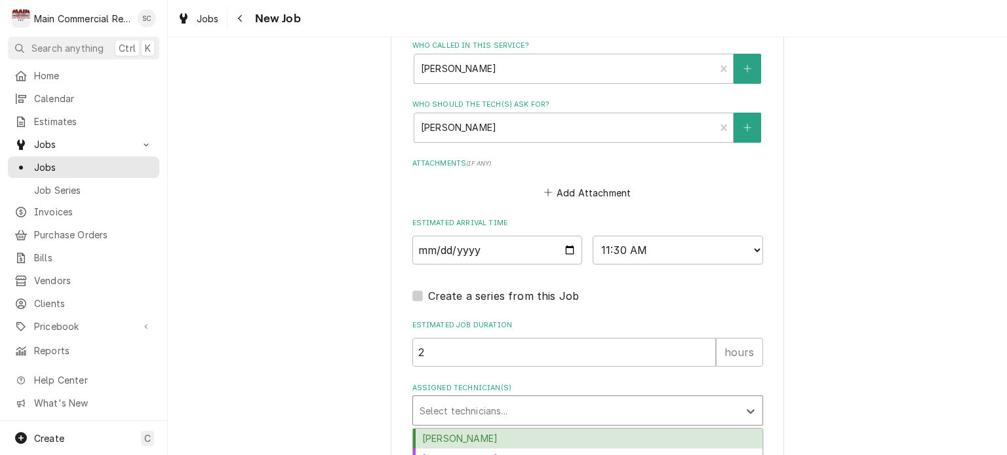
click at [533, 401] on div "Assigned Technician(s)" at bounding box center [575, 411] width 313 height 24
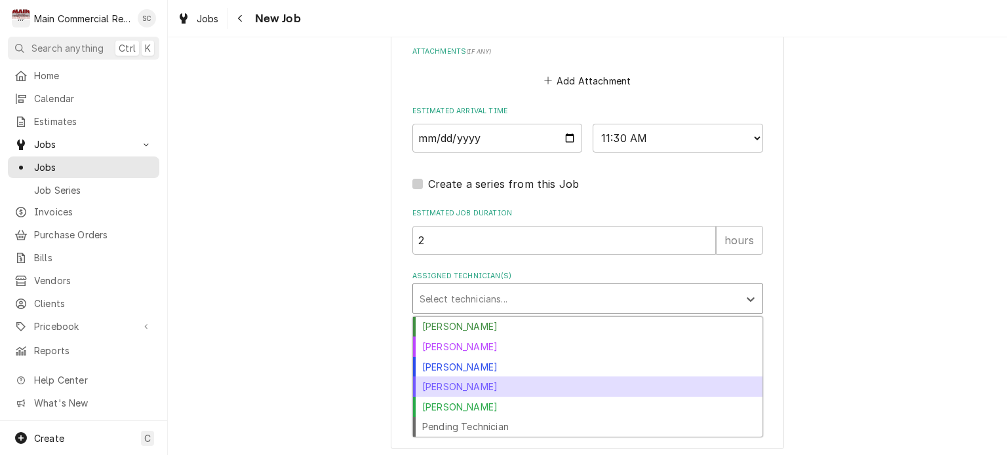
click at [517, 385] on div "Mike Marchese" at bounding box center [587, 387] width 349 height 20
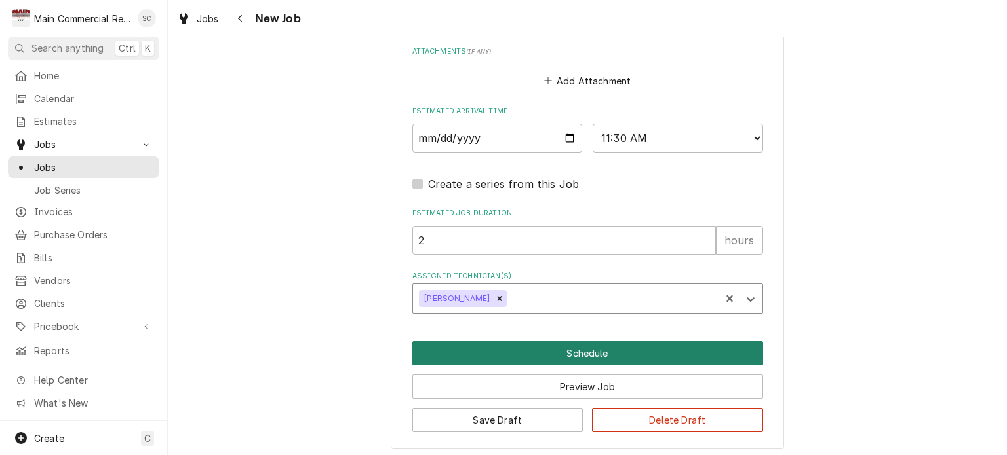
click at [554, 344] on button "Schedule" at bounding box center [587, 353] width 351 height 24
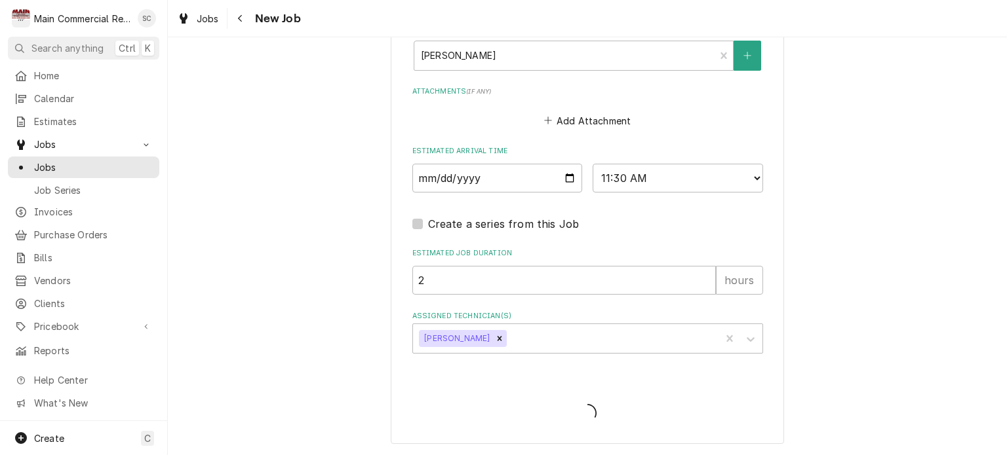
scroll to position [1050, 0]
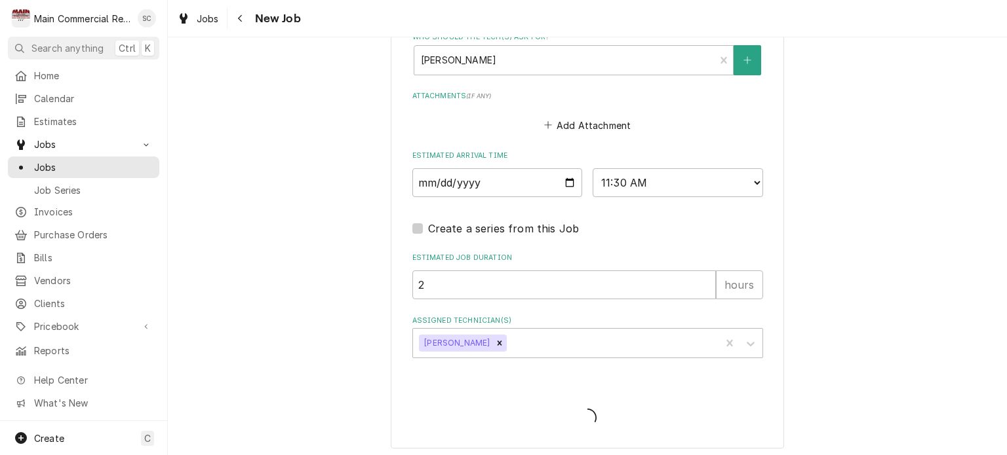
type textarea "x"
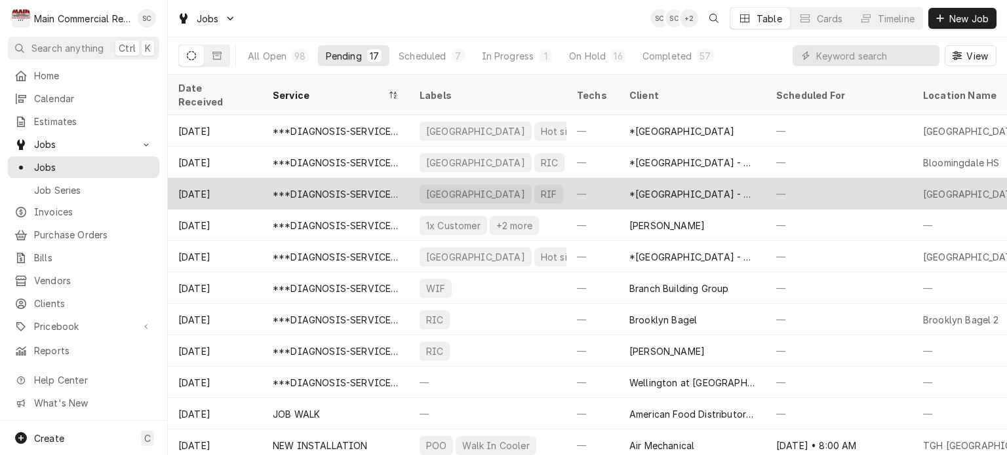
click at [744, 187] on div "*[GEOGRAPHIC_DATA] - Culinary" at bounding box center [692, 194] width 126 height 14
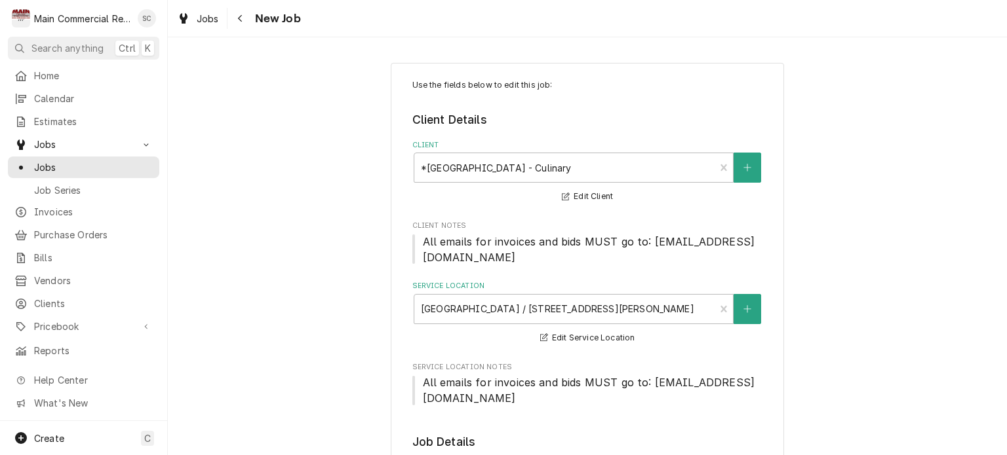
type textarea "x"
click at [237, 14] on icon "Navigate back" at bounding box center [240, 18] width 6 height 9
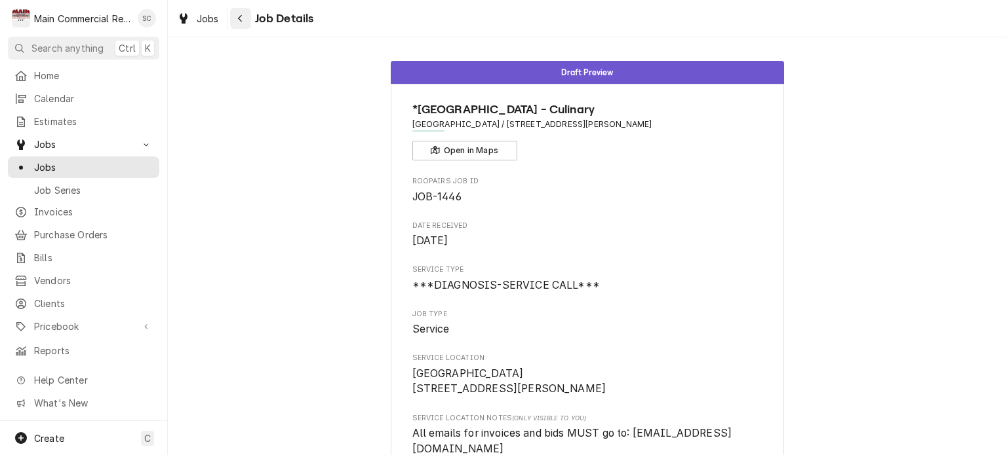
click at [236, 20] on div "Navigate back" at bounding box center [240, 18] width 13 height 13
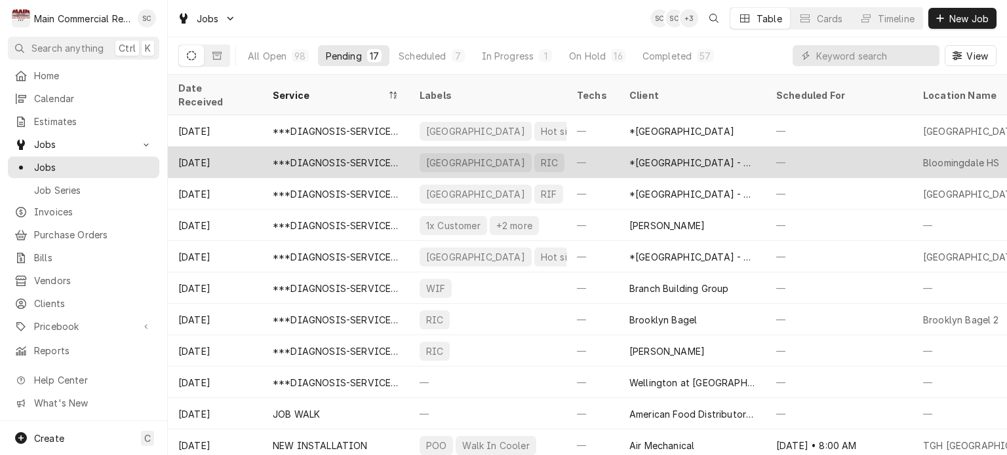
click at [570, 151] on div "—" at bounding box center [592, 162] width 52 height 31
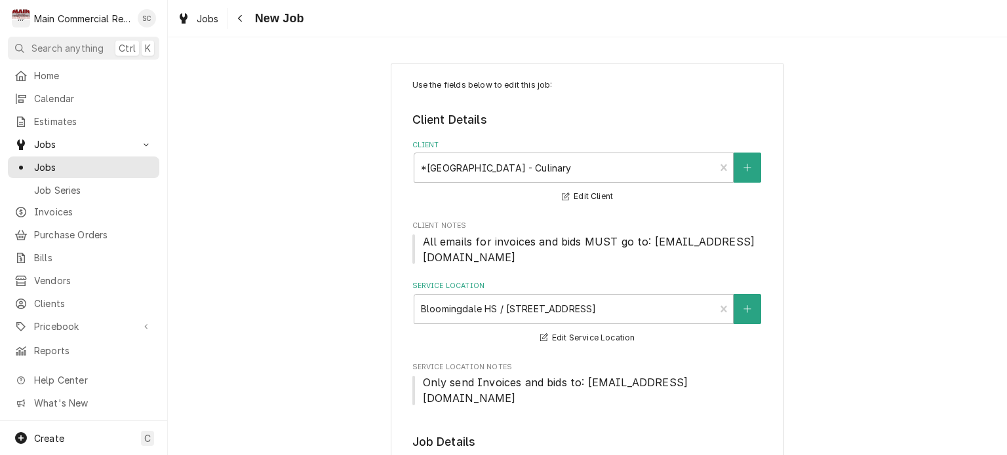
type textarea "x"
click at [234, 20] on div "Navigate back" at bounding box center [240, 18] width 13 height 13
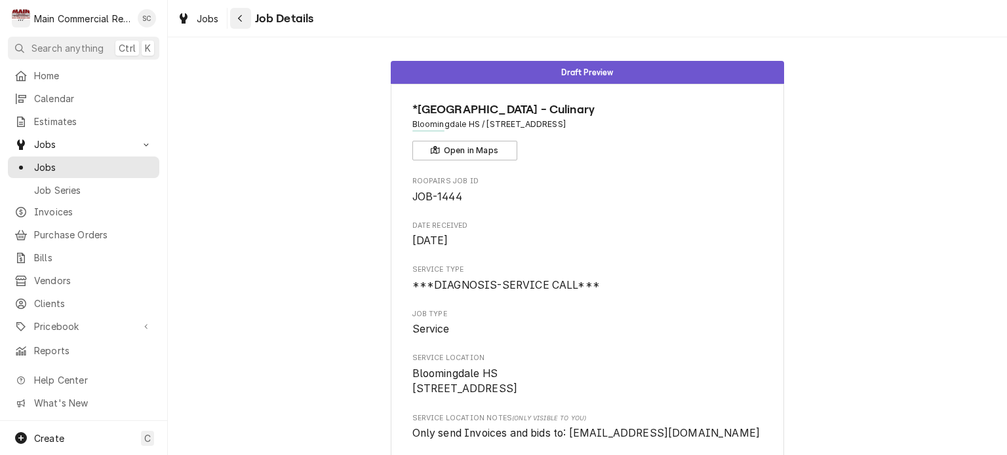
click at [239, 18] on icon "Navigate back" at bounding box center [240, 18] width 4 height 7
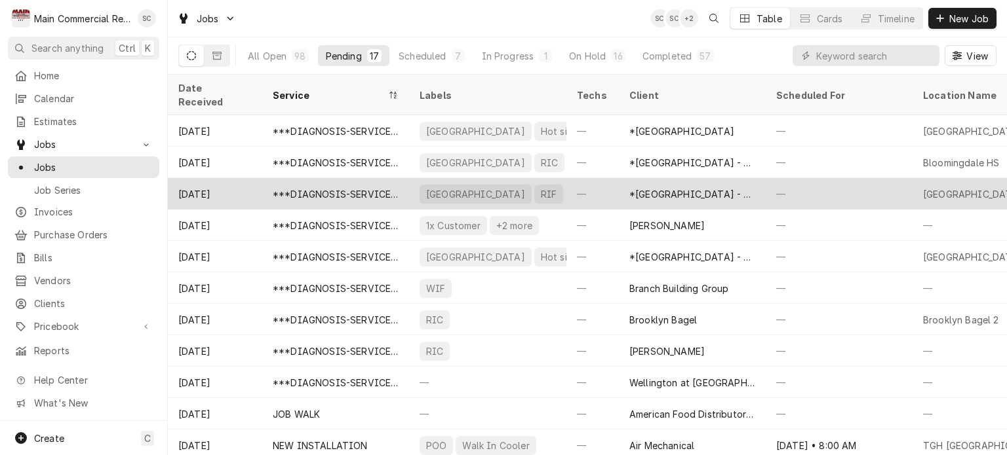
click at [581, 182] on div "—" at bounding box center [592, 193] width 52 height 31
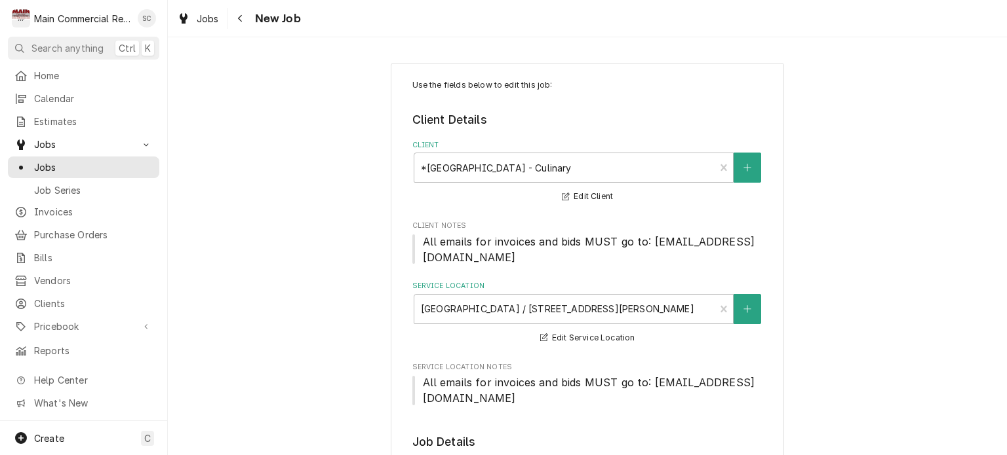
type textarea "x"
click at [235, 18] on div "Navigate back" at bounding box center [240, 18] width 13 height 13
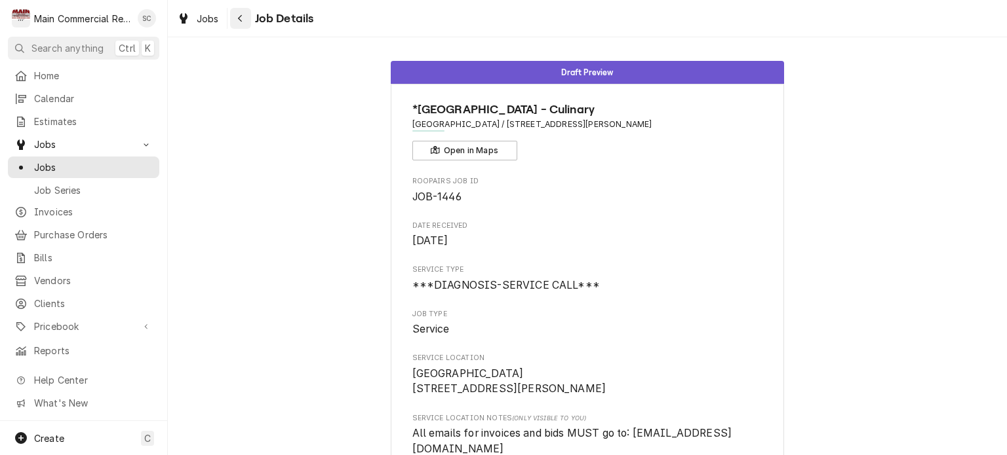
click at [246, 22] on button "Navigate back" at bounding box center [240, 18] width 21 height 21
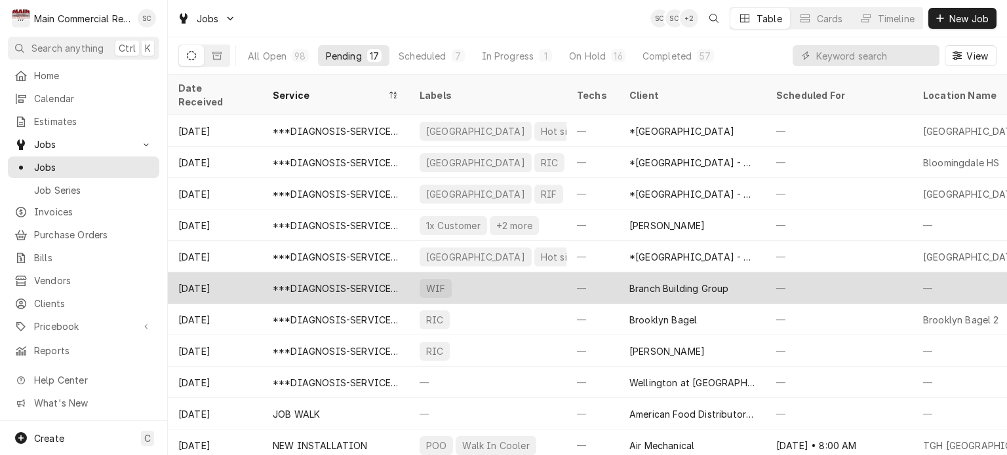
click at [533, 273] on div "WIF" at bounding box center [487, 288] width 157 height 31
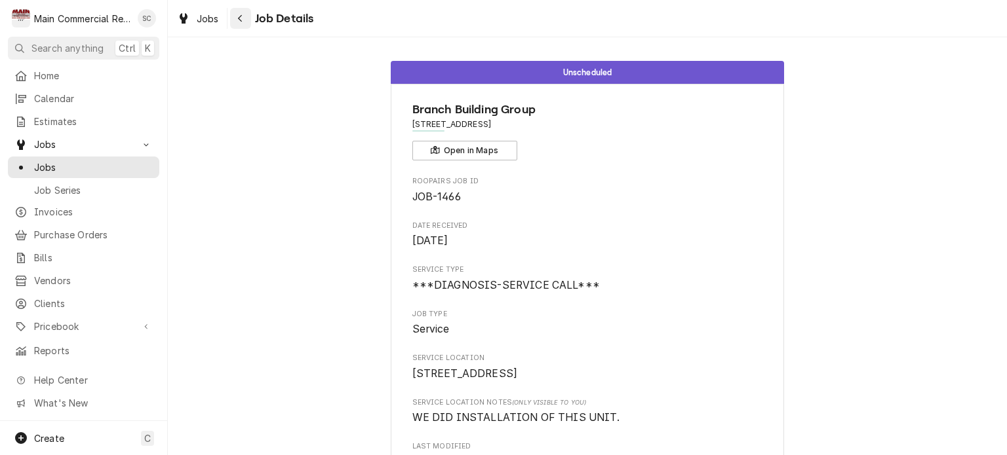
click at [241, 24] on div "Navigate back" at bounding box center [240, 18] width 13 height 13
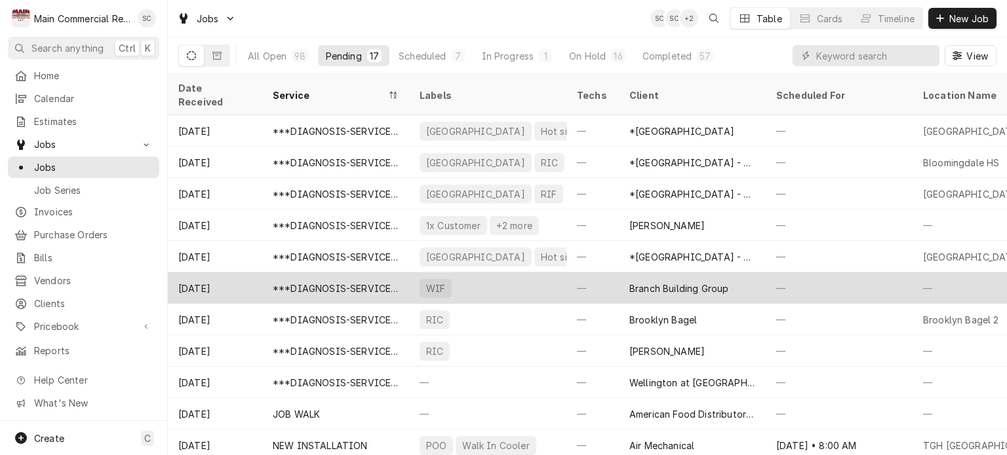
click at [537, 277] on div "WIF" at bounding box center [487, 288] width 157 height 31
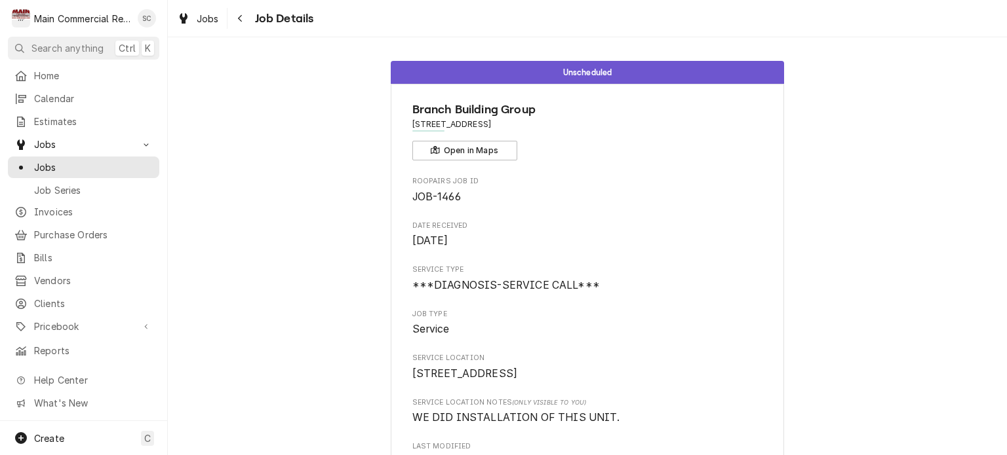
scroll to position [908, 0]
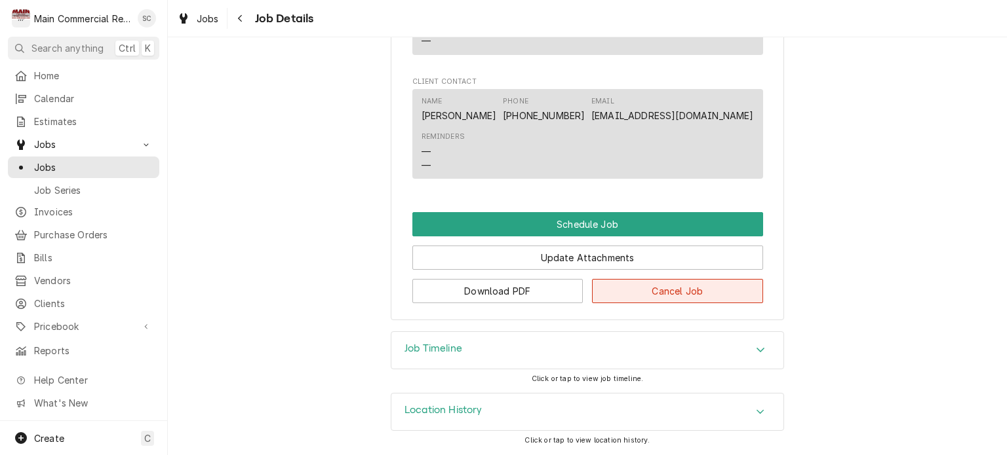
click at [647, 294] on button "Cancel Job" at bounding box center [677, 291] width 171 height 24
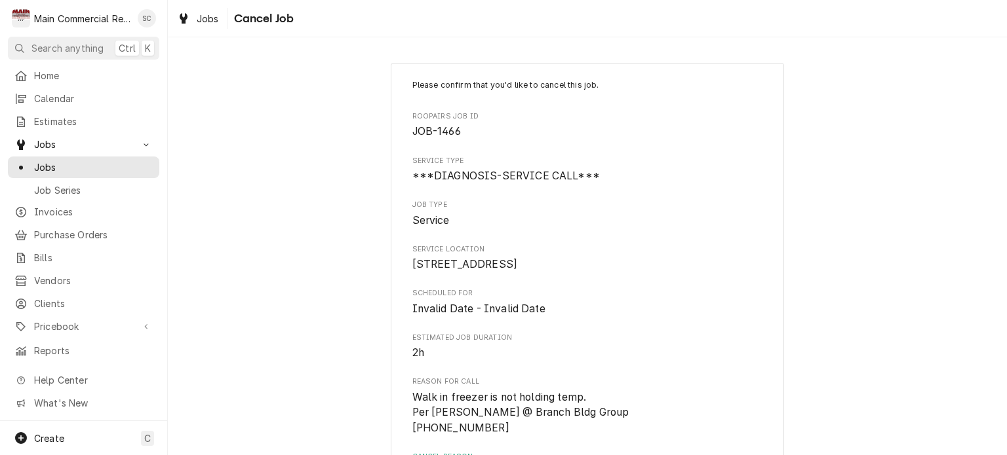
scroll to position [168, 0]
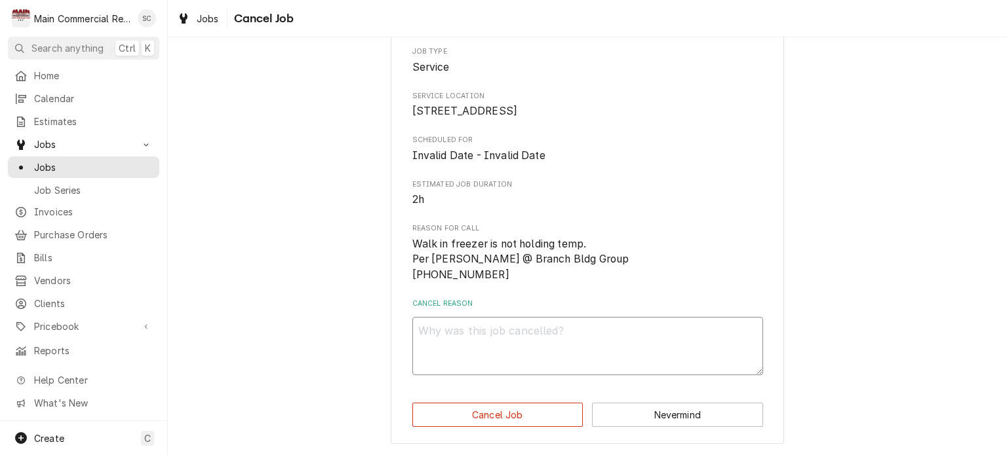
click at [621, 328] on textarea "Cancel Reason" at bounding box center [587, 346] width 351 height 59
type textarea "x"
type textarea "d"
type textarea "x"
type textarea "dA"
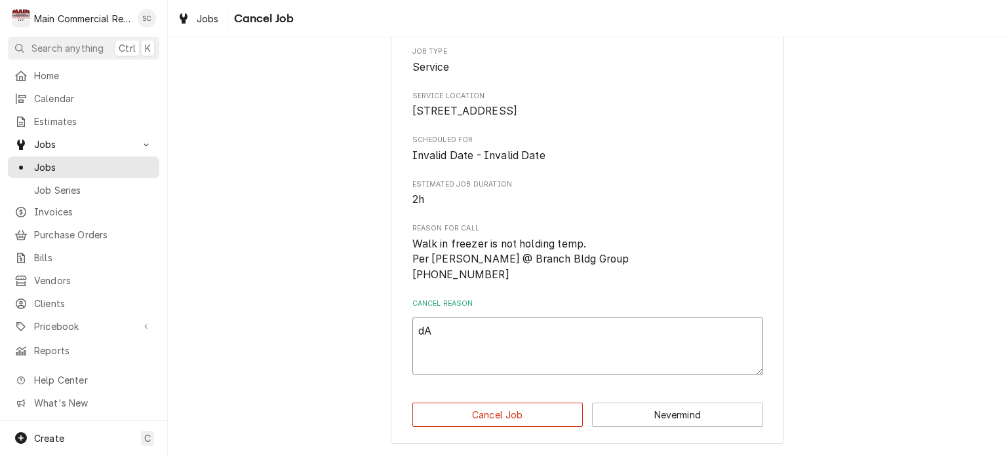
type textarea "x"
type textarea "dAV"
type textarea "x"
type textarea "[PERSON_NAME]"
type textarea "x"
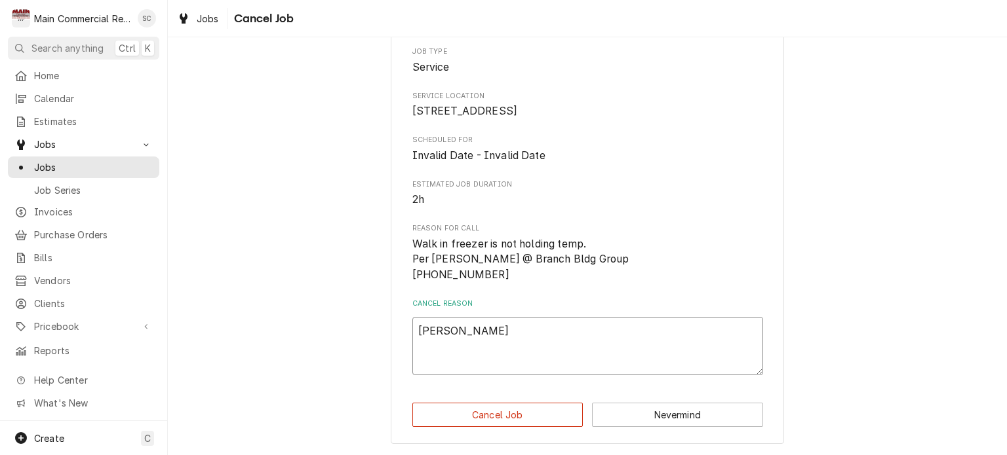
type textarea "[PERSON_NAME]"
type textarea "x"
type textarea "[PERSON_NAME]"
type textarea "x"
type textarea "dAVI"
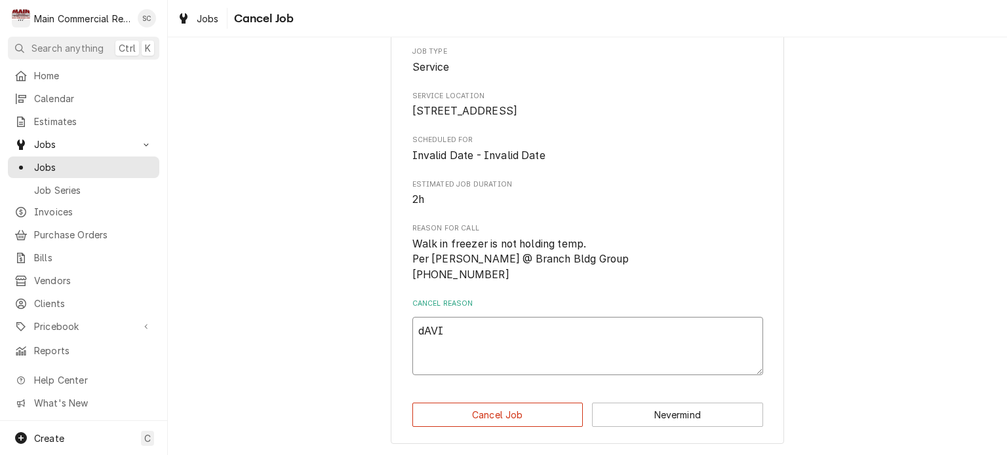
type textarea "x"
type textarea "dAV"
type textarea "x"
type textarea "dA"
type textarea "x"
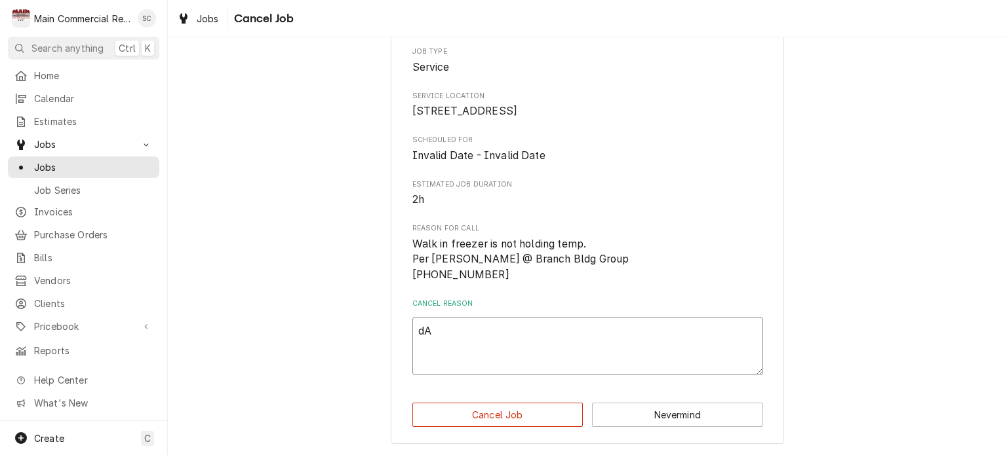
type textarea "d"
type textarea "x"
type textarea "D"
type textarea "x"
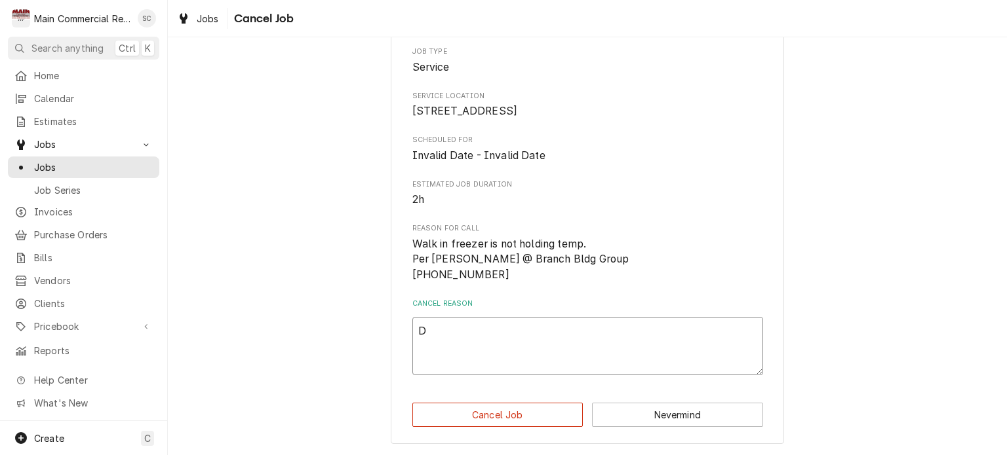
type textarea "DA"
type textarea "x"
type textarea "DAV"
type textarea "x"
type textarea "DAVI"
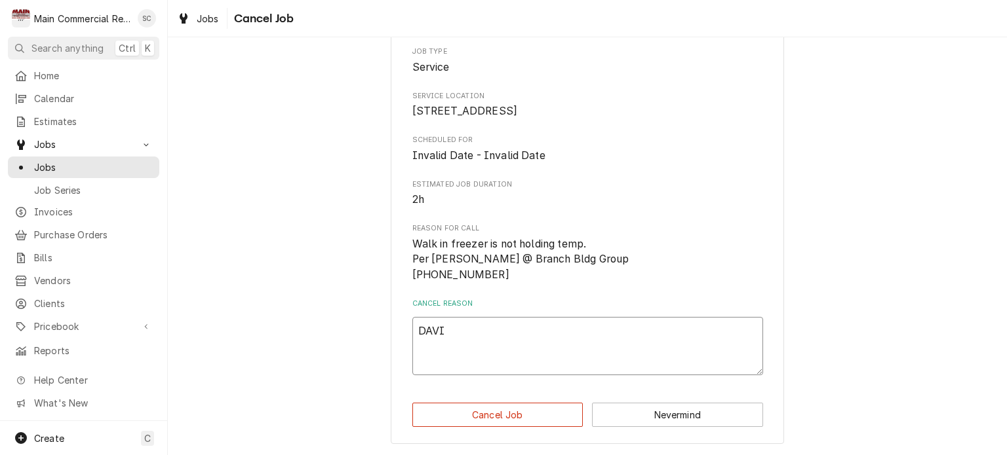
type textarea "x"
type textarea "DAVID"
type textarea "x"
type textarea "DAVID"
type textarea "x"
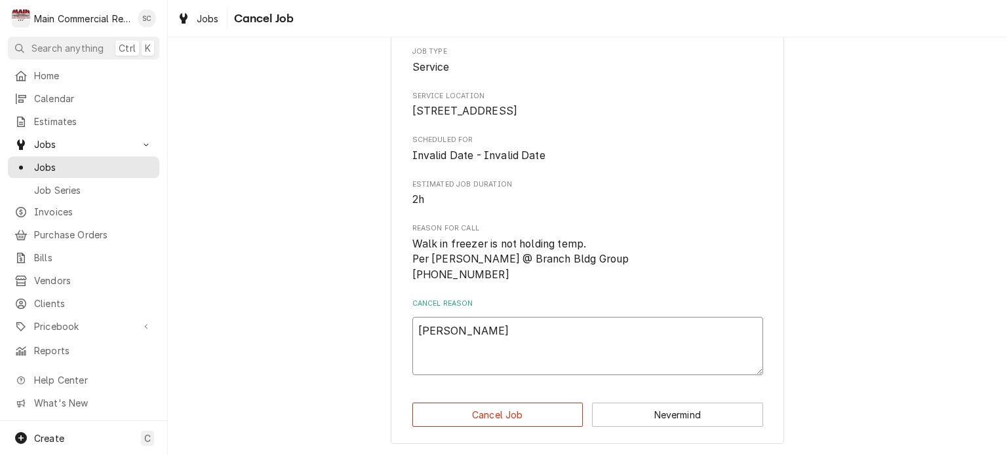
type textarea "DAVID I"
type textarea "x"
type textarea "DAVID IS"
type textarea "x"
type textarea "DAVID IS"
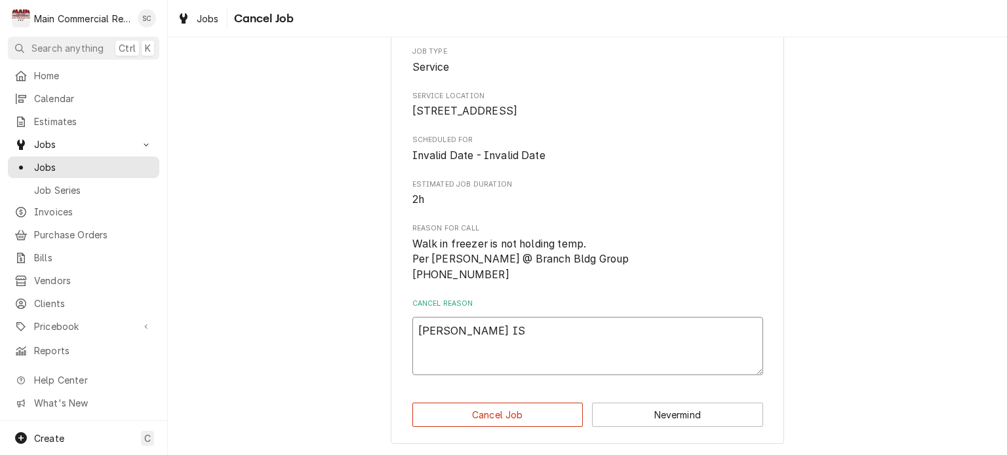
type textarea "x"
type textarea "DAVID IS G"
type textarea "x"
type textarea "DAVID IS GE"
type textarea "x"
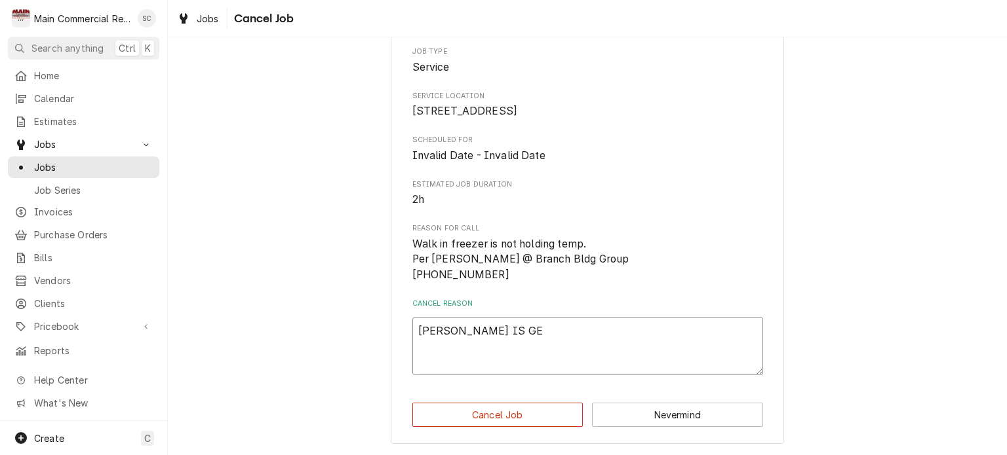
type textarea "DAVID IS GET"
type textarea "x"
type textarea "DAVID IS GETT"
type textarea "x"
type textarea "DAVID IS GETTI"
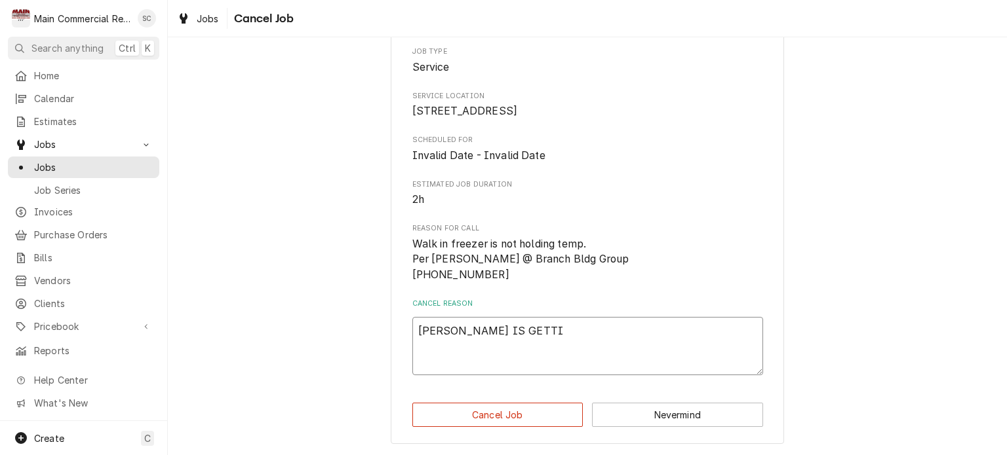
type textarea "x"
type textarea "DAVID IS GETTIN"
type textarea "x"
type textarea "DAVID IS GETTING"
type textarea "x"
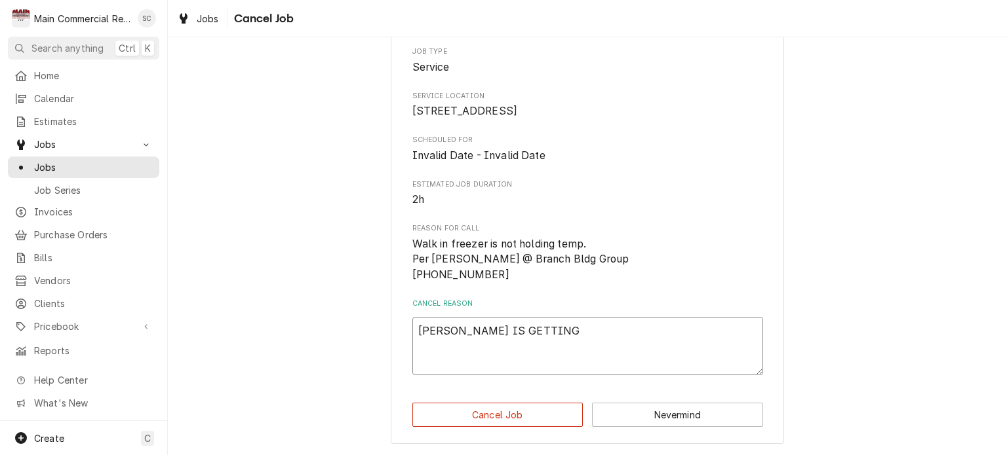
type textarea "DAVID IS GETTING"
type textarea "x"
type textarea "DAVID IS GETTING T"
type textarea "x"
type textarea "DAVID IS GETTING TH"
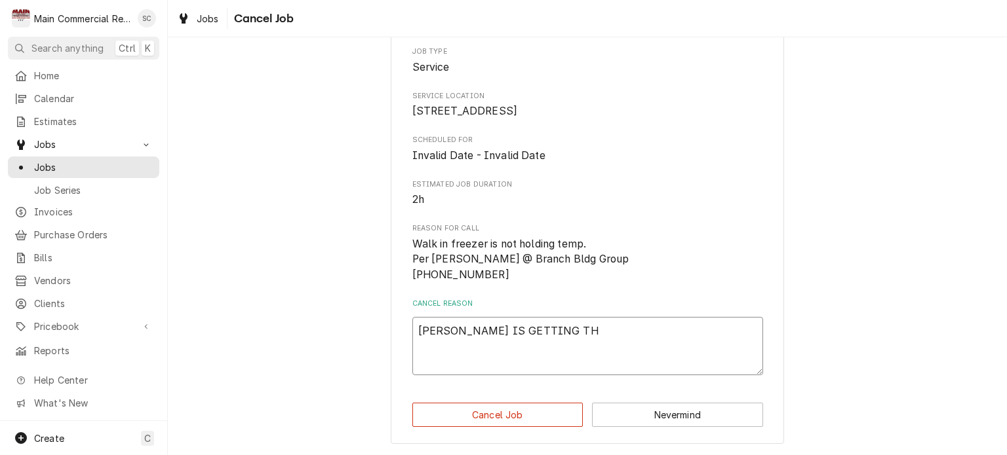
type textarea "x"
type textarea "DAVID IS GETTING TH"
type textarea "x"
type textarea "DAVID IS GETTING TH"
type textarea "x"
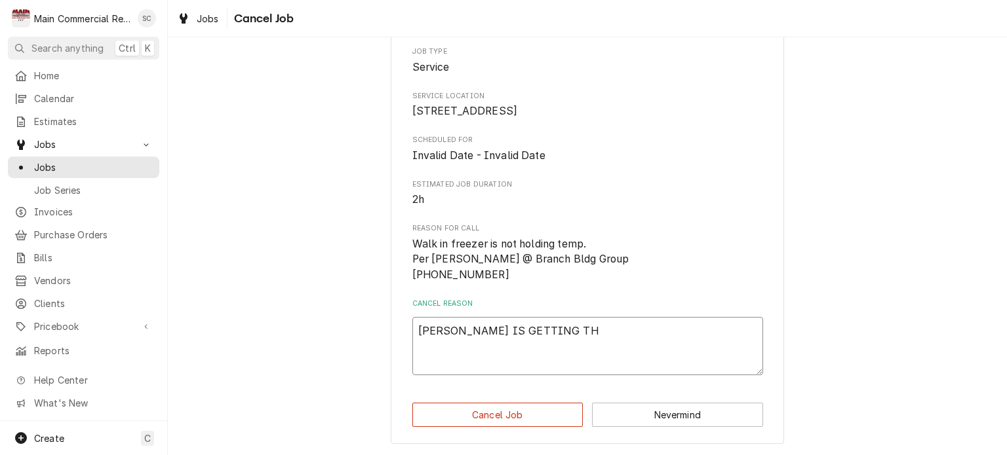
type textarea "DAVID IS GETTING THE"
type textarea "x"
type textarea "DAVID IS GETTING THE"
type textarea "x"
type textarea "DAVID IS GETTING THE O"
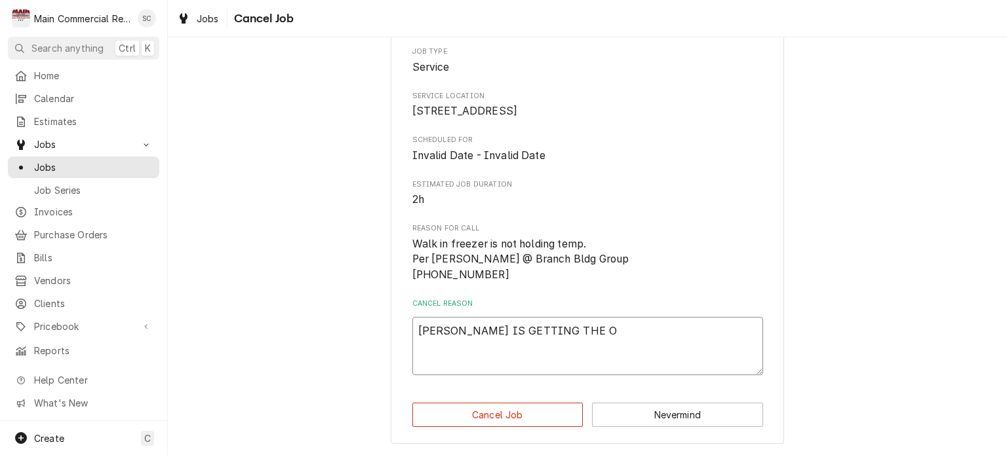
type textarea "x"
type textarea "DAVID IS GETTING THE OT"
type textarea "x"
type textarea "DAVID IS GETTING THE OTH"
type textarea "x"
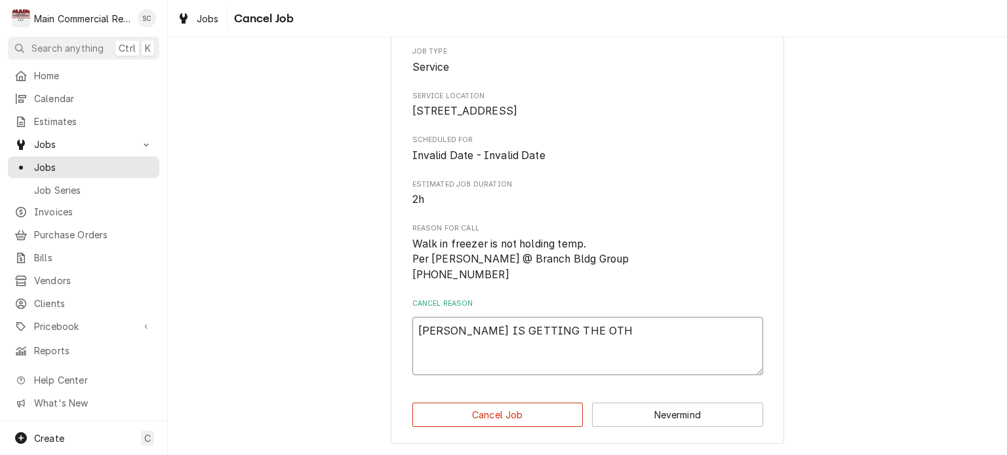
type textarea "DAVID IS GETTING THE OTHE"
type textarea "x"
type textarea "DAVID IS GETTING THE OTHE"
type textarea "x"
type textarea "DAVID IS GETTING THE OTHE C"
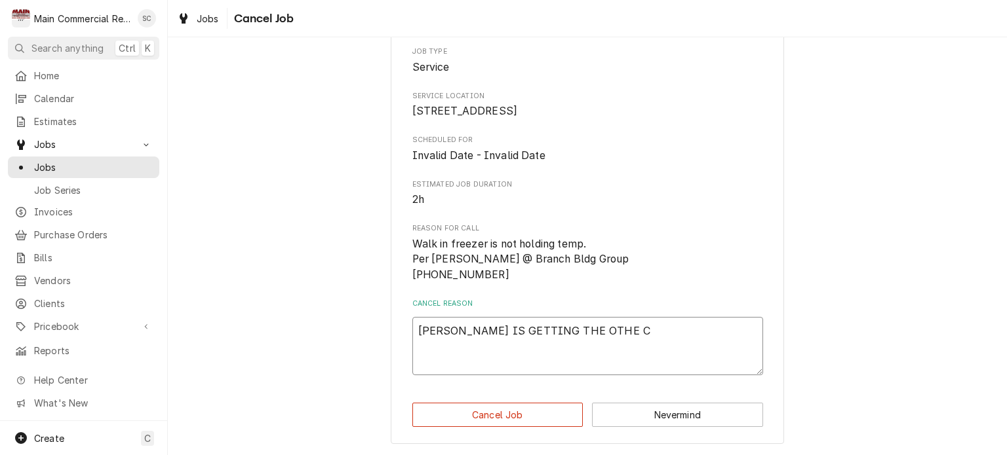
type textarea "x"
type textarea "DAVID IS GETTING THE OTHE"
type textarea "x"
type textarea "DAVID IS GETTING THE OTHE"
type textarea "x"
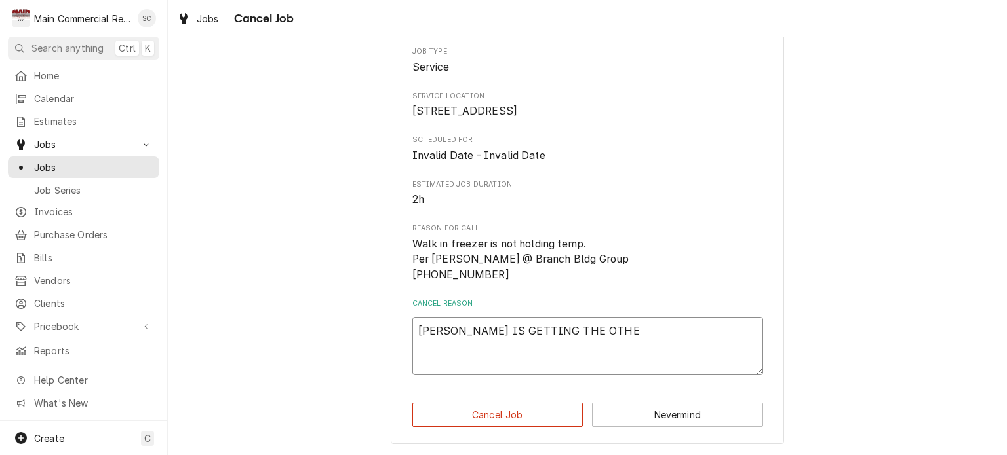
type textarea "DAVID IS GETTING THE OTHER"
type textarea "x"
type textarea "DAVID IS GETTING THE OTHER"
type textarea "x"
type textarea "DAVID IS GETTING THE OTHER CO"
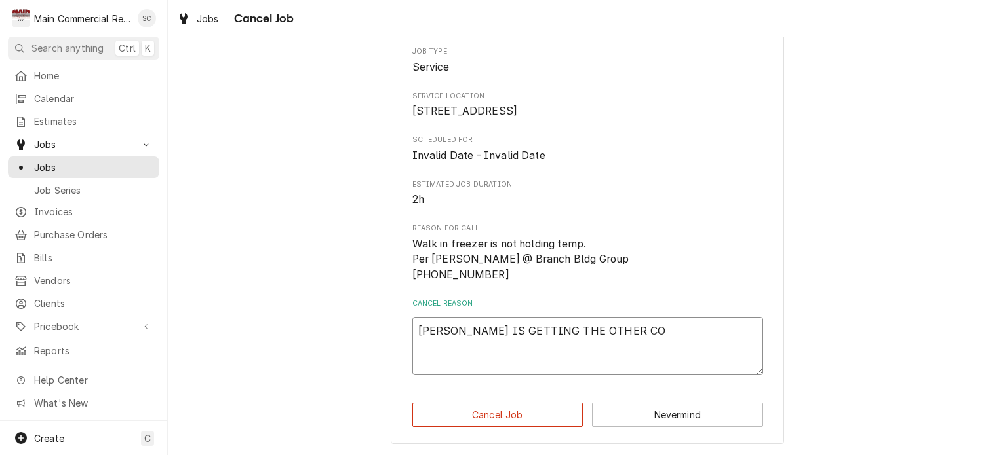
type textarea "x"
type textarea "DAVID IS GETTING THE OTHER COM"
type textarea "x"
type textarea "DAVID IS GETTING THE OTHER COMP"
type textarea "x"
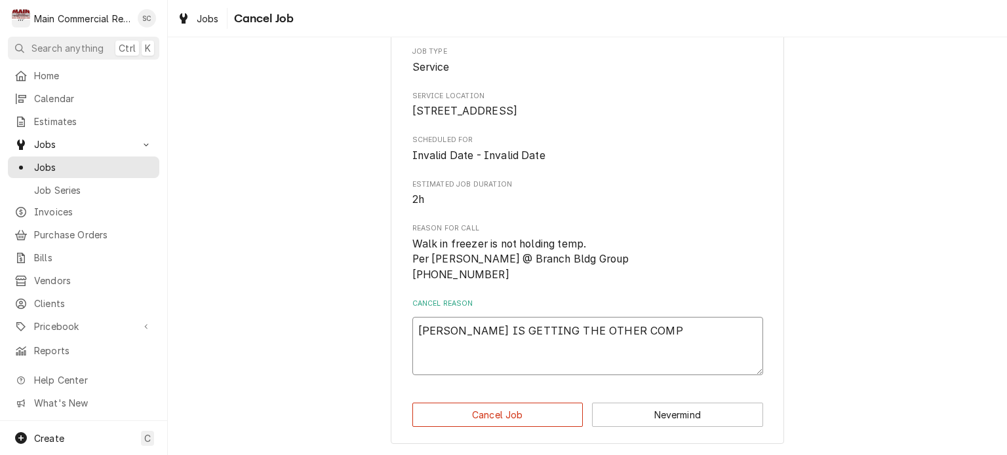
type textarea "DAVID IS GETTING THE OTHER COMPA"
type textarea "x"
type textarea "DAVID IS GETTING THE OTHER COMPAN"
type textarea "x"
type textarea "DAVID IS GETTING THE OTHER COMPANY"
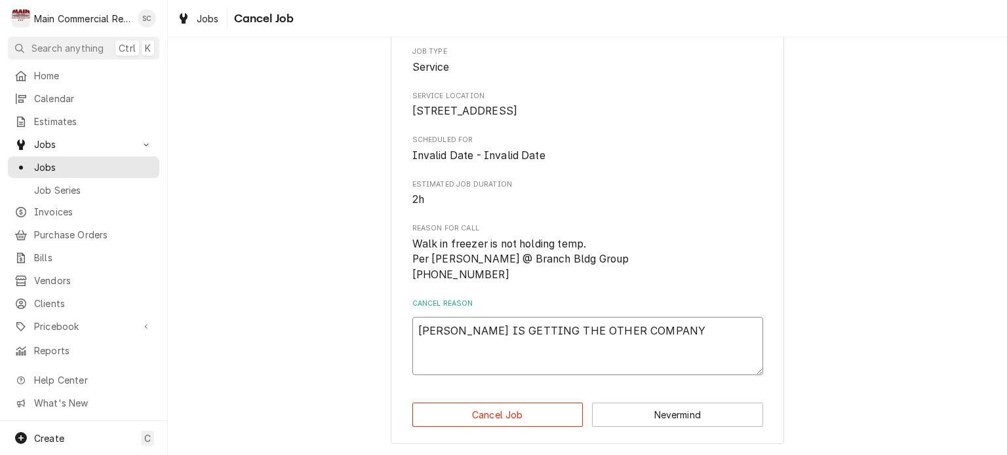
type textarea "x"
type textarea "DAVID IS GETTING THE OTHER COMPANY"
type textarea "x"
type textarea "DAVID IS GETTING THE OTHER COMPANY O"
type textarea "x"
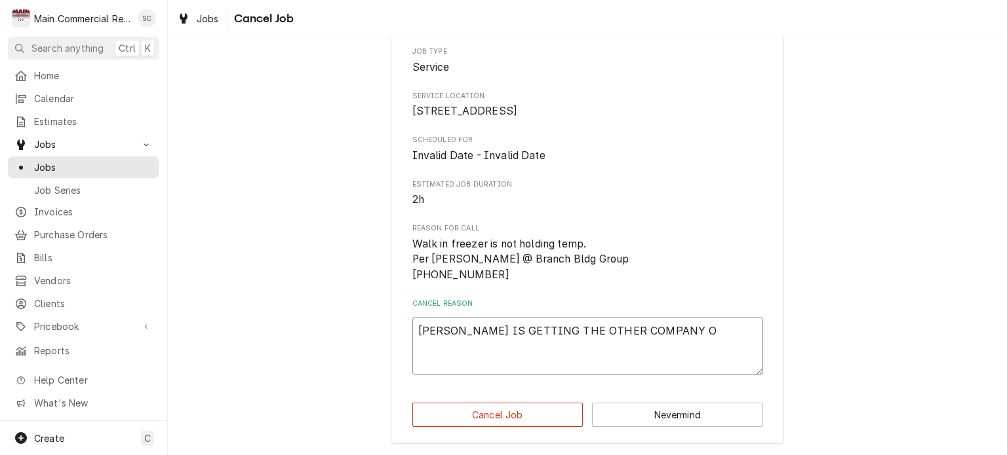
type textarea "DAVID IS GETTING THE OTHER COMPANY OU"
type textarea "x"
type textarea "DAVID IS GETTING THE OTHER COMPANY OUT"
type textarea "x"
type textarea "DAVID IS GETTING THE OTHER COMPANY OUT"
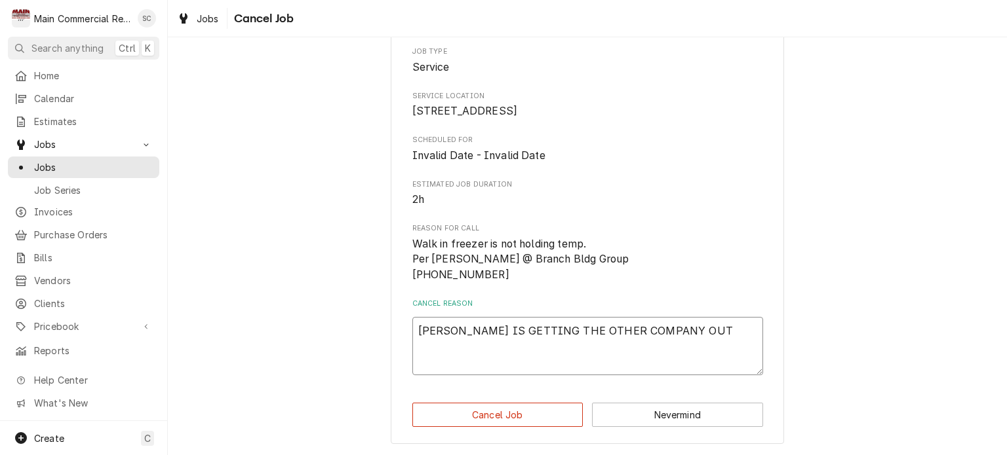
type textarea "x"
type textarea "DAVID IS GETTING THE OTHER COMPANY OUT T"
type textarea "x"
type textarea "DAVID IS GETTING THE OTHER COMPANY OUT TO"
type textarea "x"
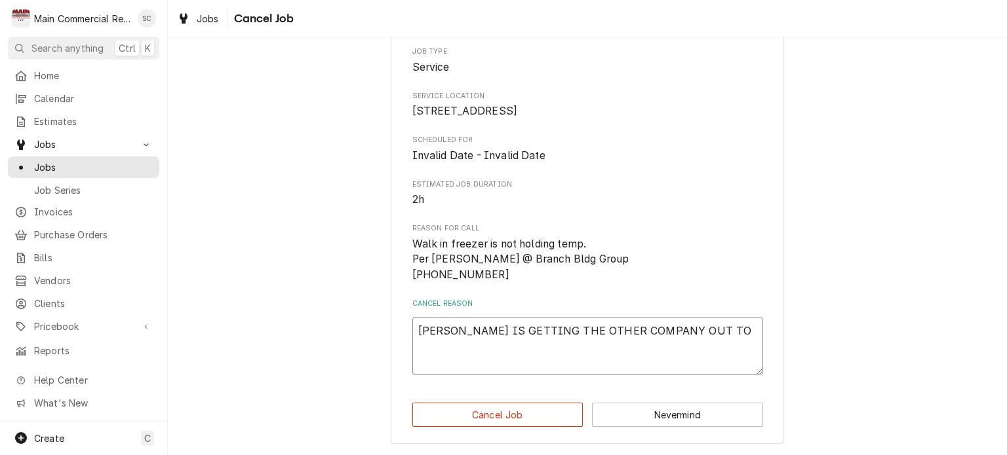
type textarea "DAVID IS GETTING THE OTHER COMPANY OUT TO"
type textarea "x"
type textarea "DAVID IS GETTING THE OTHER COMPANY OUT TO D"
type textarea "x"
type textarea "DAVID IS GETTING THE OTHER COMPANY OUT TO DO"
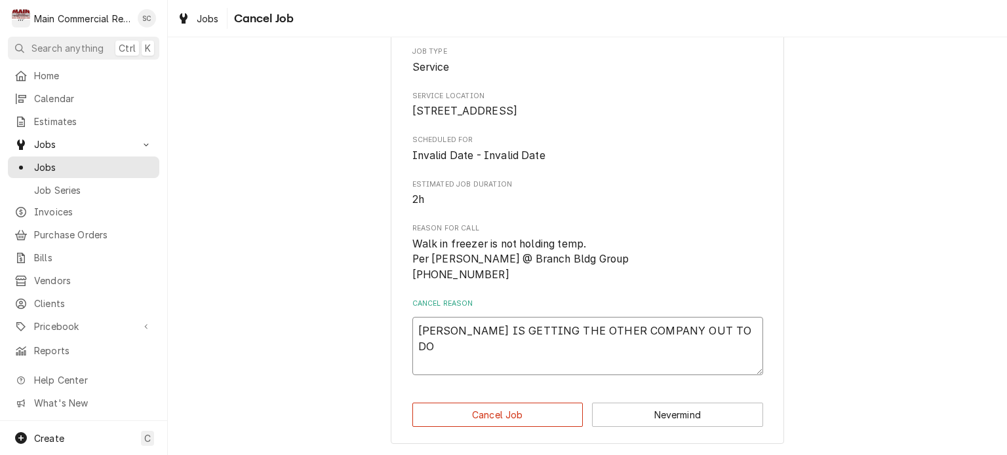
type textarea "x"
type textarea "DAVID IS GETTING THE OTHER COMPANY OUT TO DO"
type textarea "x"
type textarea "DAVID IS GETTING THE OTHER COMPANY OUT TO DO T"
type textarea "x"
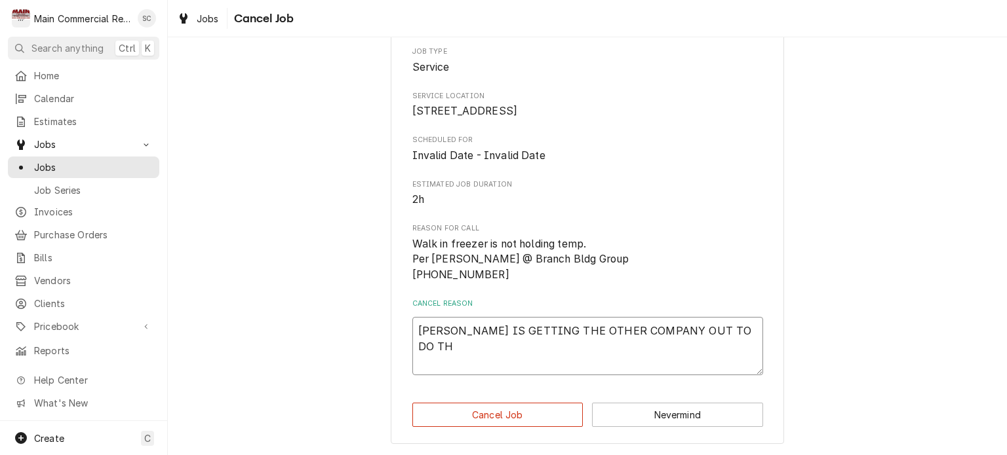
type textarea "DAVID IS GETTING THE OTHER COMPANY OUT TO DO THI"
type textarea "x"
type textarea "DAVID IS GETTING THE OTHER COMPANY OUT TO DO THIS"
type textarea "x"
type textarea "DAVID IS GETTING THE OTHER COMPANY OUT TO DO THIS?"
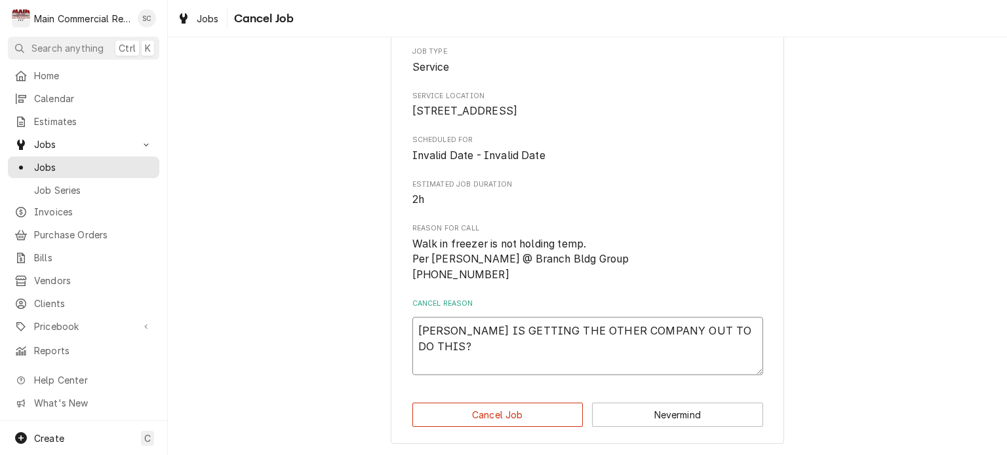
type textarea "x"
type textarea "DAVID IS GETTING THE OTHER COMPANY OUT TO DO THIS?-"
type textarea "x"
type textarea "DAVID IS GETTING THE OTHER COMPANY OUT TO DO THIS?-S"
type textarea "x"
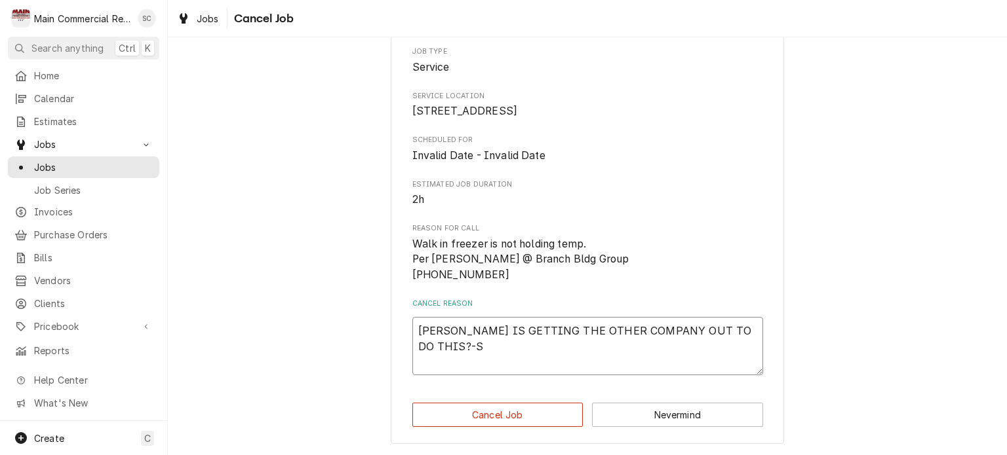
type textarea "DAVID IS GETTING THE OTHER COMPANY OUT TO DO THIS?-SR"
type textarea "x"
type textarea "DAVID IS GETTING THE OTHER COMPANY OUT TO DO THIS?-SRC"
click at [524, 416] on button "Cancel Job" at bounding box center [497, 415] width 171 height 24
type textarea "x"
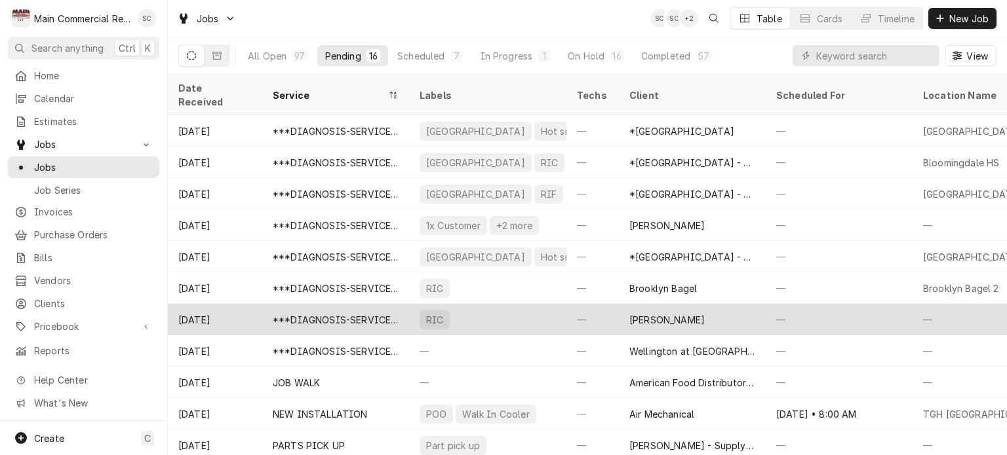
click at [535, 311] on div "RIC" at bounding box center [487, 319] width 157 height 31
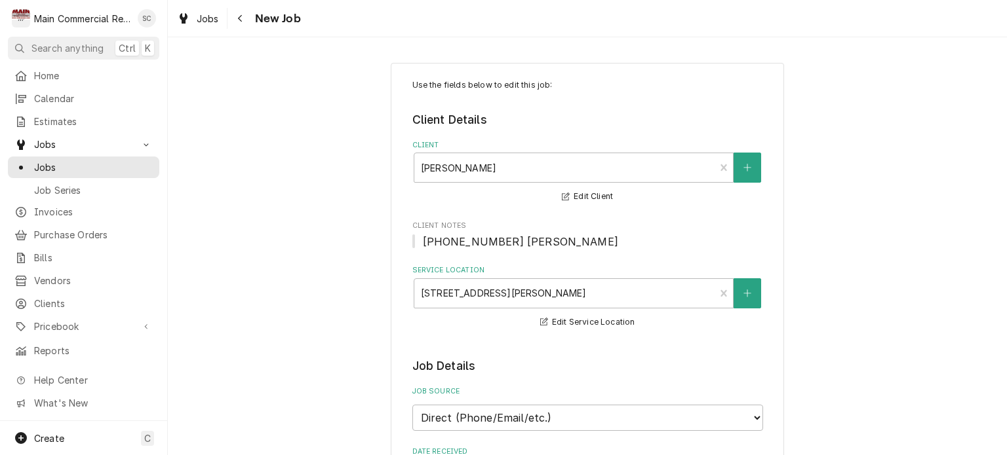
type textarea "x"
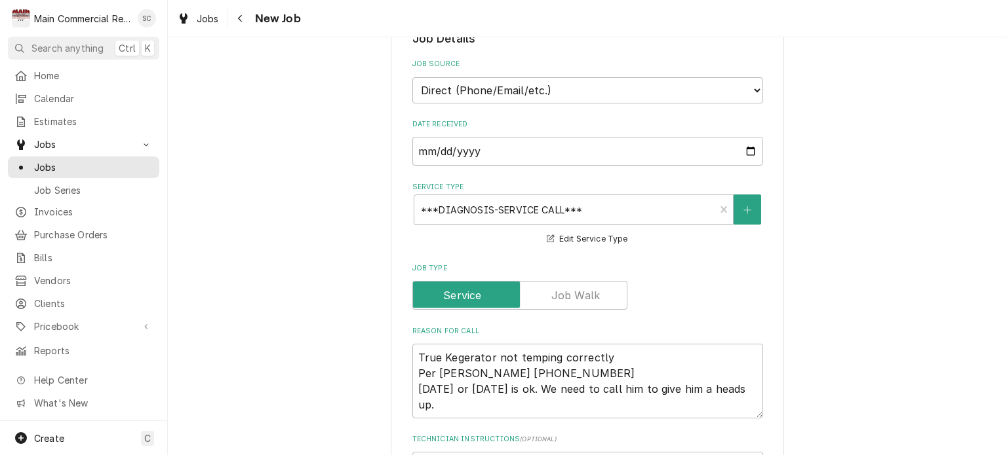
scroll to position [131, 0]
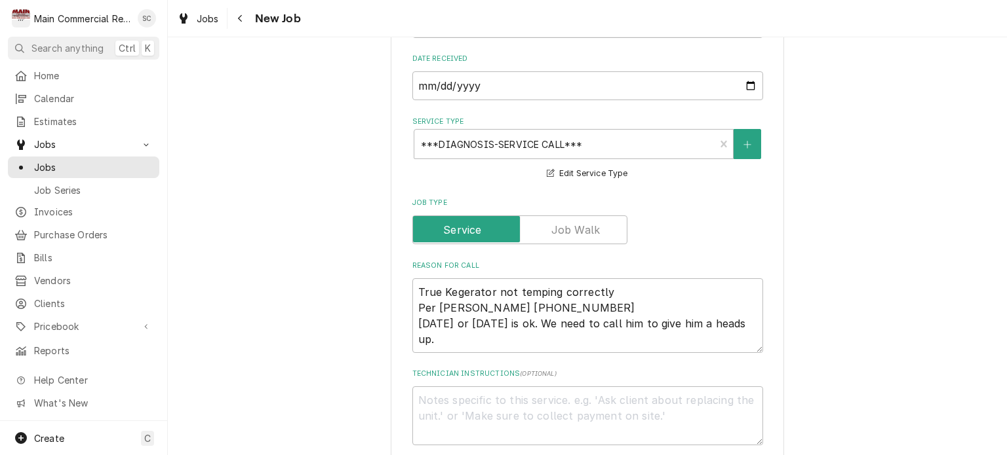
scroll to position [0, 0]
